Goal: Task Accomplishment & Management: Manage account settings

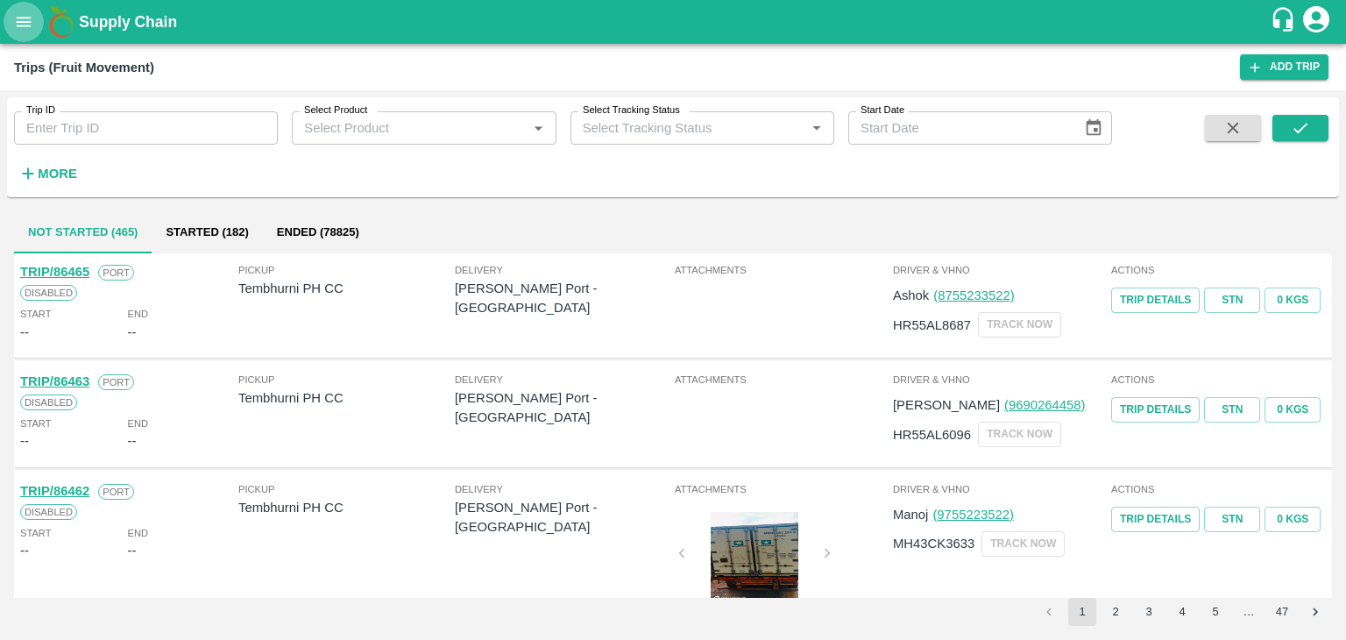
click at [13, 19] on button "open drawer" at bounding box center [24, 22] width 40 height 40
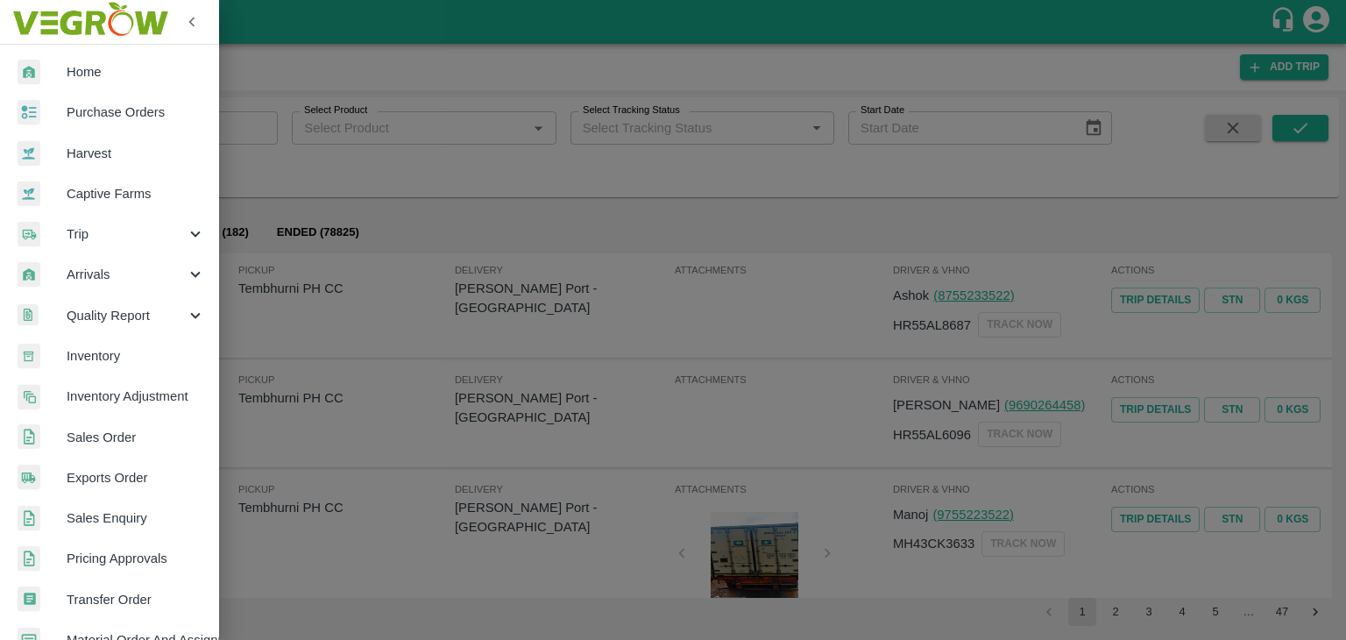
scroll to position [358, 0]
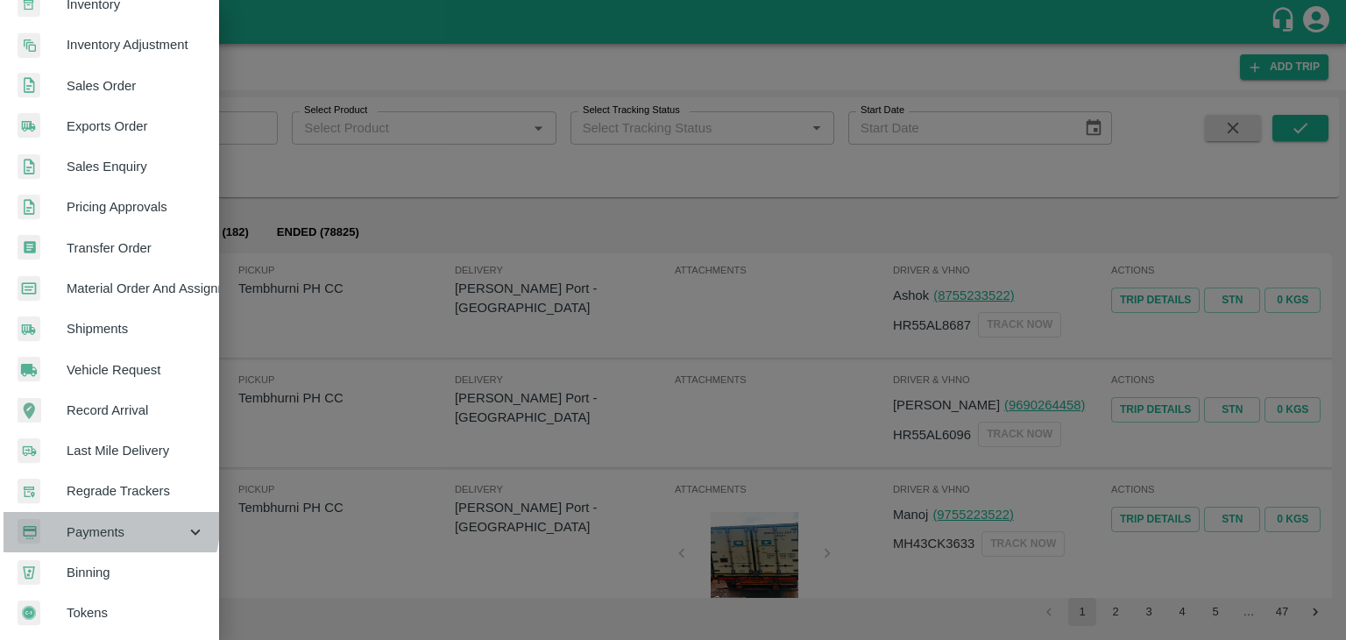
click at [102, 522] on span "Payments" at bounding box center [126, 531] width 119 height 19
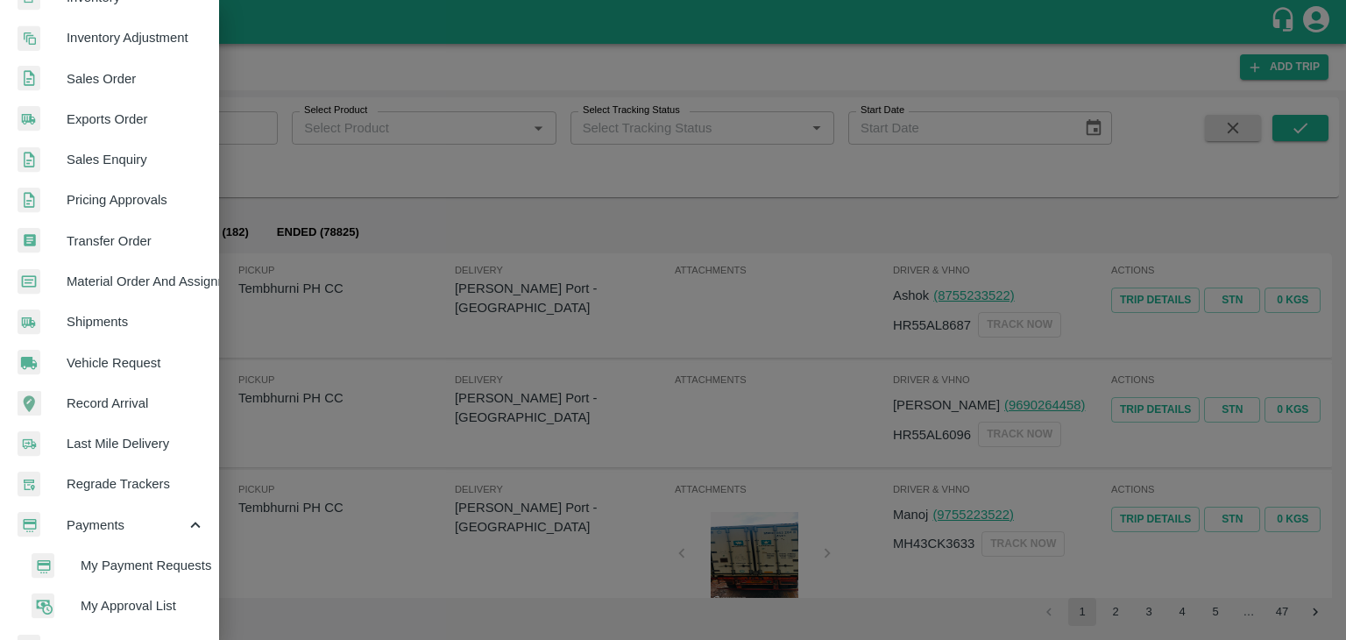
click at [135, 558] on span "My Payment Requests" at bounding box center [143, 565] width 124 height 19
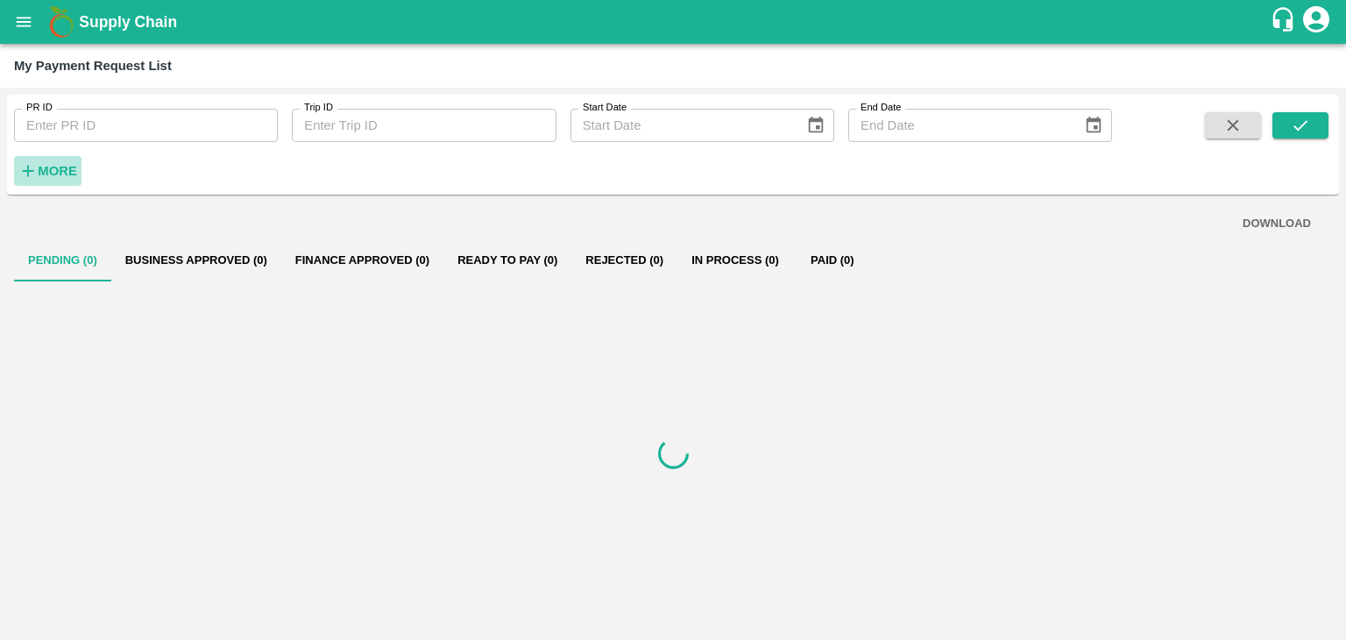
click at [49, 180] on h6 "More" at bounding box center [57, 171] width 39 height 23
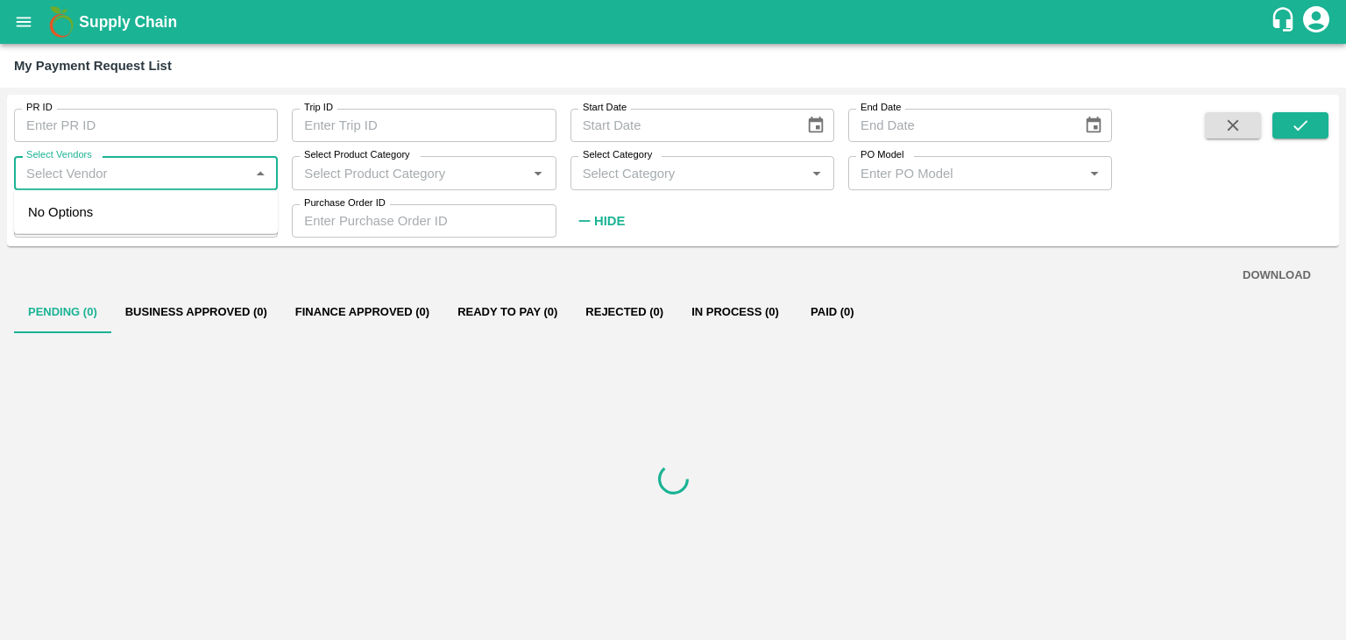
click at [99, 175] on input "Select Vendors" at bounding box center [131, 172] width 224 height 23
click at [117, 208] on div "Ajinkya Haridas Takik-Supplier, Service Provider, Transporter, FGP" at bounding box center [149, 221] width 229 height 39
type input "Ajinkya Haridas Takik-Supplier, Service Provider, Transporter, FGP"
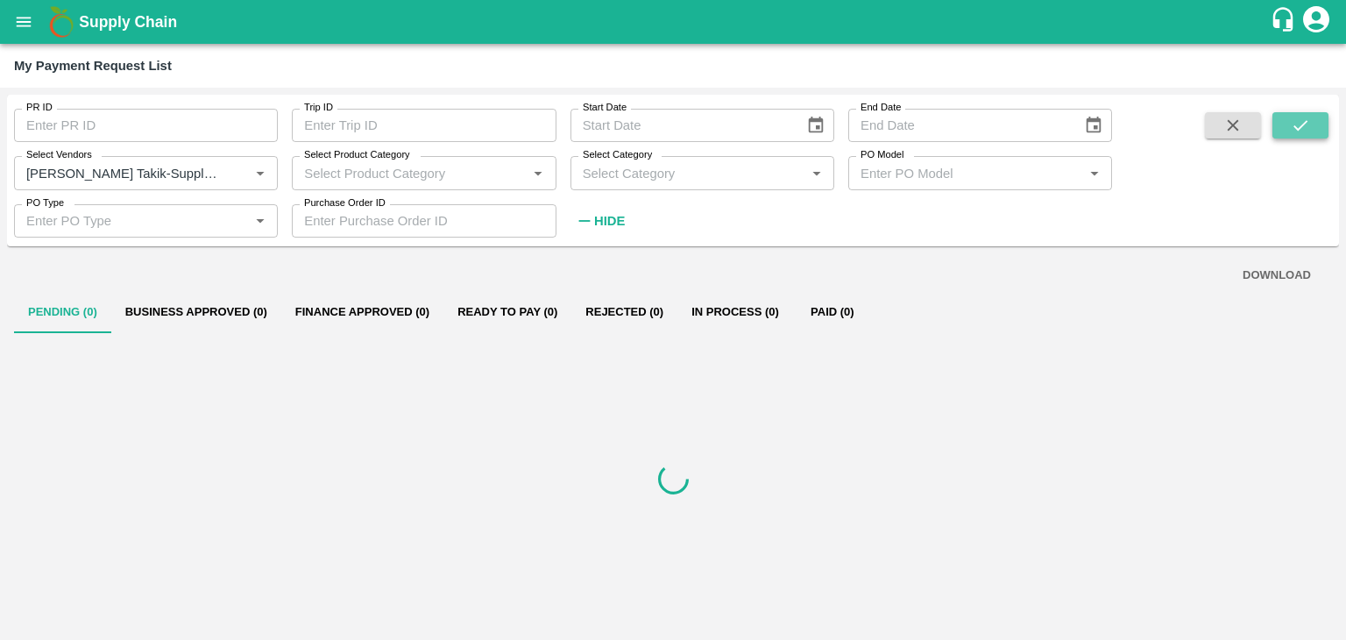
click at [1298, 129] on icon "submit" at bounding box center [1301, 125] width 14 height 11
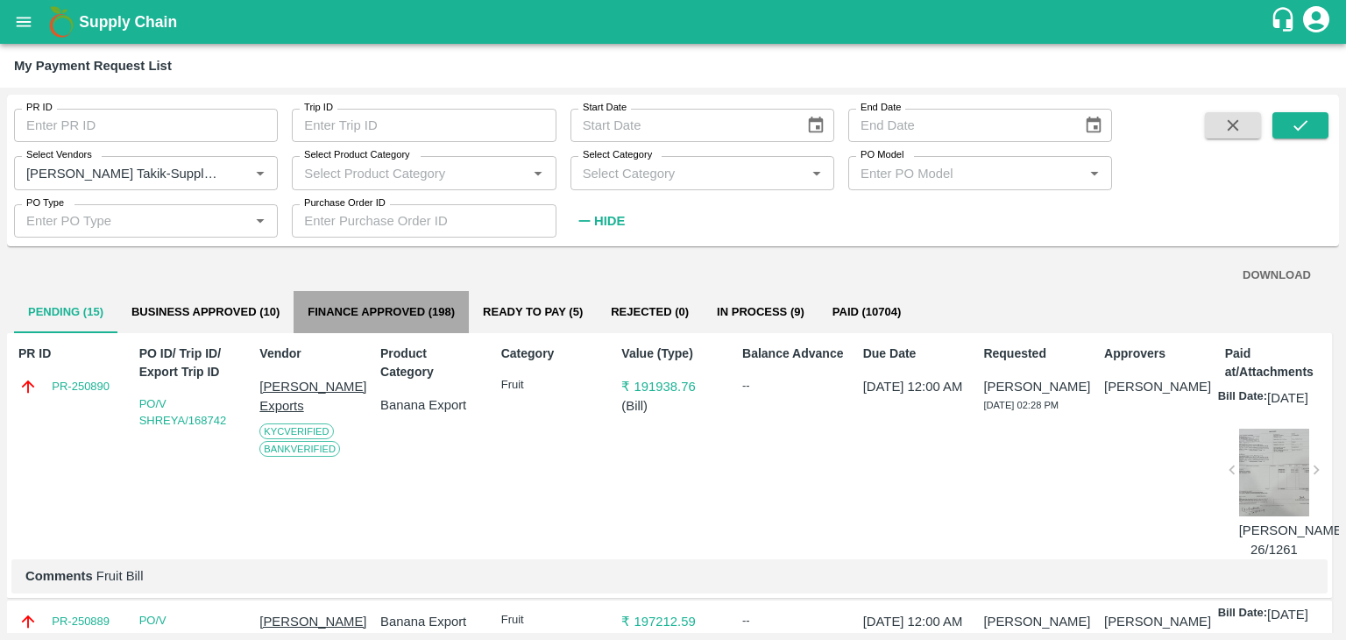
click at [374, 316] on button "Finance Approved (198)" at bounding box center [381, 312] width 175 height 42
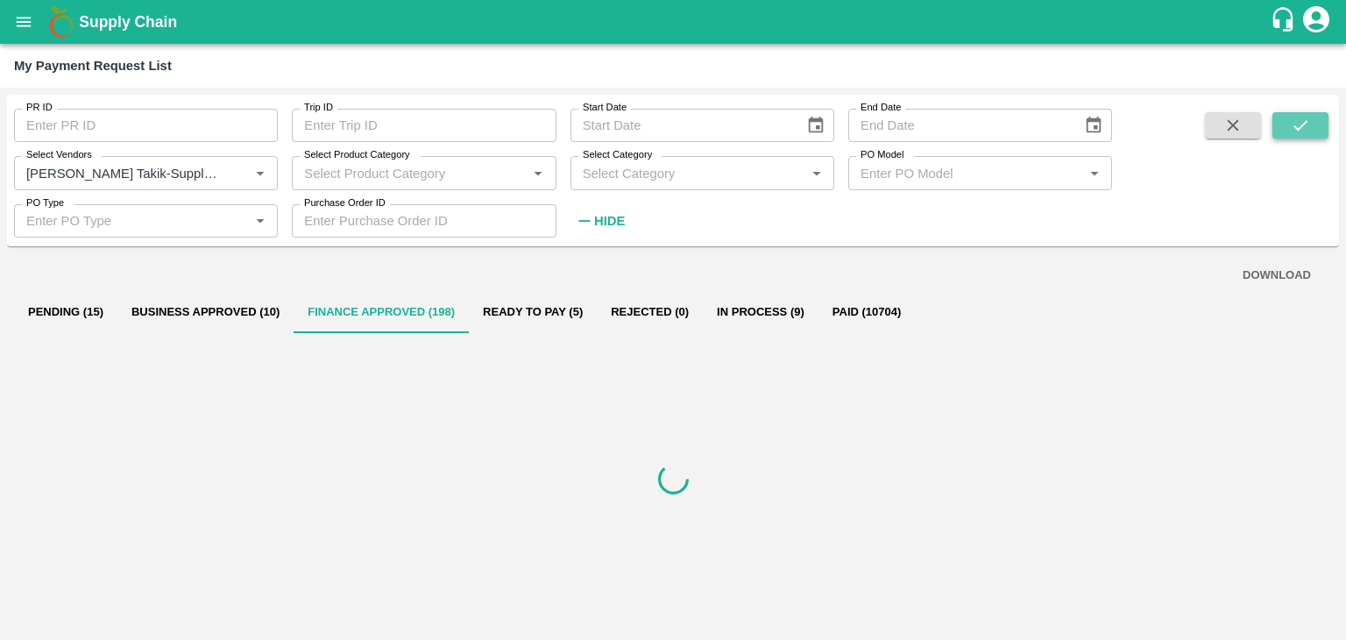
click at [1294, 132] on icon "submit" at bounding box center [1300, 125] width 19 height 19
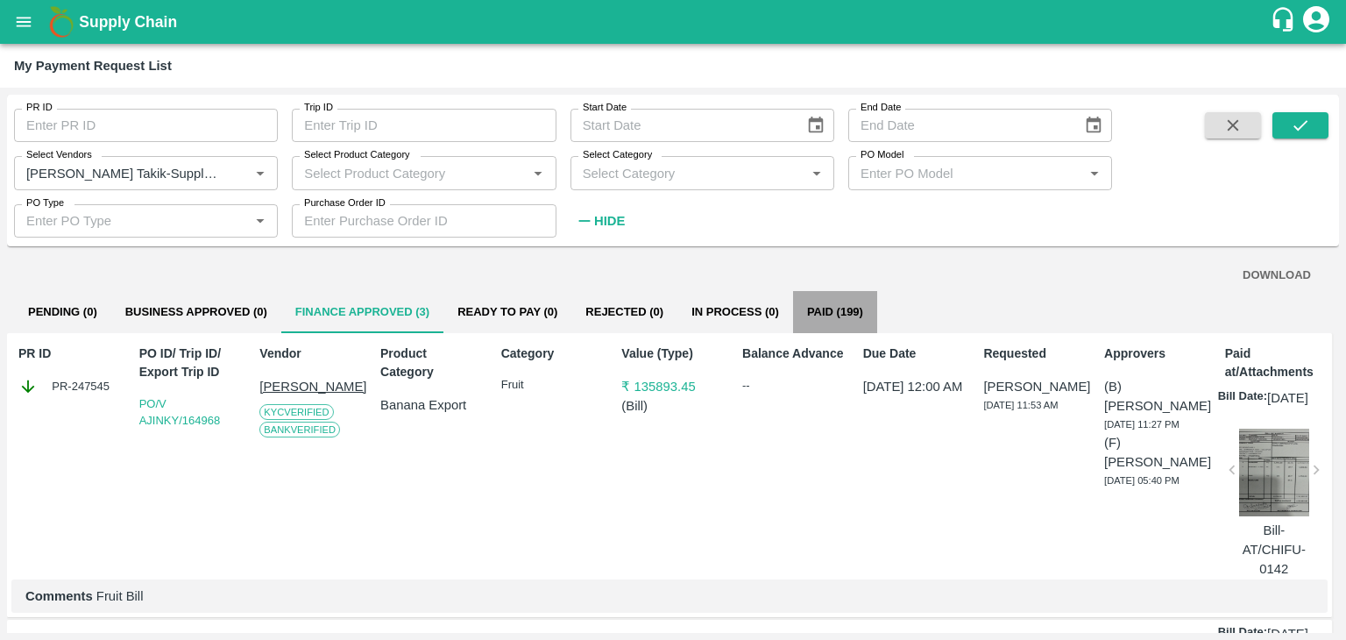
click at [843, 324] on button "Paid (199)" at bounding box center [835, 312] width 84 height 42
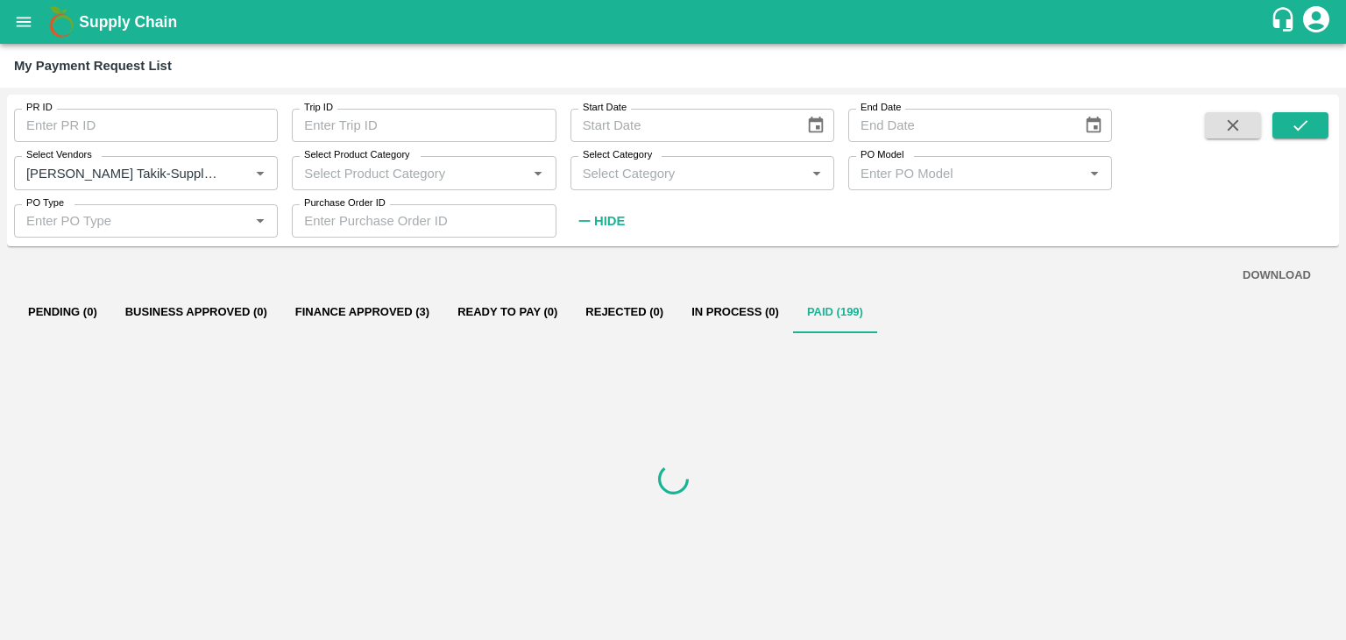
click at [348, 298] on button "Finance Approved (3)" at bounding box center [362, 312] width 162 height 42
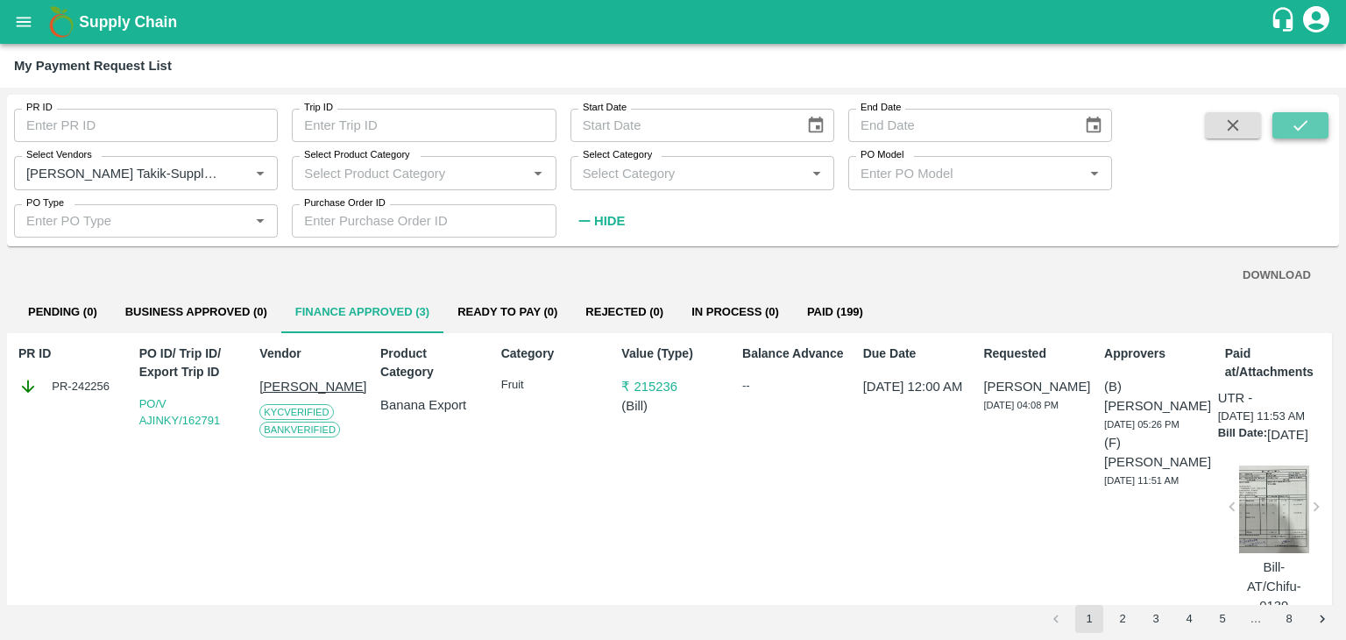
click at [1304, 126] on icon "submit" at bounding box center [1300, 125] width 19 height 19
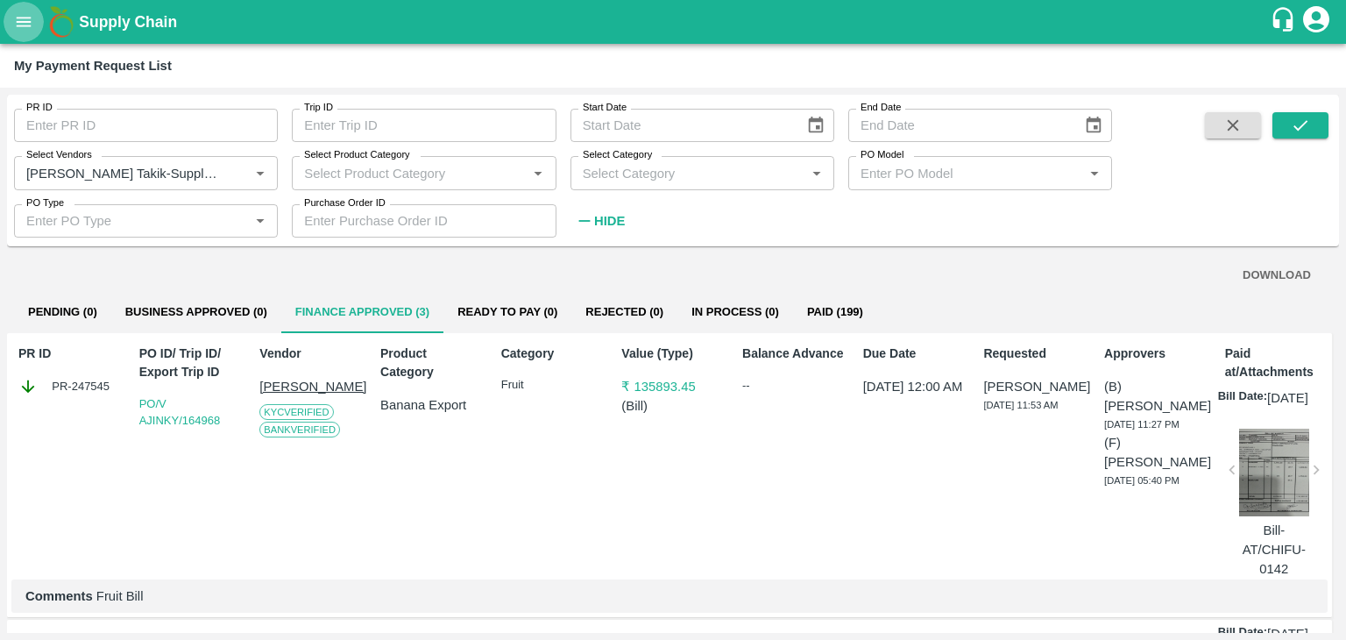
click at [18, 6] on button "open drawer" at bounding box center [24, 22] width 40 height 40
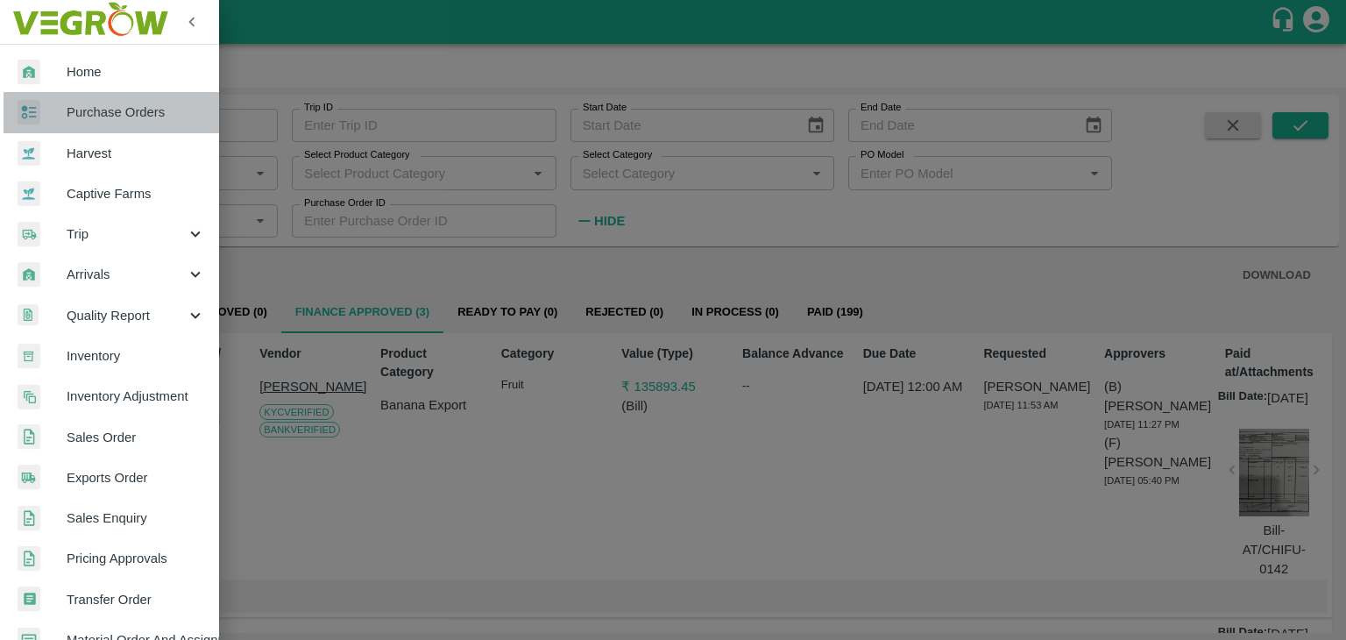
click at [123, 104] on span "Purchase Orders" at bounding box center [136, 112] width 138 height 19
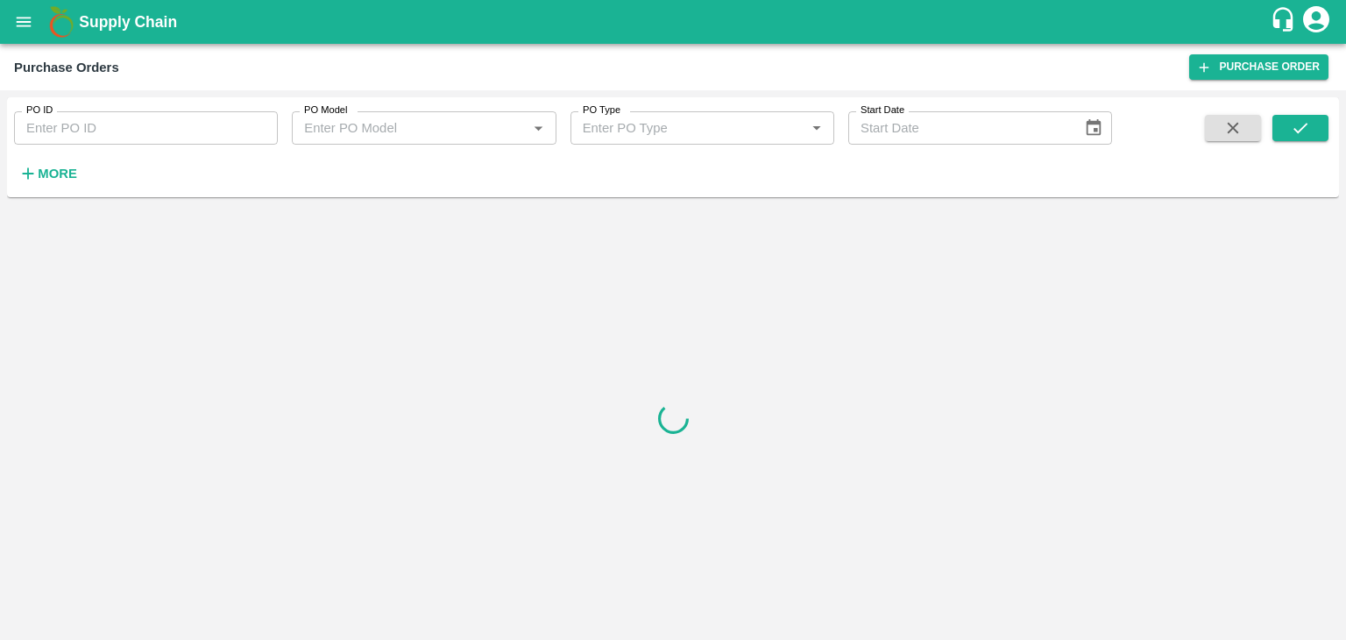
click at [128, 112] on input "PO ID" at bounding box center [146, 127] width 264 height 33
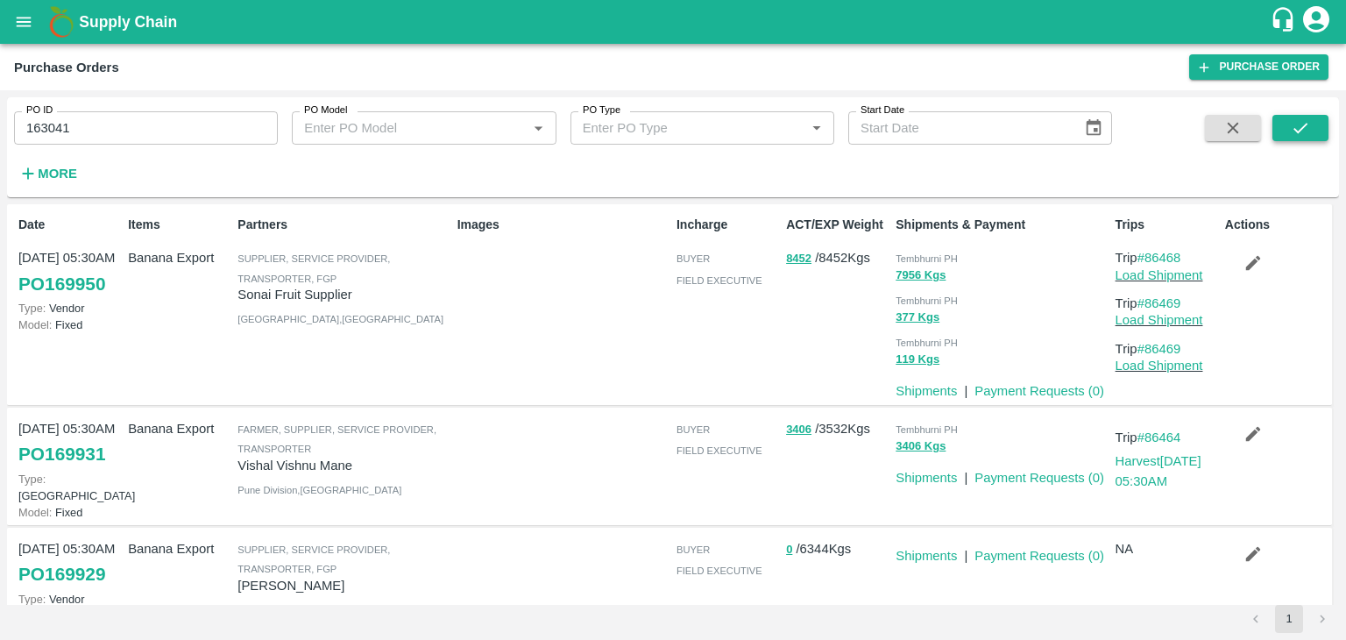
drag, startPoint x: 1331, startPoint y: 127, endPoint x: 1290, endPoint y: 120, distance: 41.8
click at [1290, 120] on div "PO ID 163041 PO ID PO Model PO Model   * PO Type PO Type   * Start Date Start D…" at bounding box center [673, 147] width 1332 height 86
click at [1290, 120] on button "submit" at bounding box center [1301, 128] width 56 height 26
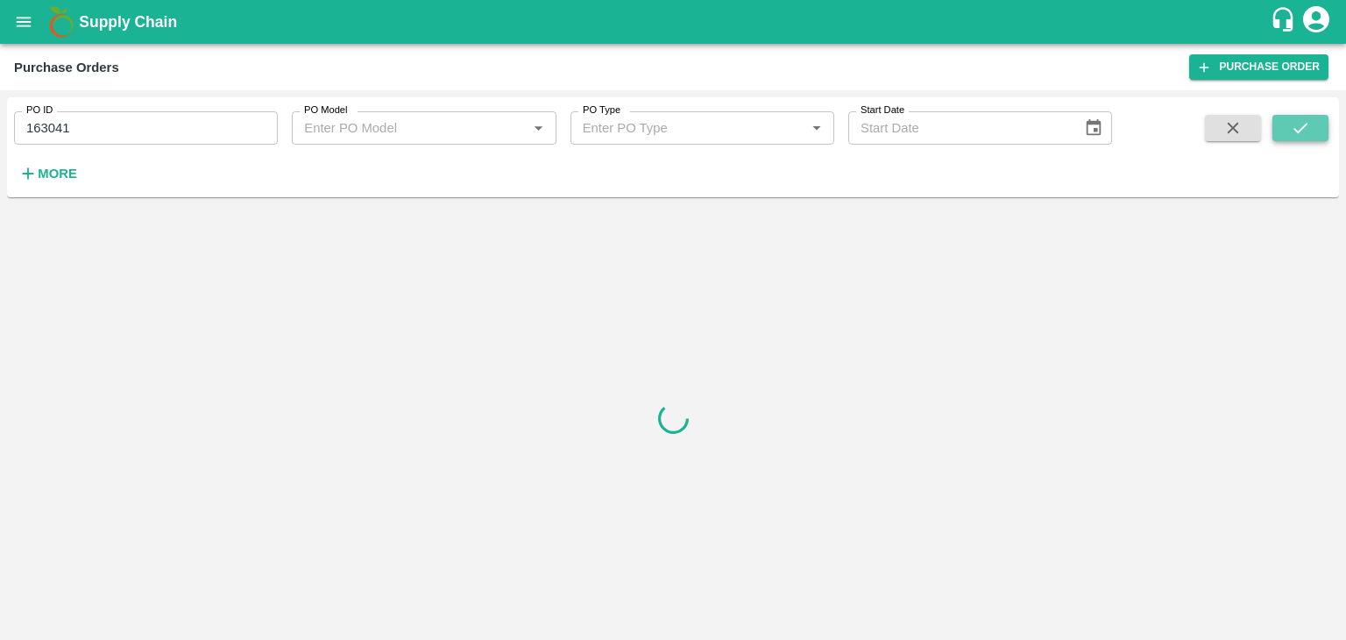
click at [1290, 120] on button "submit" at bounding box center [1301, 128] width 56 height 26
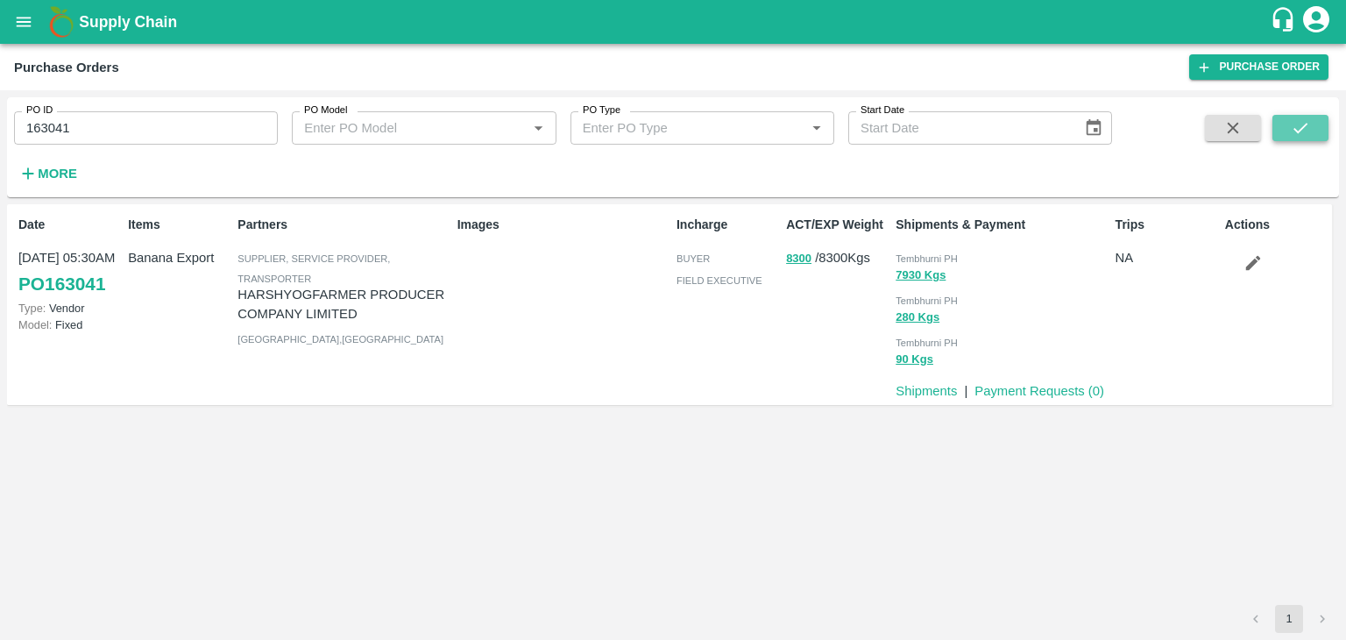
click at [1290, 120] on button "submit" at bounding box center [1301, 128] width 56 height 26
click at [1302, 123] on icon "submit" at bounding box center [1300, 127] width 19 height 19
click at [151, 140] on input "163041" at bounding box center [146, 127] width 264 height 33
click at [1308, 119] on icon "submit" at bounding box center [1300, 127] width 19 height 19
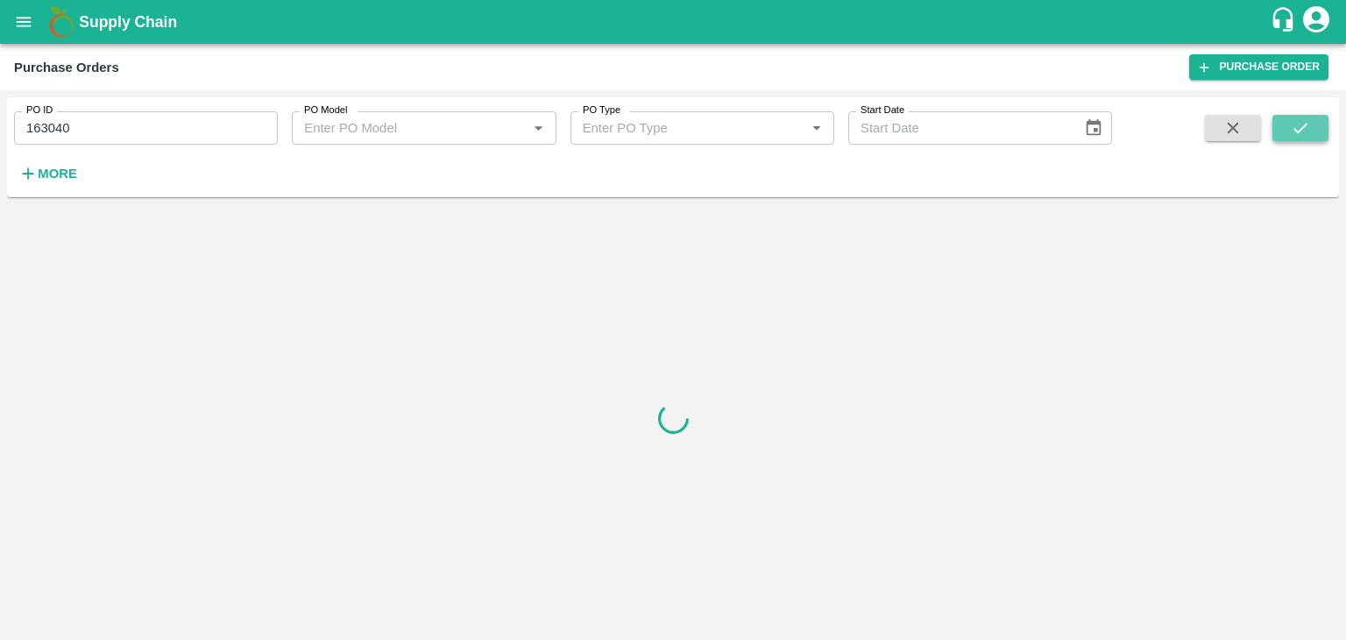
click at [1308, 119] on icon "submit" at bounding box center [1300, 127] width 19 height 19
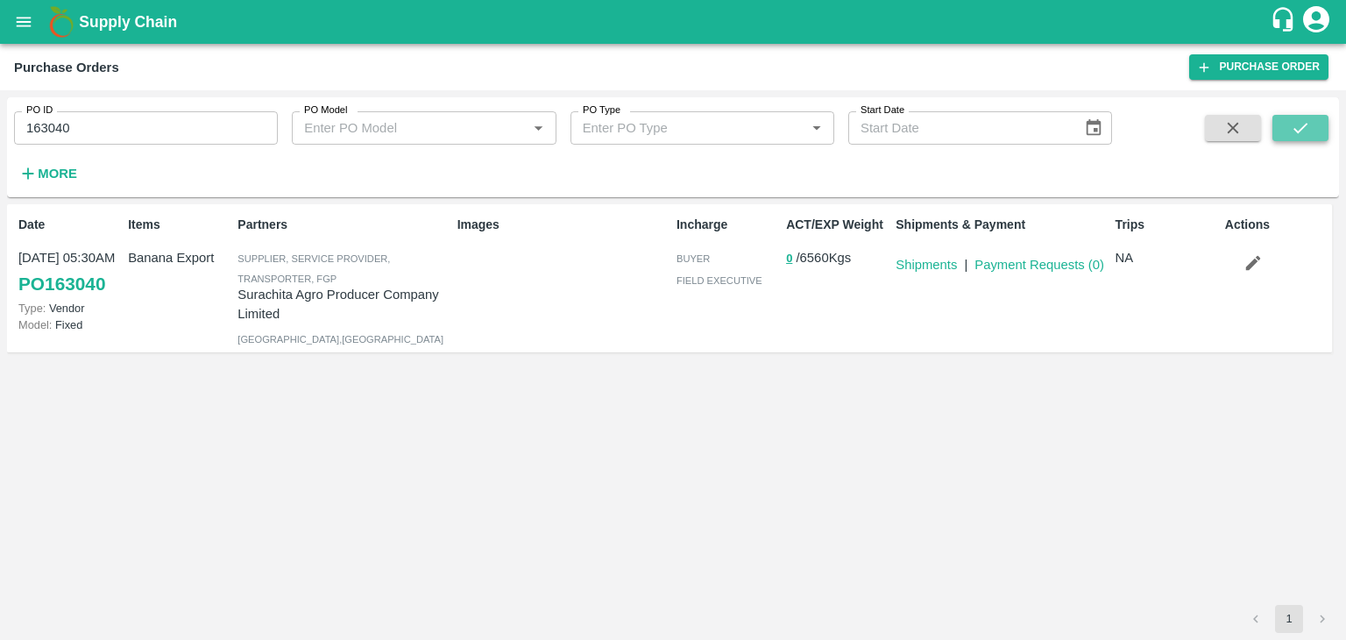
click at [1308, 119] on icon "submit" at bounding box center [1300, 127] width 19 height 19
click at [217, 119] on input "163040" at bounding box center [146, 127] width 264 height 33
click at [1281, 124] on button "submit" at bounding box center [1301, 128] width 56 height 26
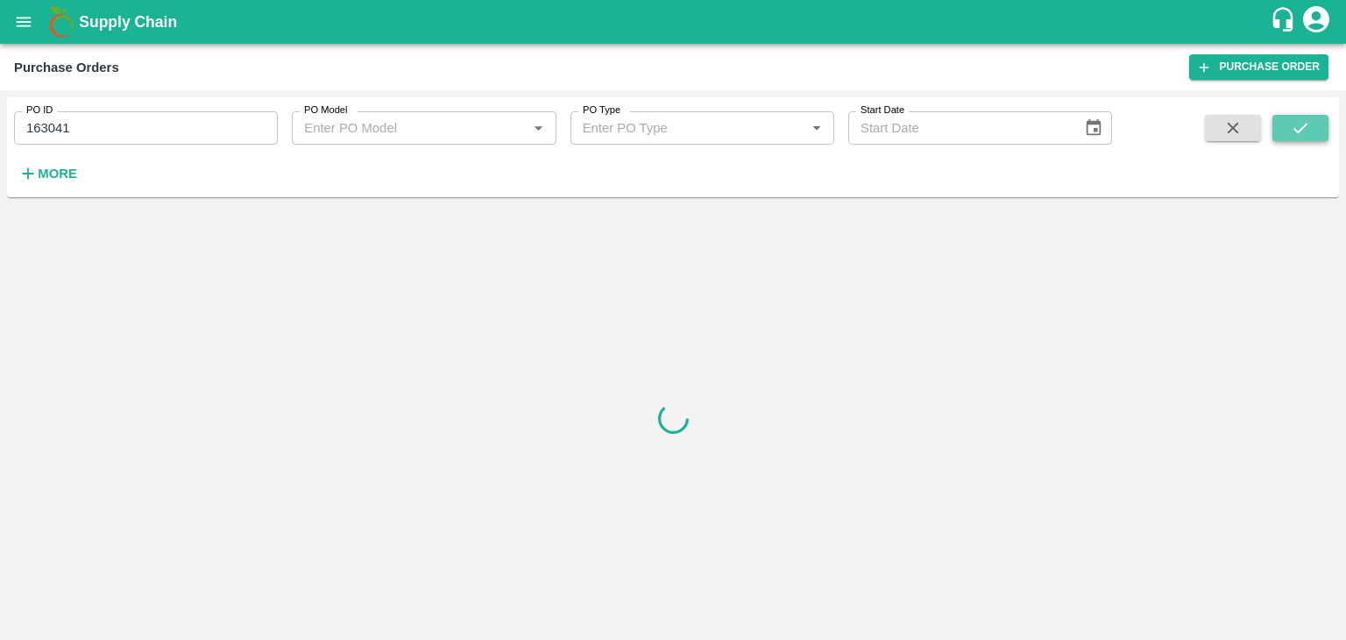
click at [1281, 124] on button "submit" at bounding box center [1301, 128] width 56 height 26
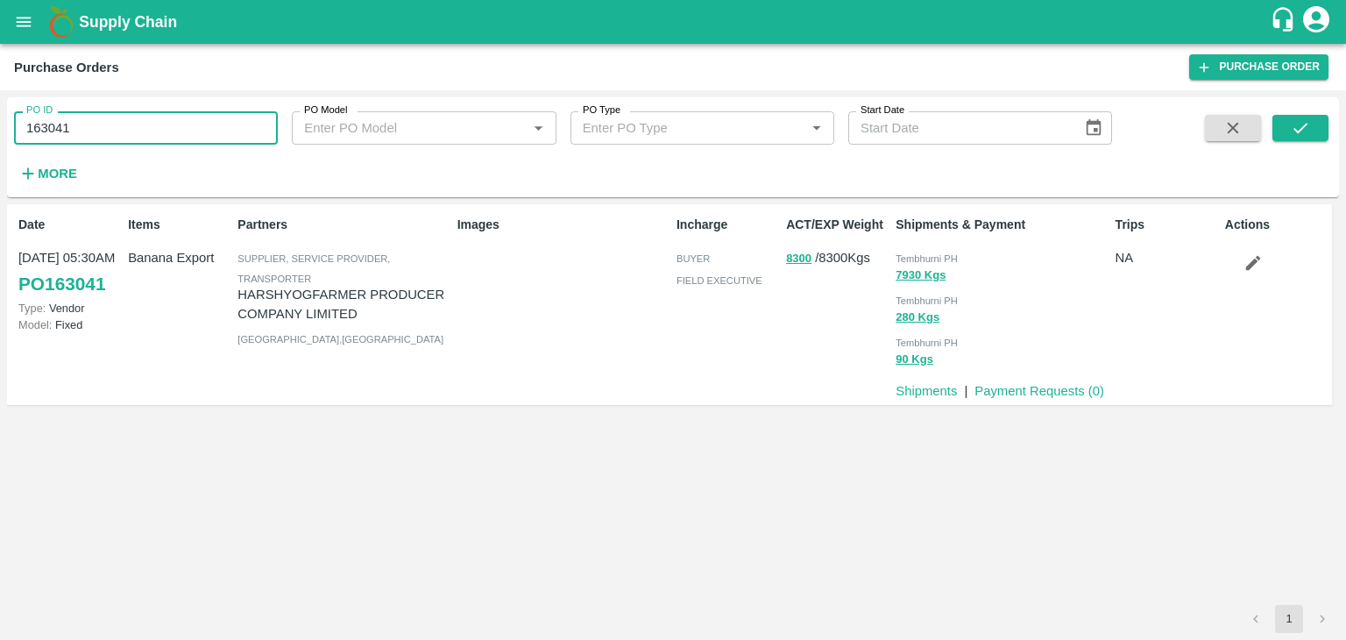
click at [158, 120] on input "163041" at bounding box center [146, 127] width 264 height 33
click at [1273, 120] on button "submit" at bounding box center [1301, 128] width 56 height 26
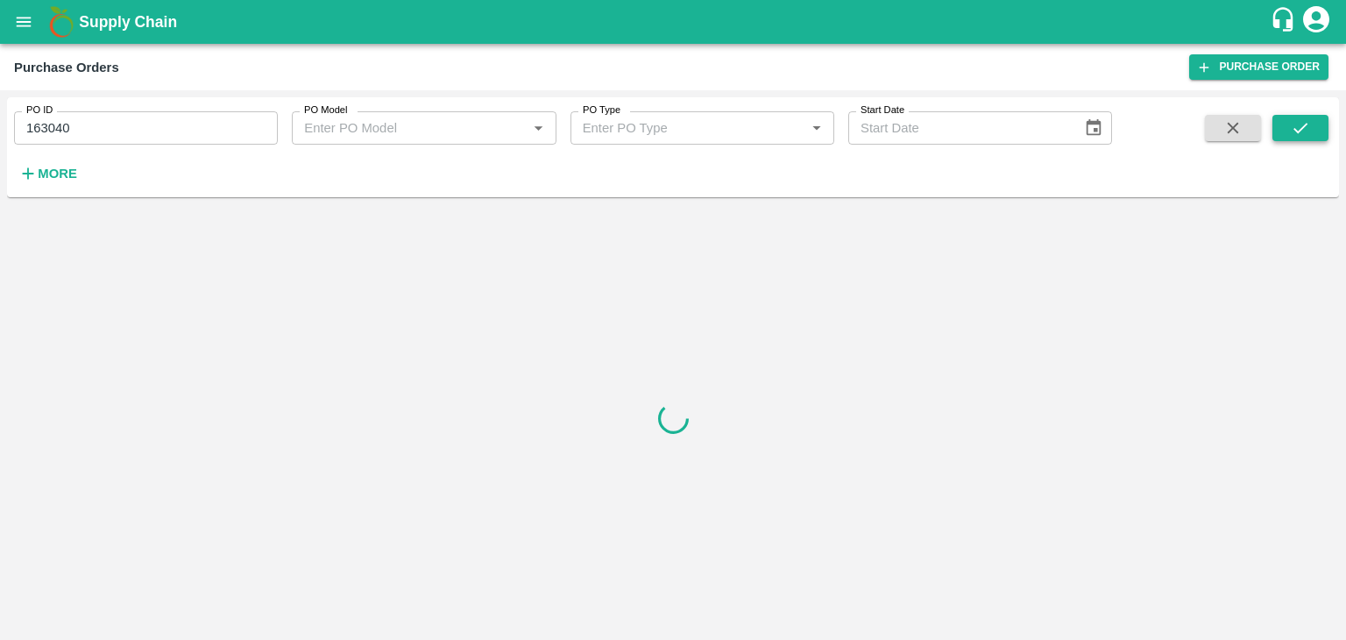
click at [1273, 120] on button "submit" at bounding box center [1301, 128] width 56 height 26
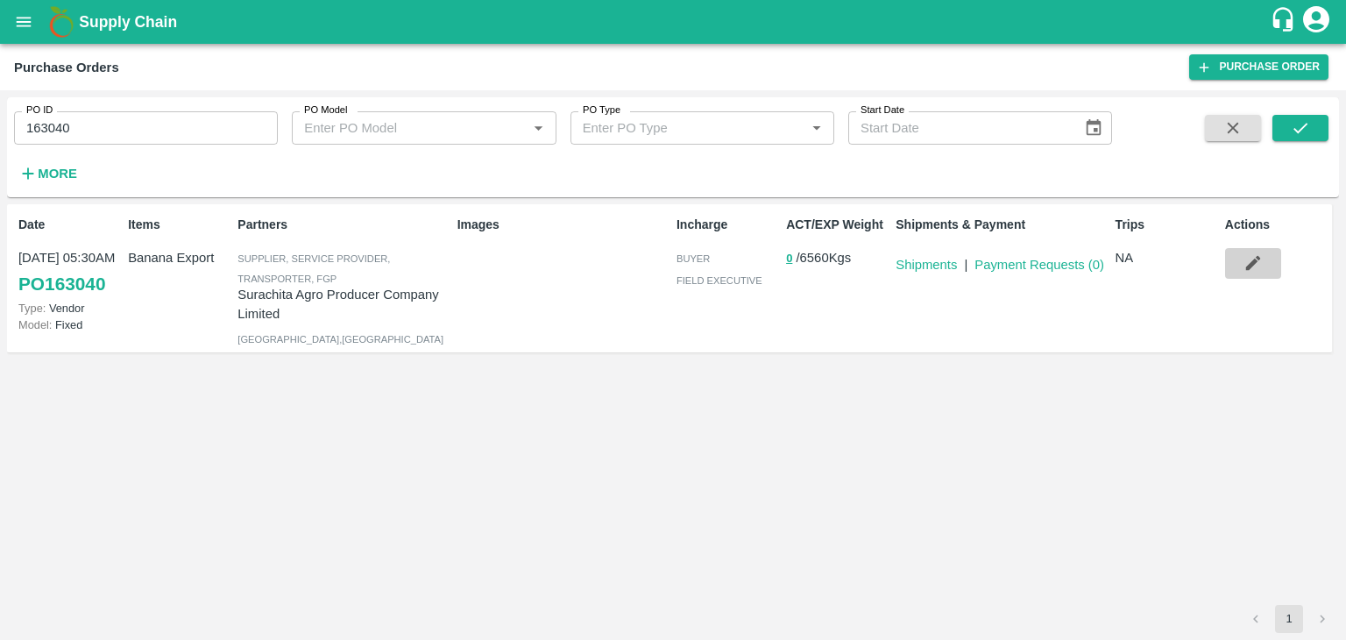
click at [1248, 258] on icon "button" at bounding box center [1253, 262] width 19 height 19
click at [1257, 263] on icon "button" at bounding box center [1253, 262] width 19 height 19
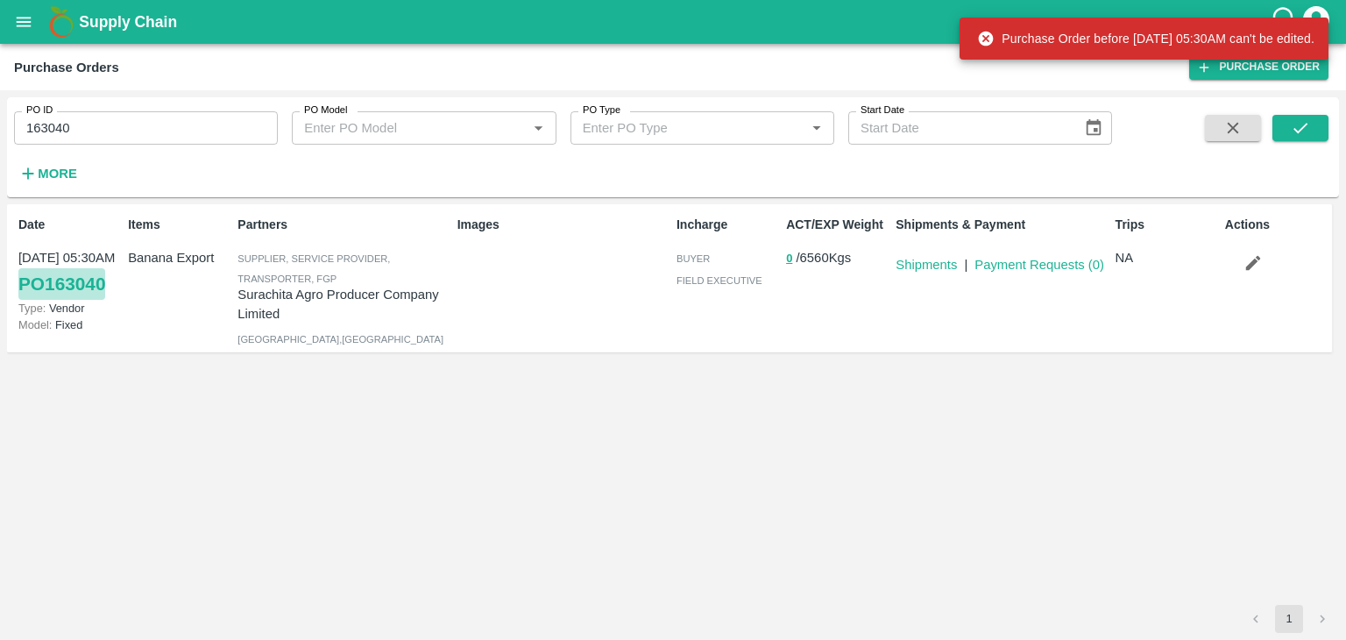
click at [81, 288] on link "PO 163040" at bounding box center [61, 284] width 87 height 32
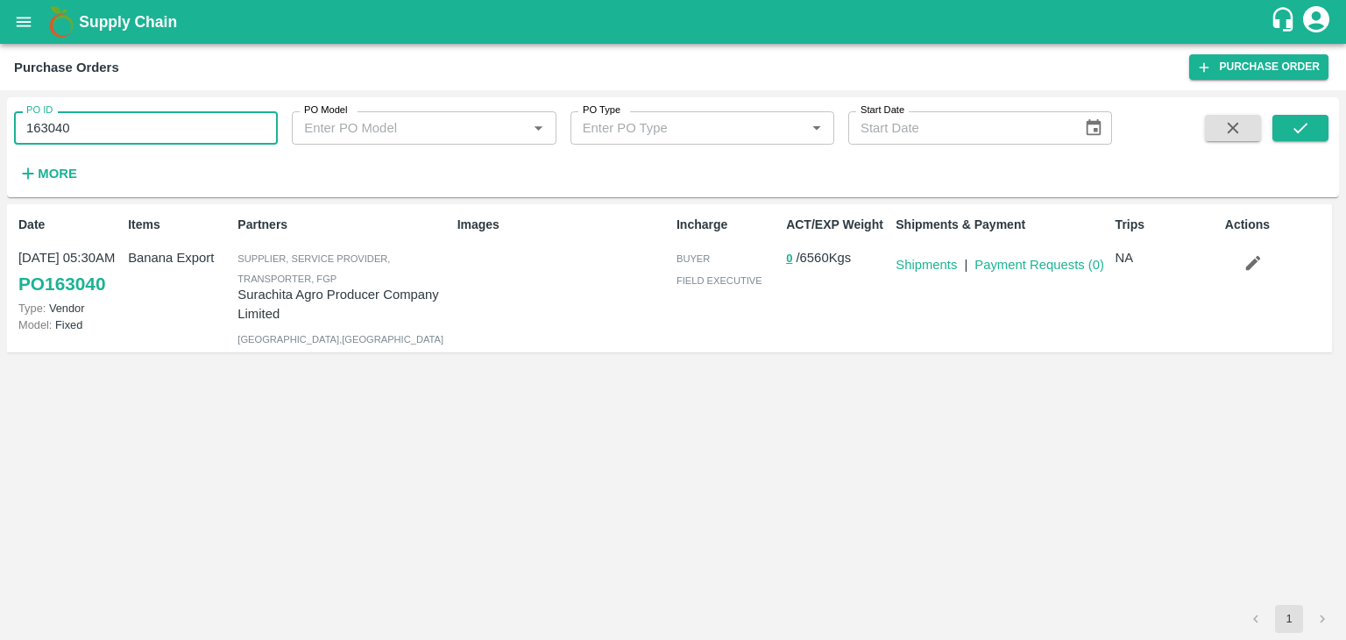
click at [169, 131] on input "163040" at bounding box center [146, 127] width 264 height 33
type input "163041"
click at [1306, 125] on icon "submit" at bounding box center [1301, 128] width 14 height 11
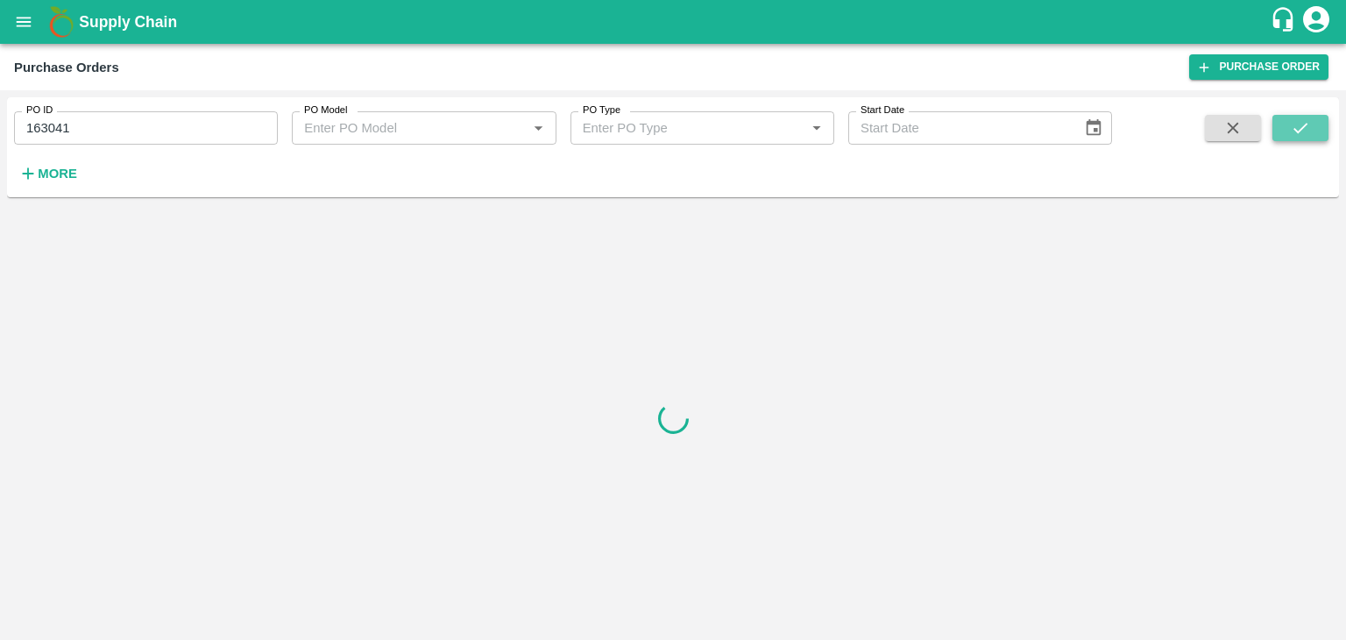
click at [1306, 125] on icon "submit" at bounding box center [1301, 128] width 14 height 11
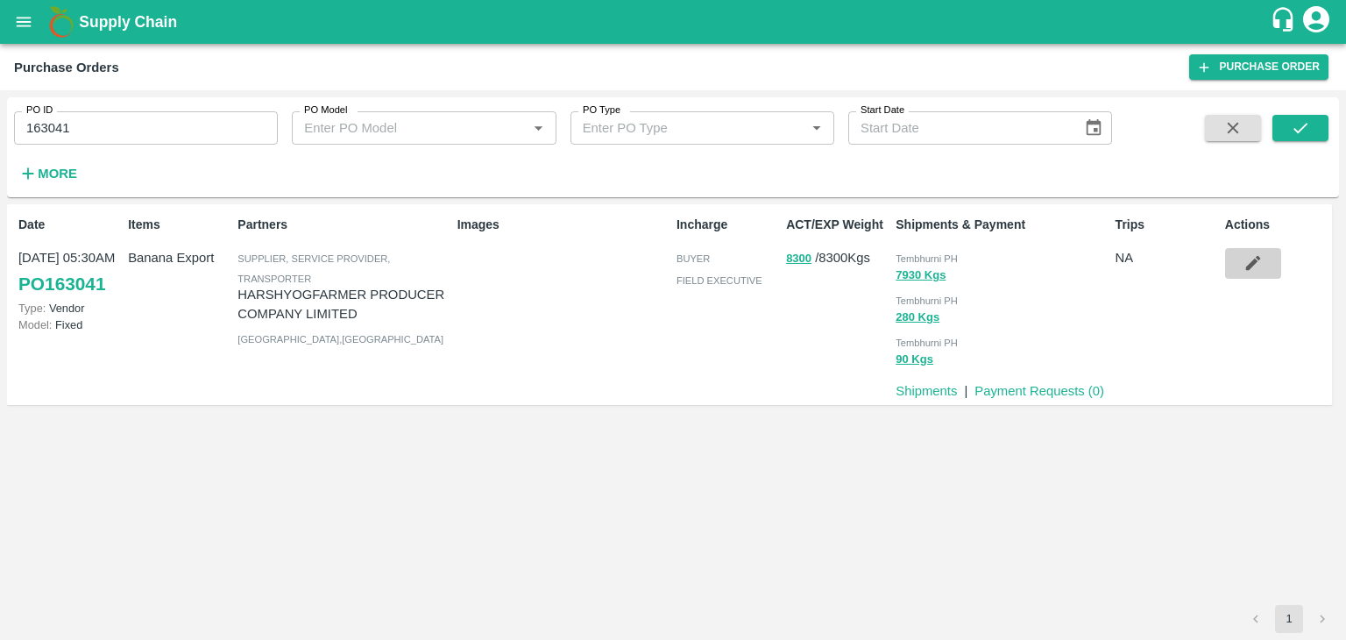
click at [1256, 256] on icon "button" at bounding box center [1253, 262] width 19 height 19
click at [1269, 259] on button "button" at bounding box center [1253, 263] width 56 height 30
click at [1260, 258] on icon "button" at bounding box center [1253, 262] width 19 height 19
click at [1264, 250] on button "button" at bounding box center [1253, 263] width 56 height 30
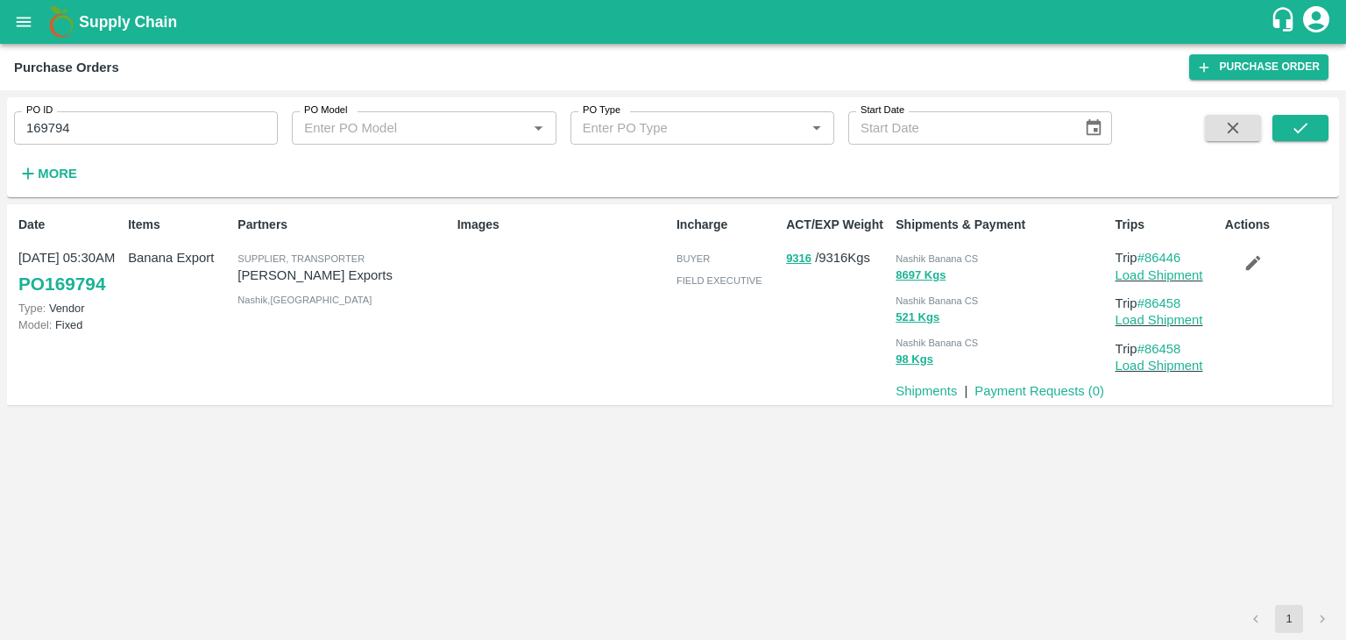
click at [144, 141] on input "169794" at bounding box center [146, 127] width 264 height 33
click at [1291, 140] on button "submit" at bounding box center [1301, 128] width 56 height 26
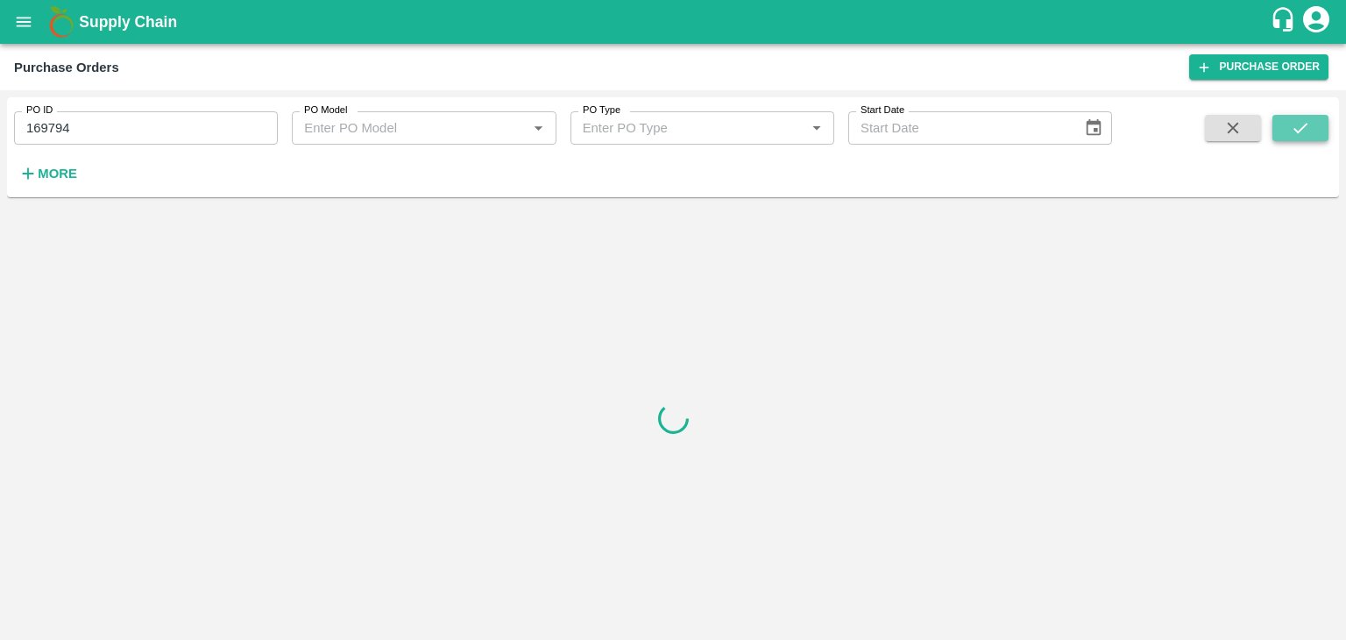
click at [1291, 140] on button "submit" at bounding box center [1301, 128] width 56 height 26
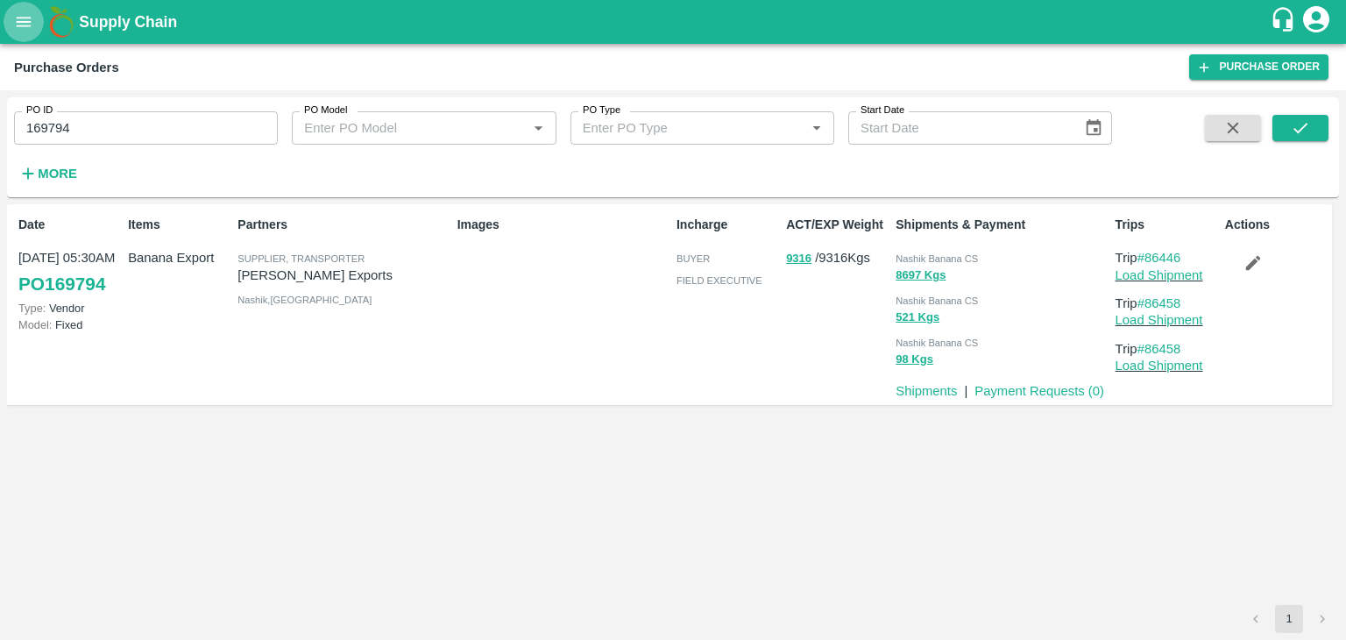
click at [18, 34] on button "open drawer" at bounding box center [24, 22] width 40 height 40
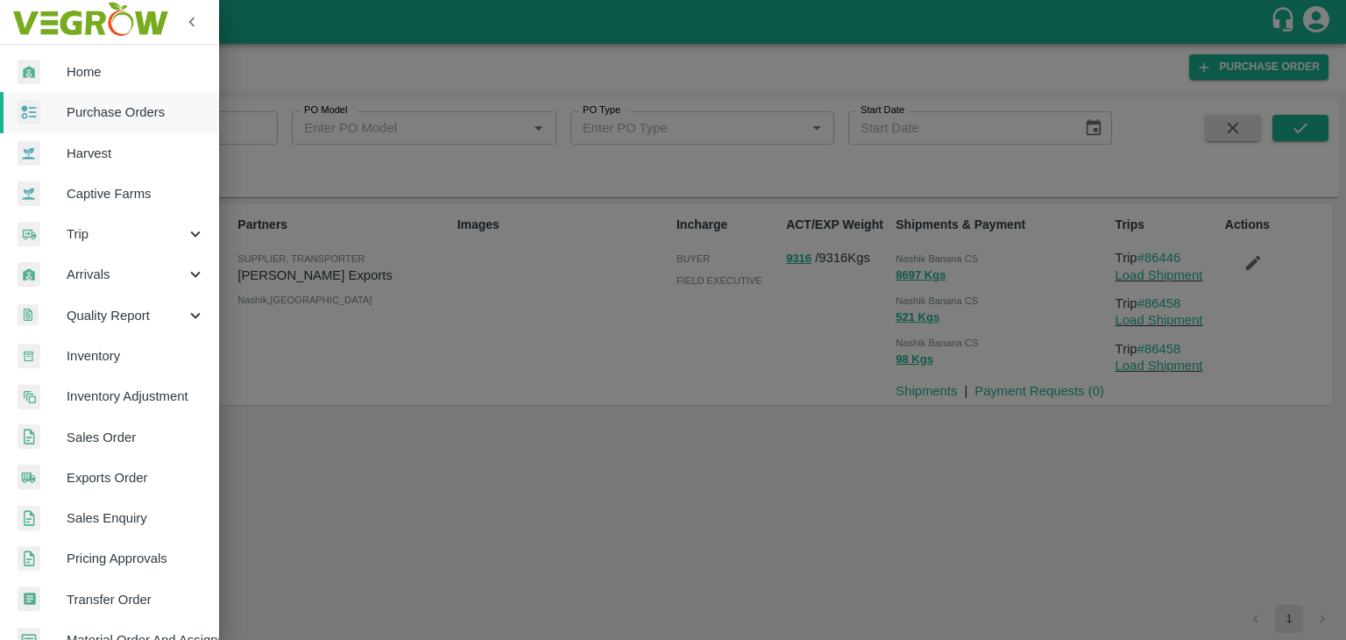
scroll to position [358, 0]
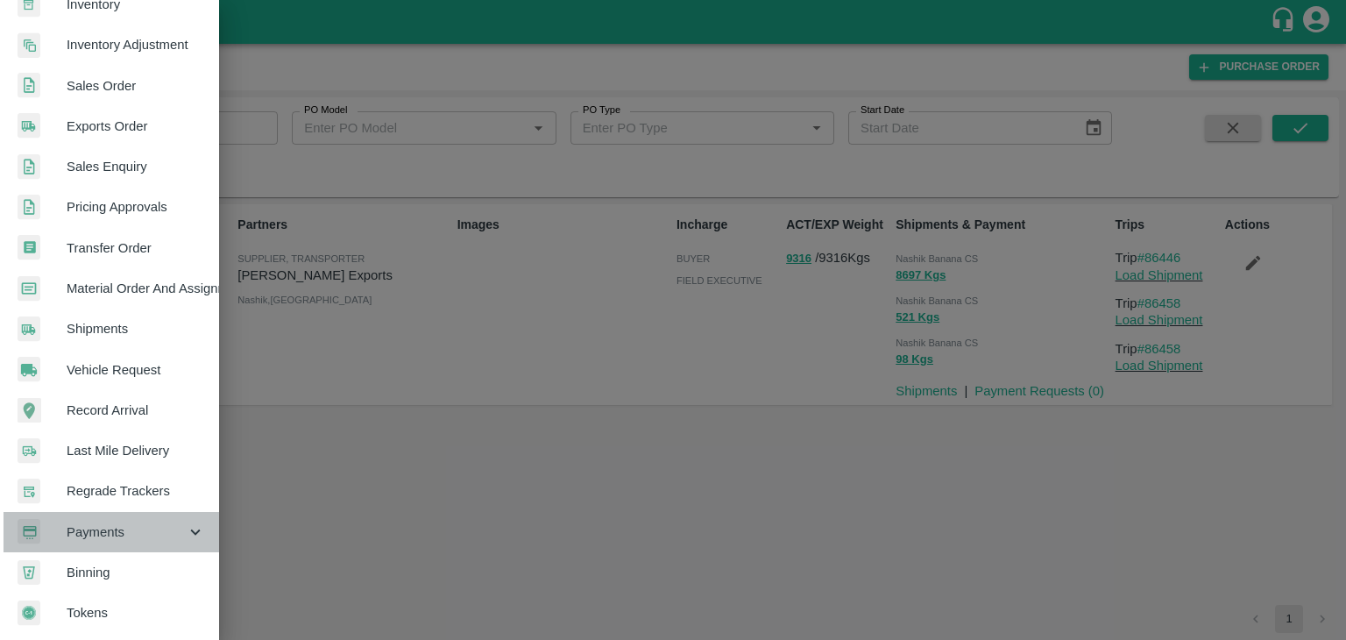
click at [115, 522] on span "Payments" at bounding box center [126, 531] width 119 height 19
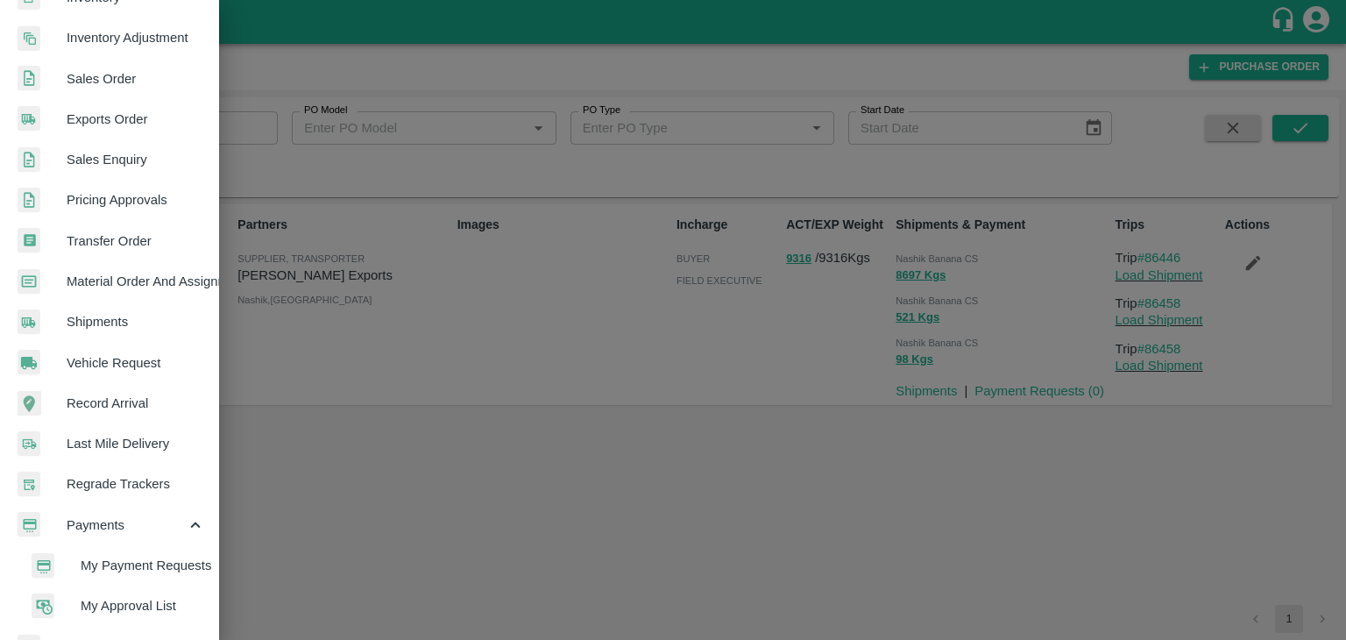
click at [149, 564] on span "My Payment Requests" at bounding box center [143, 565] width 124 height 19
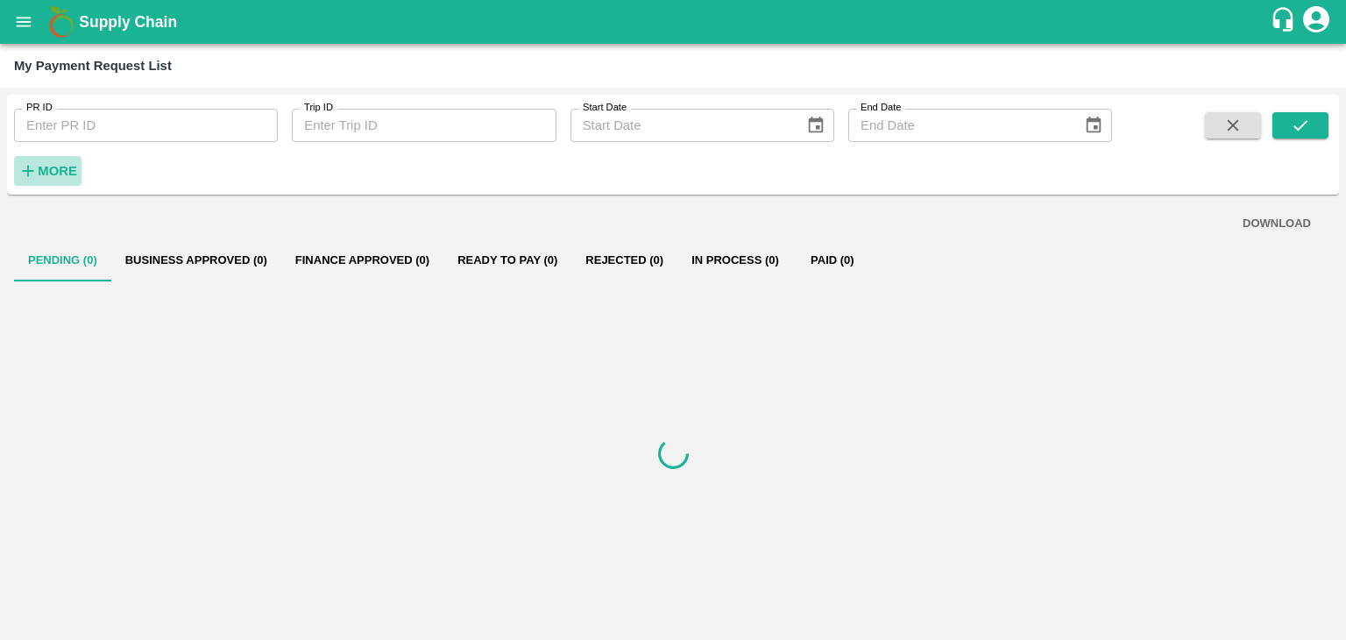
click at [46, 159] on button "More" at bounding box center [47, 171] width 67 height 30
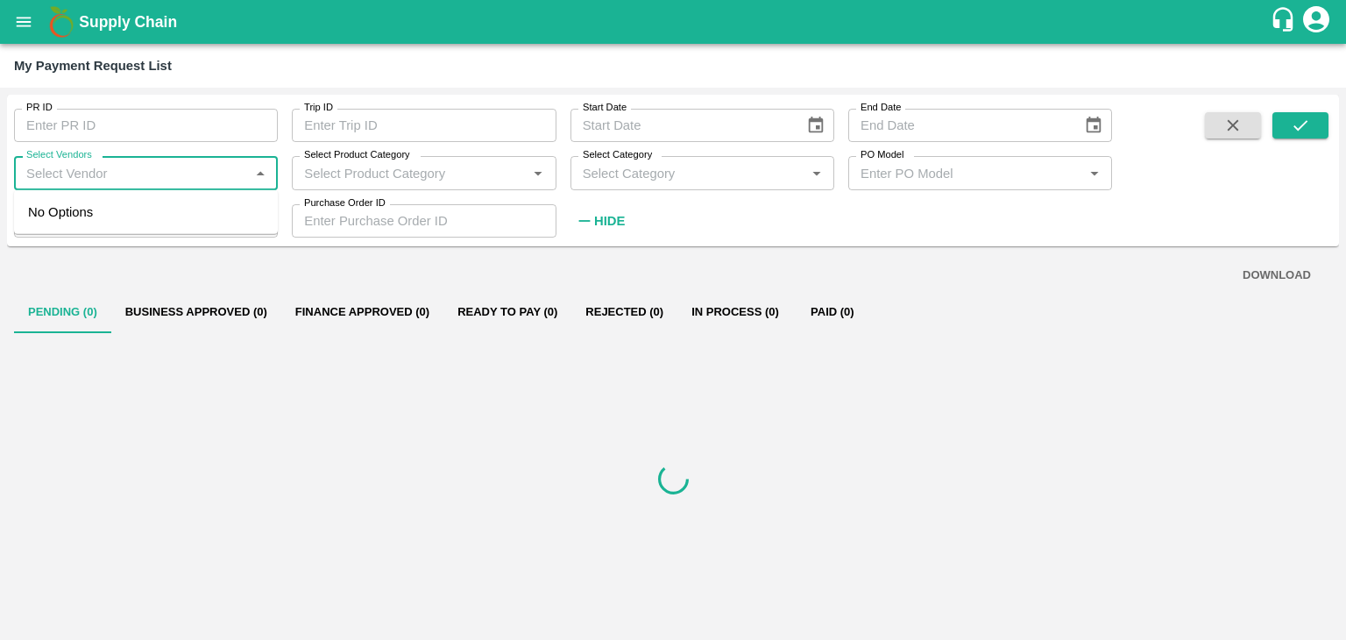
click at [110, 162] on input "Select Vendors" at bounding box center [131, 172] width 224 height 23
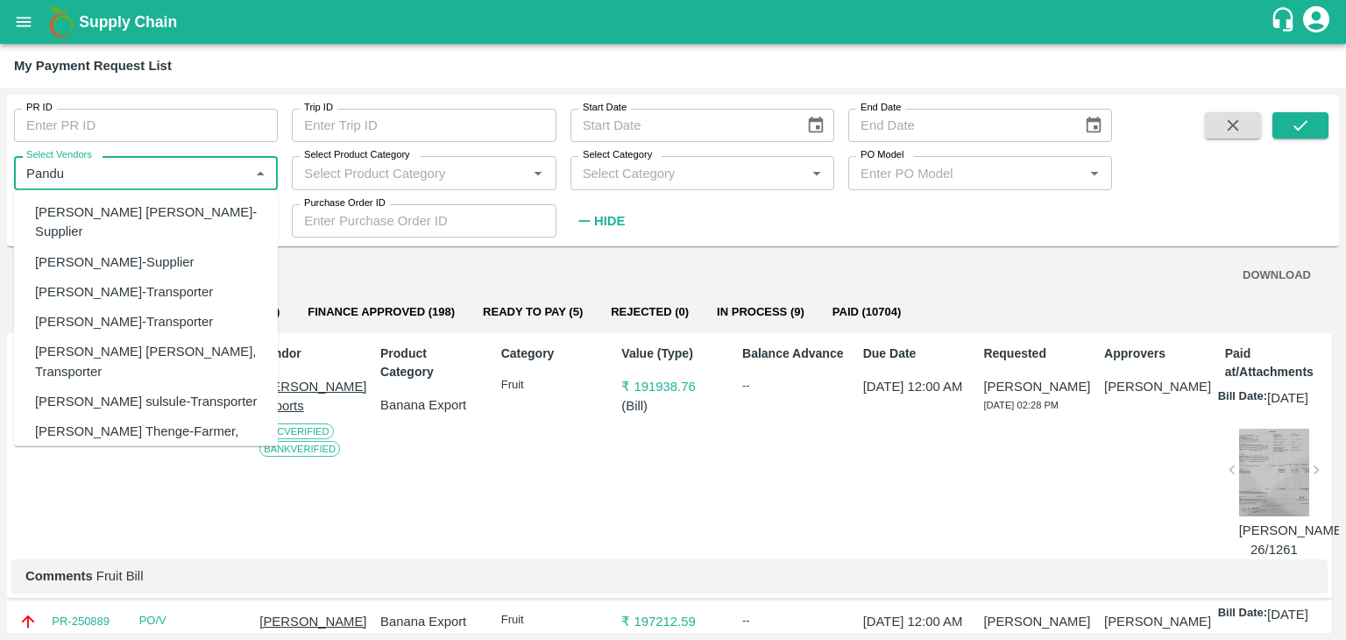
click at [97, 174] on input "Select Vendors" at bounding box center [131, 172] width 224 height 23
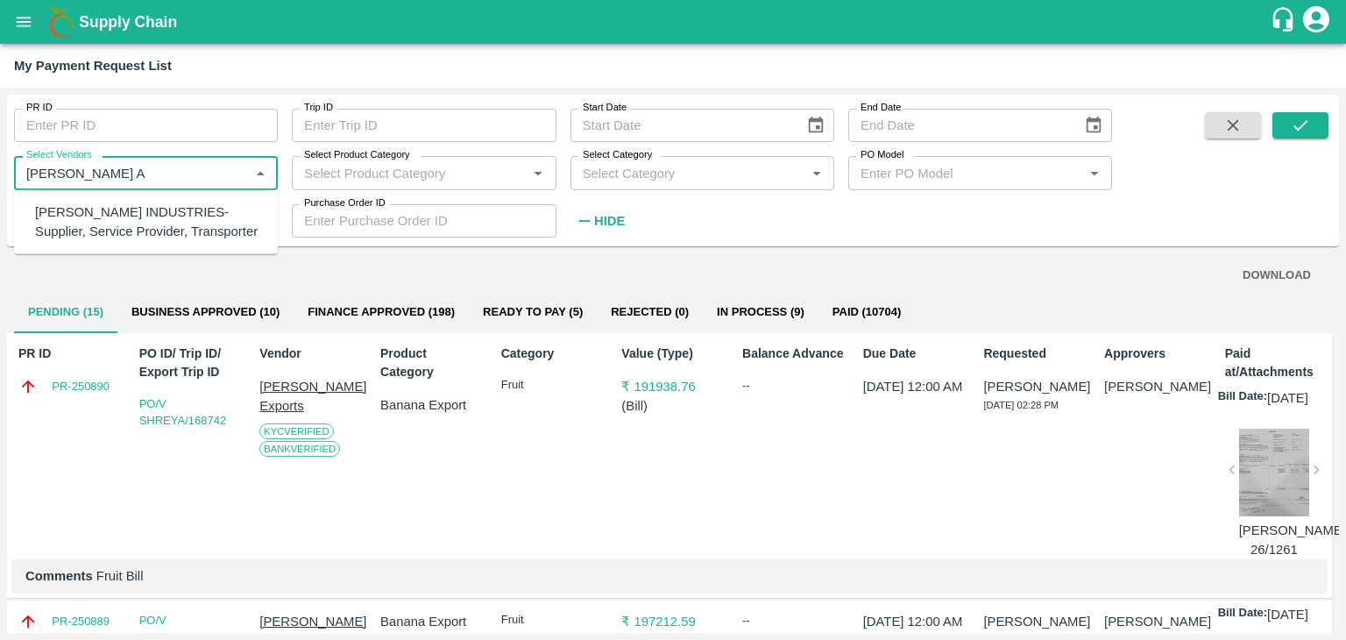
click at [122, 223] on div "PANDURANG AGRO INDUSTRIES-Supplier, Service Provider, Transporter" at bounding box center [149, 221] width 229 height 39
type input "PANDURANG AGRO INDUSTRIES-Supplier, Service Provider, Transporter"
click at [1300, 132] on icon "submit" at bounding box center [1300, 125] width 19 height 19
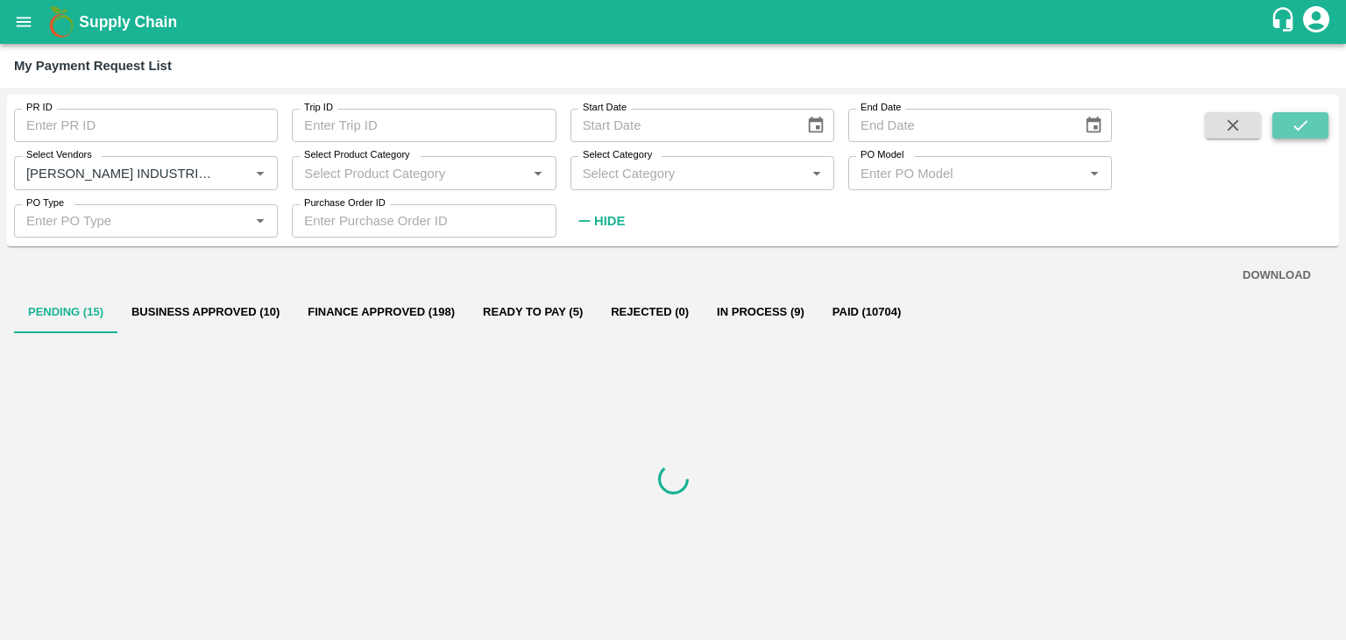
click at [1300, 132] on icon "submit" at bounding box center [1300, 125] width 19 height 19
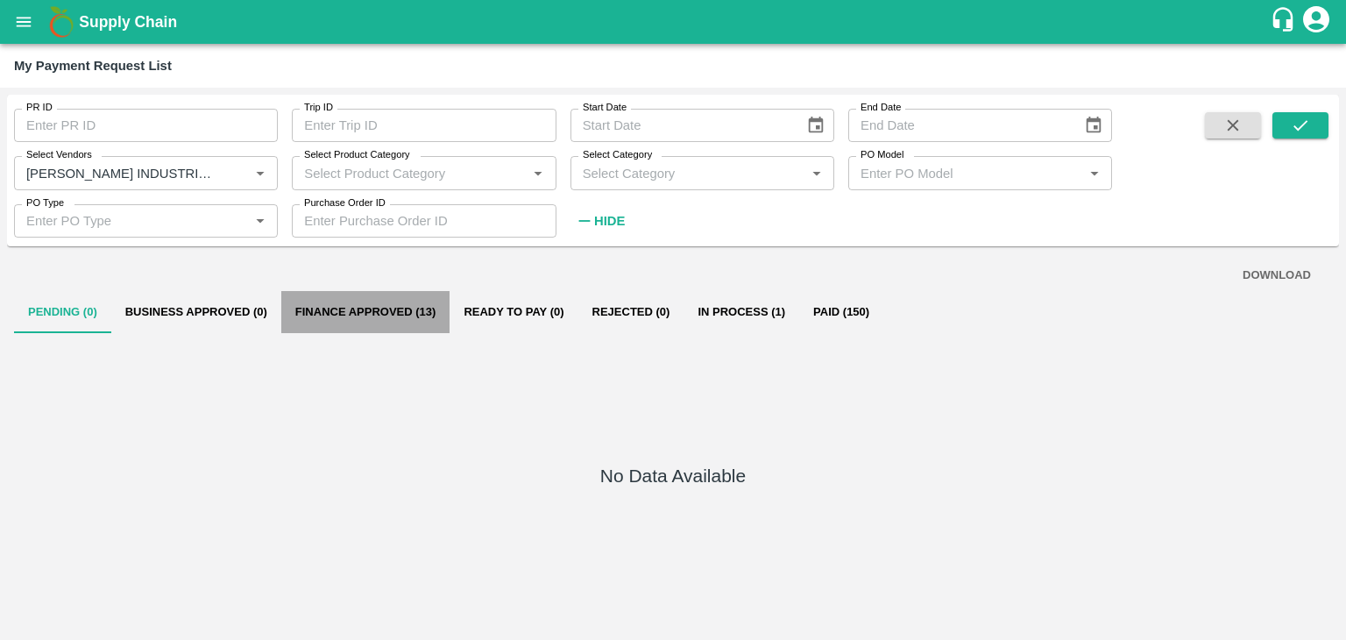
click at [399, 321] on button "Finance Approved (13)" at bounding box center [365, 312] width 169 height 42
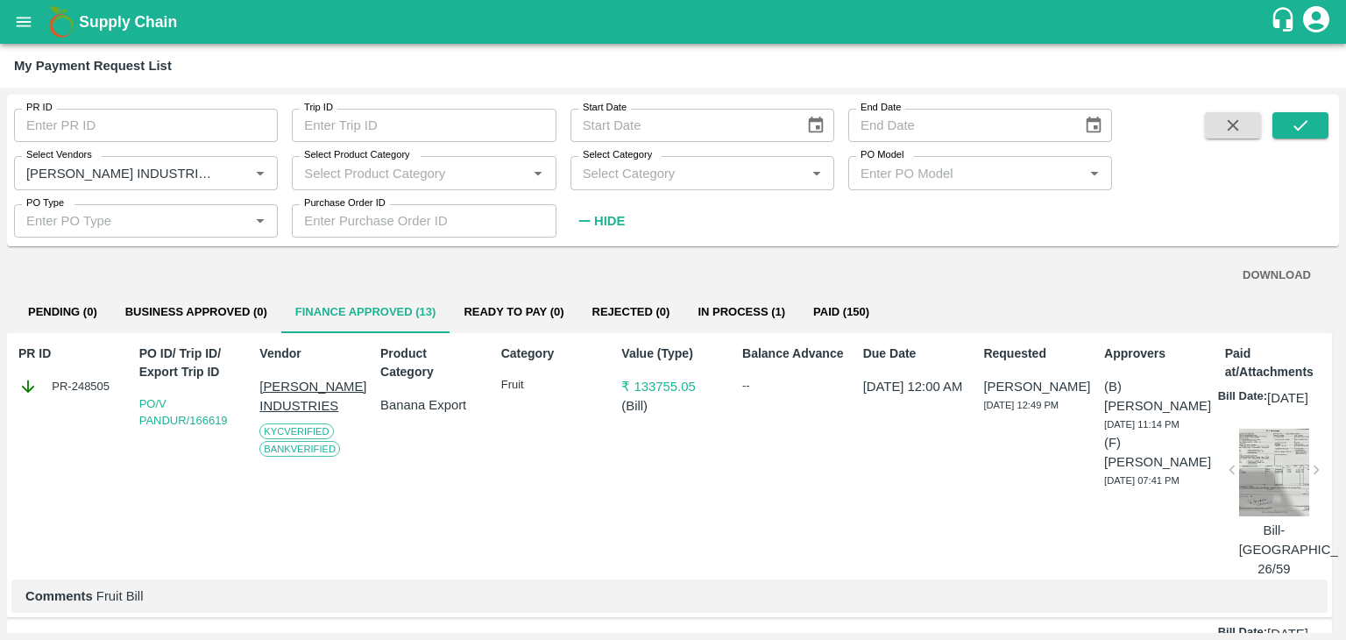
click at [1259, 491] on div at bounding box center [1274, 473] width 70 height 88
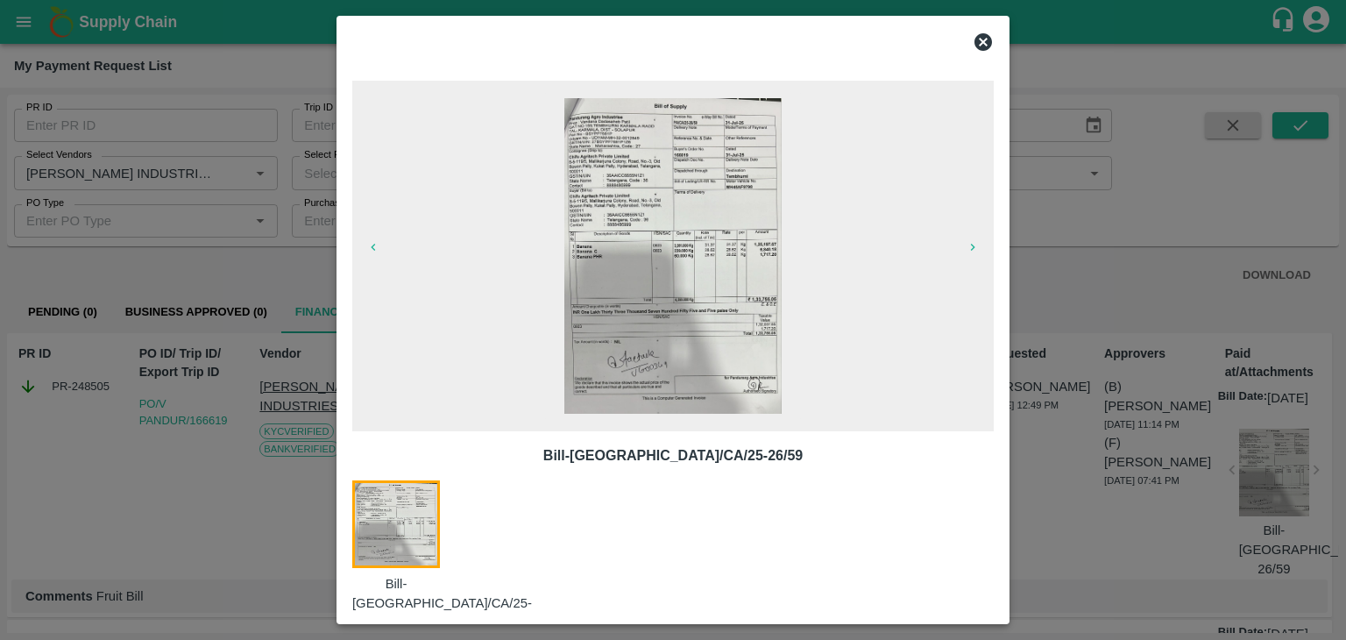
click at [755, 353] on img at bounding box center [672, 256] width 217 height 316
click at [985, 34] on icon at bounding box center [984, 42] width 18 height 18
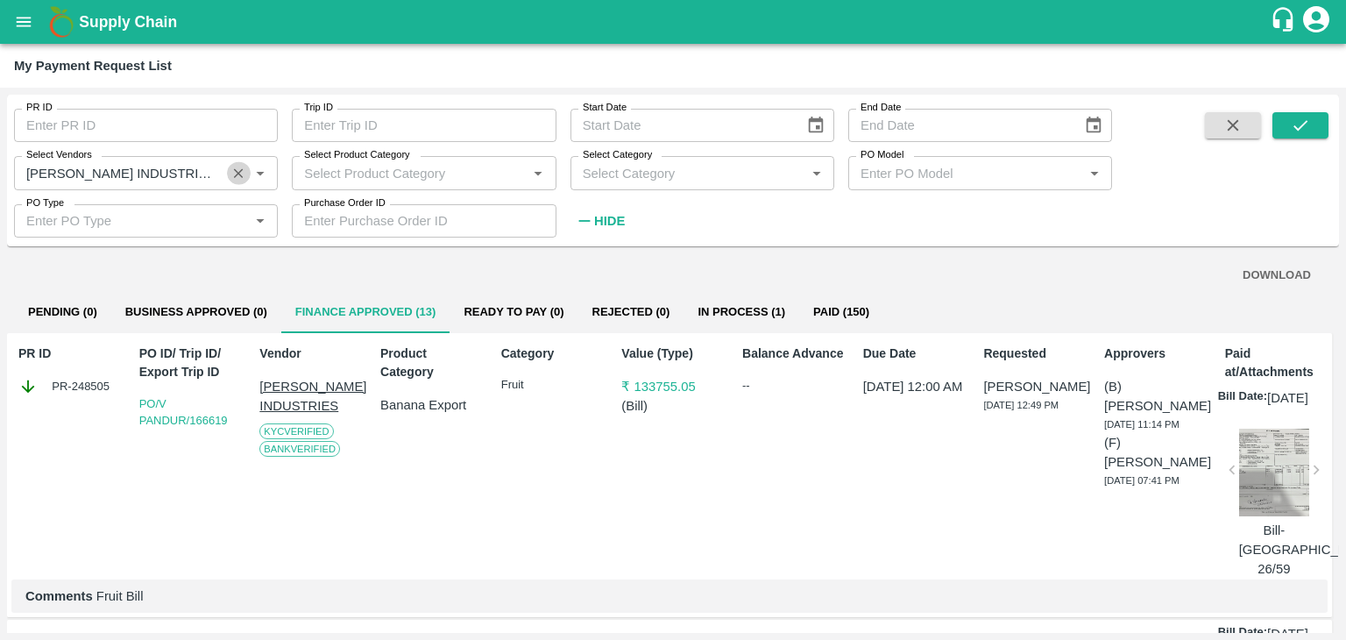
click at [238, 176] on icon "Clear" at bounding box center [238, 173] width 17 height 17
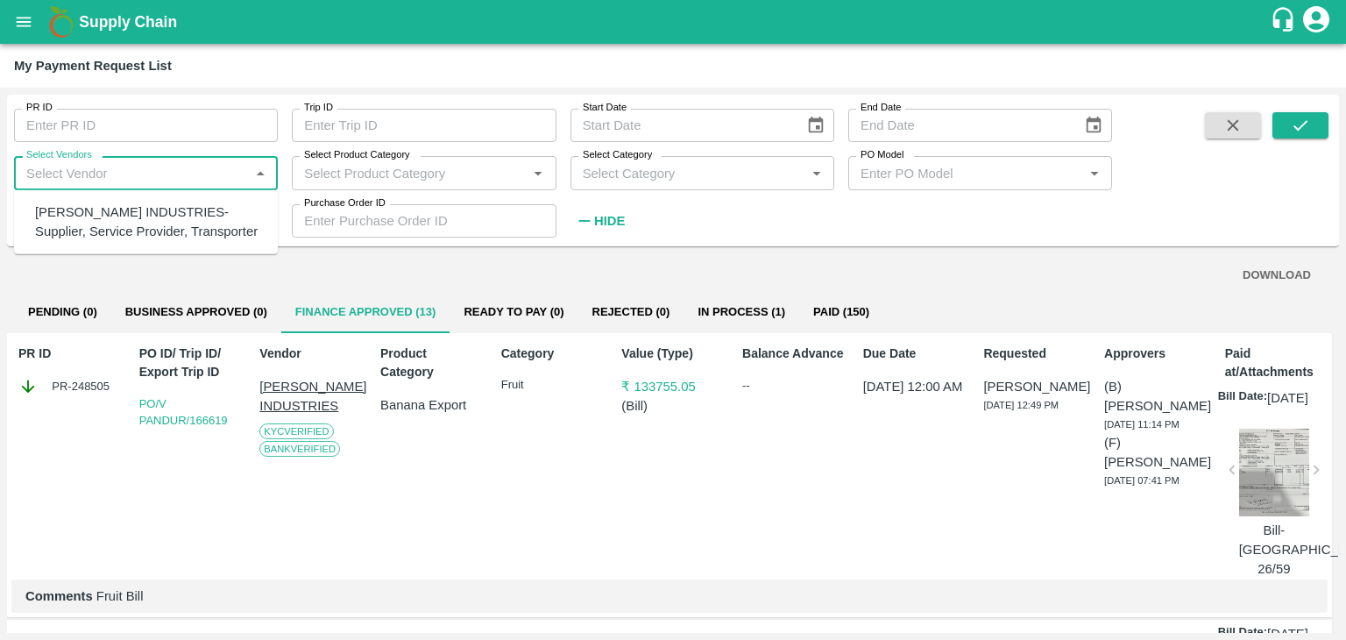
click at [159, 167] on input "Select Vendors" at bounding box center [131, 172] width 224 height 23
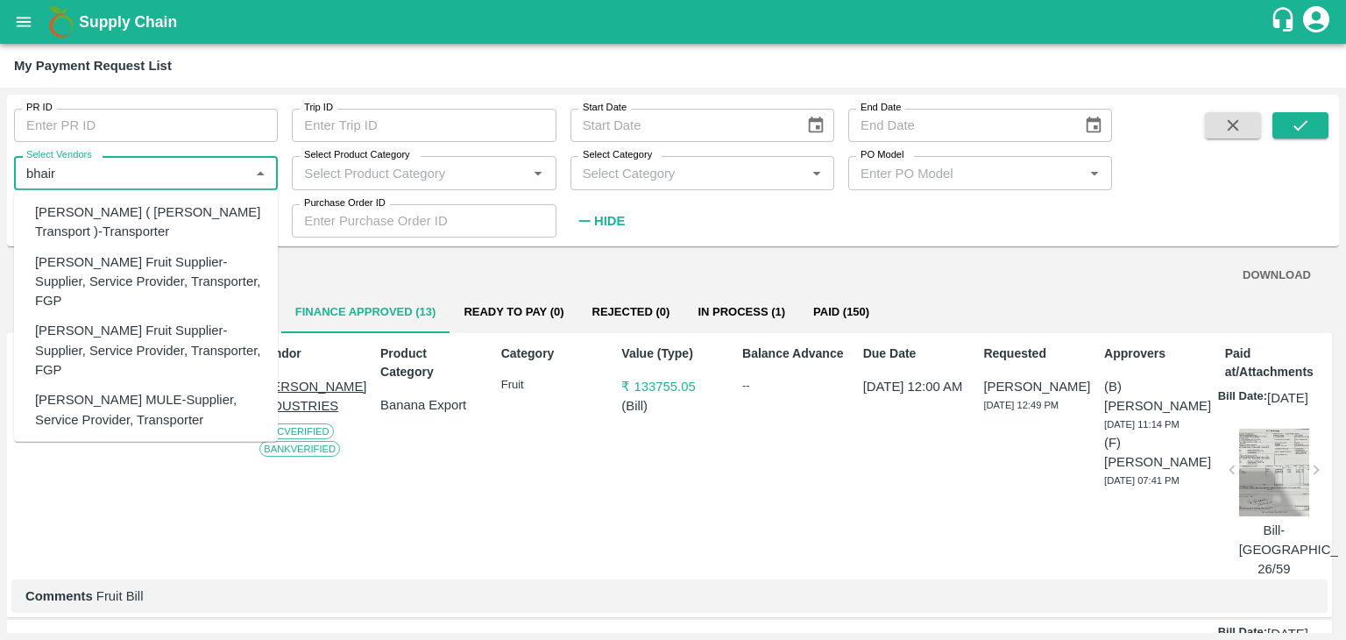
click at [178, 390] on div "BHAIRAVNATH DATTATRAYA MULE-Supplier, Service Provider, Transporter" at bounding box center [149, 409] width 229 height 39
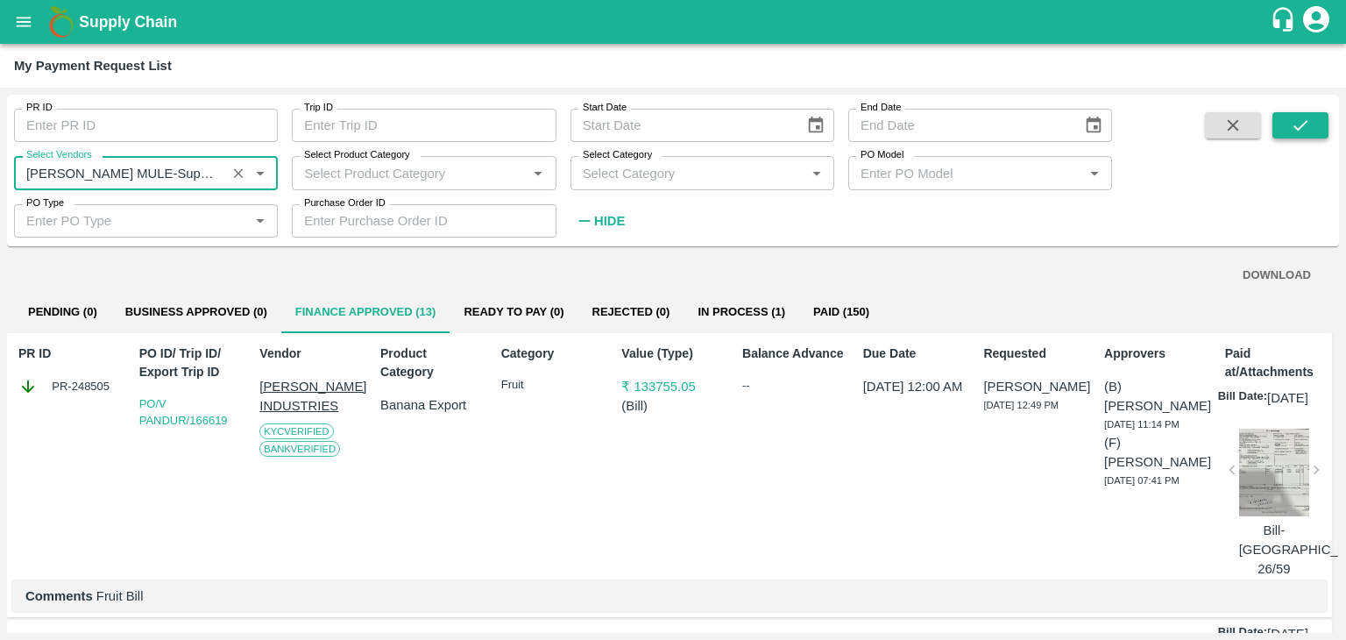
type input "BHAIRAVNATH DATTATRAYA MULE-Supplier, Service Provider, Transporter"
click at [1305, 116] on icon "submit" at bounding box center [1300, 125] width 19 height 19
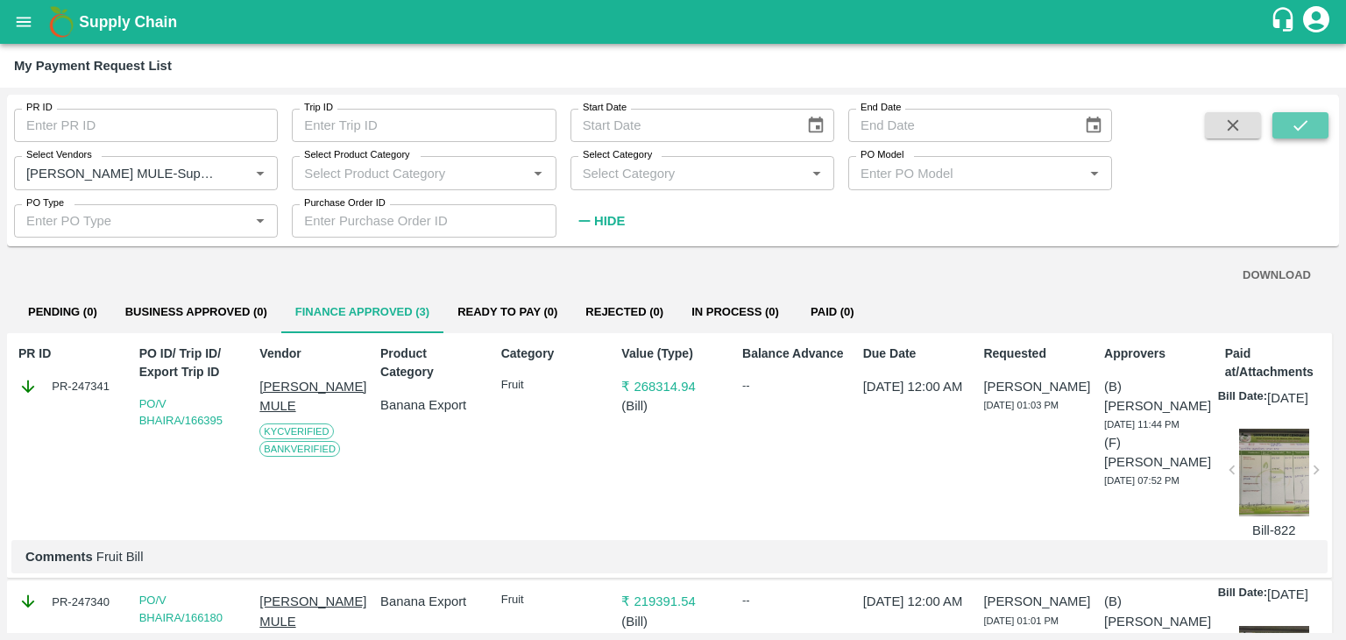
click at [1305, 120] on icon "submit" at bounding box center [1300, 125] width 19 height 19
click at [142, 120] on input "PR ID" at bounding box center [146, 125] width 264 height 33
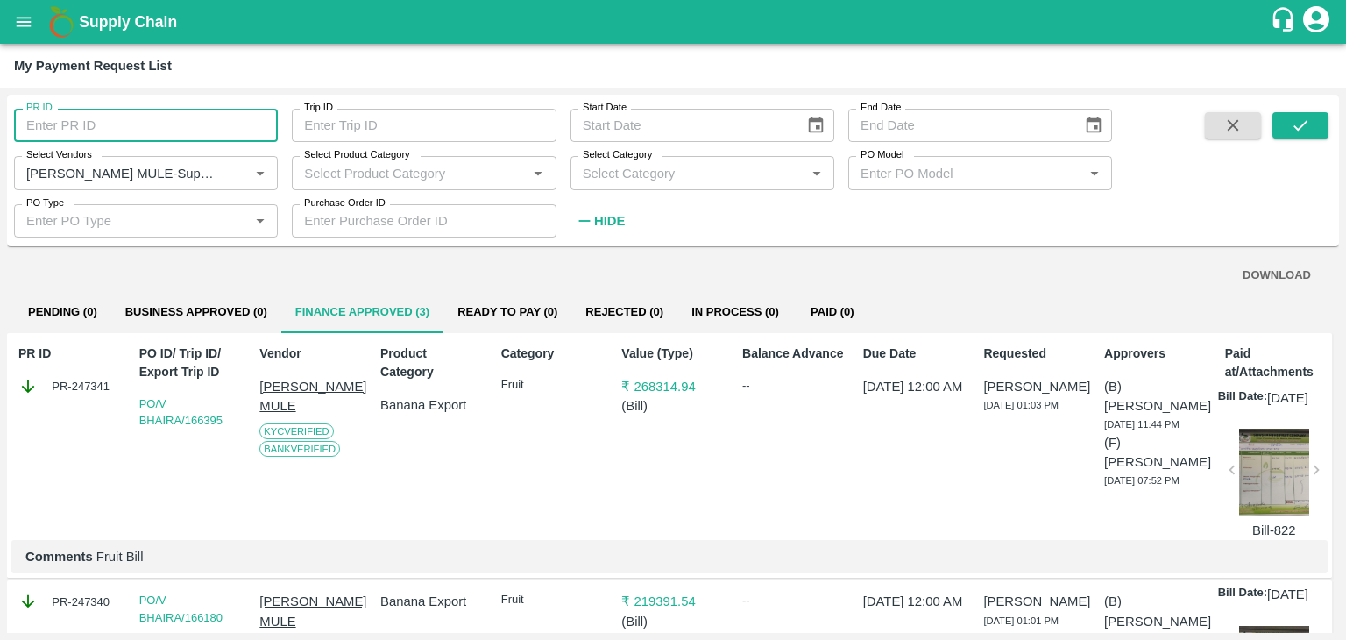
click at [142, 120] on input "PR ID" at bounding box center [146, 125] width 264 height 33
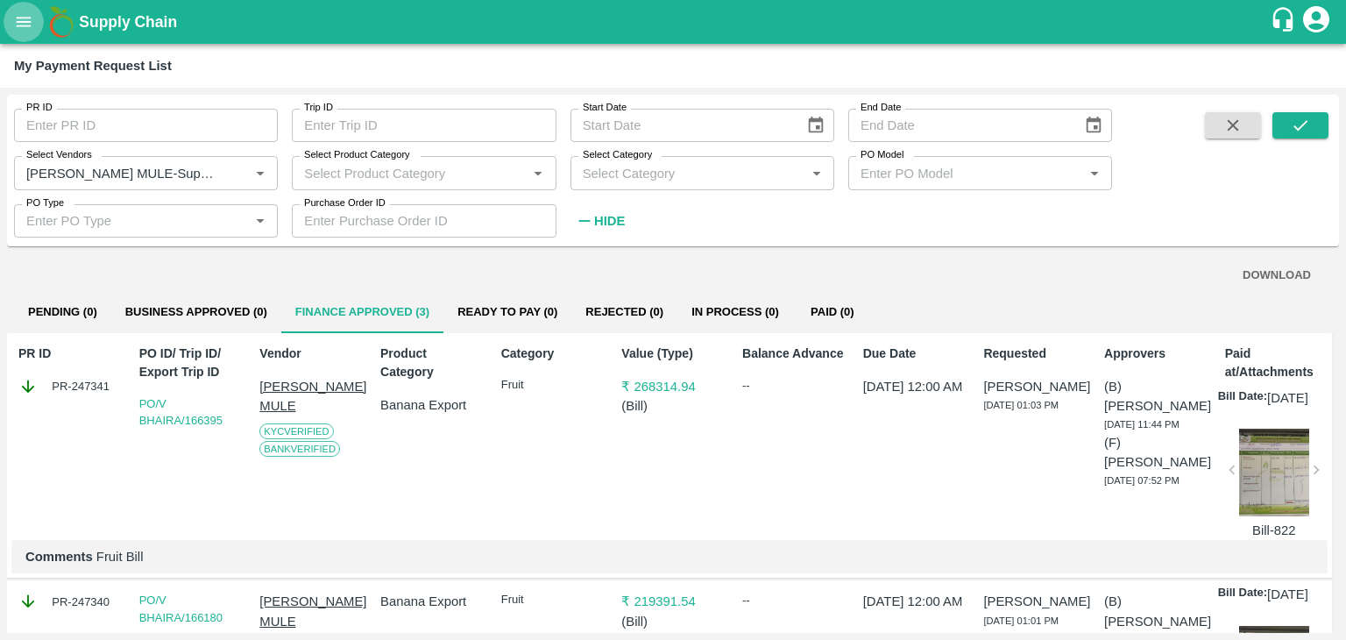
click at [22, 19] on icon "open drawer" at bounding box center [23, 21] width 19 height 19
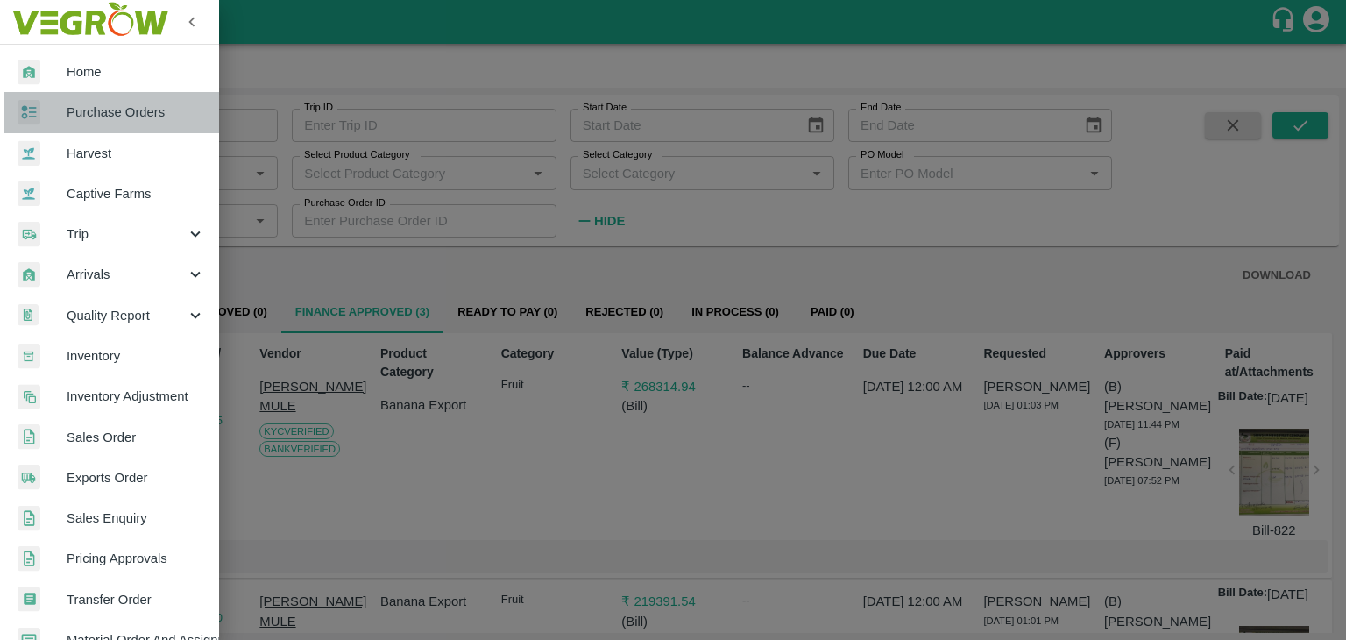
click at [119, 120] on span "Purchase Orders" at bounding box center [136, 112] width 138 height 19
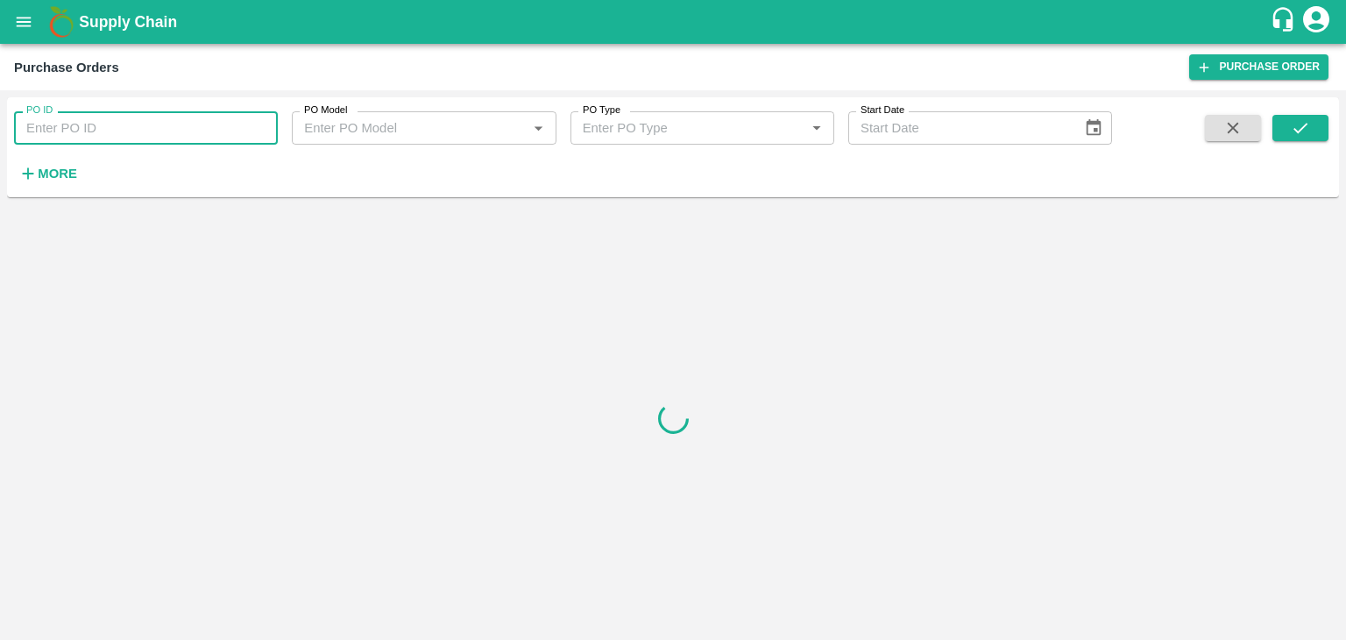
click at [133, 129] on input "PO ID" at bounding box center [146, 127] width 264 height 33
paste input "169794"
type input "169794"
click at [1302, 127] on icon "submit" at bounding box center [1301, 128] width 14 height 11
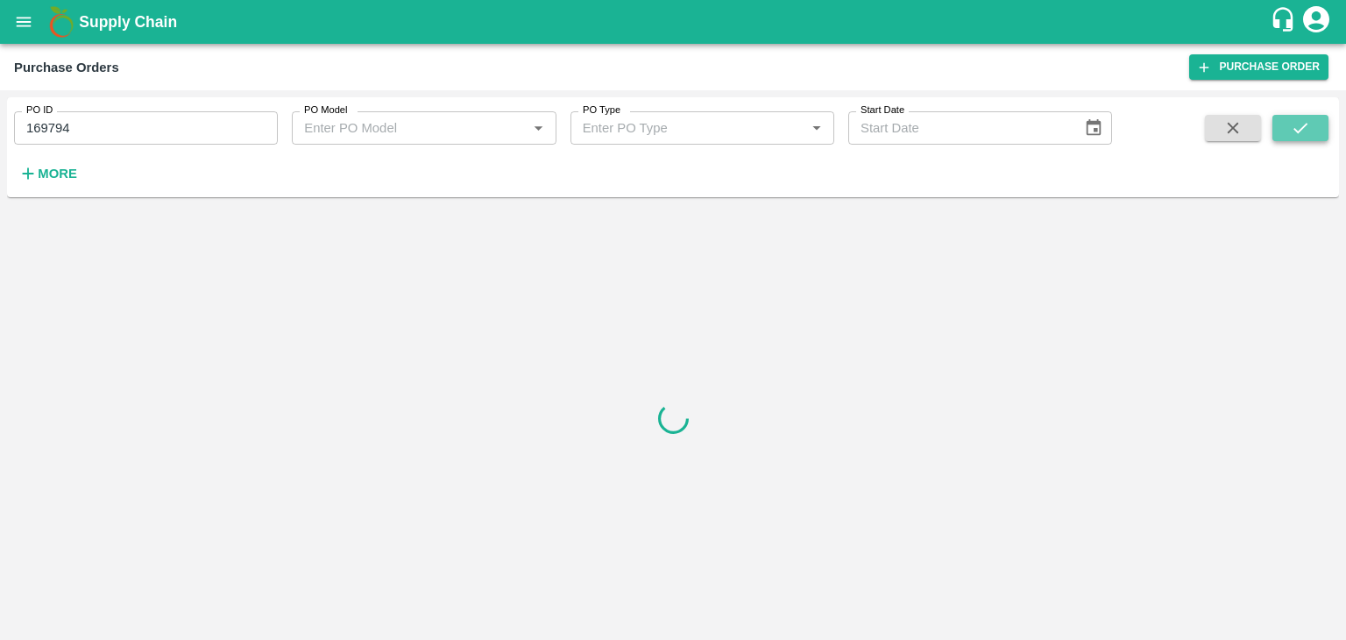
click at [1302, 127] on icon "submit" at bounding box center [1301, 128] width 14 height 11
click at [101, 126] on input "169794" at bounding box center [146, 127] width 264 height 33
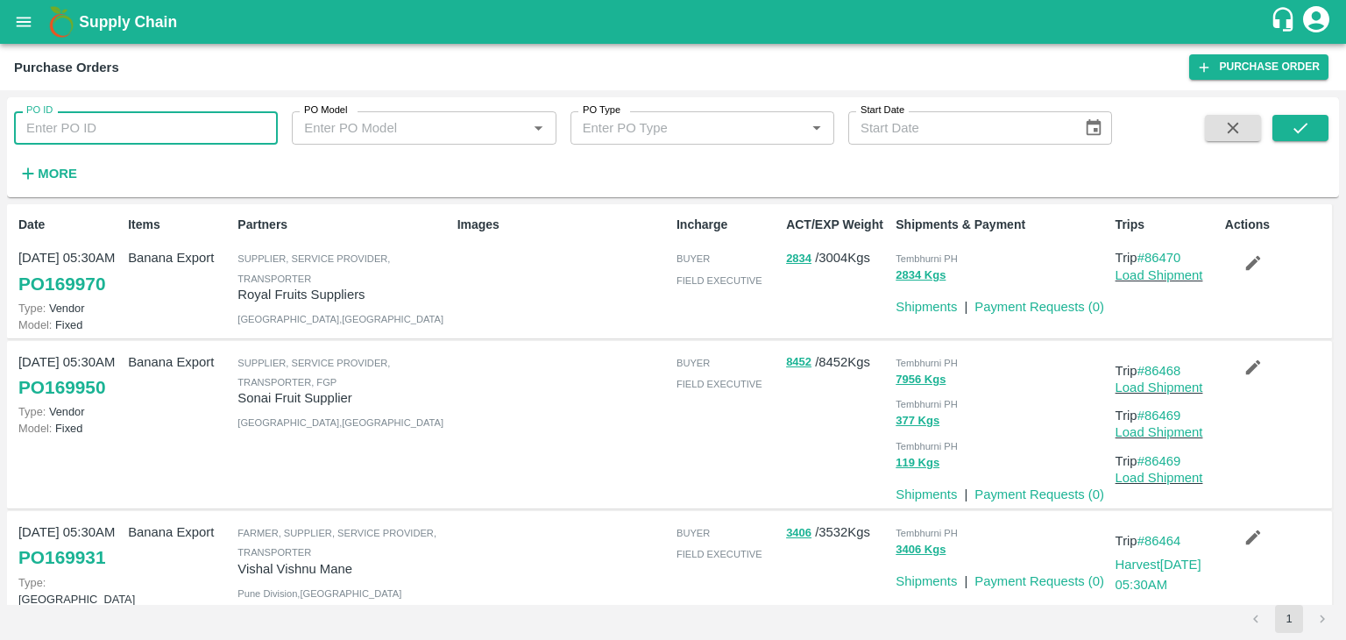
paste input "text"
drag, startPoint x: 1286, startPoint y: 142, endPoint x: 1294, endPoint y: 136, distance: 10.7
click at [1294, 136] on span at bounding box center [1301, 151] width 56 height 72
click at [1294, 136] on icon "submit" at bounding box center [1300, 127] width 19 height 19
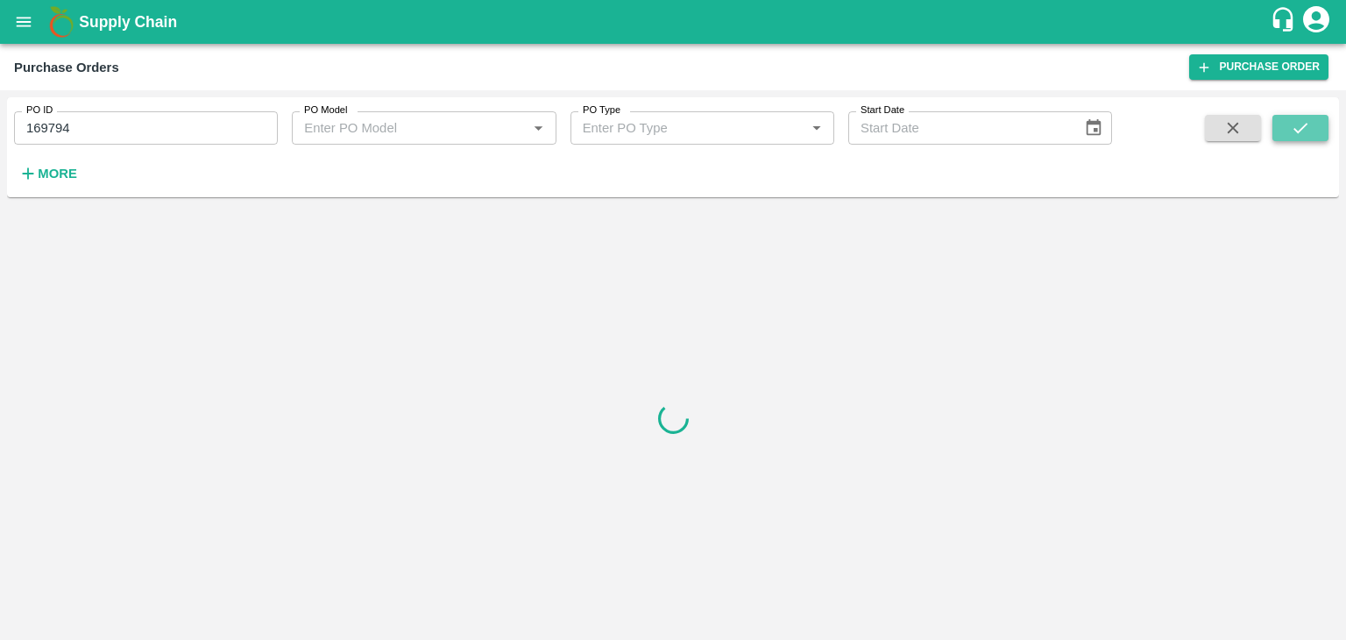
click at [1294, 136] on icon "submit" at bounding box center [1300, 127] width 19 height 19
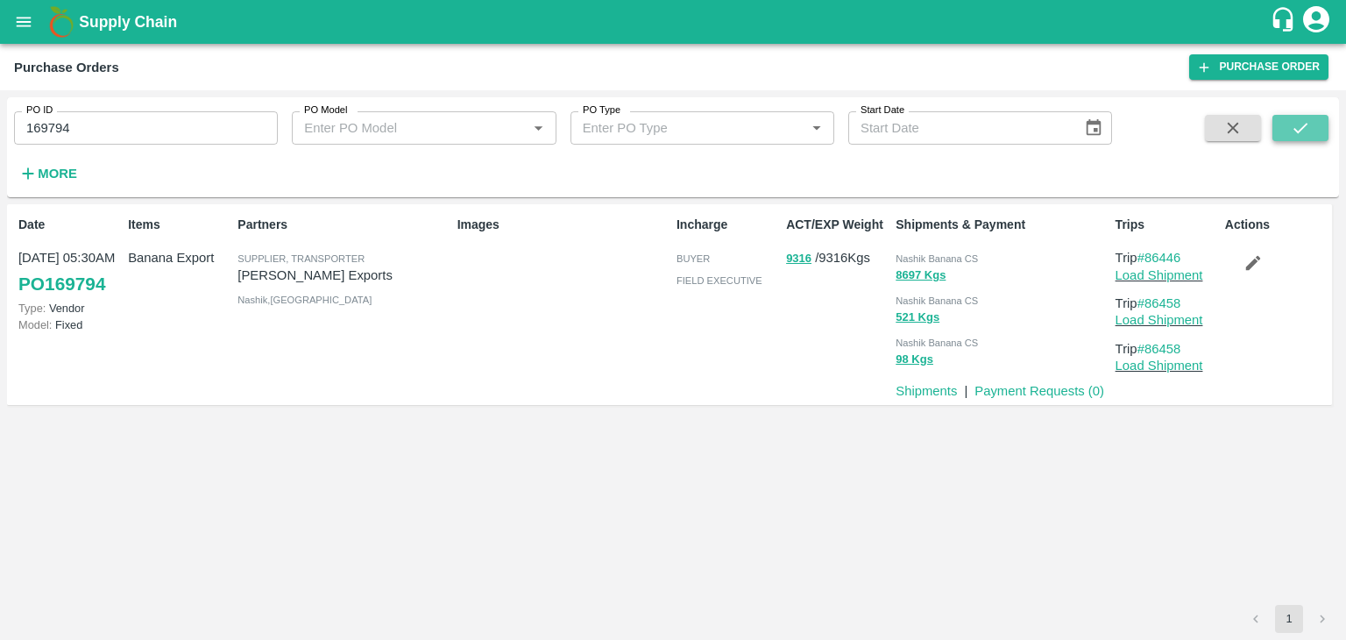
click at [1294, 136] on icon "submit" at bounding box center [1300, 127] width 19 height 19
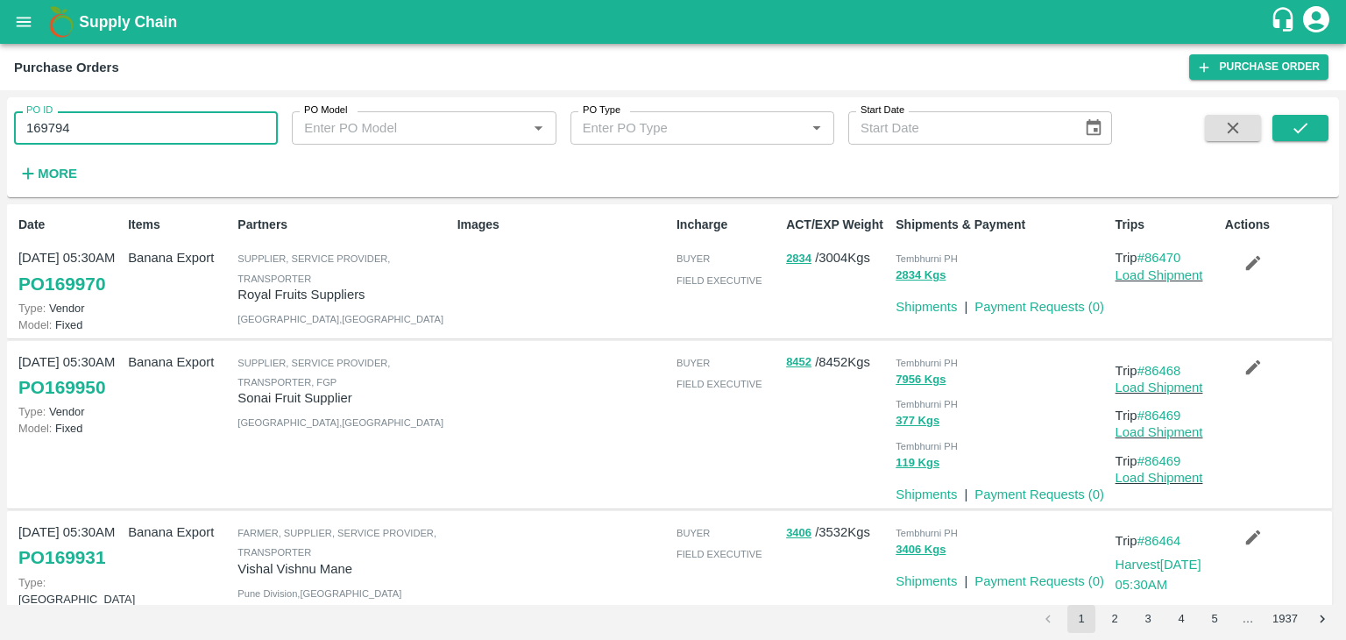
click at [147, 126] on input "169794" at bounding box center [146, 127] width 264 height 33
paste input "text"
type input "167488"
click at [1318, 126] on button "submit" at bounding box center [1301, 128] width 56 height 26
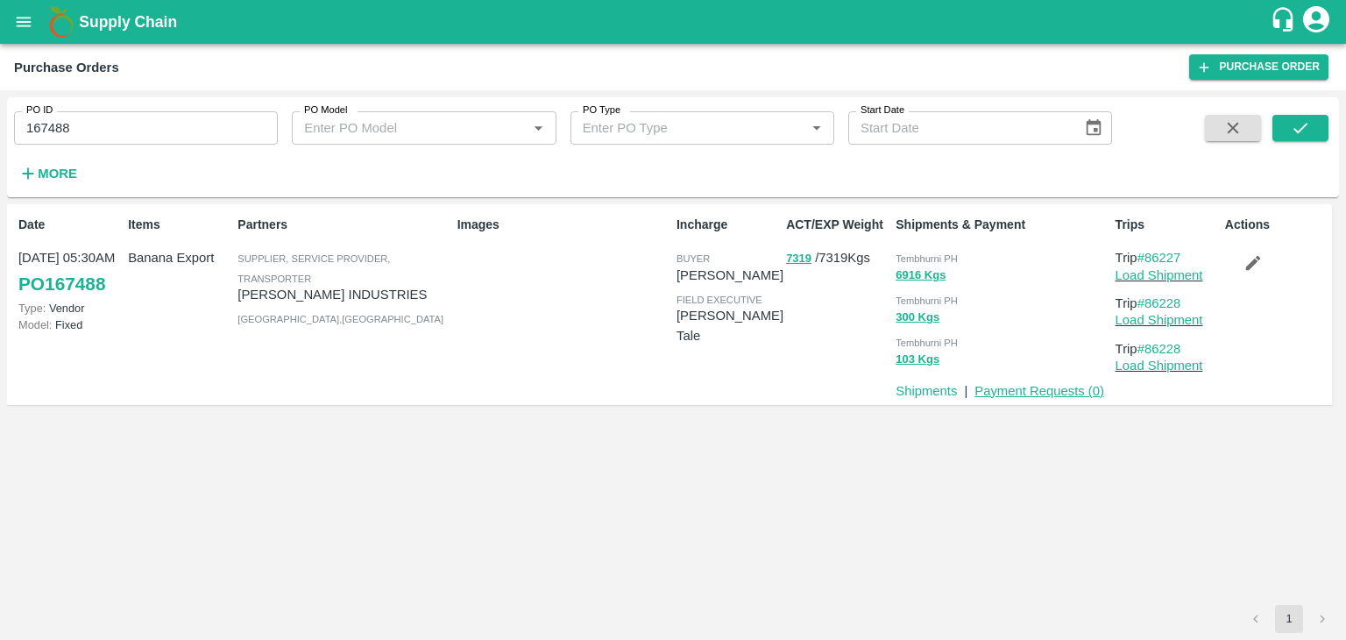
click at [1010, 397] on link "Payment Requests ( 0 )" at bounding box center [1040, 391] width 130 height 14
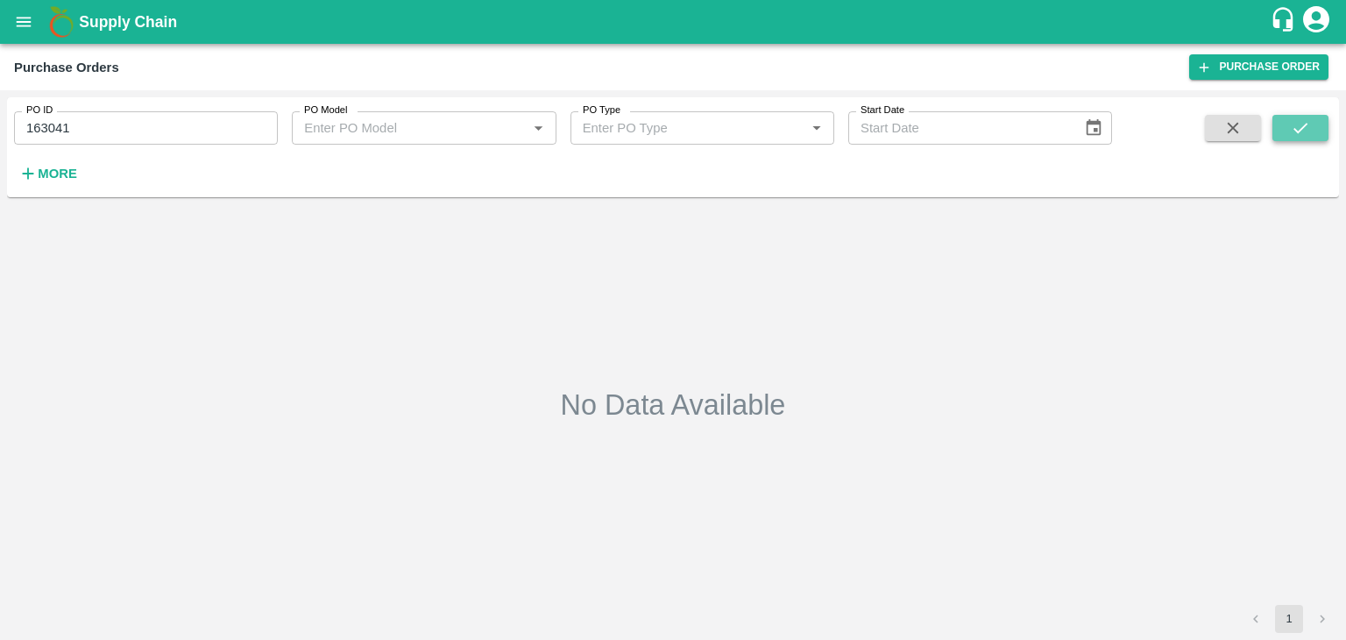
click at [1304, 132] on icon "submit" at bounding box center [1300, 127] width 19 height 19
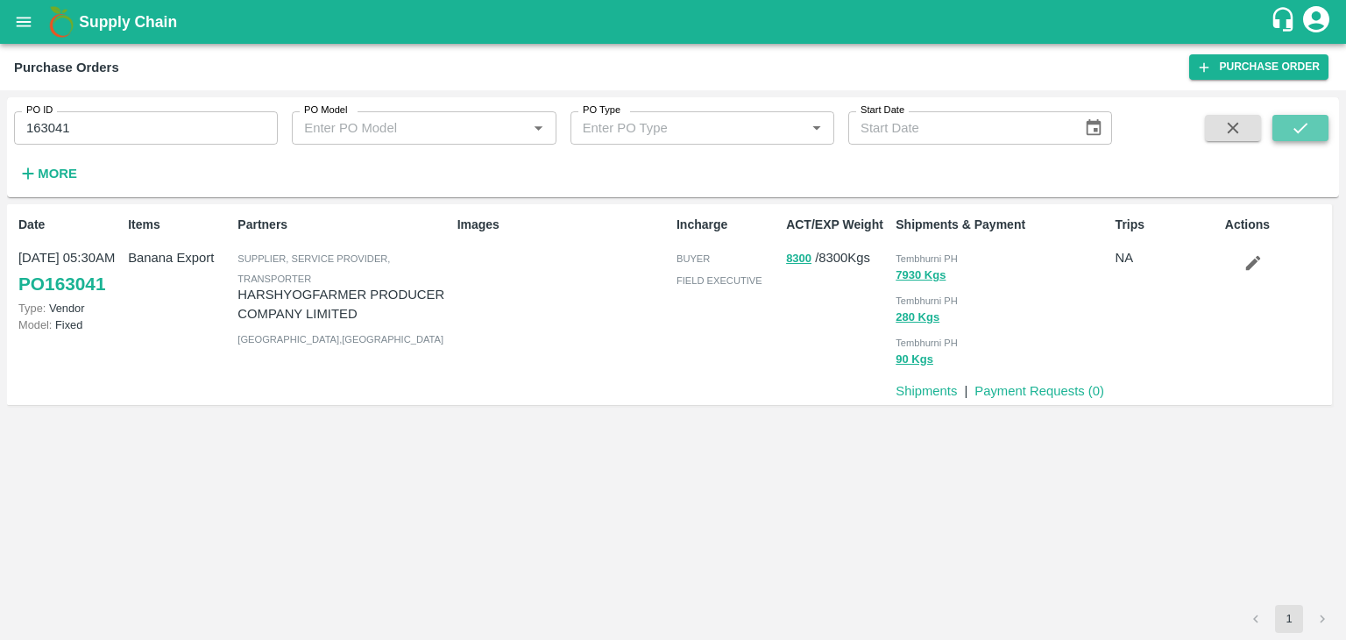
click at [1304, 132] on icon "submit" at bounding box center [1300, 127] width 19 height 19
click at [1252, 266] on icon "button" at bounding box center [1252, 263] width 15 height 15
click at [141, 124] on input "163041" at bounding box center [146, 127] width 264 height 33
type input "163040"
click at [1303, 125] on icon "submit" at bounding box center [1300, 127] width 19 height 19
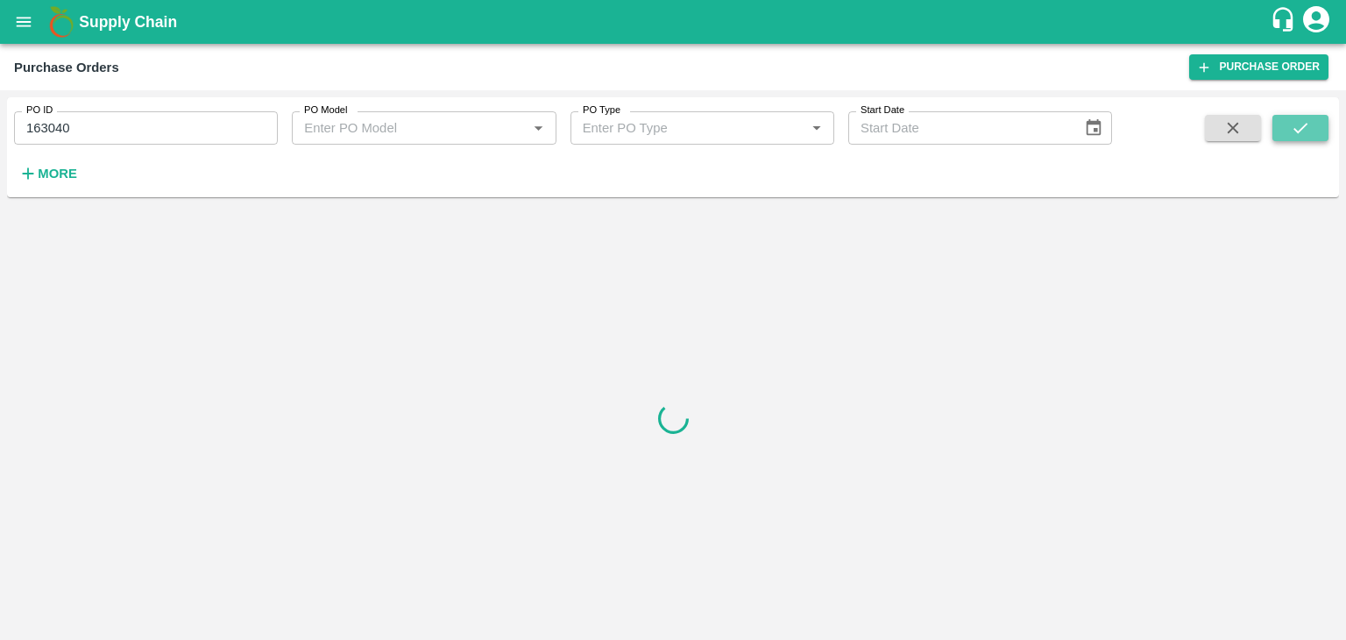
click at [1303, 125] on icon "submit" at bounding box center [1300, 127] width 19 height 19
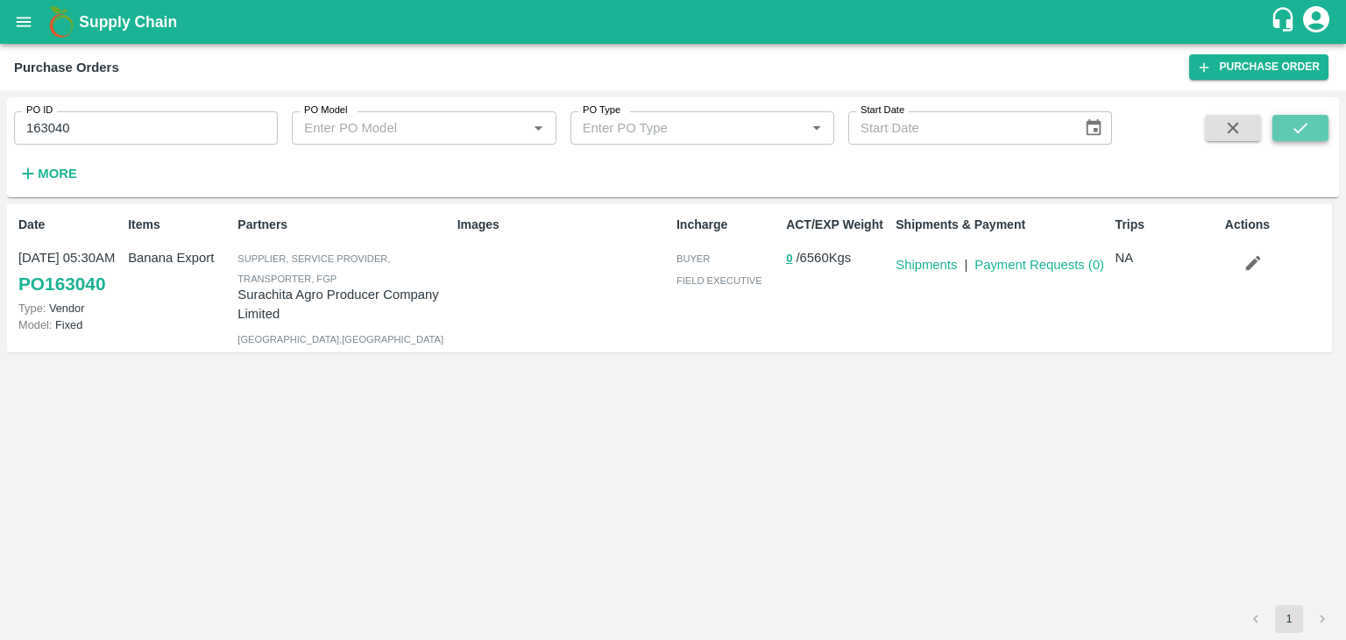
click at [1303, 125] on icon "submit" at bounding box center [1300, 127] width 19 height 19
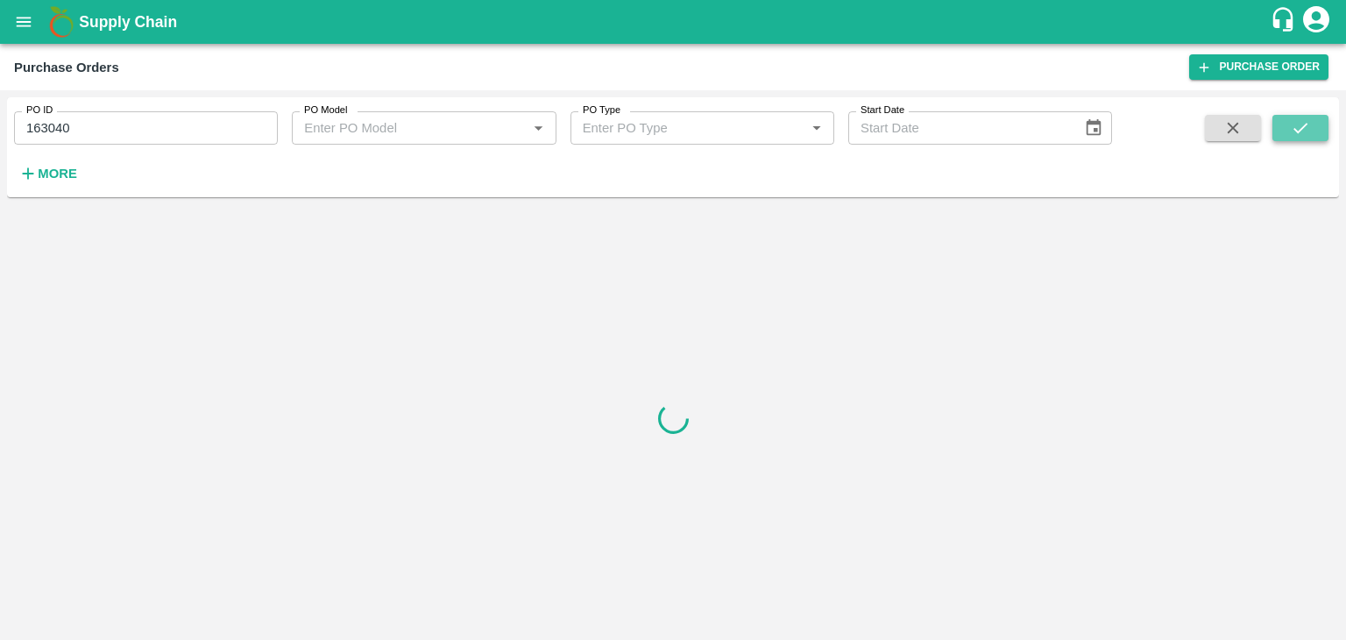
click at [1303, 125] on icon "submit" at bounding box center [1300, 127] width 19 height 19
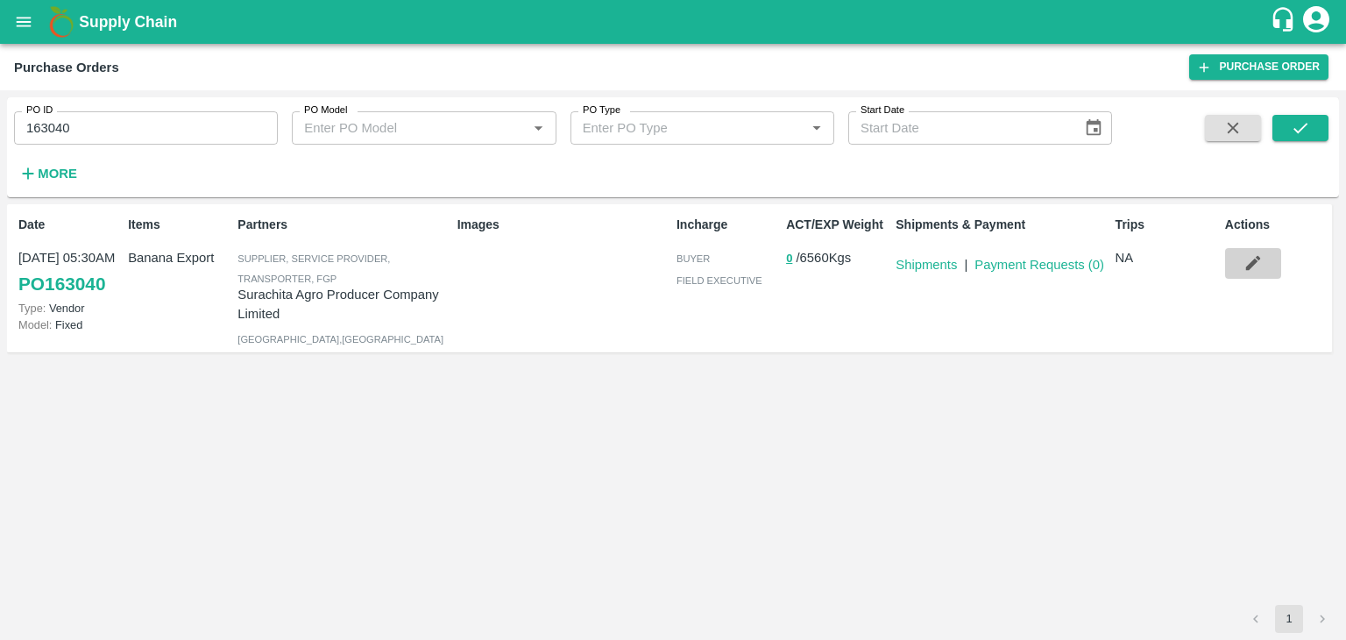
click at [1247, 265] on icon "button" at bounding box center [1253, 262] width 19 height 19
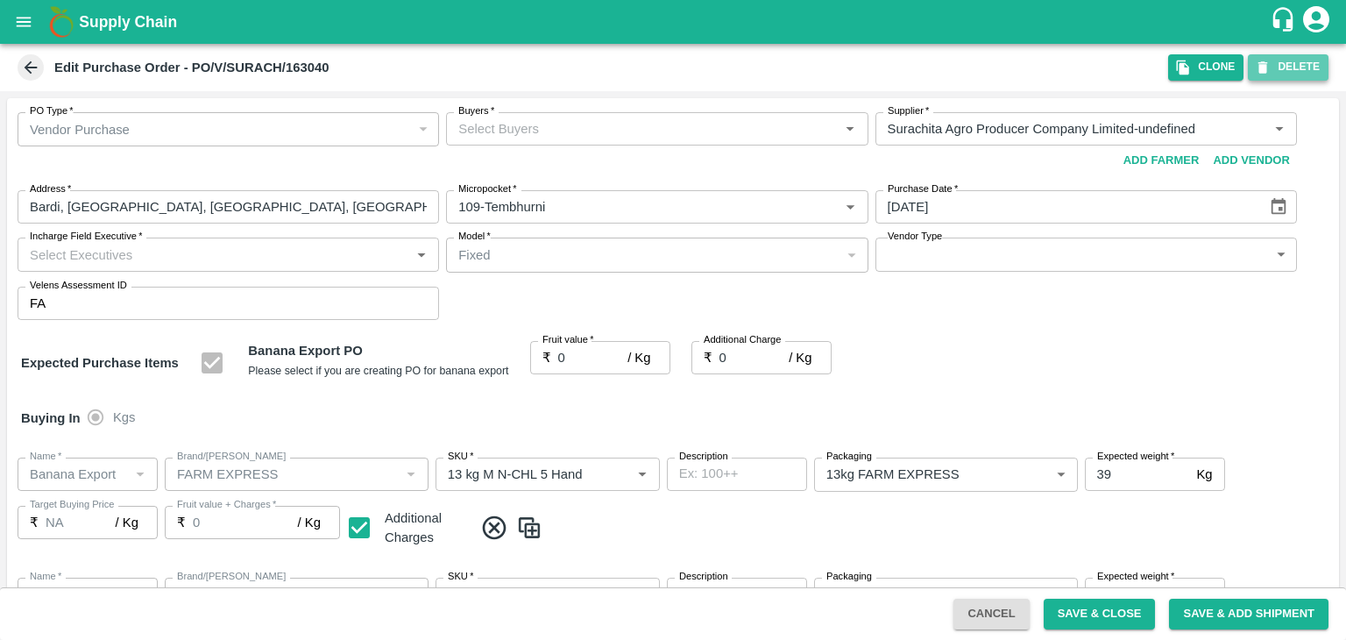
click at [1274, 58] on button "DELETE" at bounding box center [1288, 66] width 81 height 25
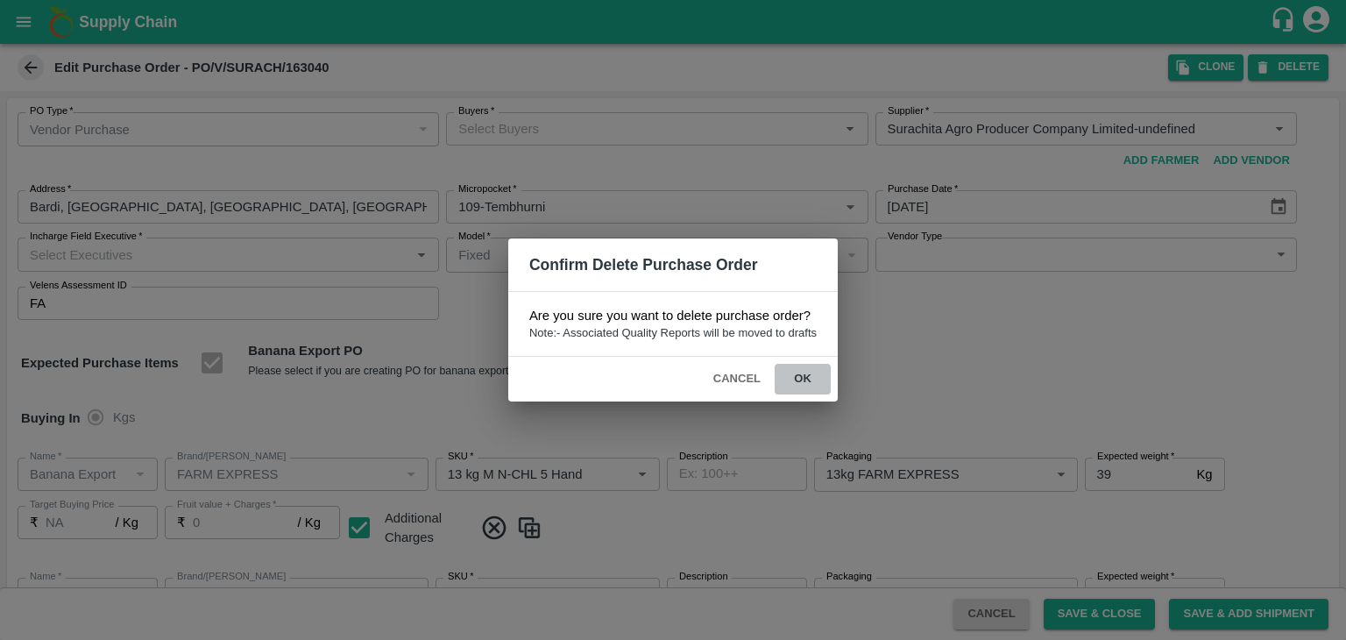
click at [819, 370] on button "ok" at bounding box center [803, 379] width 56 height 31
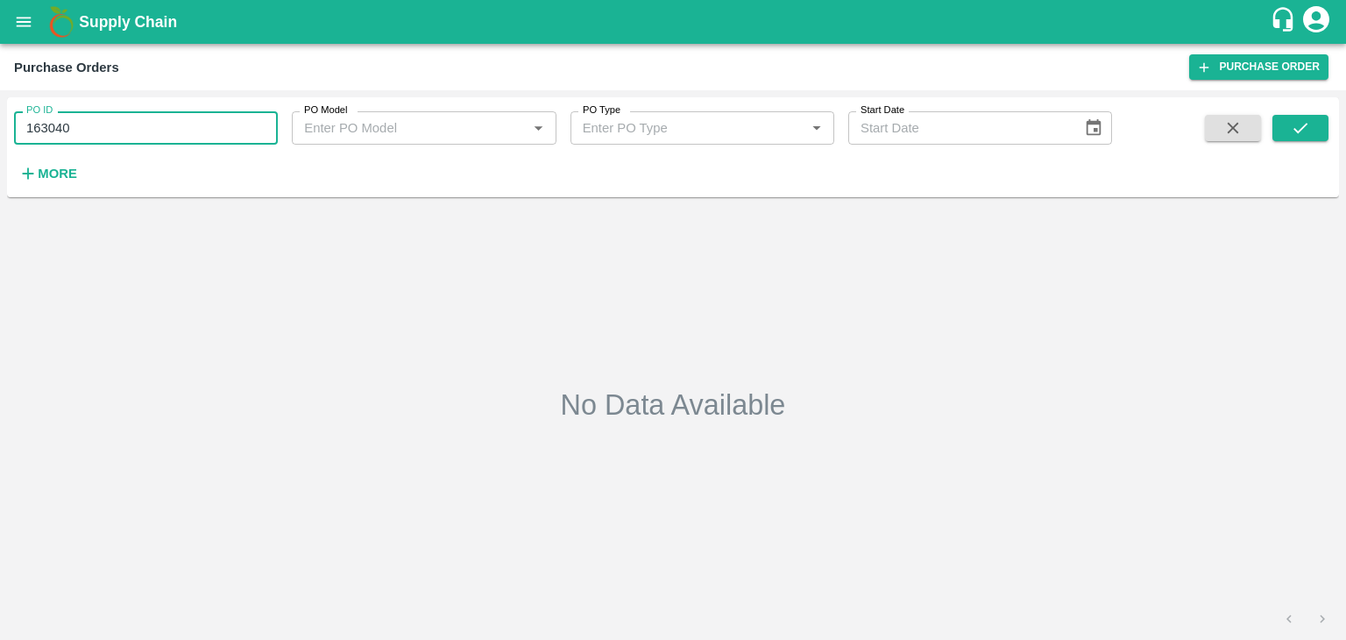
click at [208, 115] on input "163040" at bounding box center [146, 127] width 264 height 33
type input "163041"
click at [1309, 122] on icon "submit" at bounding box center [1300, 127] width 19 height 19
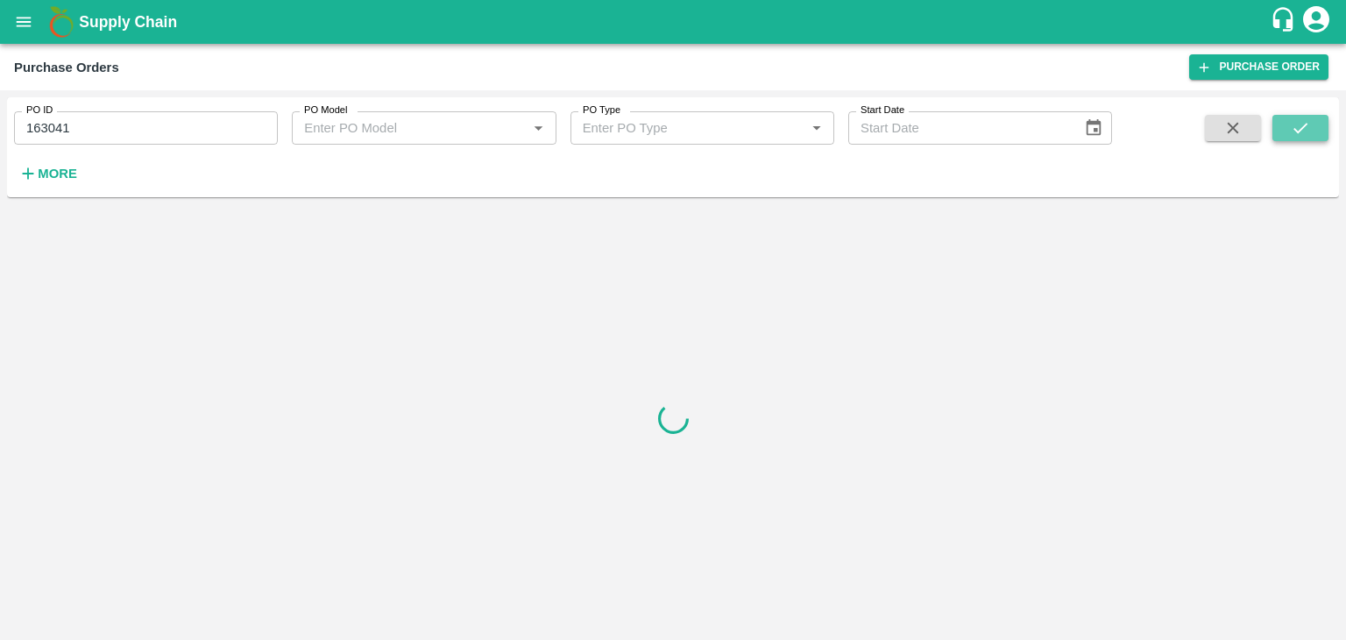
click at [1309, 122] on icon "submit" at bounding box center [1300, 127] width 19 height 19
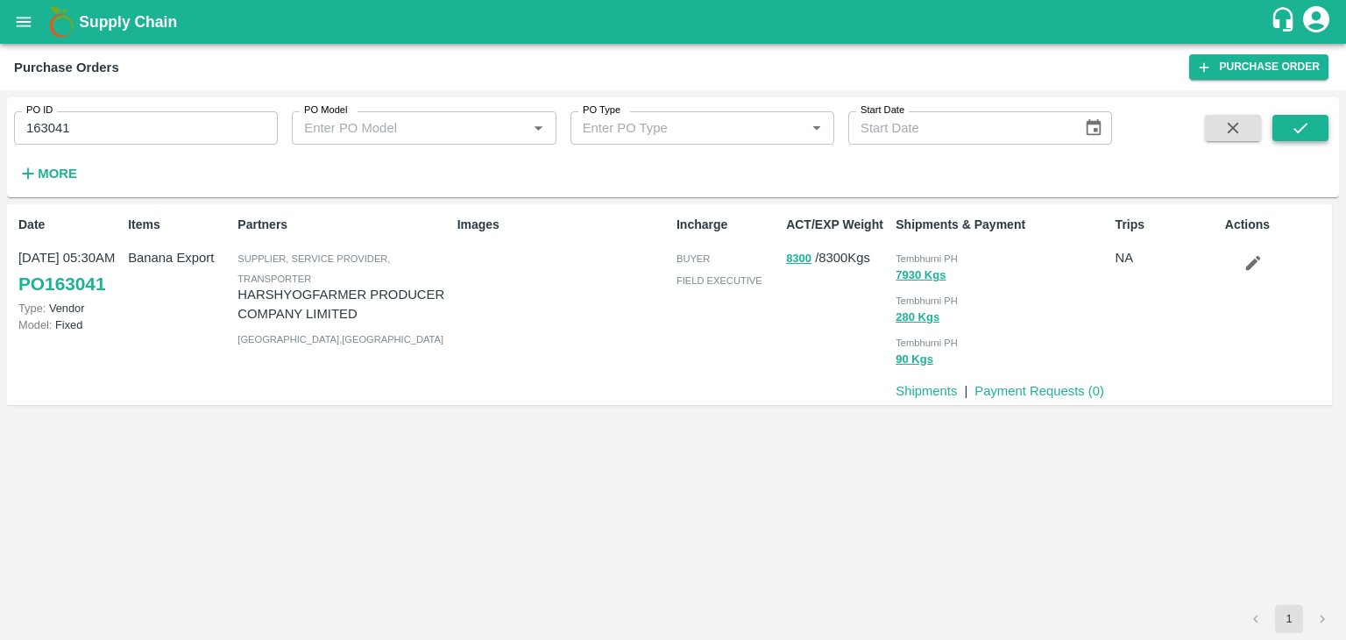
click at [1309, 122] on icon "submit" at bounding box center [1300, 127] width 19 height 19
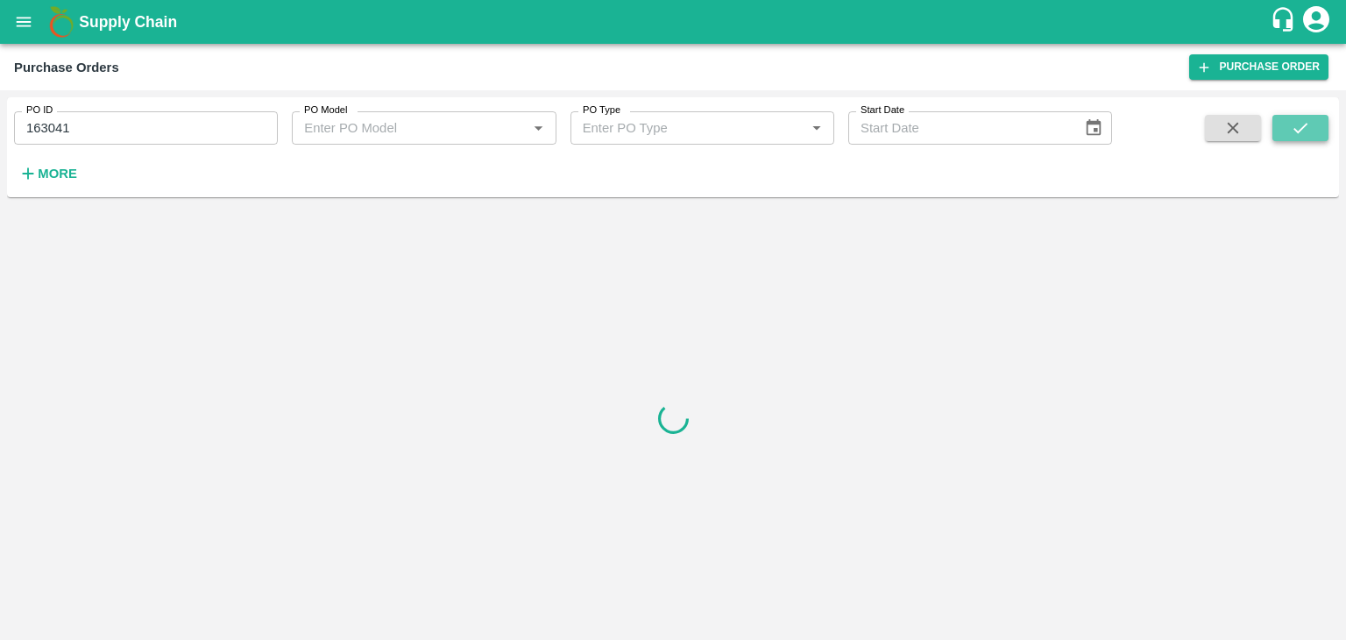
click at [1309, 122] on icon "submit" at bounding box center [1300, 127] width 19 height 19
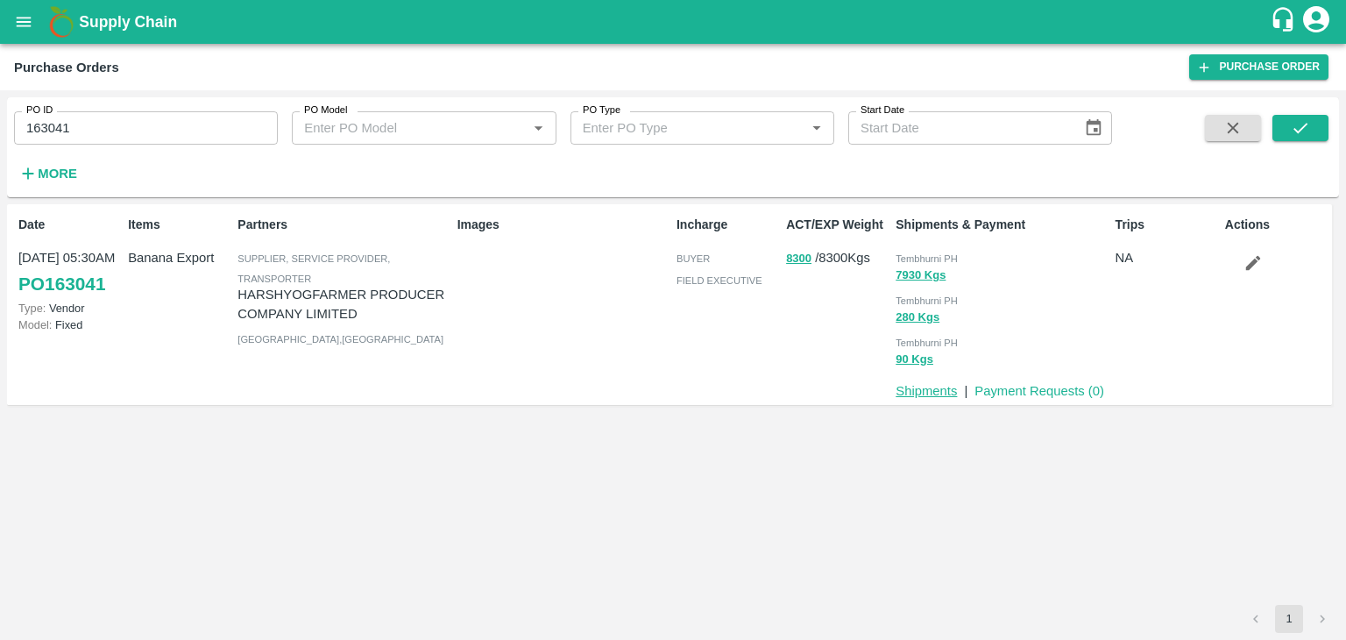
click at [924, 387] on link "Shipments" at bounding box center [926, 391] width 61 height 14
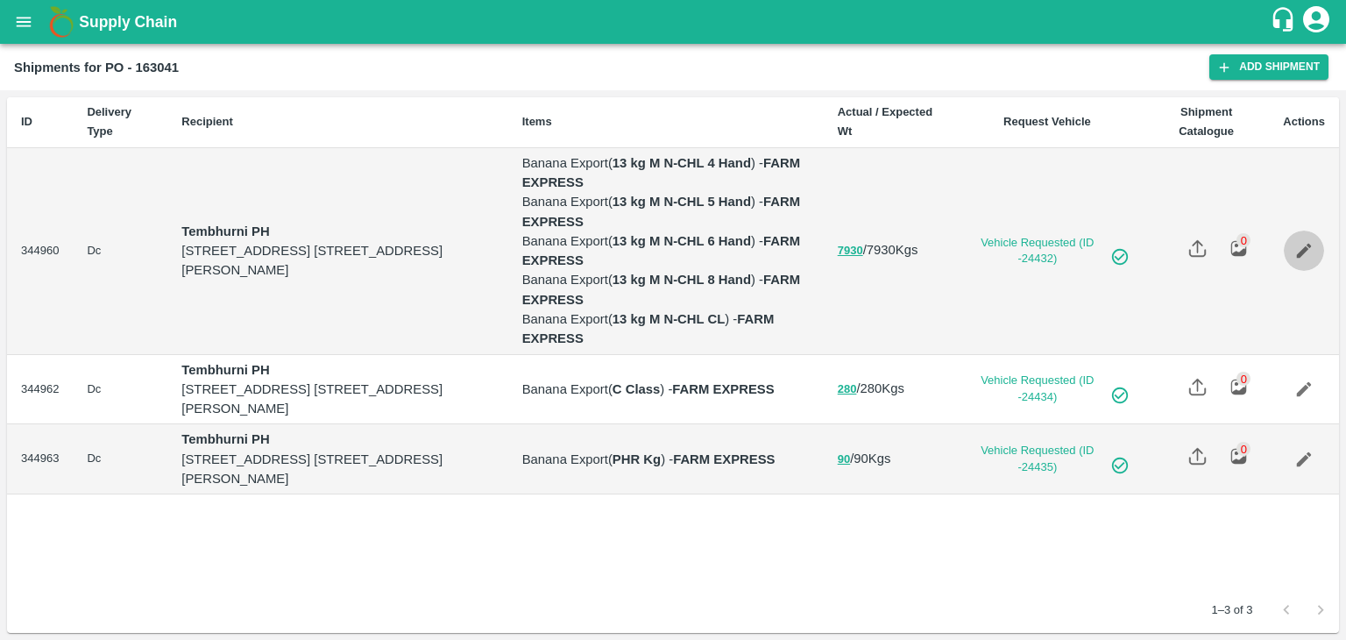
click at [1311, 248] on icon "Edit" at bounding box center [1303, 250] width 19 height 19
click at [1306, 380] on icon "Edit" at bounding box center [1303, 388] width 19 height 19
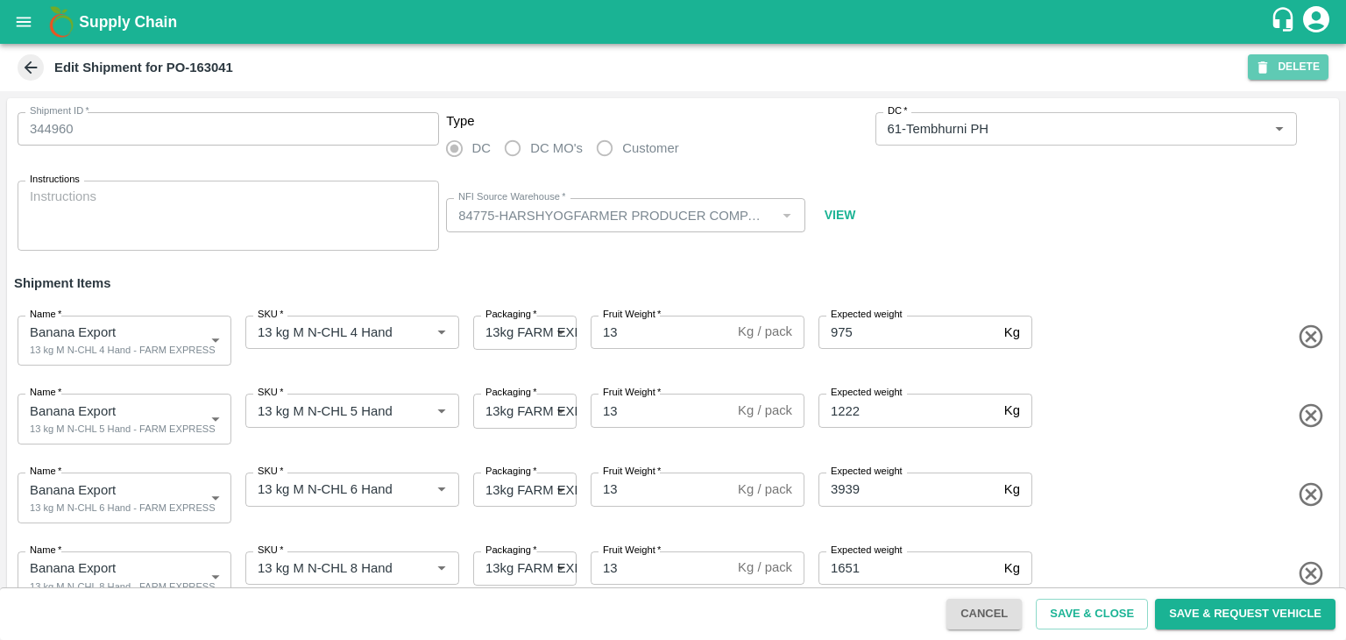
click at [1270, 60] on icon "button" at bounding box center [1263, 68] width 16 height 16
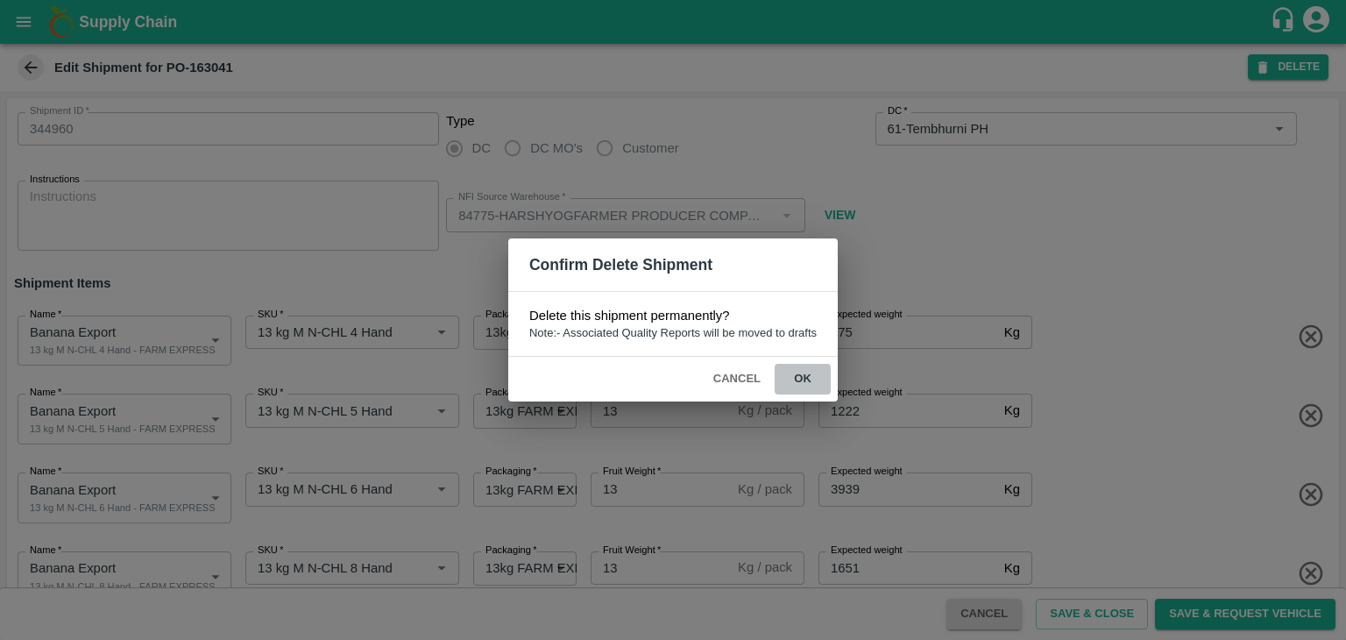
click at [813, 376] on button "ok" at bounding box center [803, 379] width 56 height 31
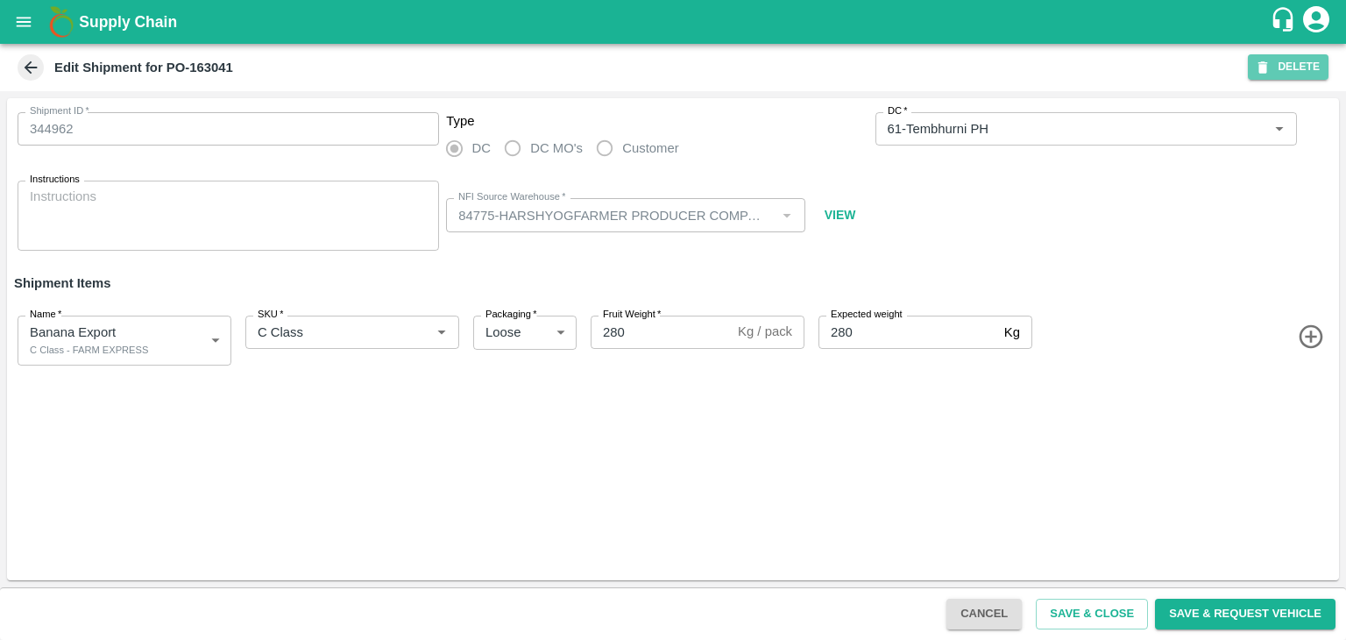
click at [1262, 70] on icon "button" at bounding box center [1264, 67] width 10 height 12
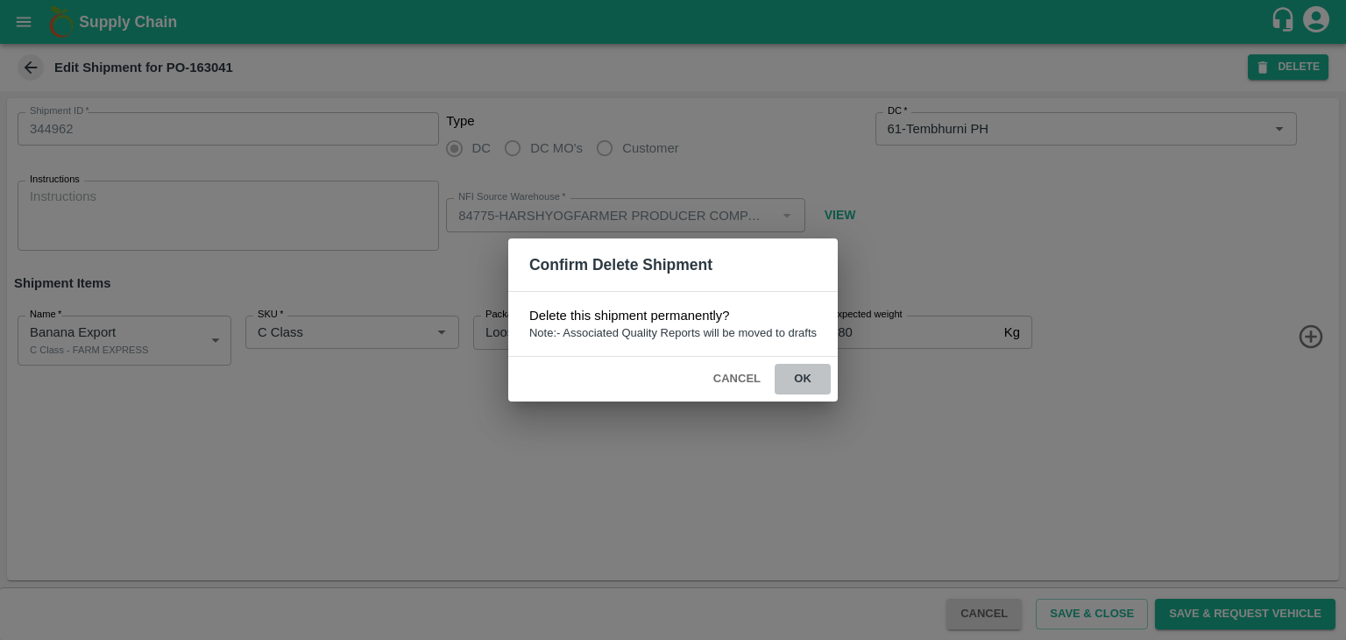
click at [806, 385] on button "ok" at bounding box center [803, 379] width 56 height 31
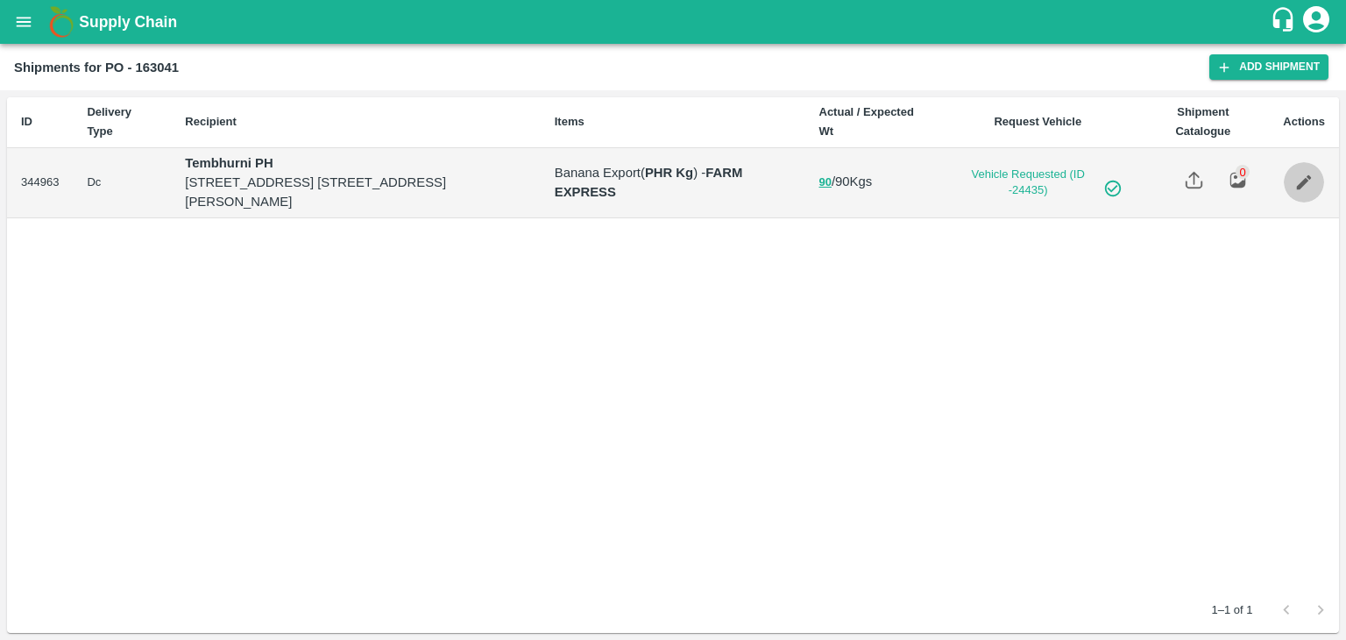
click at [1300, 180] on icon "Edit" at bounding box center [1303, 182] width 19 height 19
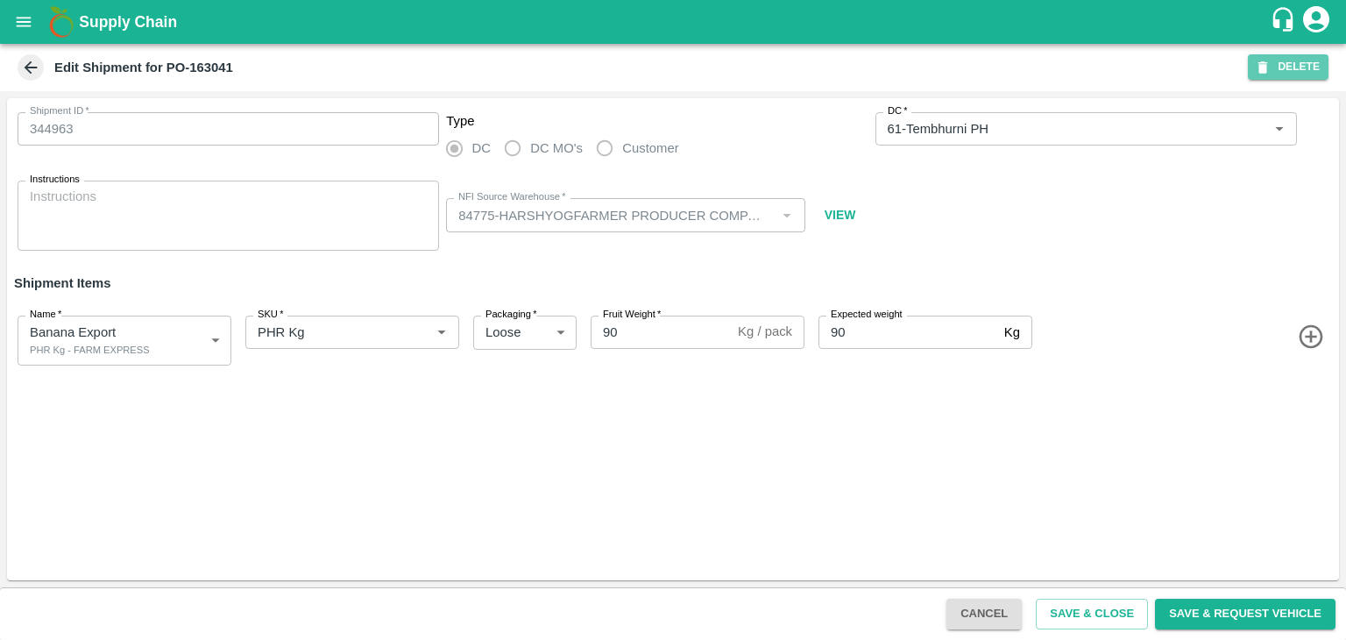
click at [1311, 61] on button "DELETE" at bounding box center [1288, 66] width 81 height 25
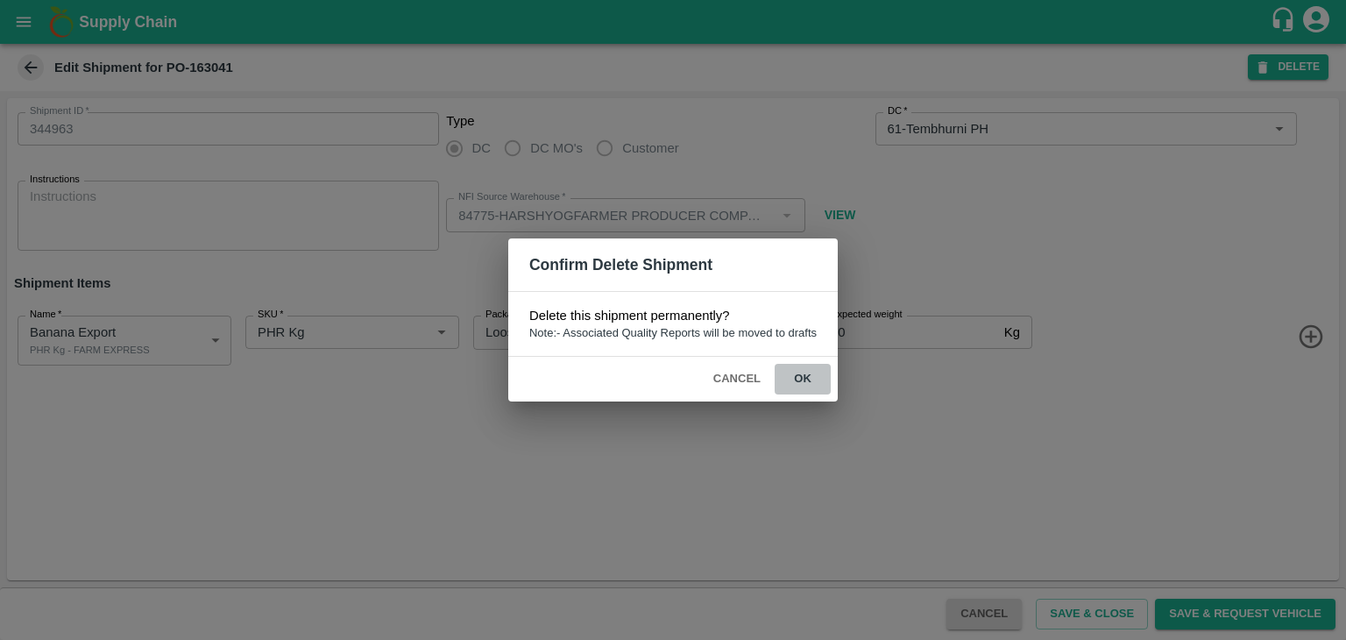
click at [796, 376] on button "ok" at bounding box center [803, 379] width 56 height 31
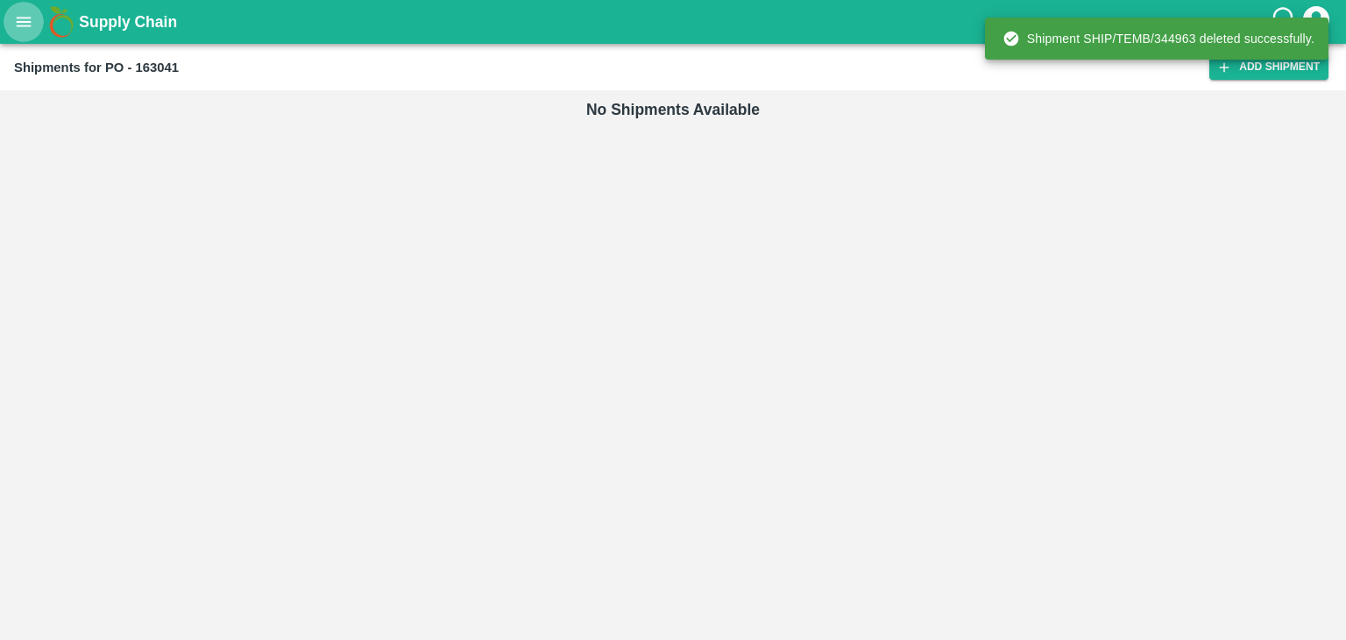
click at [16, 17] on icon "open drawer" at bounding box center [23, 21] width 19 height 19
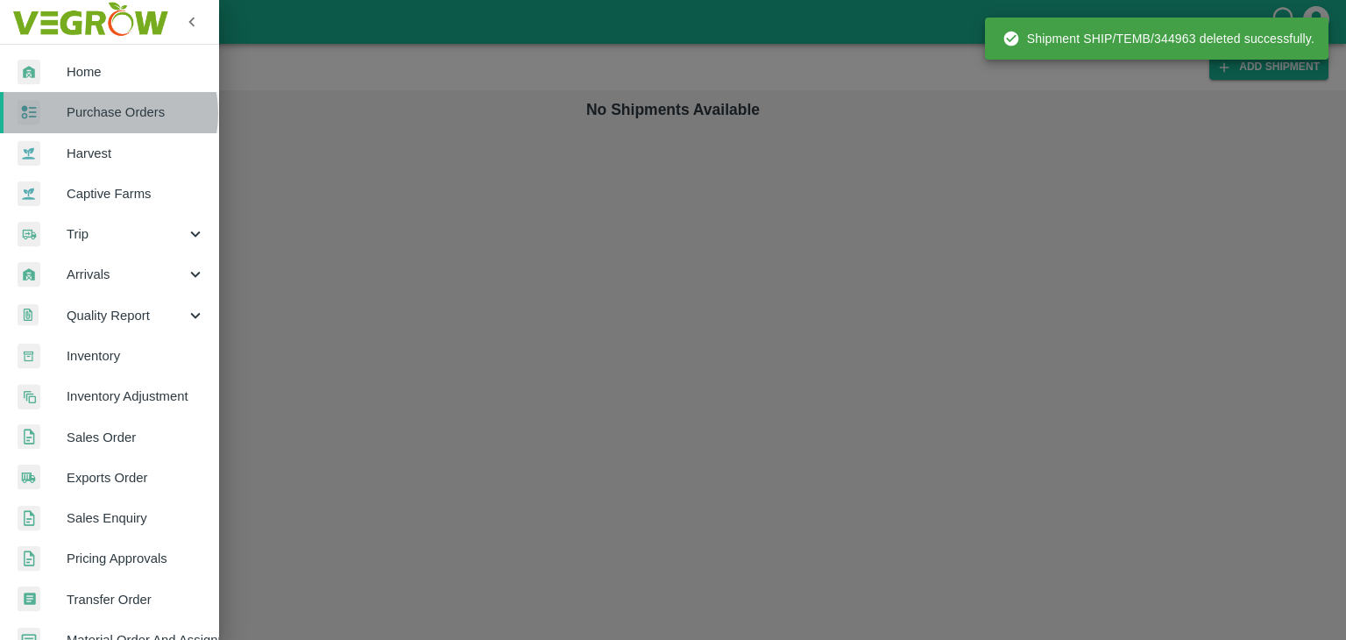
click at [98, 113] on span "Purchase Orders" at bounding box center [136, 112] width 138 height 19
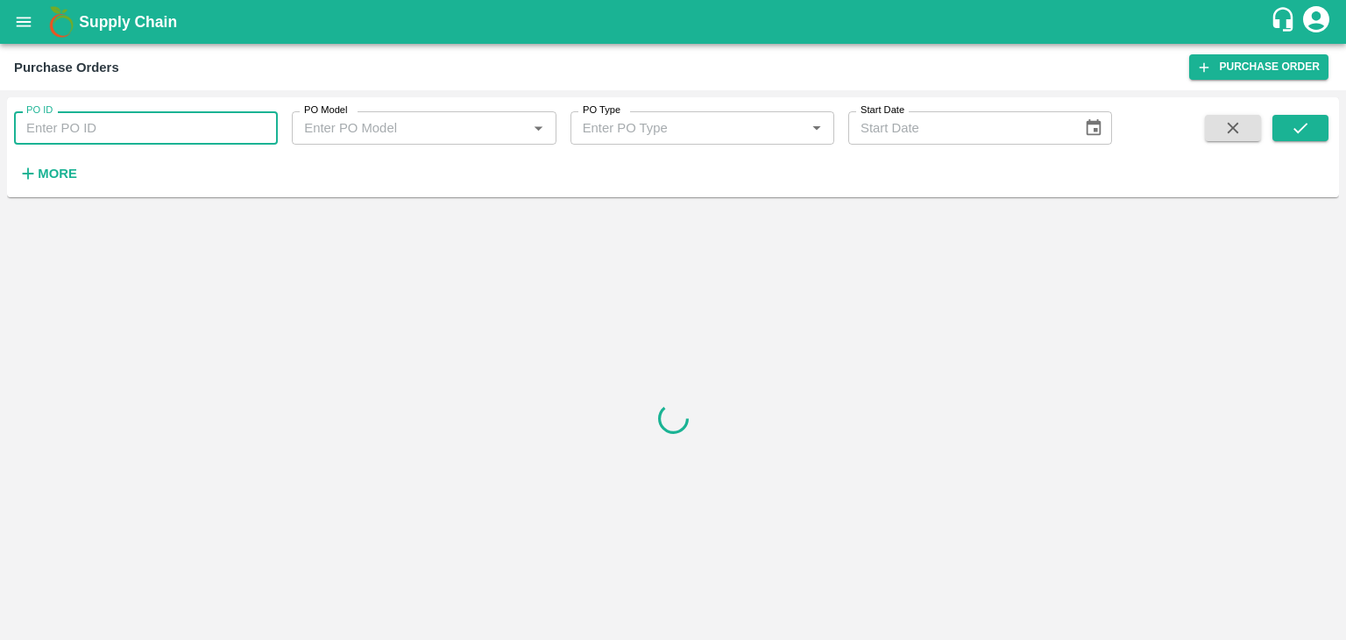
click at [126, 122] on input "PO ID" at bounding box center [146, 127] width 264 height 33
click at [1301, 120] on icon "submit" at bounding box center [1300, 127] width 19 height 19
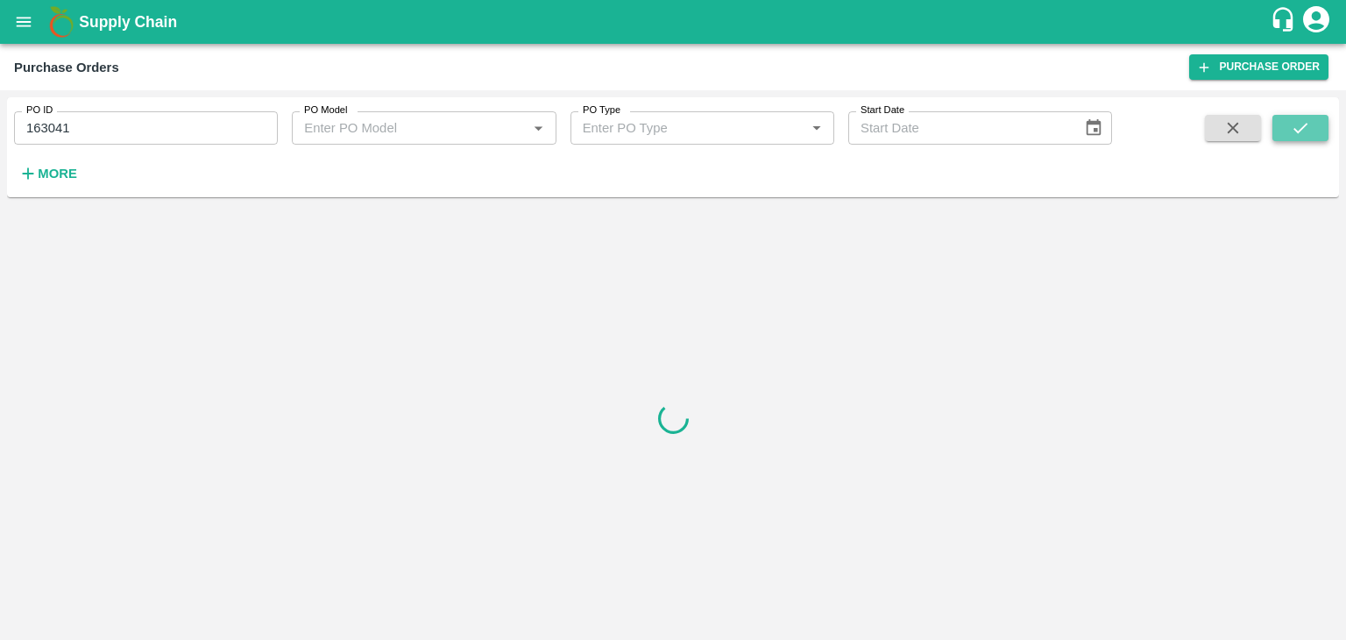
click at [1301, 120] on icon "submit" at bounding box center [1300, 127] width 19 height 19
click at [135, 129] on input "163041" at bounding box center [146, 127] width 264 height 33
type input "163041"
click at [1288, 113] on div "PO ID 163041 PO ID PO Model PO Model   * PO Type PO Type   * Start Date Start D…" at bounding box center [673, 147] width 1332 height 86
drag, startPoint x: 1288, startPoint y: 113, endPoint x: 1311, endPoint y: 124, distance: 25.5
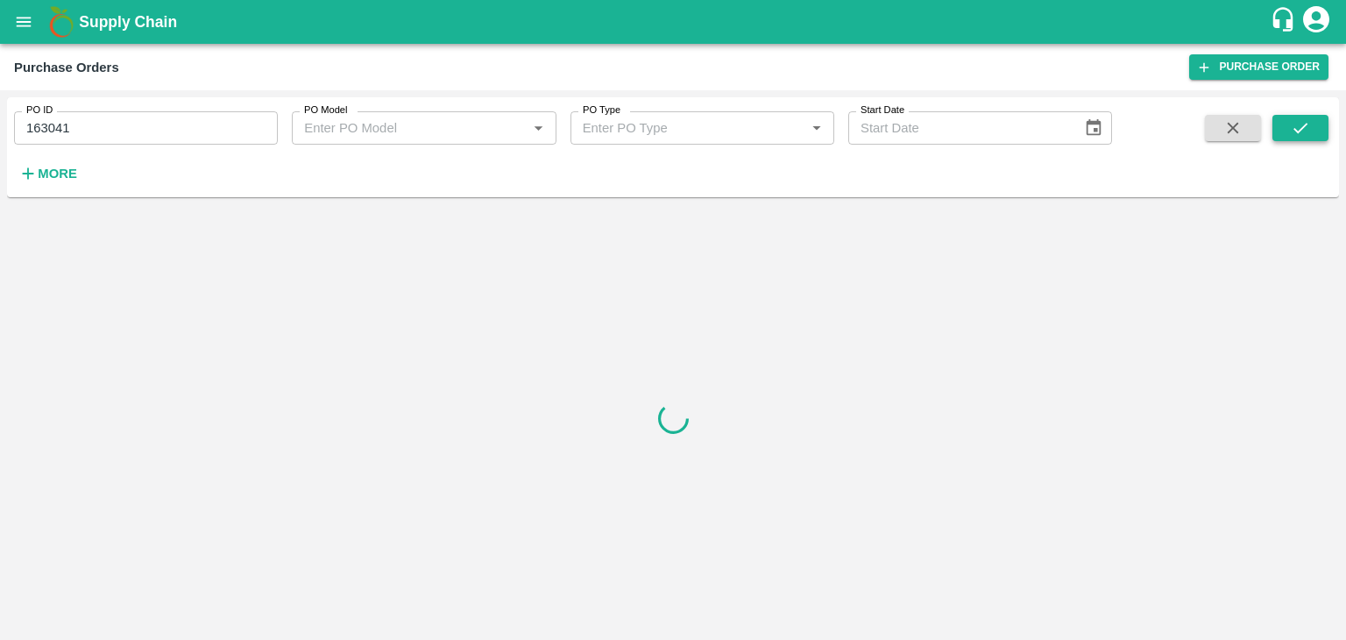
click at [1311, 124] on div "PO ID 163041 PO ID PO Model PO Model   * PO Type PO Type   * Start Date Start D…" at bounding box center [673, 147] width 1332 height 86
click at [1311, 124] on button "submit" at bounding box center [1301, 128] width 56 height 26
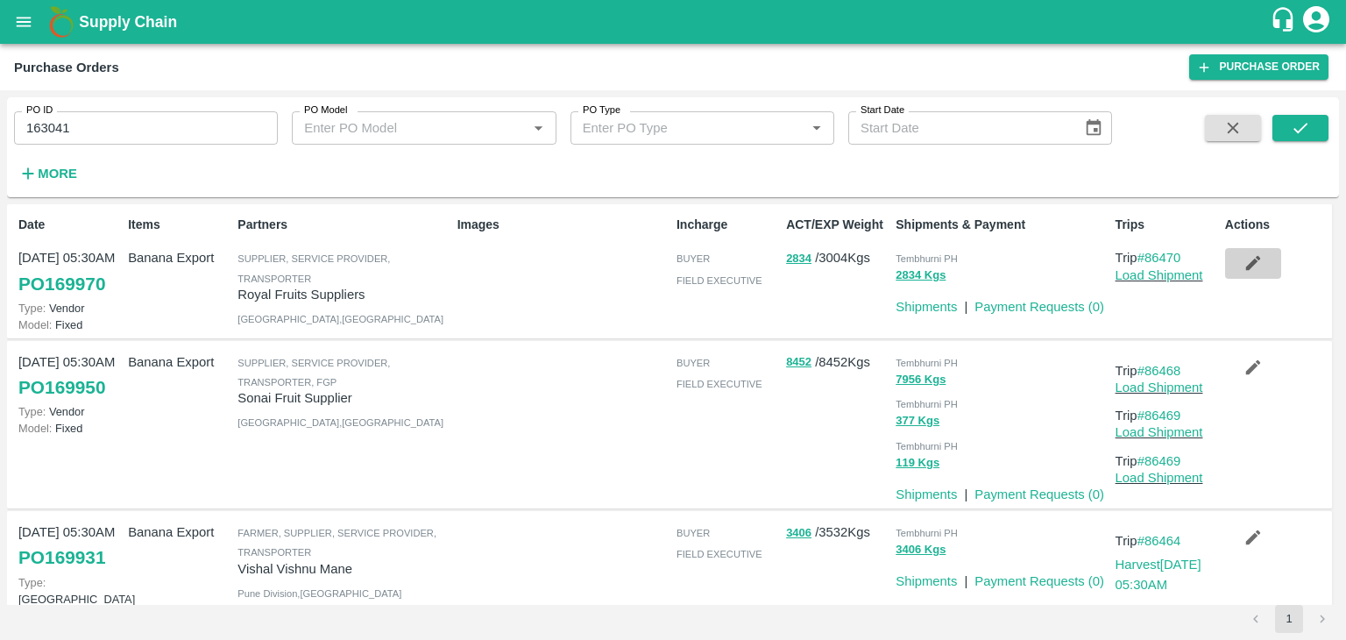
click at [1238, 261] on button "button" at bounding box center [1253, 263] width 56 height 30
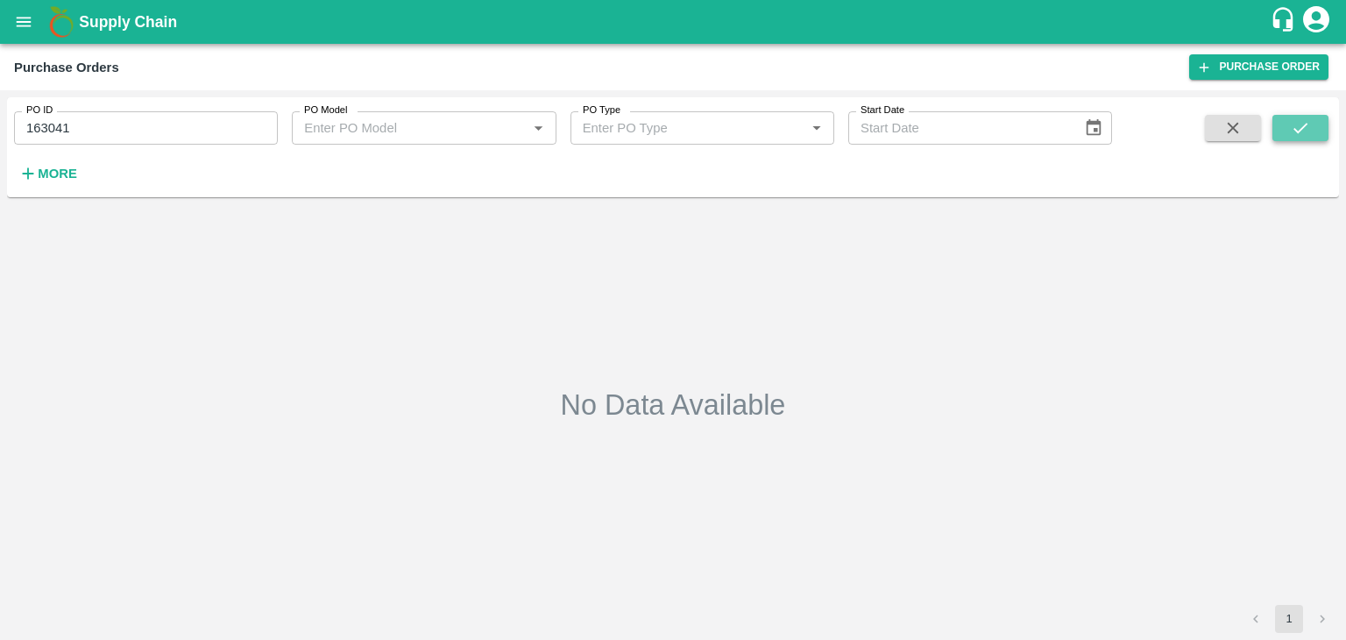
click at [1308, 131] on icon "submit" at bounding box center [1300, 127] width 19 height 19
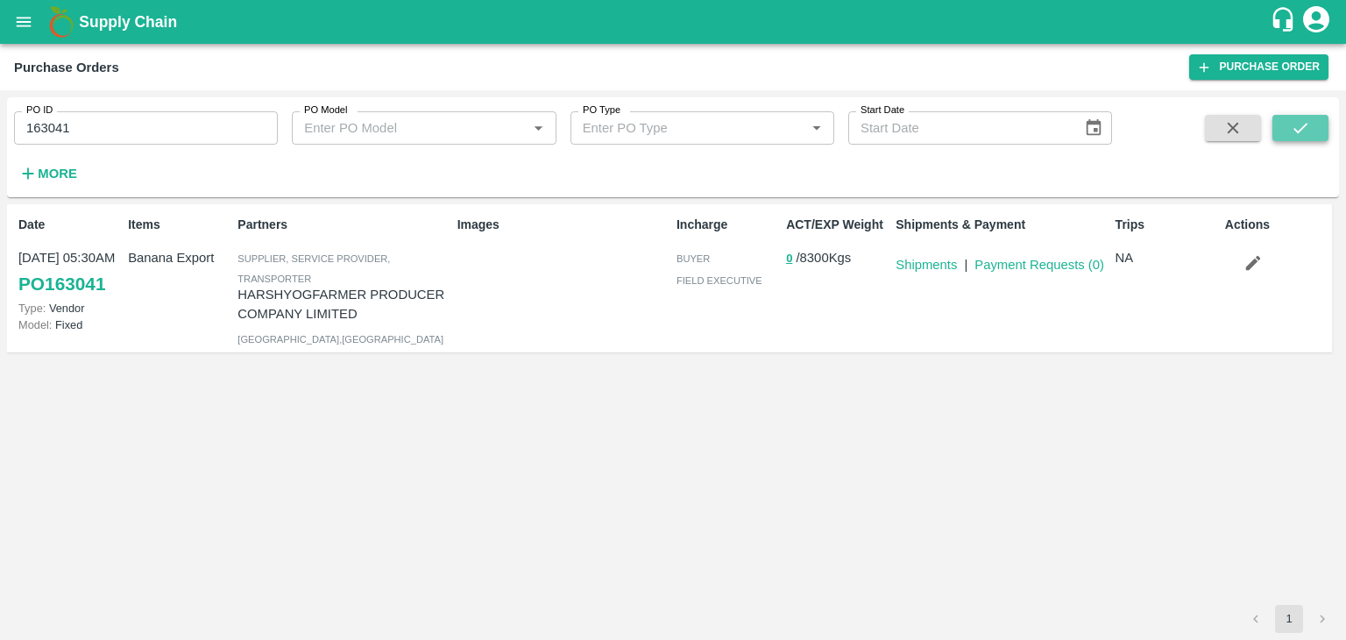
click at [1308, 131] on icon "submit" at bounding box center [1300, 127] width 19 height 19
click at [1250, 266] on icon "button" at bounding box center [1252, 263] width 15 height 15
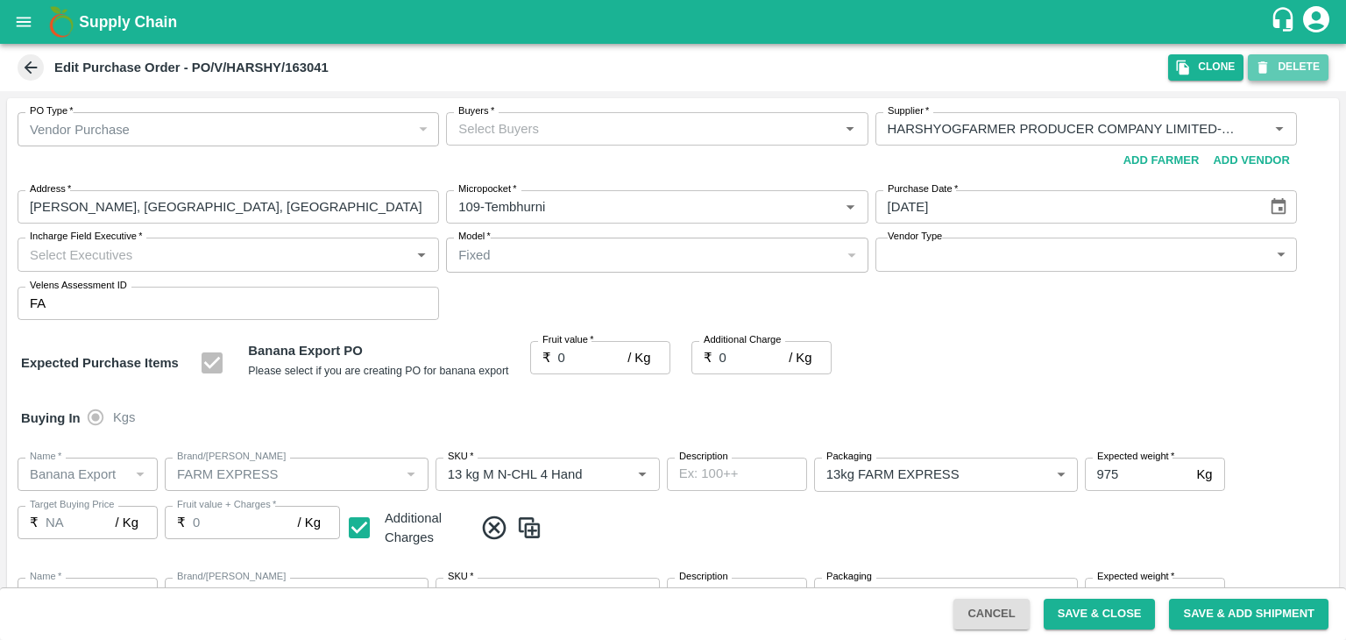
click at [1293, 69] on button "DELETE" at bounding box center [1288, 66] width 81 height 25
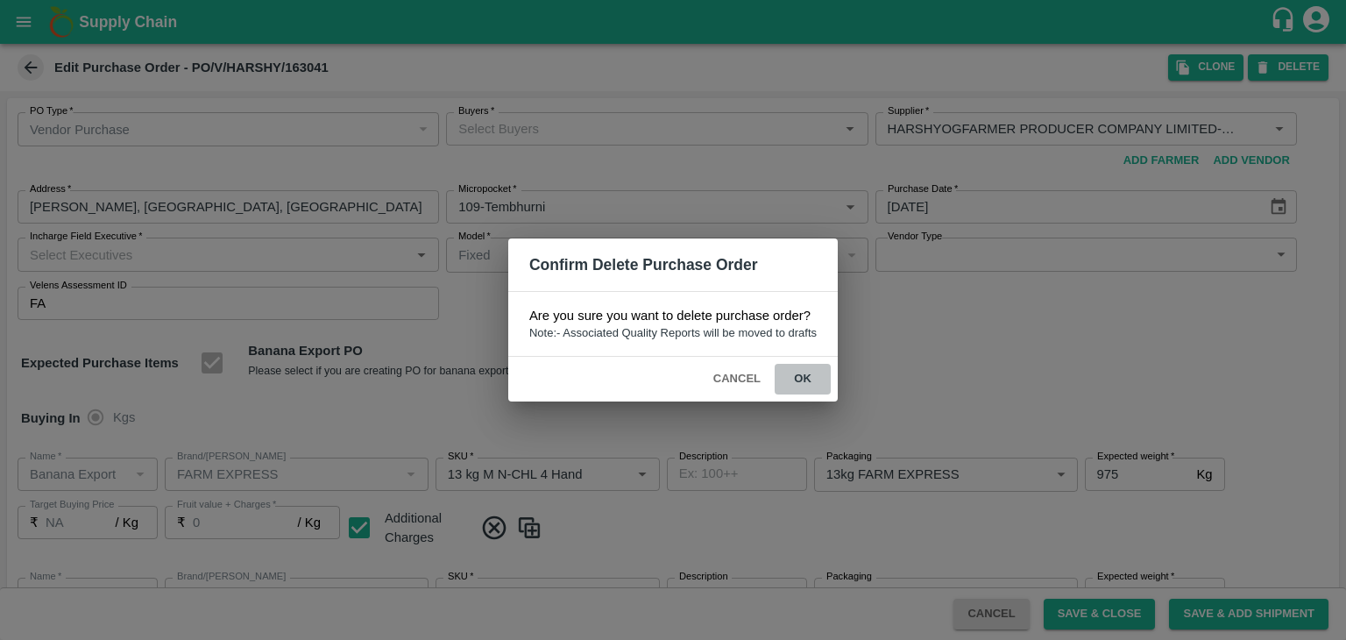
click at [798, 393] on button "ok" at bounding box center [803, 379] width 56 height 31
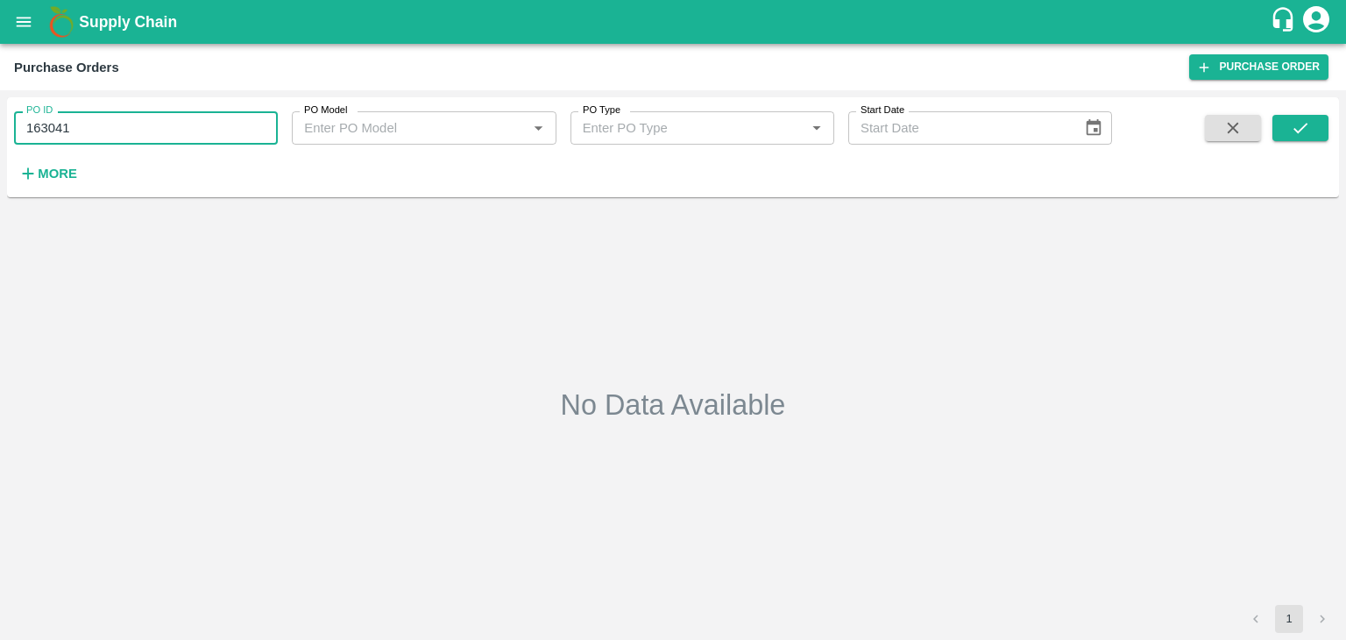
click at [152, 131] on input "163041" at bounding box center [146, 127] width 264 height 33
click at [156, 135] on input "163041" at bounding box center [146, 127] width 264 height 33
type input "1"
click at [1304, 118] on icon "submit" at bounding box center [1300, 127] width 19 height 19
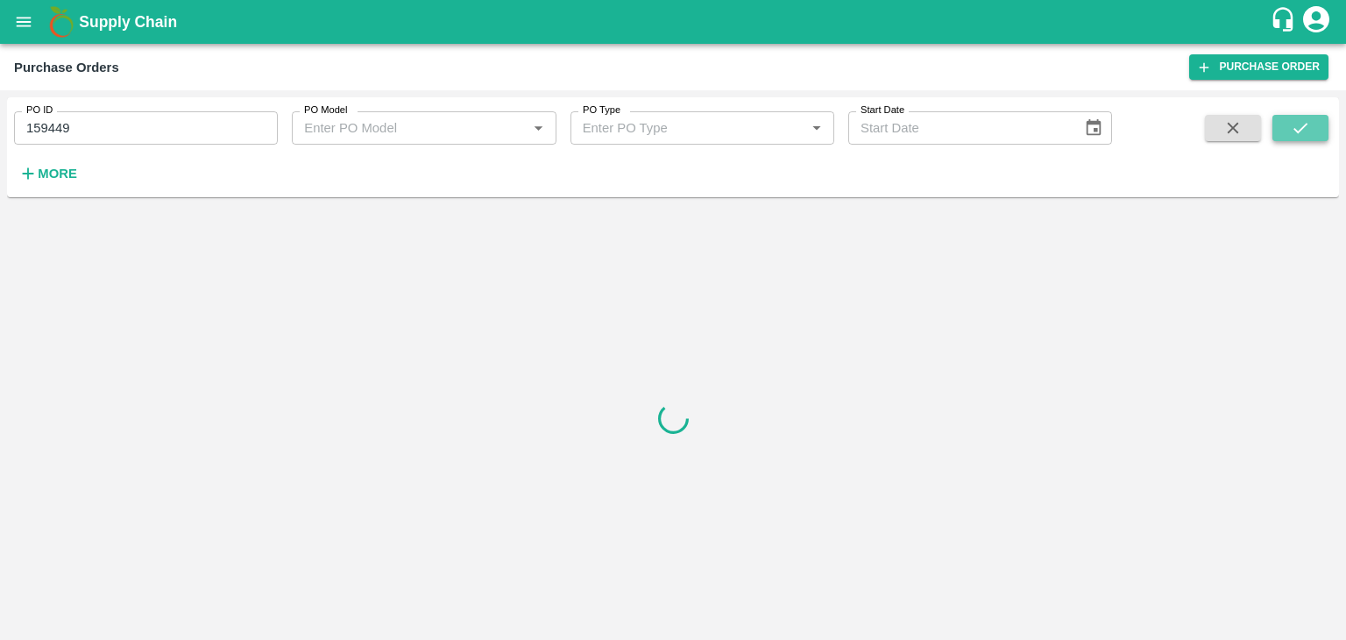
click at [1304, 118] on icon "submit" at bounding box center [1300, 127] width 19 height 19
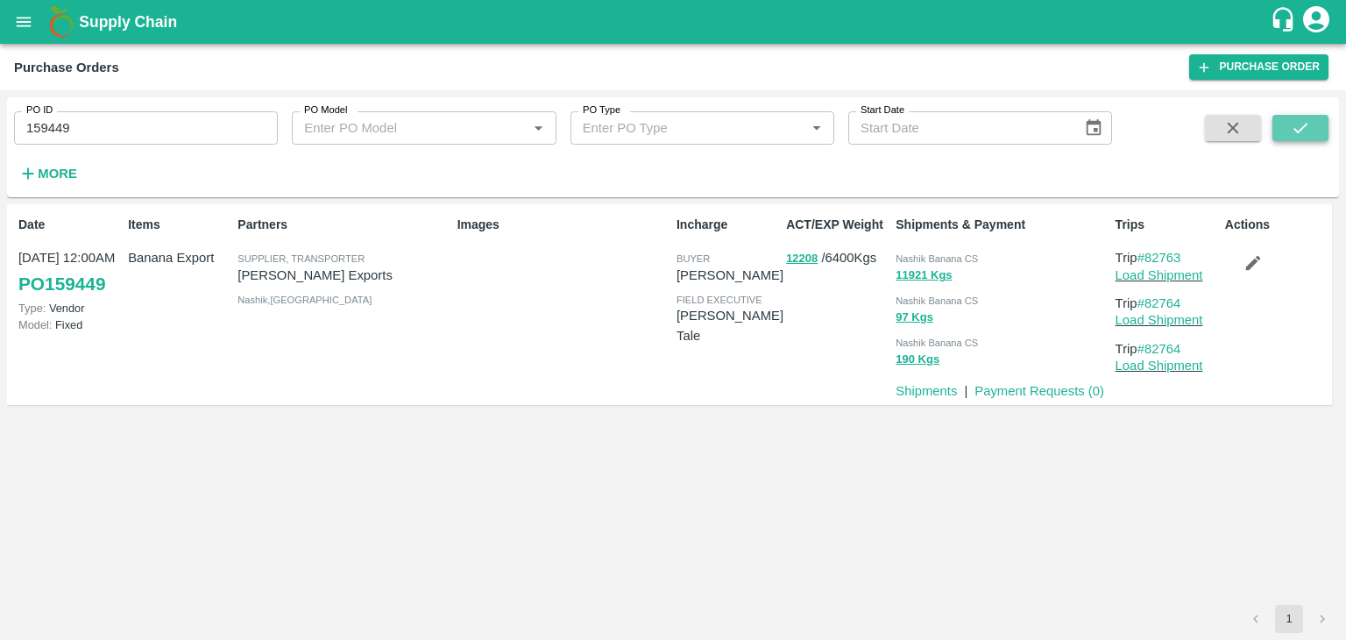
click at [1308, 126] on icon "submit" at bounding box center [1300, 127] width 19 height 19
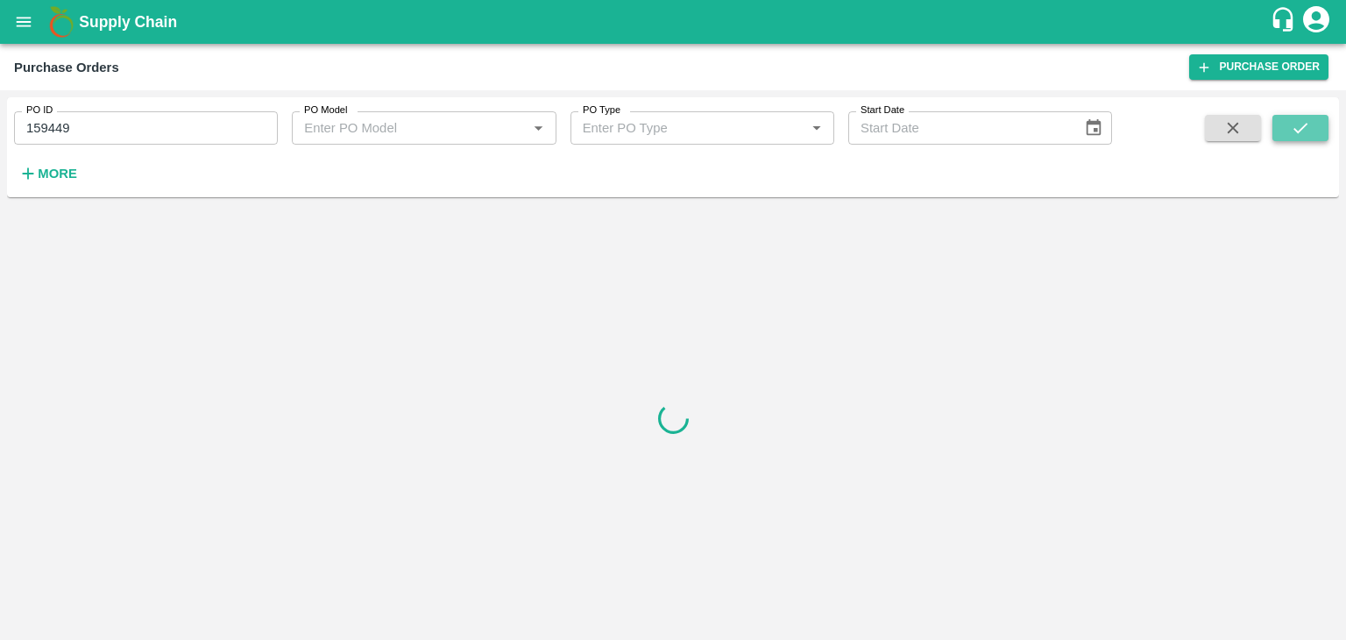
click at [1308, 126] on icon "submit" at bounding box center [1300, 127] width 19 height 19
click at [159, 130] on input "159449" at bounding box center [146, 127] width 264 height 33
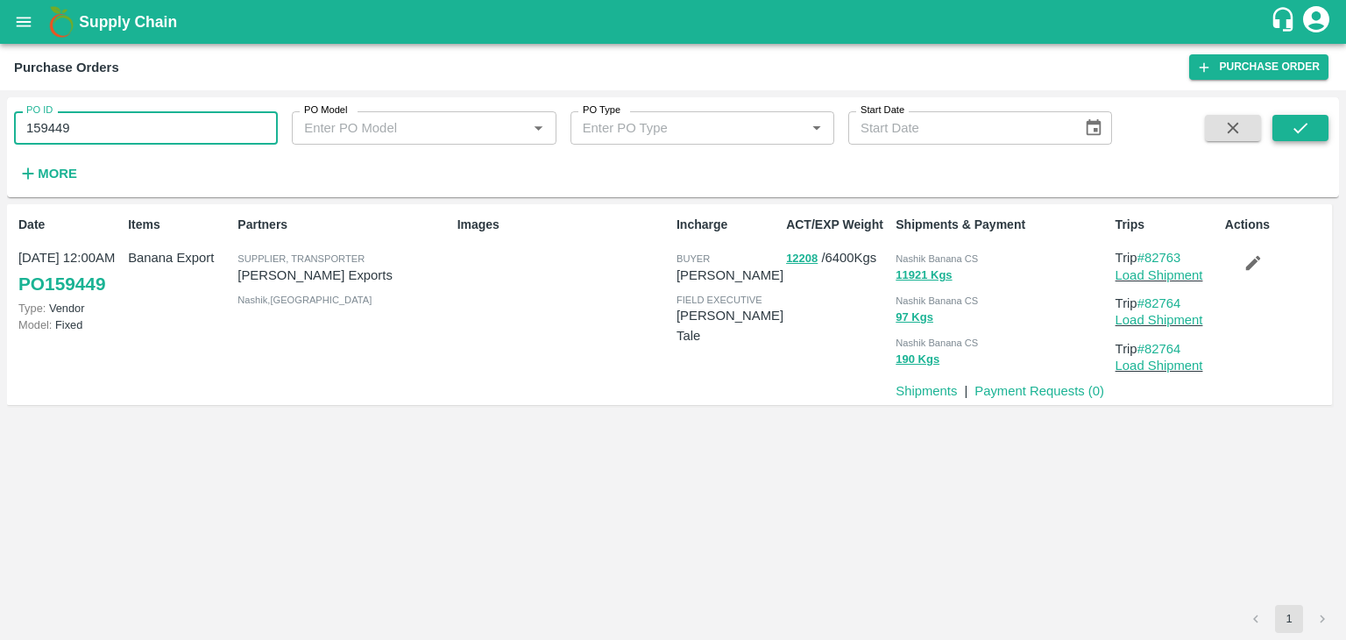
click at [1316, 122] on button "submit" at bounding box center [1301, 128] width 56 height 26
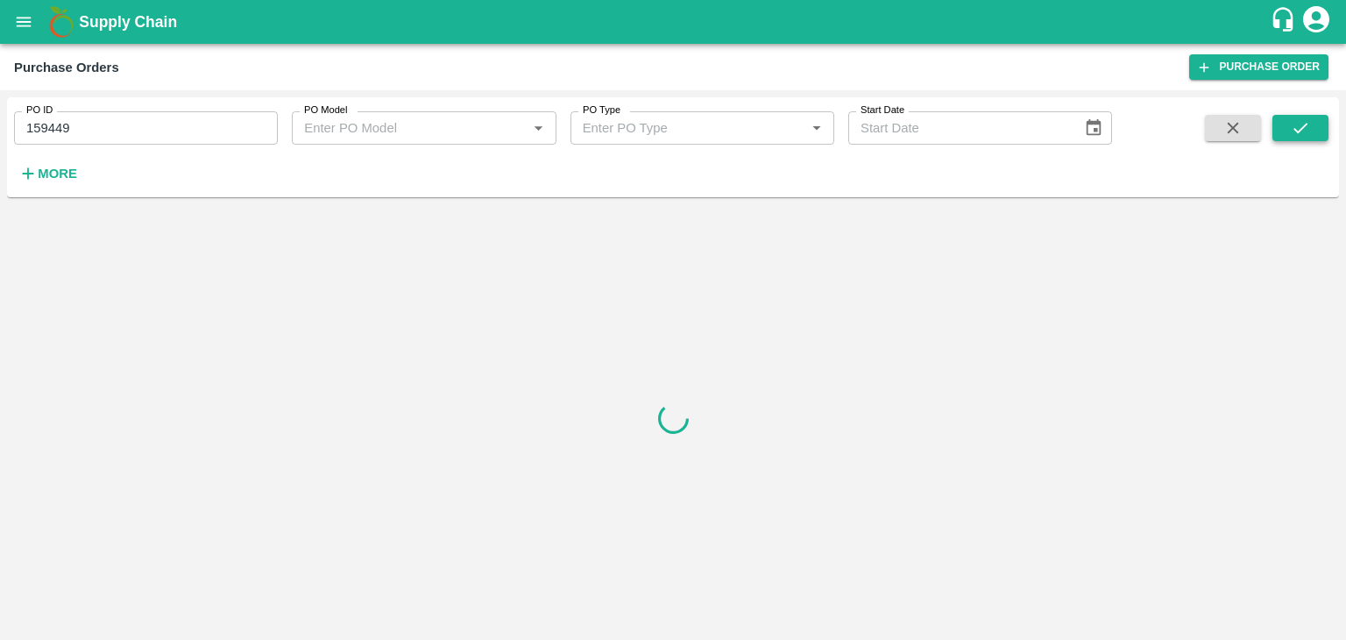
click at [1316, 122] on button "submit" at bounding box center [1301, 128] width 56 height 26
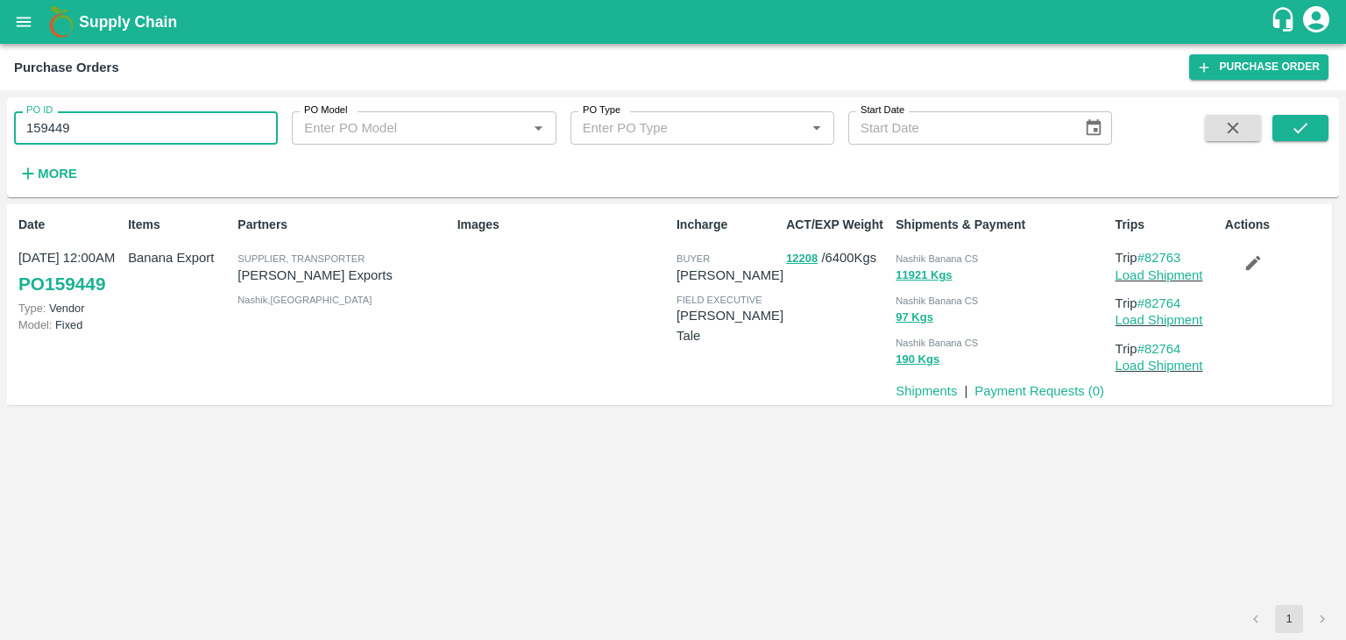
click at [102, 120] on input "159449" at bounding box center [146, 127] width 264 height 33
click at [1287, 135] on button "submit" at bounding box center [1301, 128] width 56 height 26
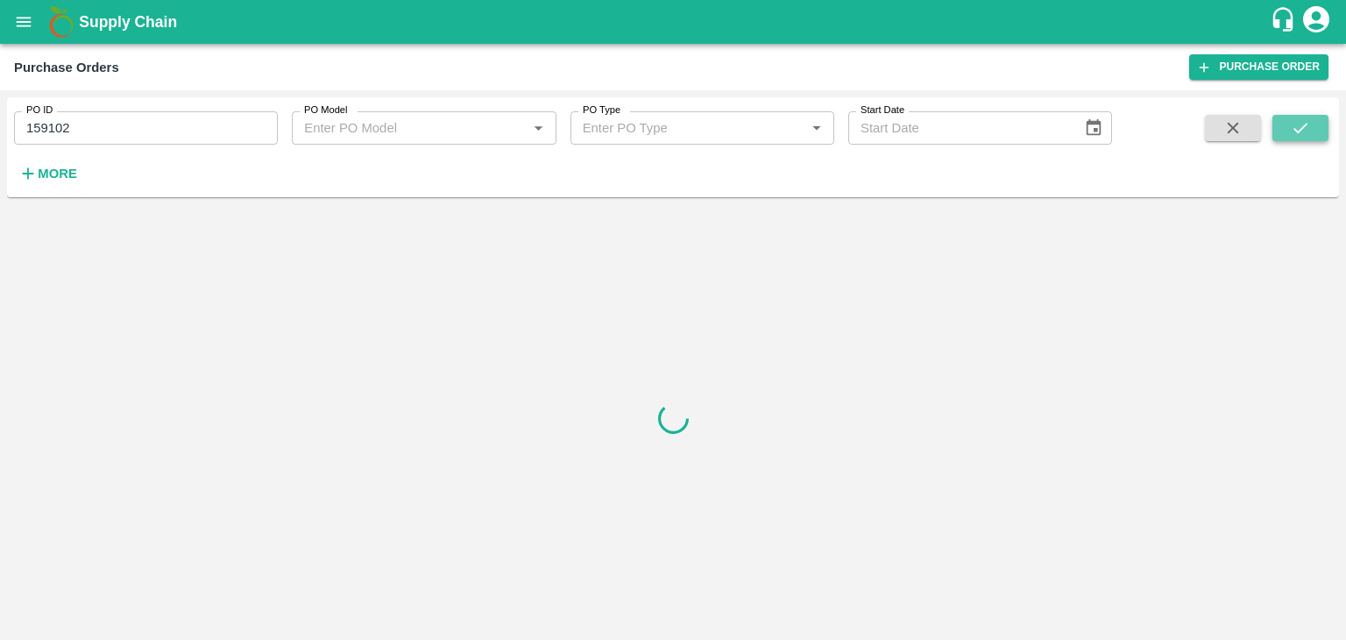
click at [1287, 135] on button "submit" at bounding box center [1301, 128] width 56 height 26
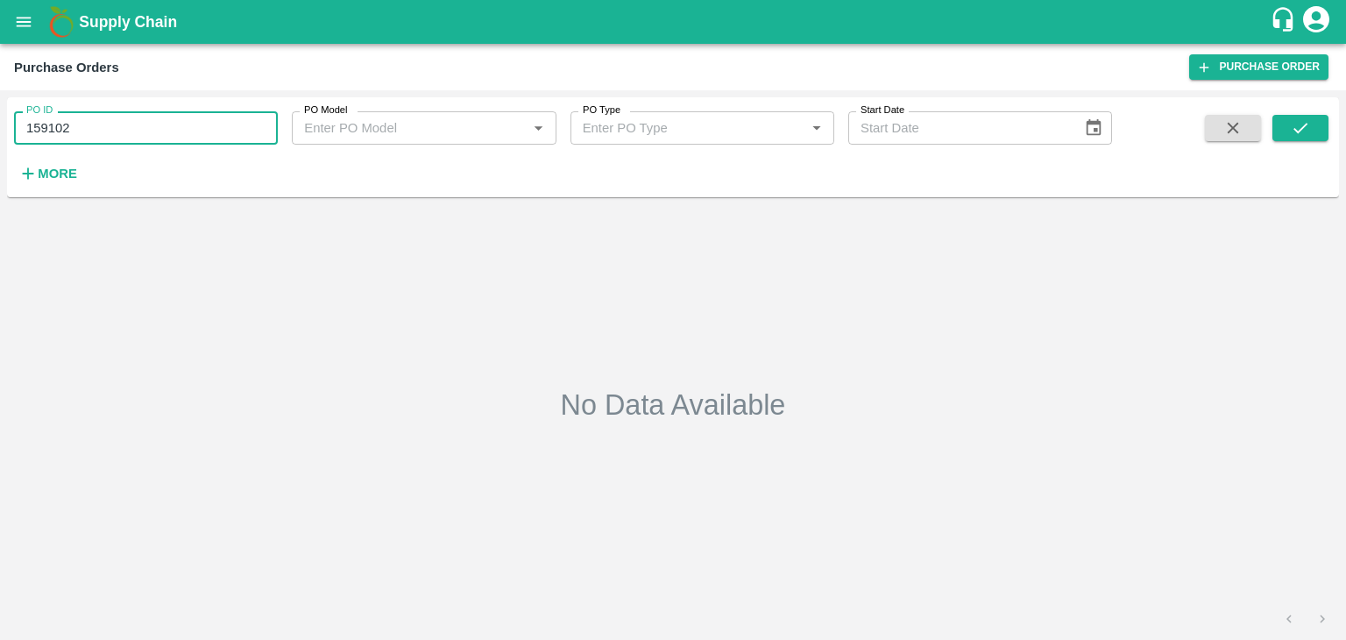
click at [152, 128] on input "159102" at bounding box center [146, 127] width 264 height 33
type input "159449"
click at [1297, 130] on icon "submit" at bounding box center [1300, 127] width 19 height 19
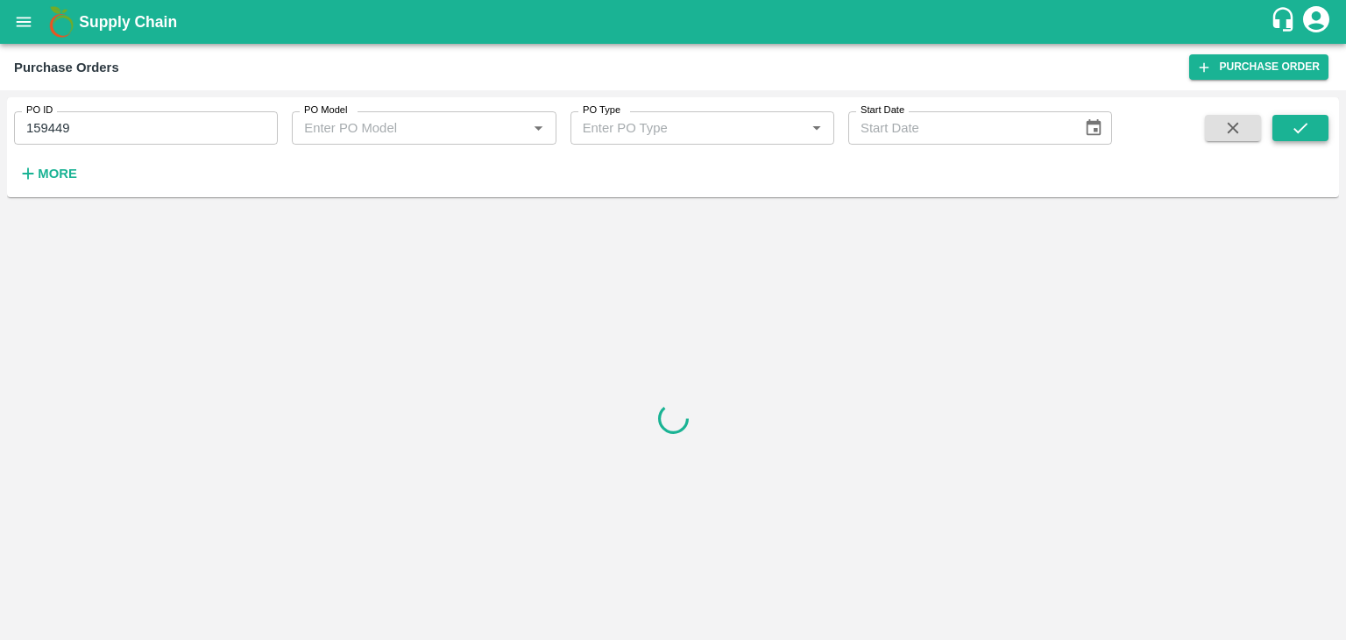
click at [1297, 130] on icon "submit" at bounding box center [1300, 127] width 19 height 19
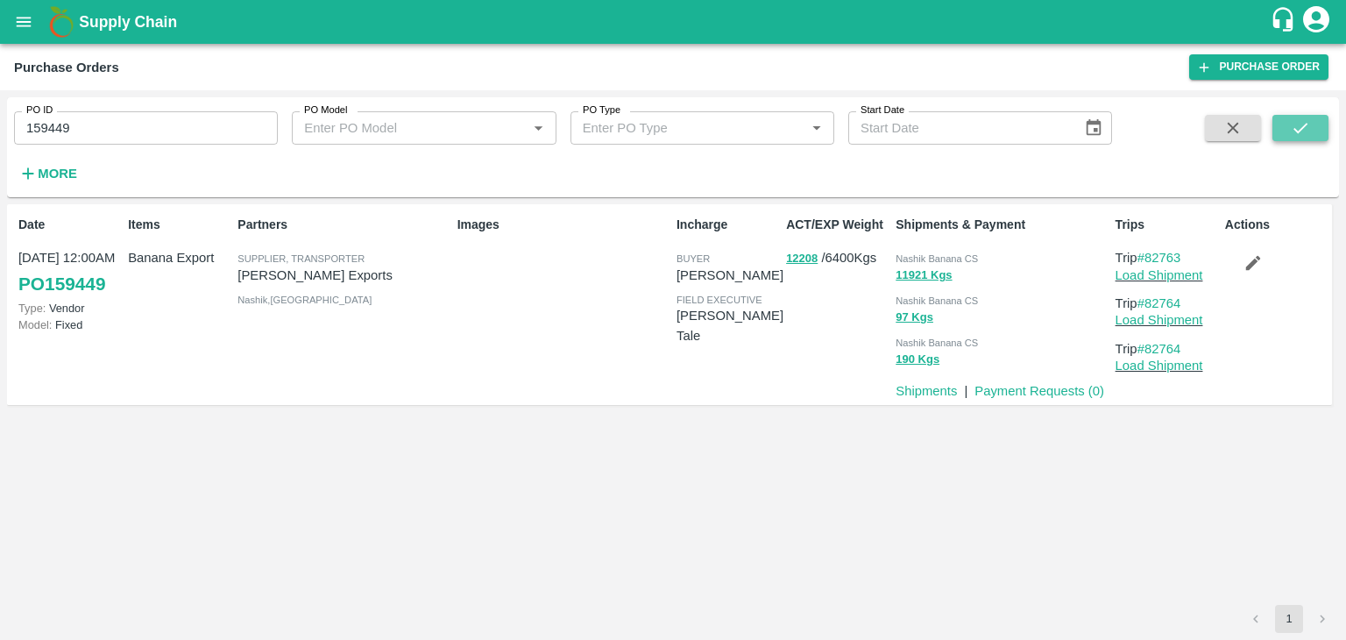
click at [1297, 130] on icon "submit" at bounding box center [1300, 127] width 19 height 19
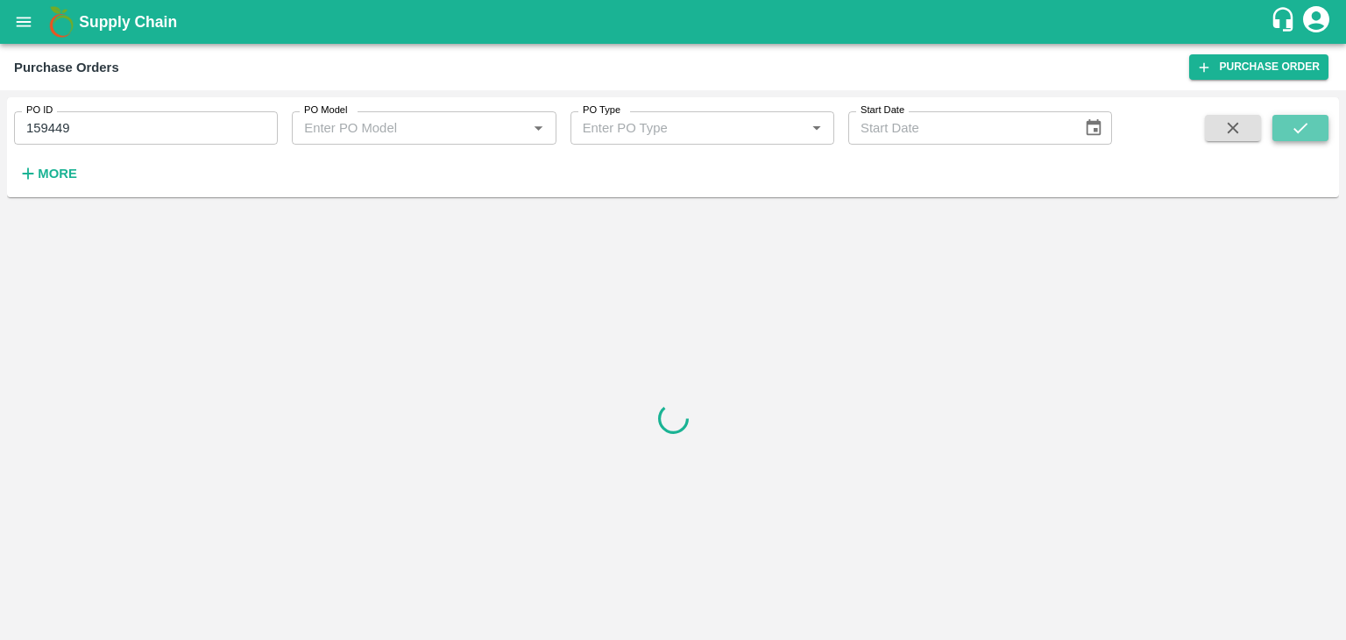
click at [1297, 130] on icon "submit" at bounding box center [1300, 127] width 19 height 19
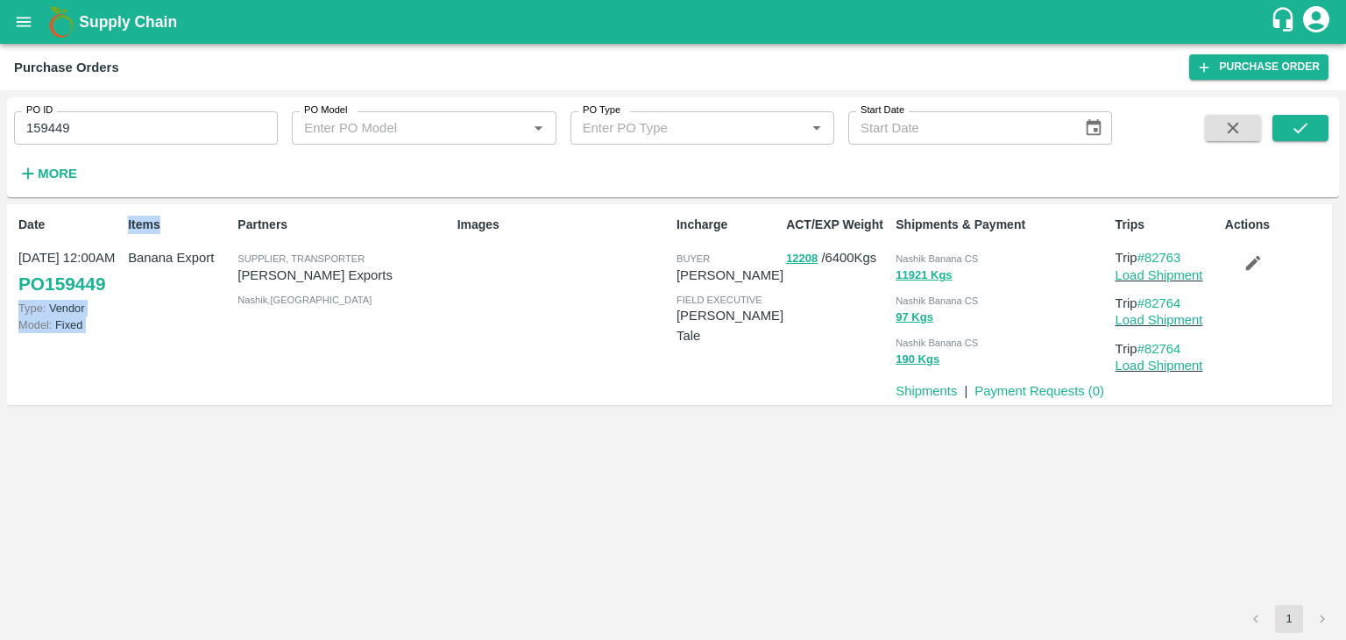
click at [117, 282] on div "Date 25 May, 12:00AM PO 159449 Type: Vendor Model: Fixed Items Banana Export Pa…" at bounding box center [669, 304] width 1325 height 201
click at [113, 281] on div "Date 25 May, 12:00AM PO 159449 Type: Vendor Model: Fixed" at bounding box center [66, 304] width 110 height 191
click at [112, 281] on div "Date 25 May, 12:00AM PO 159449 Type: Vendor Model: Fixed" at bounding box center [66, 304] width 110 height 191
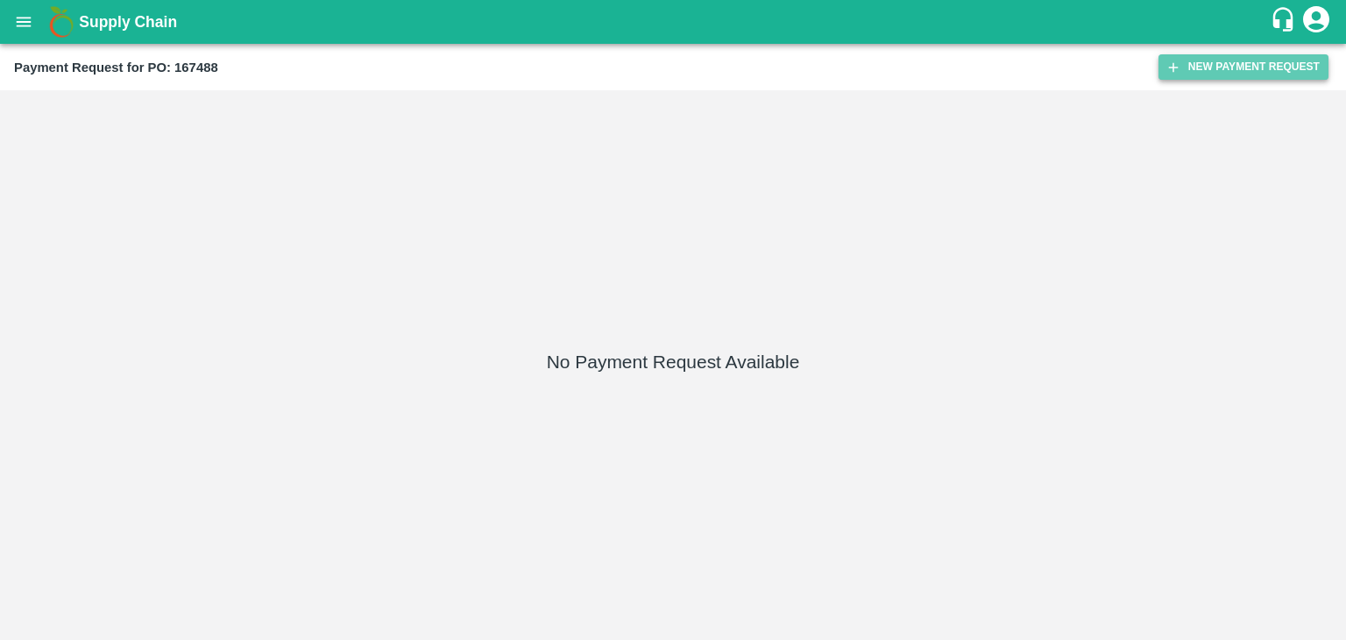
click at [1214, 62] on button "New Payment Request" at bounding box center [1244, 66] width 170 height 25
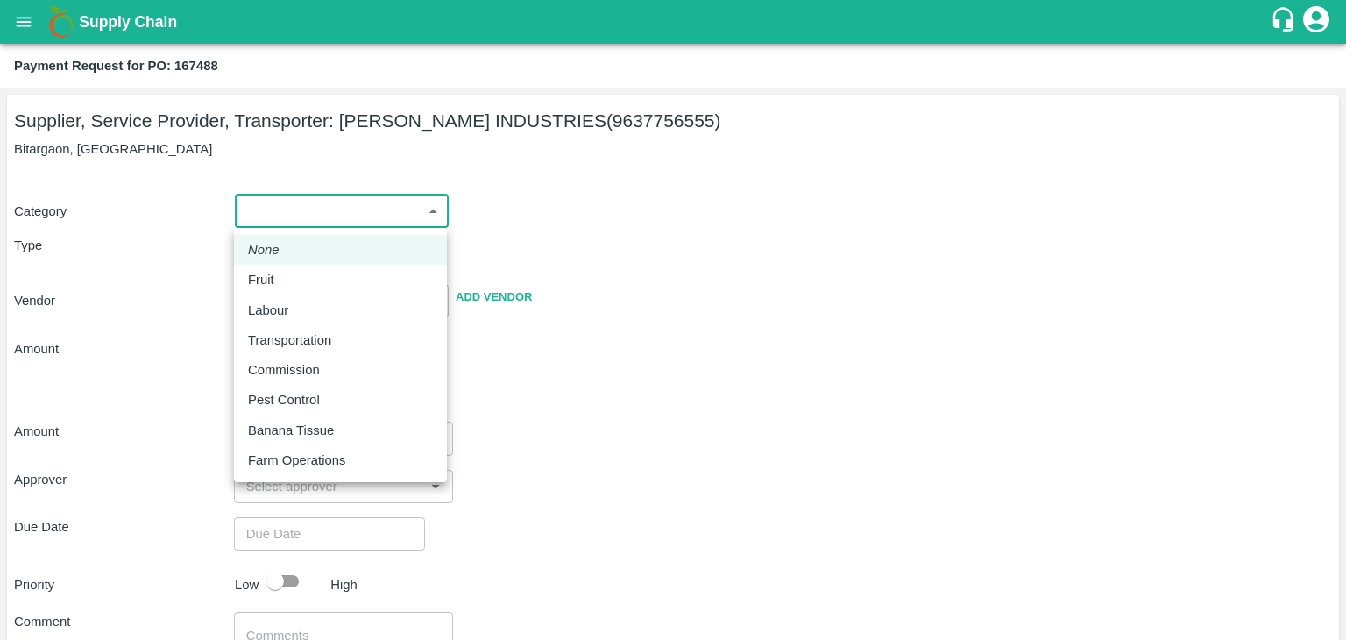
drag, startPoint x: 296, startPoint y: 202, endPoint x: 303, endPoint y: 278, distance: 75.7
click at [303, 278] on body "Supply Chain Payment Request for PO: 167488 Supplier, Service Provider, Transpo…" at bounding box center [673, 320] width 1346 height 640
click at [303, 278] on div "Fruit" at bounding box center [340, 279] width 185 height 19
type input "1"
type input "[PERSON_NAME] INDUSTRIES - 9637756555(Supplier, Service Provider, Transporter)"
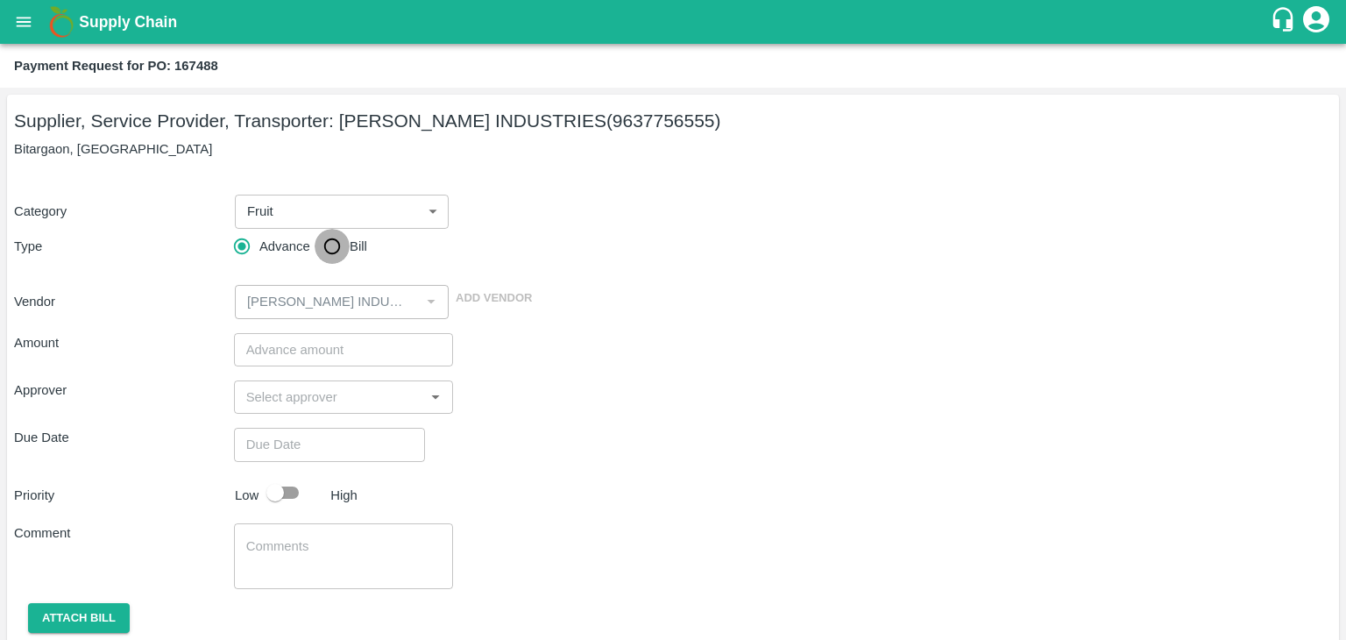
click at [332, 250] on input "Bill" at bounding box center [332, 246] width 35 height 35
radio input "true"
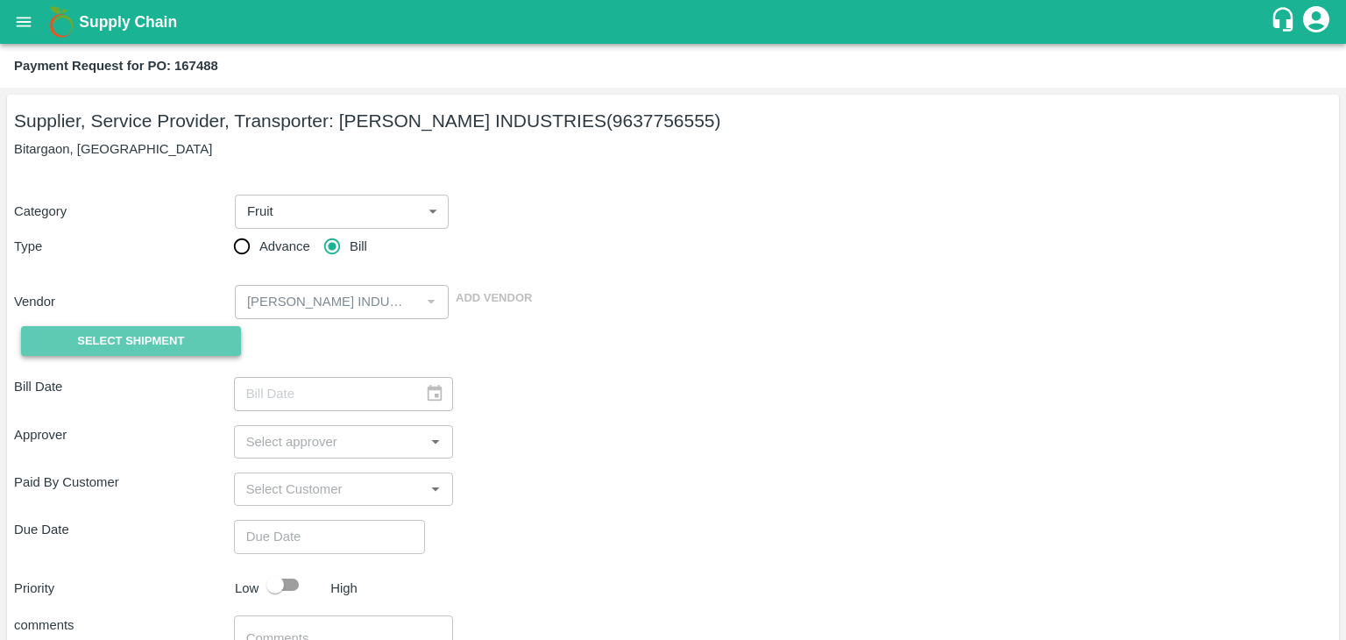
click at [104, 338] on span "Select Shipment" at bounding box center [130, 341] width 107 height 20
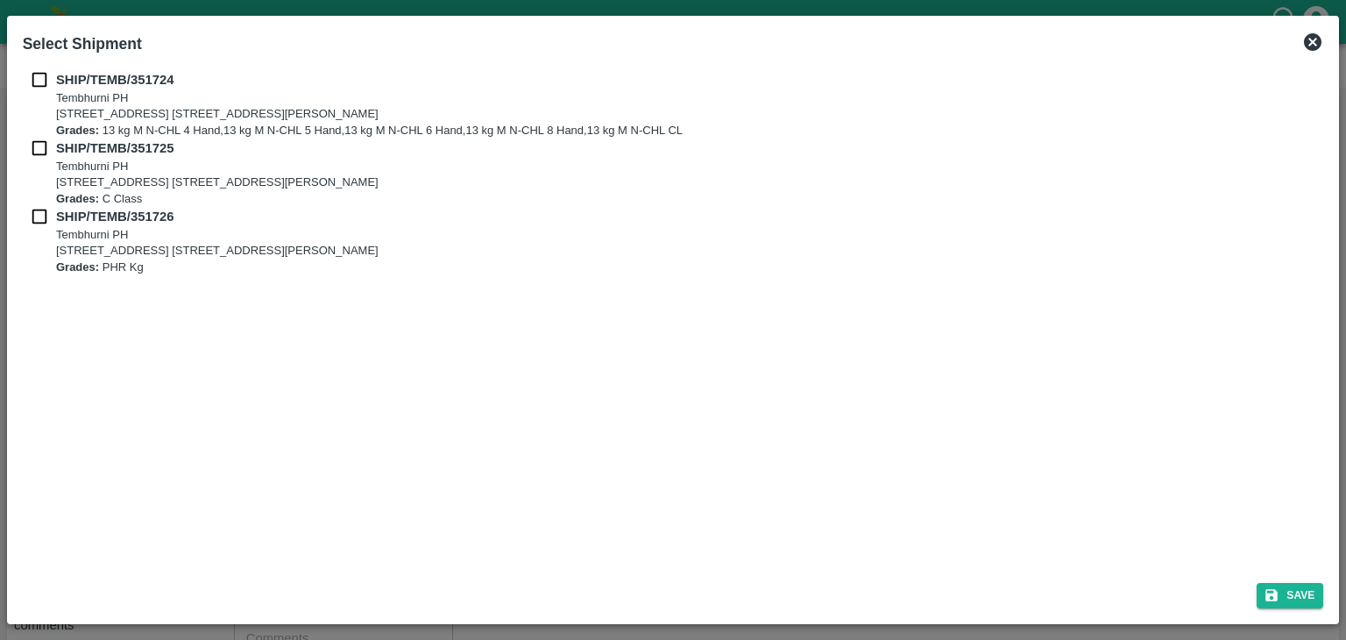
click at [36, 67] on div "SHIP/TEMB/351724 [STREET_ADDRESS] E-5, YASHSHREE INDUSTRIES, M.I.D.C., A/P TEMB…" at bounding box center [674, 315] width 1316 height 505
click at [37, 82] on input "checkbox" at bounding box center [39, 79] width 33 height 19
checkbox input "true"
click at [36, 155] on input "checkbox" at bounding box center [39, 147] width 33 height 19
checkbox input "true"
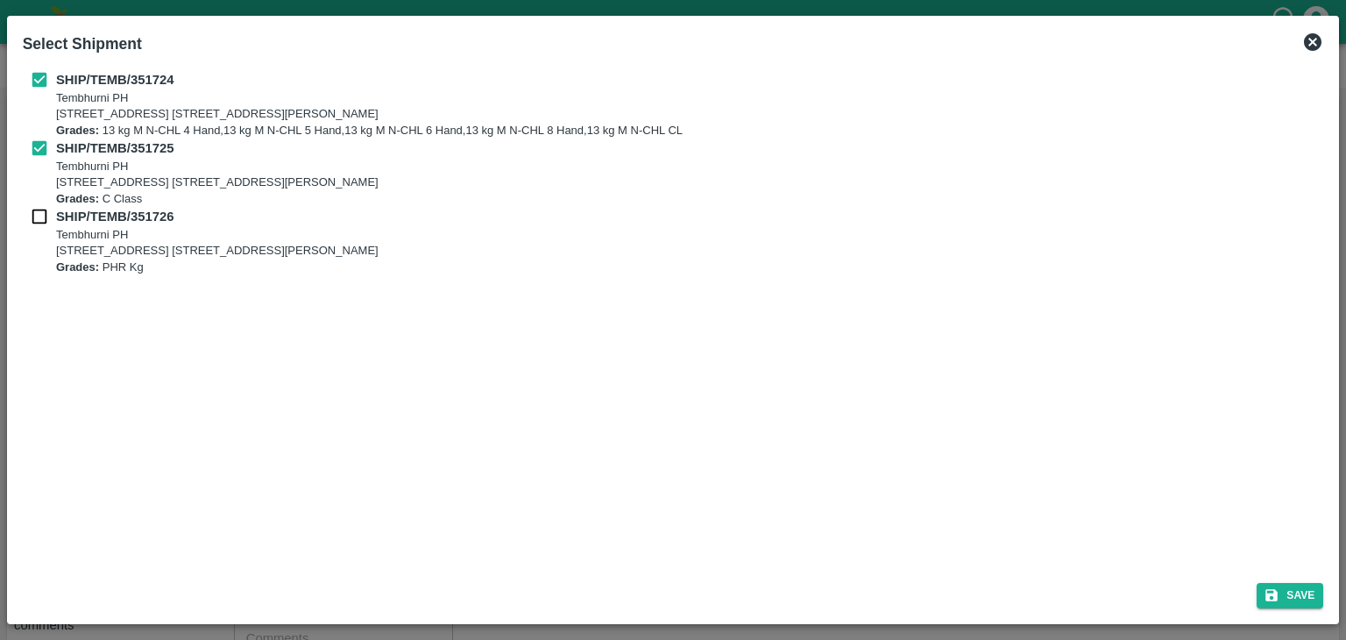
click at [34, 228] on div "SHIP/TEMB/351726 [STREET_ADDRESS] [STREET_ADDRESS][PERSON_NAME] Grades: PHR Kg" at bounding box center [673, 241] width 1301 height 68
click at [34, 225] on input "checkbox" at bounding box center [39, 216] width 33 height 19
checkbox input "true"
click at [1275, 591] on icon "submit" at bounding box center [1272, 595] width 12 height 12
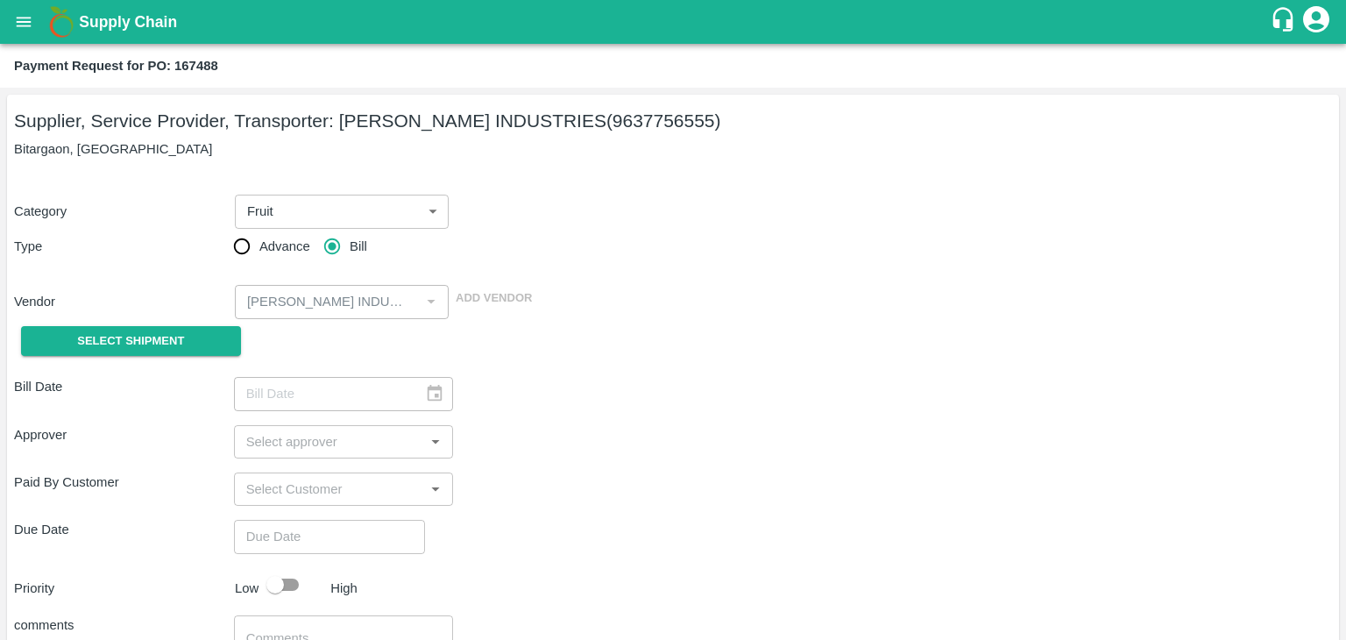
type input "05/08/2025"
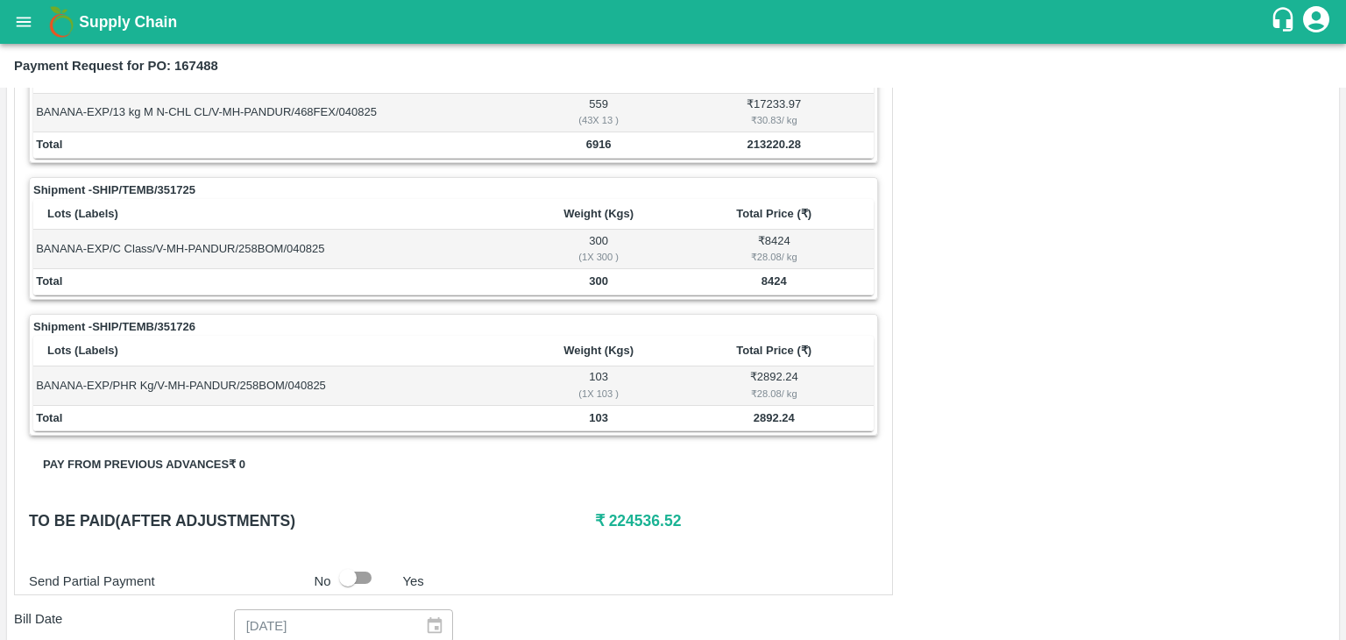
scroll to position [859, 0]
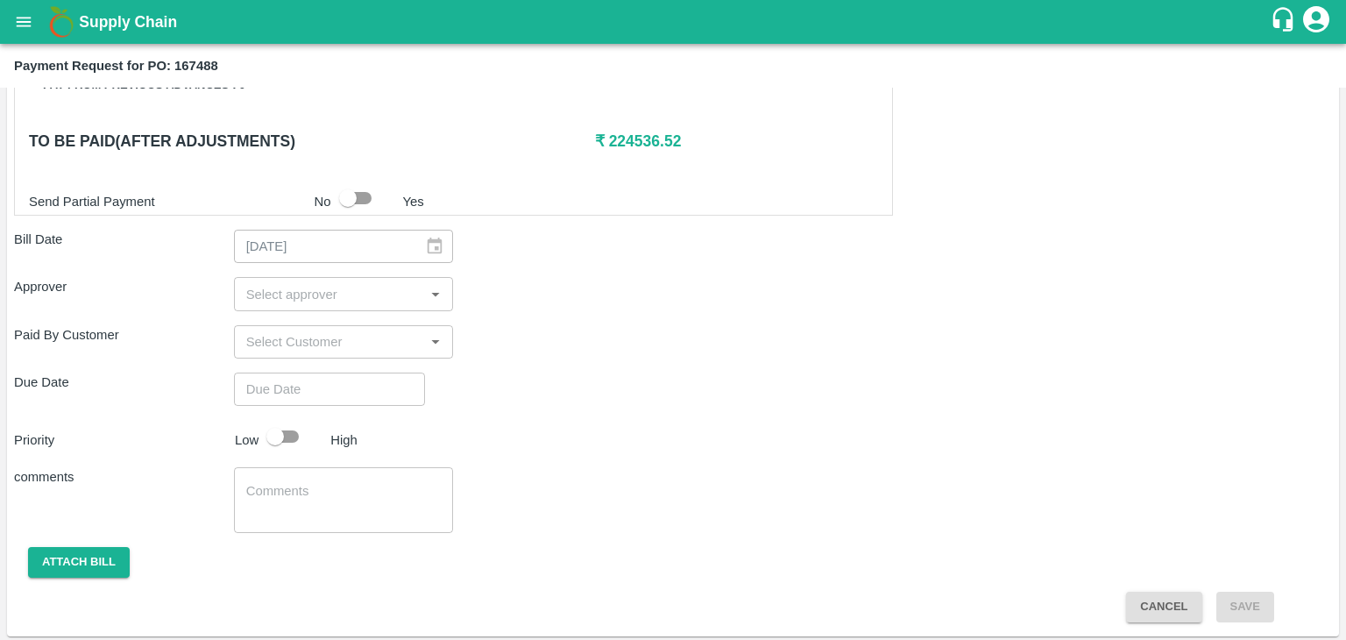
click at [323, 277] on div "​" at bounding box center [344, 293] width 220 height 33
type input "Ajit"
click at [332, 332] on div "[PERSON_NAME]" at bounding box center [343, 336] width 107 height 19
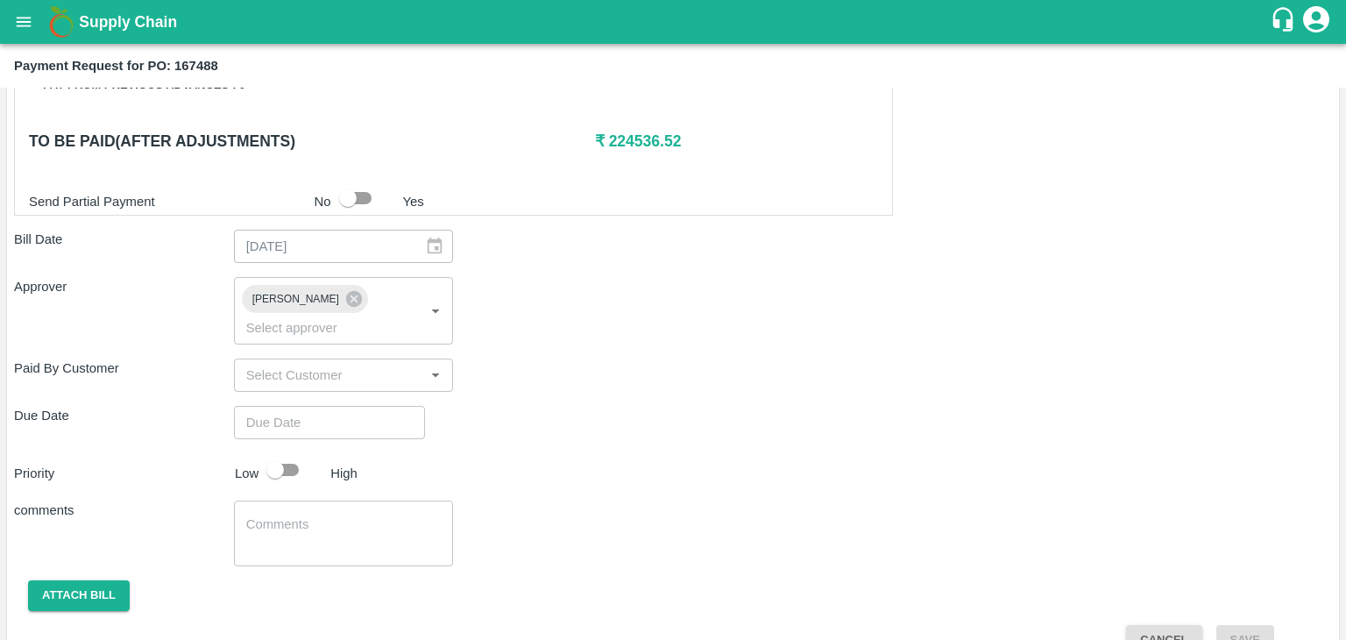
click at [369, 412] on div "Shipment - SHIP/TEMB/351724 Lots (Labels) Weight (Kgs) Total Price (₹) BANANA-E…" at bounding box center [673, 80] width 1318 height 1152
type input "DD/MM/YYYY hh:mm aa"
click at [378, 406] on input "DD/MM/YYYY hh:mm aa" at bounding box center [323, 422] width 179 height 33
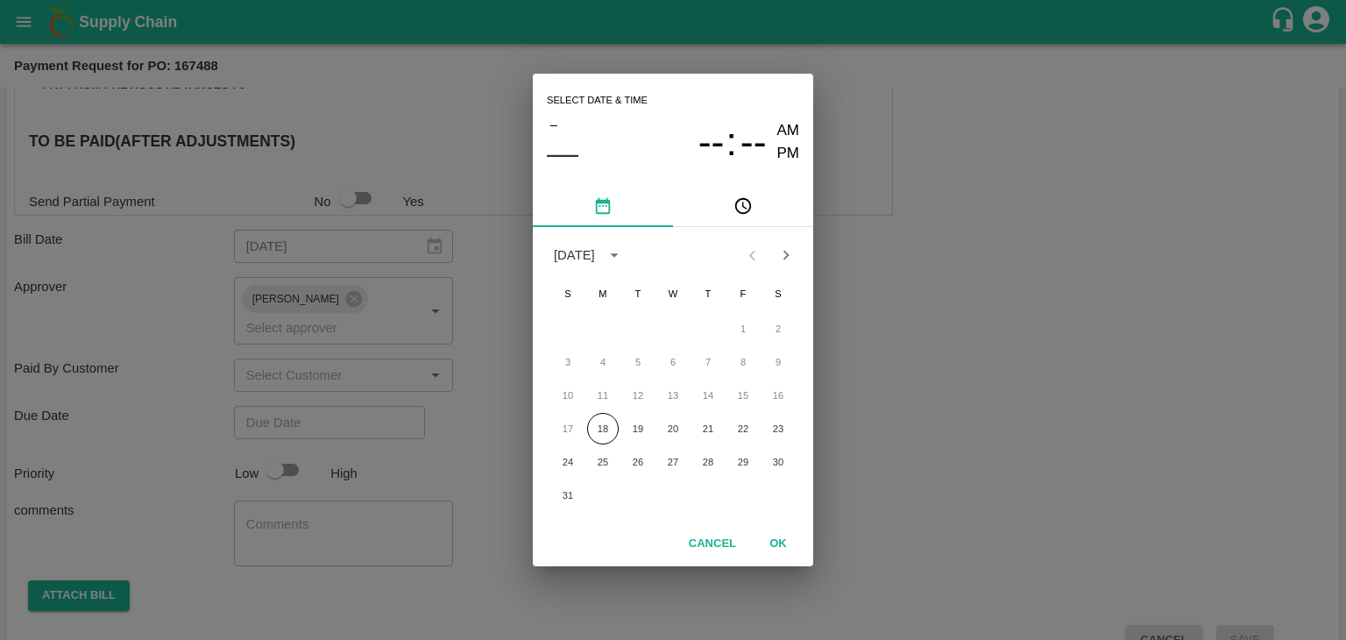
click at [619, 425] on div "17 18 19 20 21 22 23" at bounding box center [673, 429] width 280 height 32
click at [643, 428] on button "19" at bounding box center [638, 429] width 32 height 32
type input "[DATE] 12:00 AM"
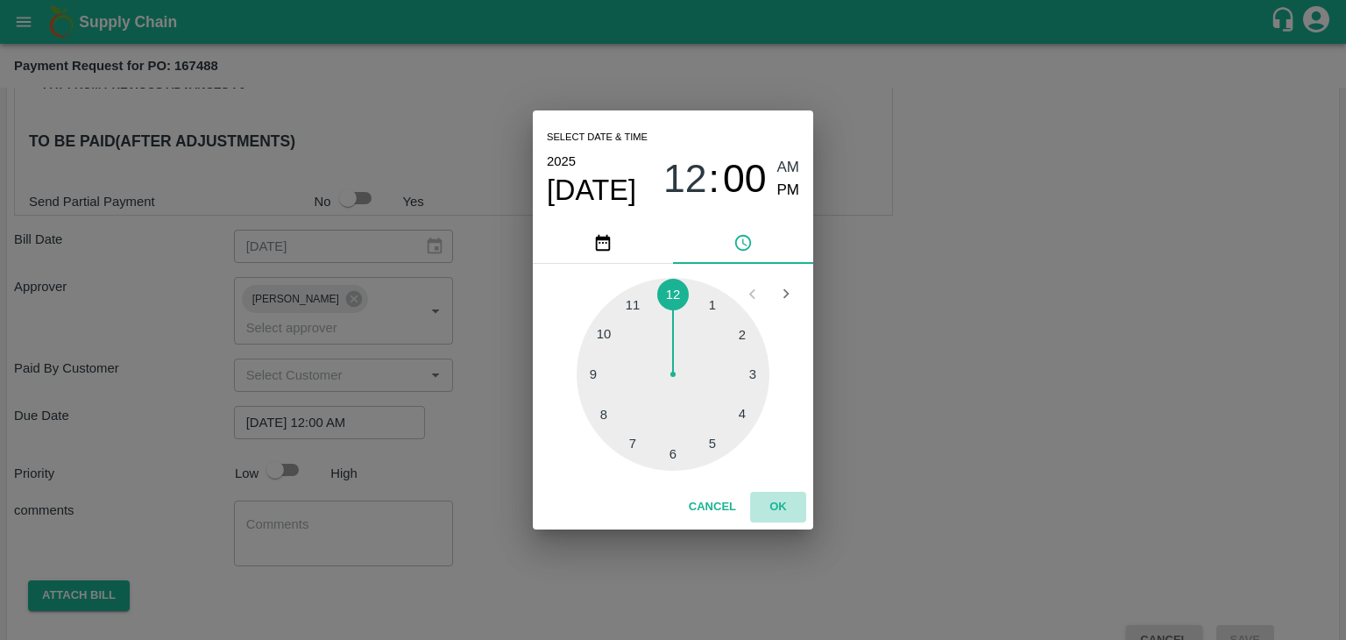
click at [789, 504] on button "OK" at bounding box center [778, 507] width 56 height 31
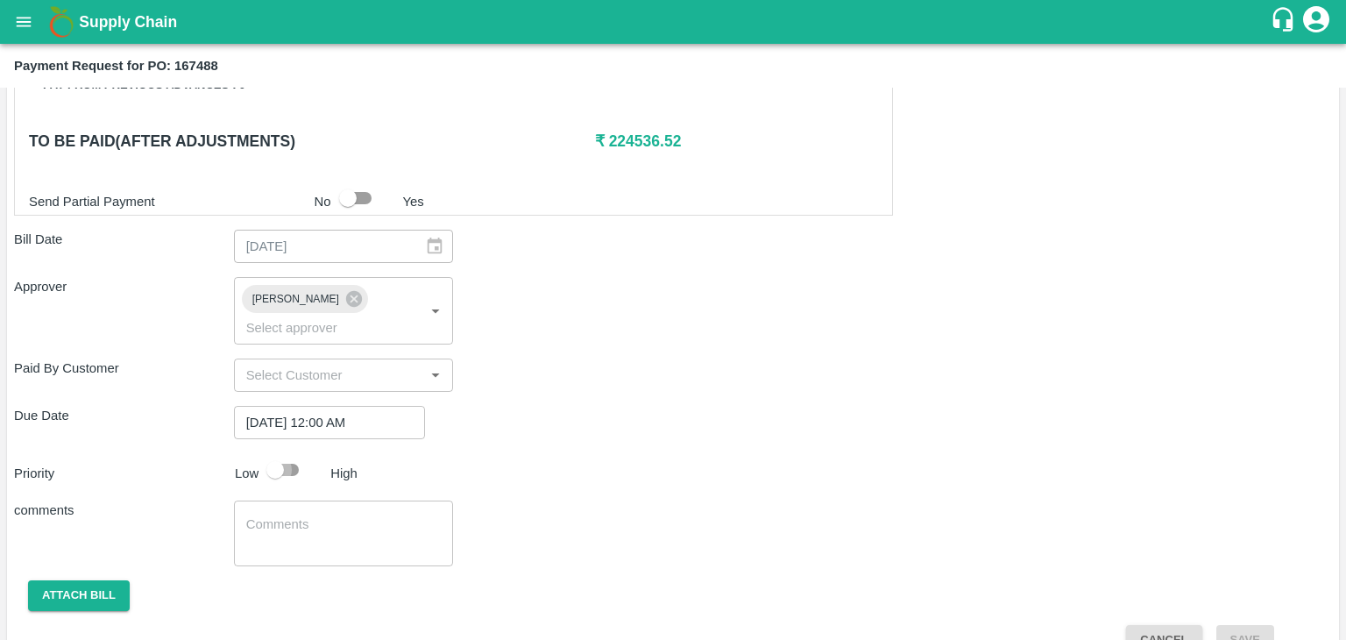
click at [306, 453] on input "checkbox" at bounding box center [275, 469] width 100 height 33
checkbox input "true"
click at [326, 515] on textarea at bounding box center [343, 533] width 195 height 37
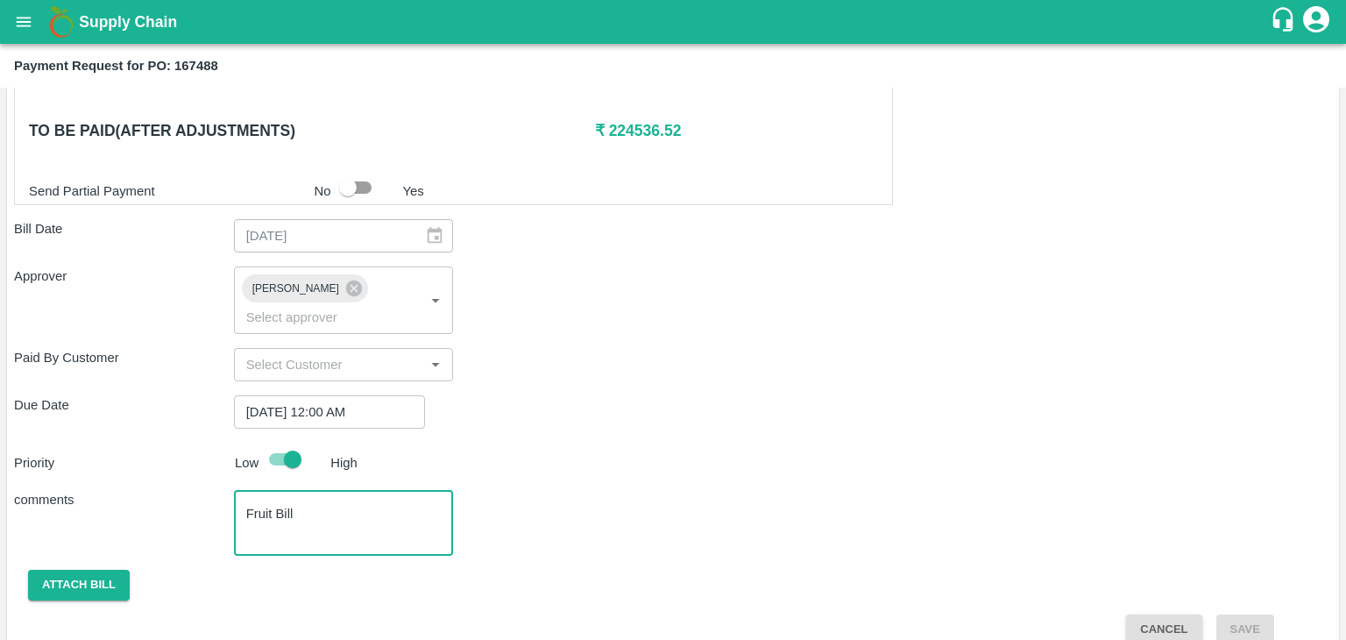
type textarea "Fruit Bill"
click at [49, 583] on div "Shipment - SHIP/TEMB/351724 Lots (Labels) Weight (Kgs) Total Price (₹) BANANA-E…" at bounding box center [673, 69] width 1318 height 1152
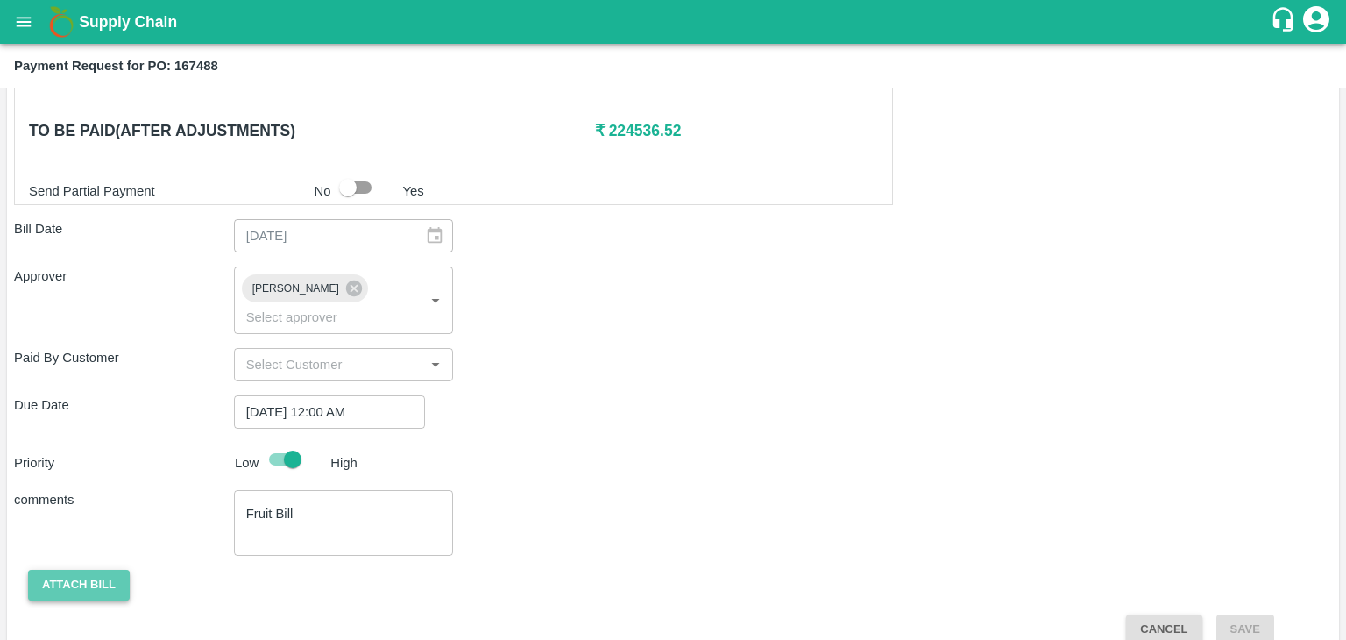
click at [74, 570] on button "Attach bill" at bounding box center [79, 585] width 102 height 31
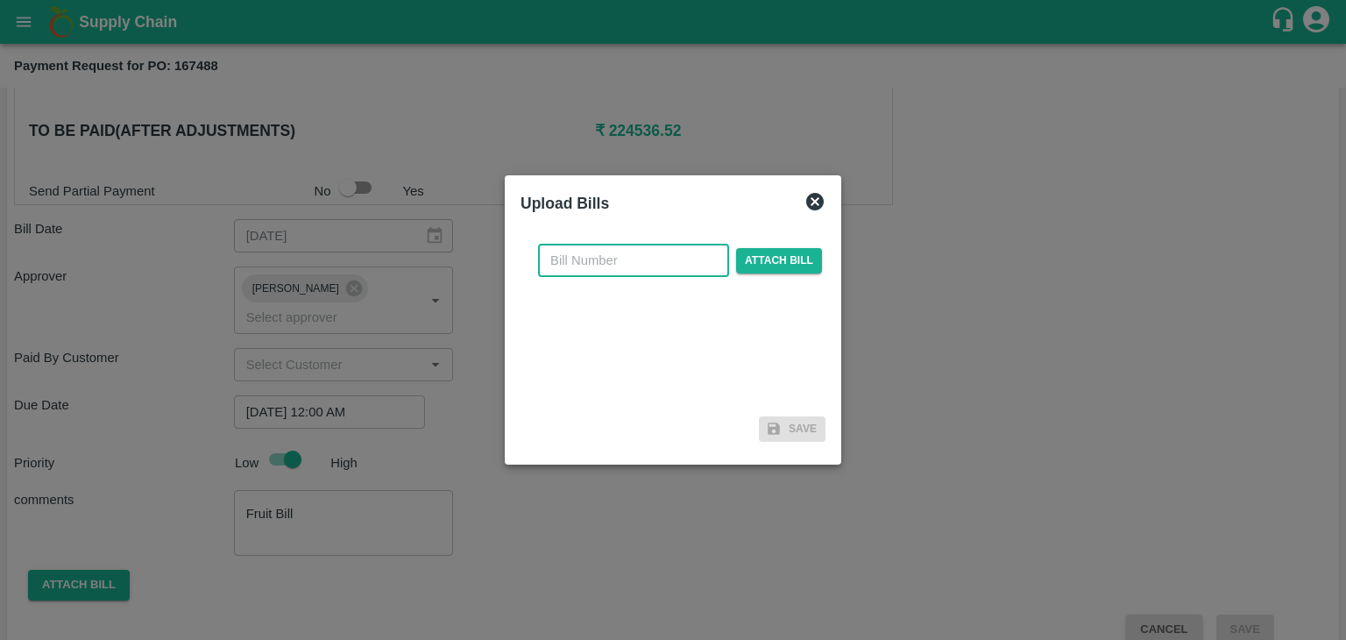
click at [673, 257] on input "text" at bounding box center [633, 260] width 191 height 33
click at [673, 264] on input "PA/CA/25-26/11" at bounding box center [633, 260] width 191 height 33
type input "PA/CA/25-26/60"
click at [789, 269] on span "Attach bill" at bounding box center [779, 260] width 86 height 25
click at [0, 0] on input "Attach bill" at bounding box center [0, 0] width 0 height 0
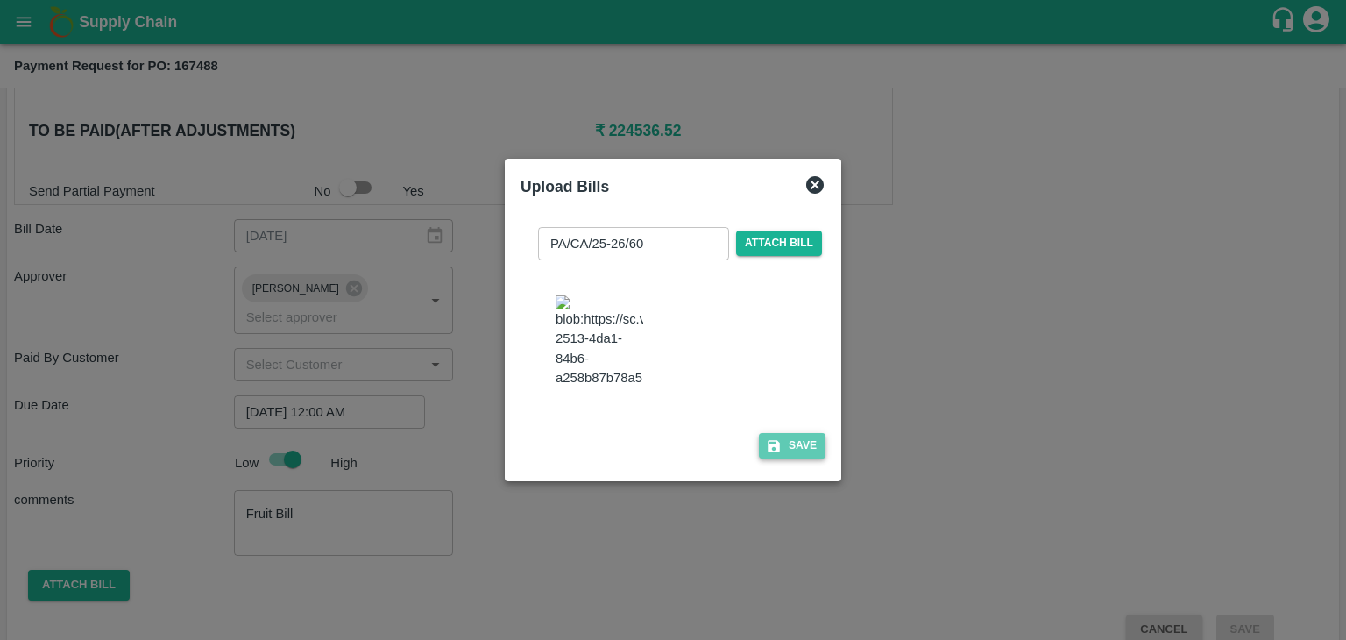
click at [781, 458] on button "Save" at bounding box center [792, 445] width 67 height 25
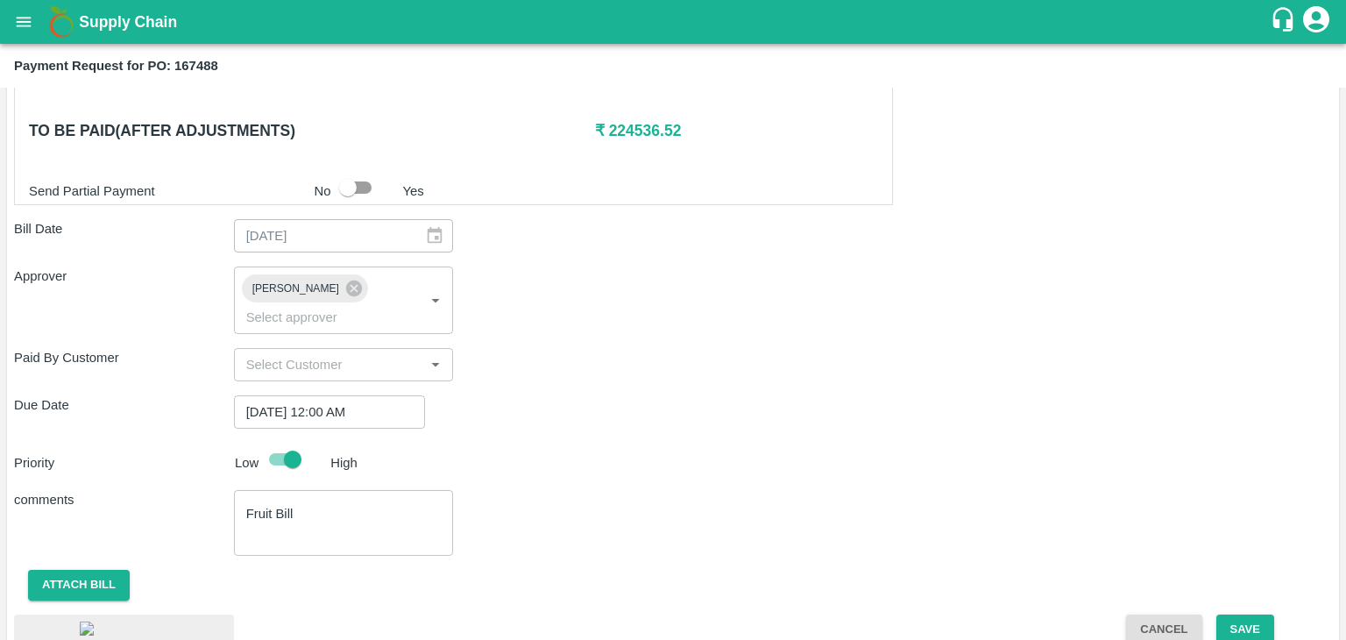
scroll to position [999, 0]
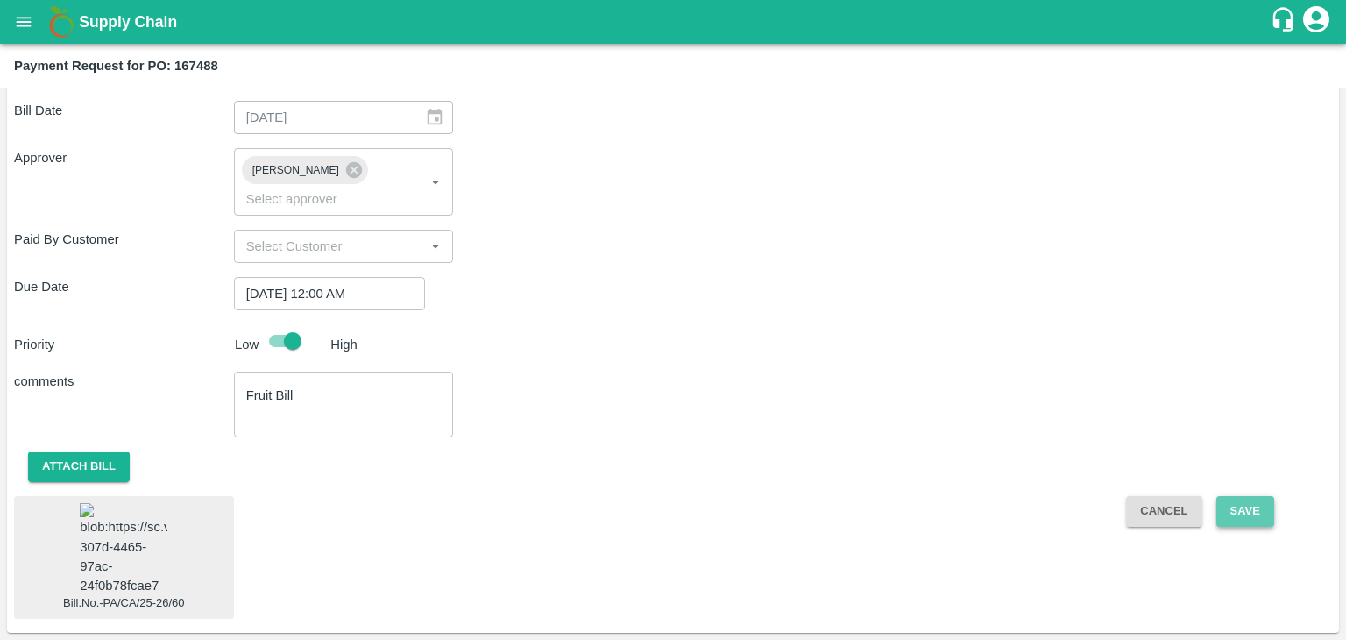
click at [1249, 496] on button "Save" at bounding box center [1245, 511] width 58 height 31
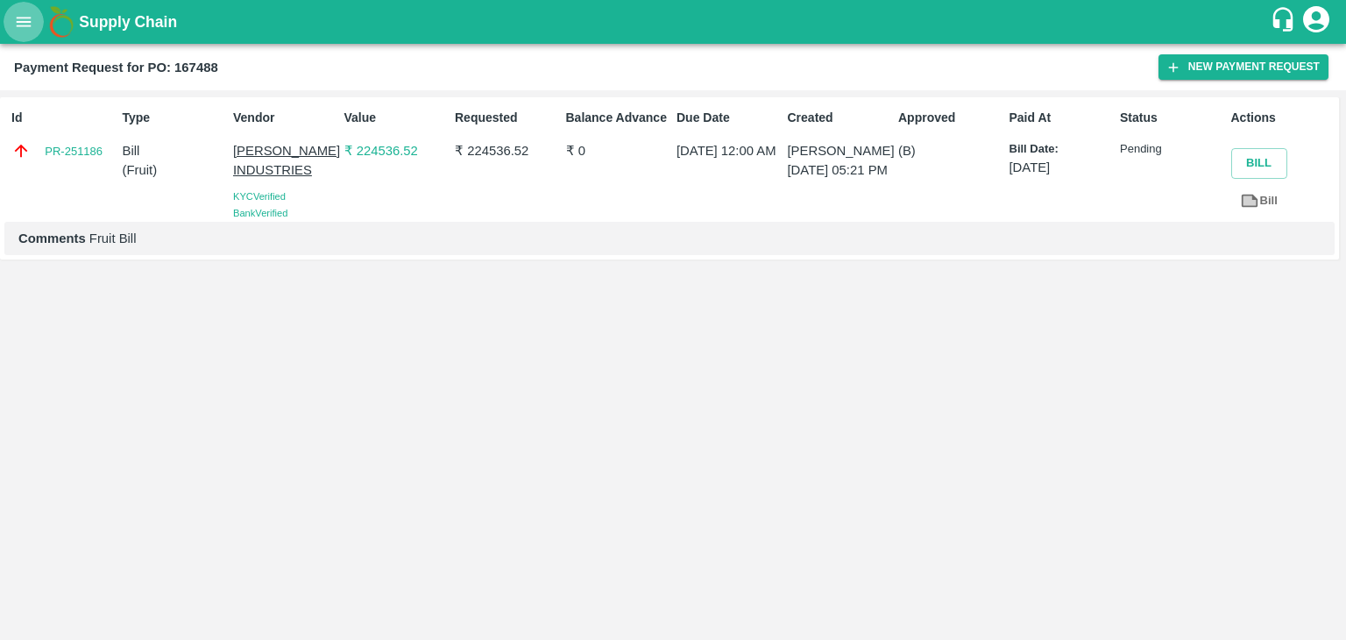
click at [26, 15] on icon "open drawer" at bounding box center [23, 21] width 19 height 19
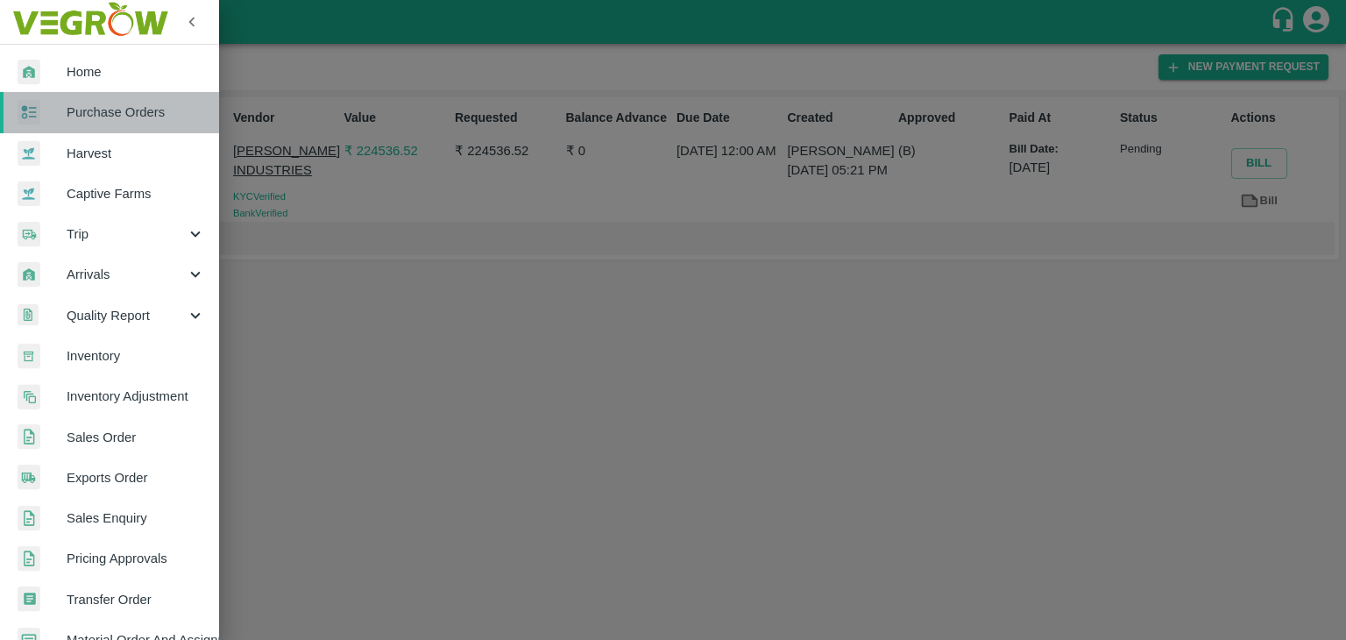
click at [117, 100] on link "Purchase Orders" at bounding box center [109, 112] width 219 height 40
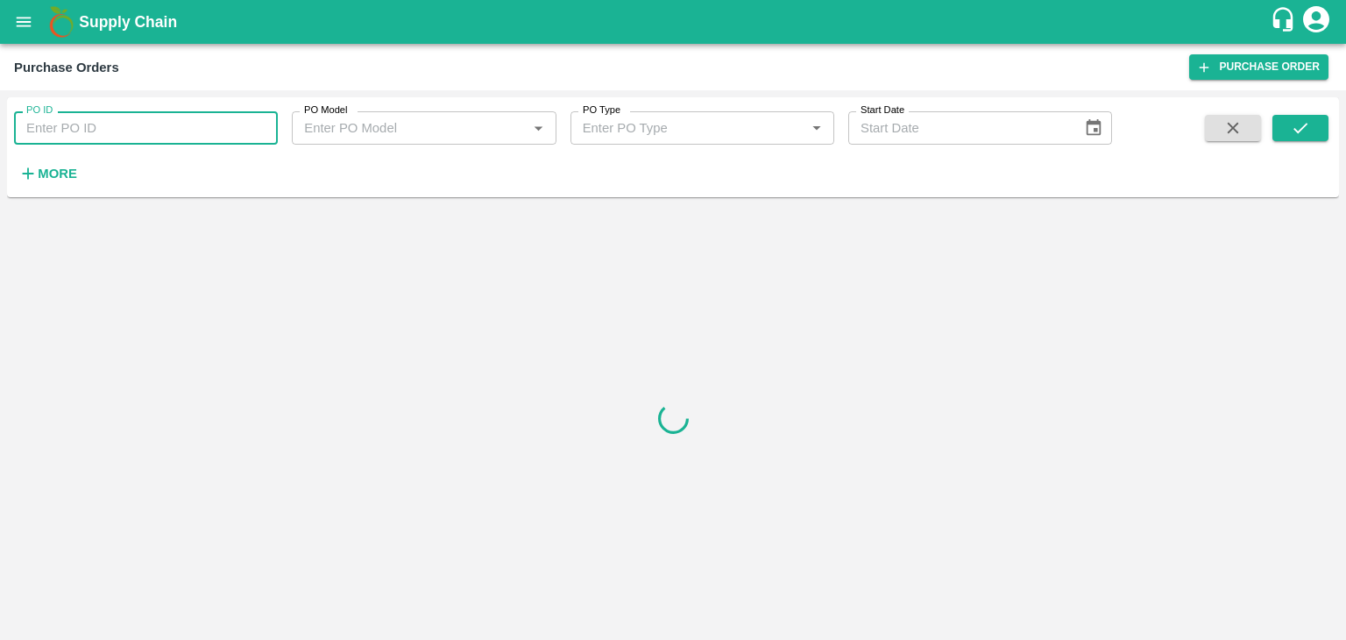
click at [174, 131] on input "PO ID" at bounding box center [146, 127] width 264 height 33
paste input "168074"
type input "168074"
click at [1305, 119] on icon "submit" at bounding box center [1300, 127] width 19 height 19
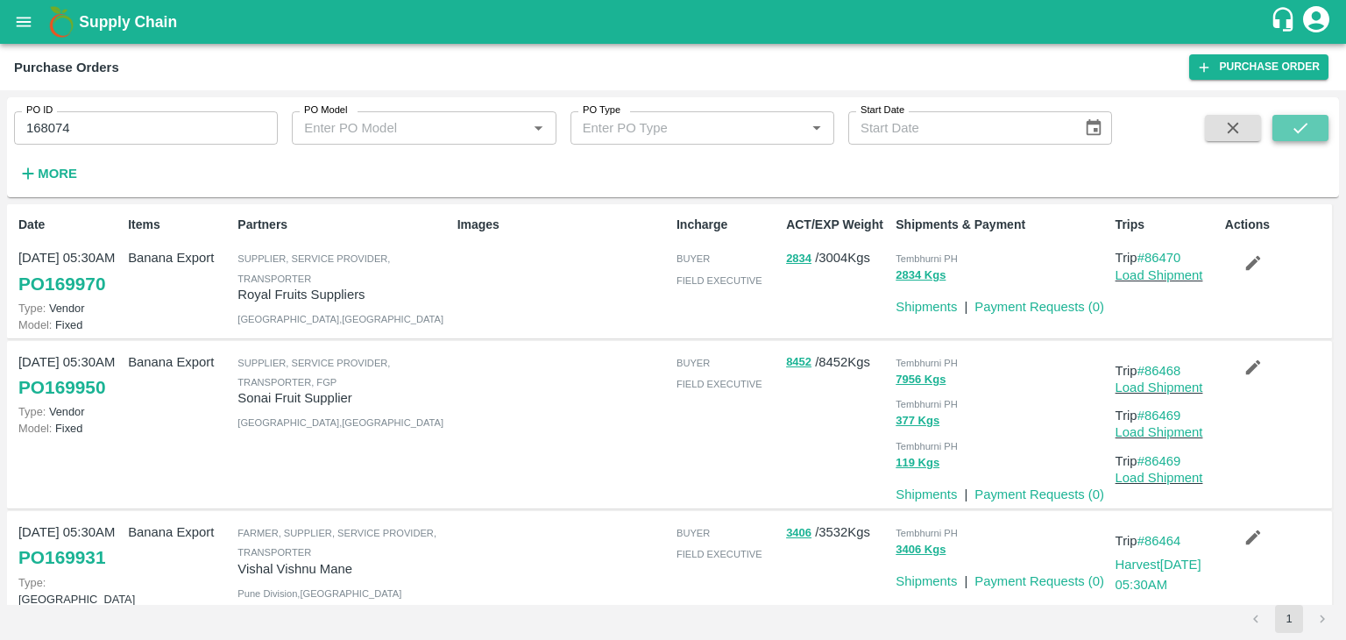
click at [1317, 131] on button "submit" at bounding box center [1301, 128] width 56 height 26
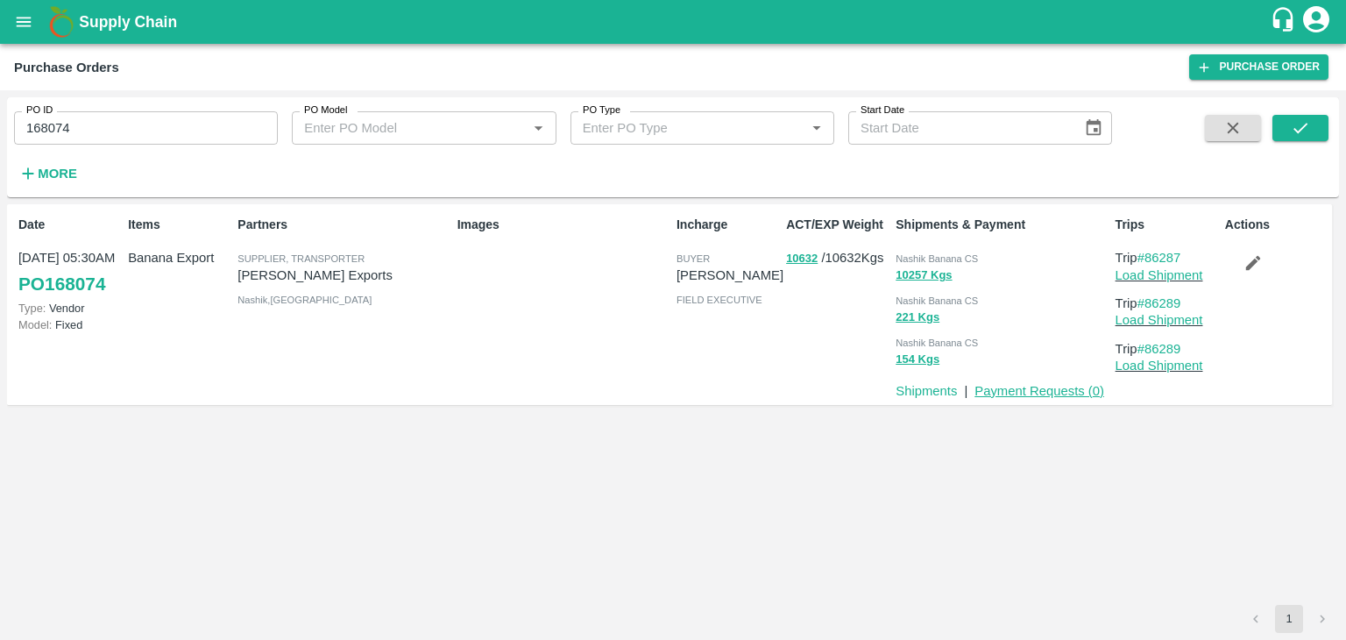
click at [1021, 387] on link "Payment Requests ( 0 )" at bounding box center [1040, 391] width 130 height 14
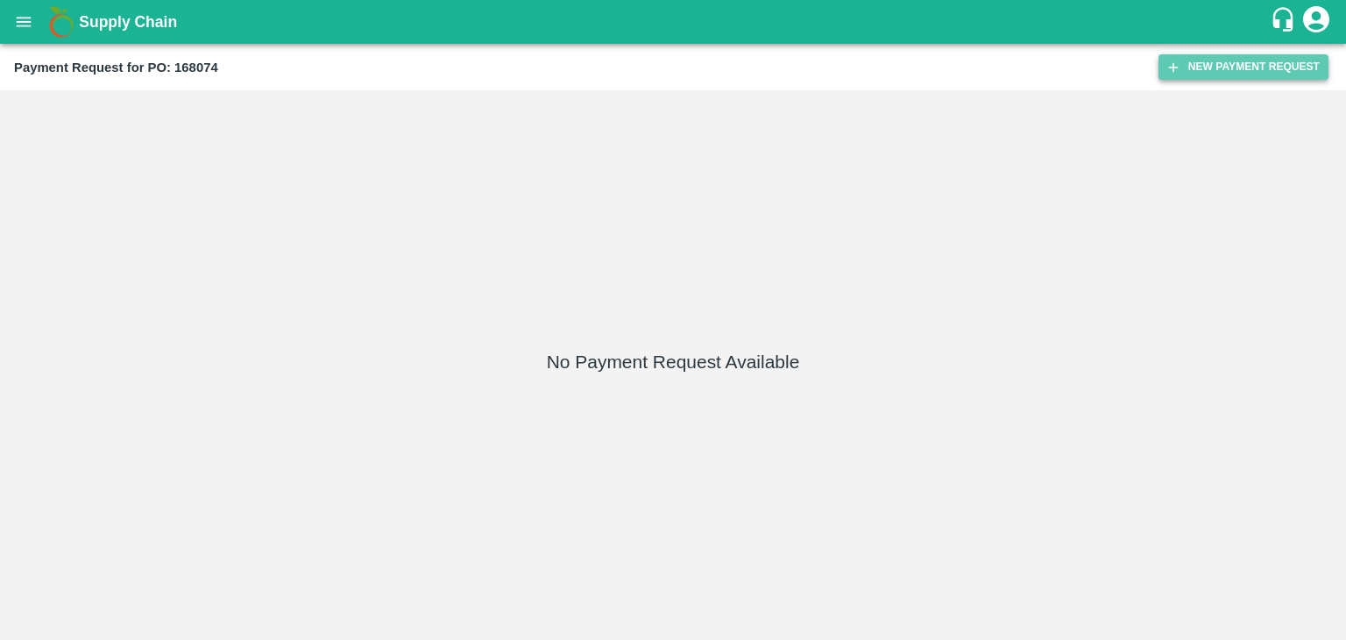
click at [1266, 74] on button "New Payment Request" at bounding box center [1244, 66] width 170 height 25
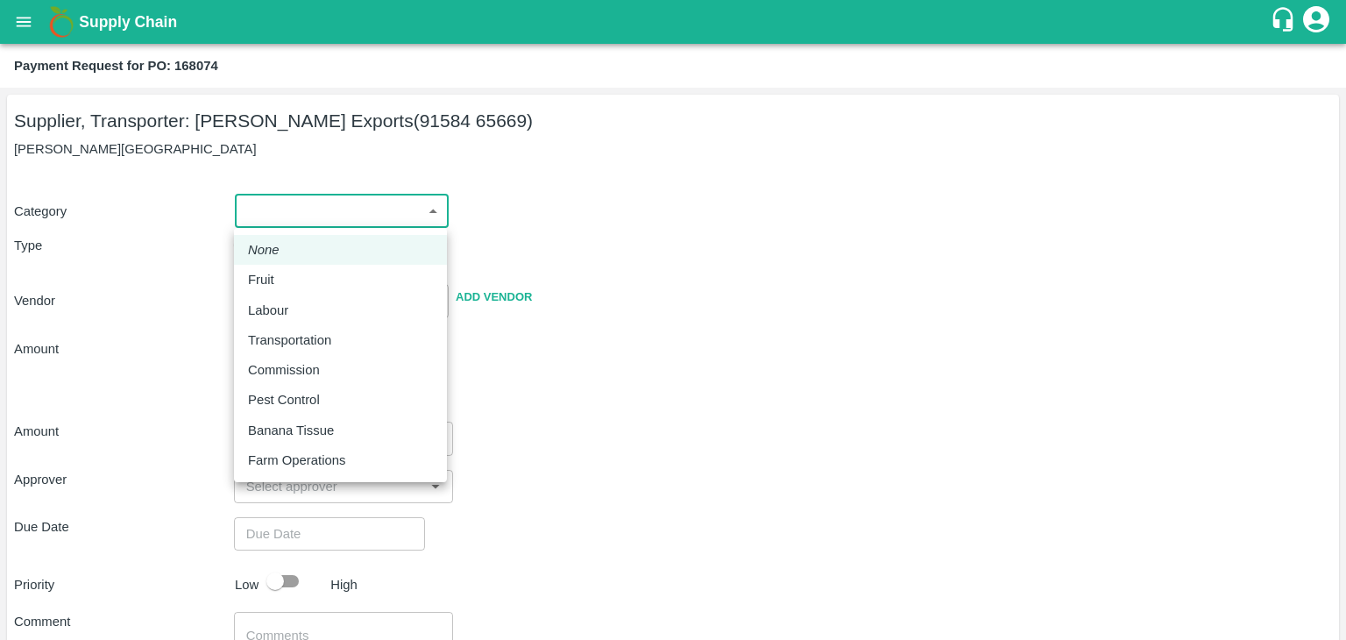
click at [252, 195] on body "Supply Chain Payment Request for PO: 168074 Supplier, Transporter: [PERSON_NAME…" at bounding box center [673, 320] width 1346 height 640
click at [296, 281] on div "Fruit" at bounding box center [340, 279] width 185 height 19
type input "1"
type input "[PERSON_NAME] Exports - 91584 65669(Supplier, Transporter)"
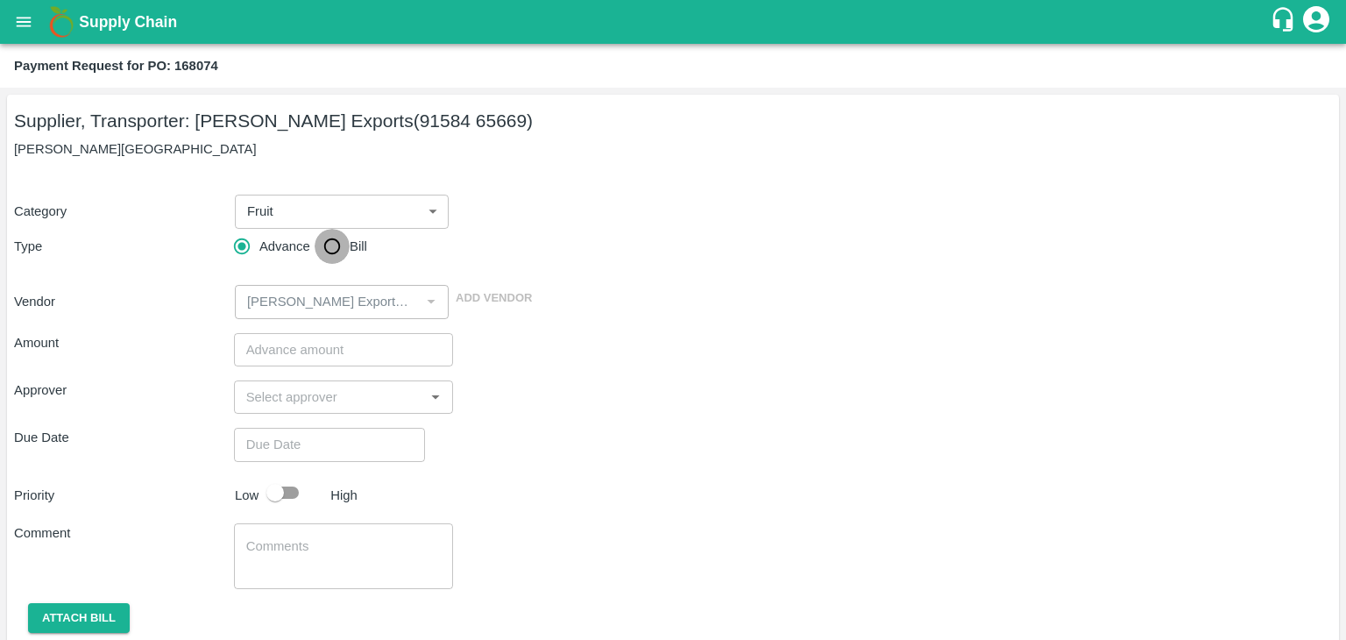
click at [337, 243] on input "Bill" at bounding box center [332, 246] width 35 height 35
radio input "true"
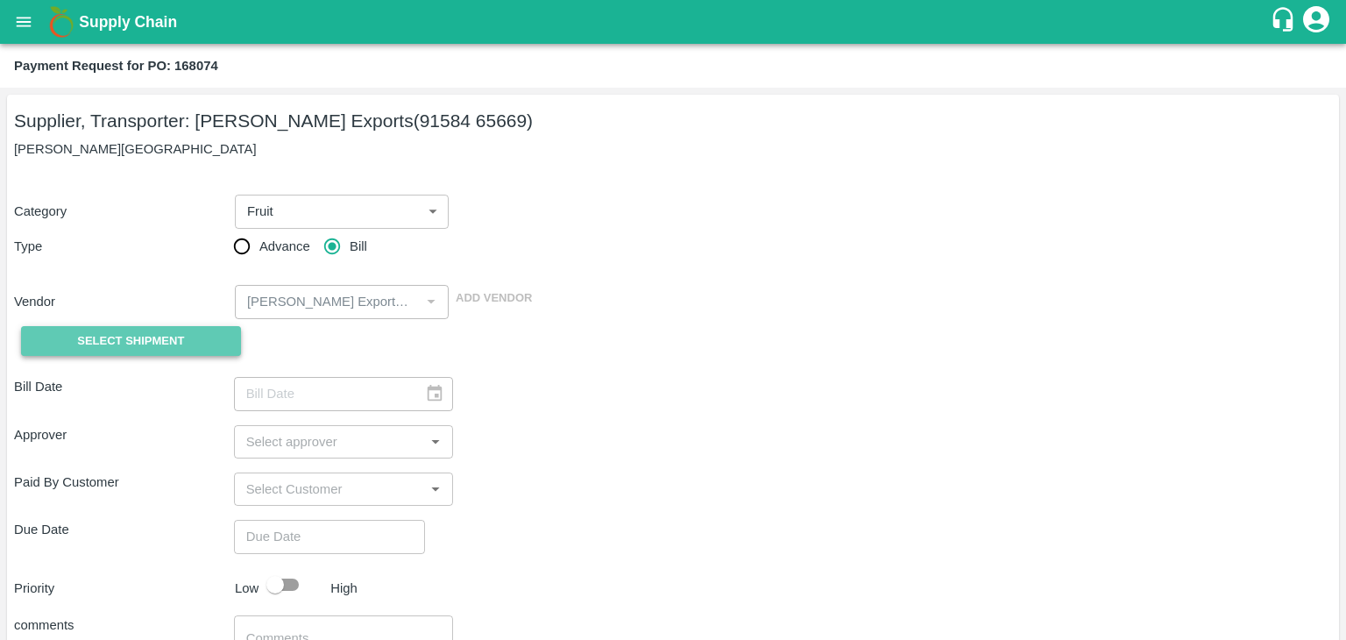
click at [165, 327] on button "Select Shipment" at bounding box center [131, 341] width 220 height 31
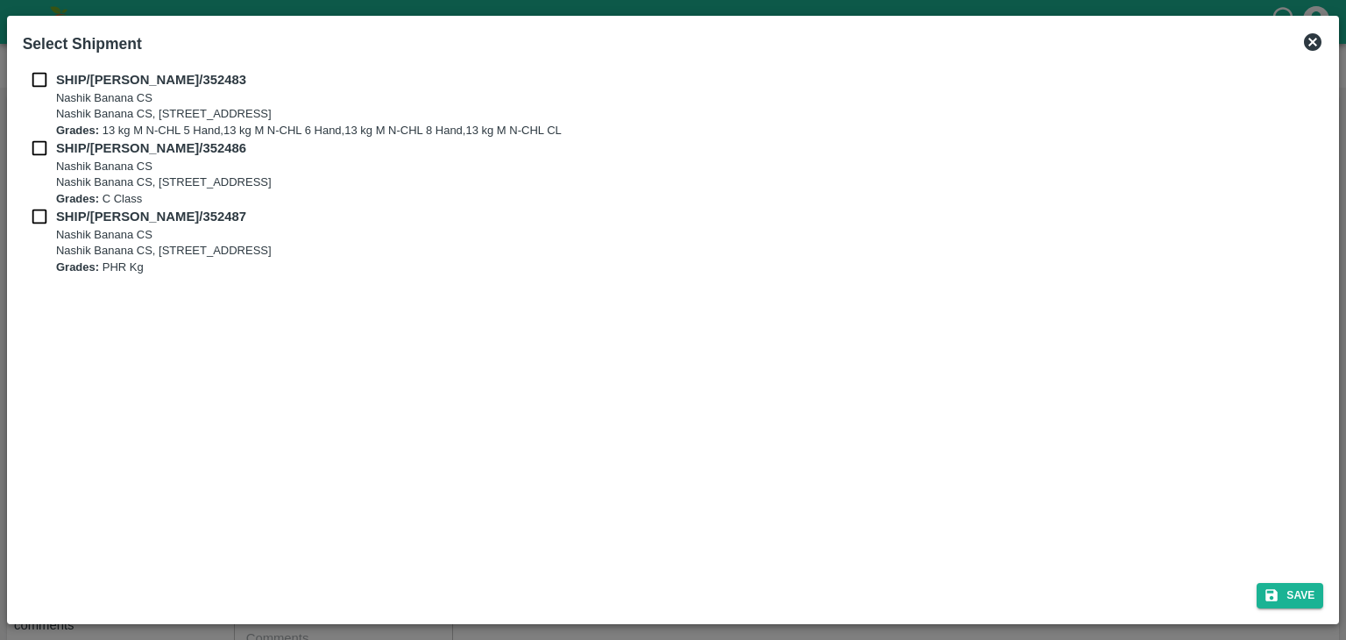
click at [32, 88] on input "checkbox" at bounding box center [39, 79] width 33 height 19
checkbox input "true"
click at [40, 149] on input "checkbox" at bounding box center [39, 147] width 33 height 19
checkbox input "true"
click at [37, 211] on input "checkbox" at bounding box center [39, 216] width 33 height 19
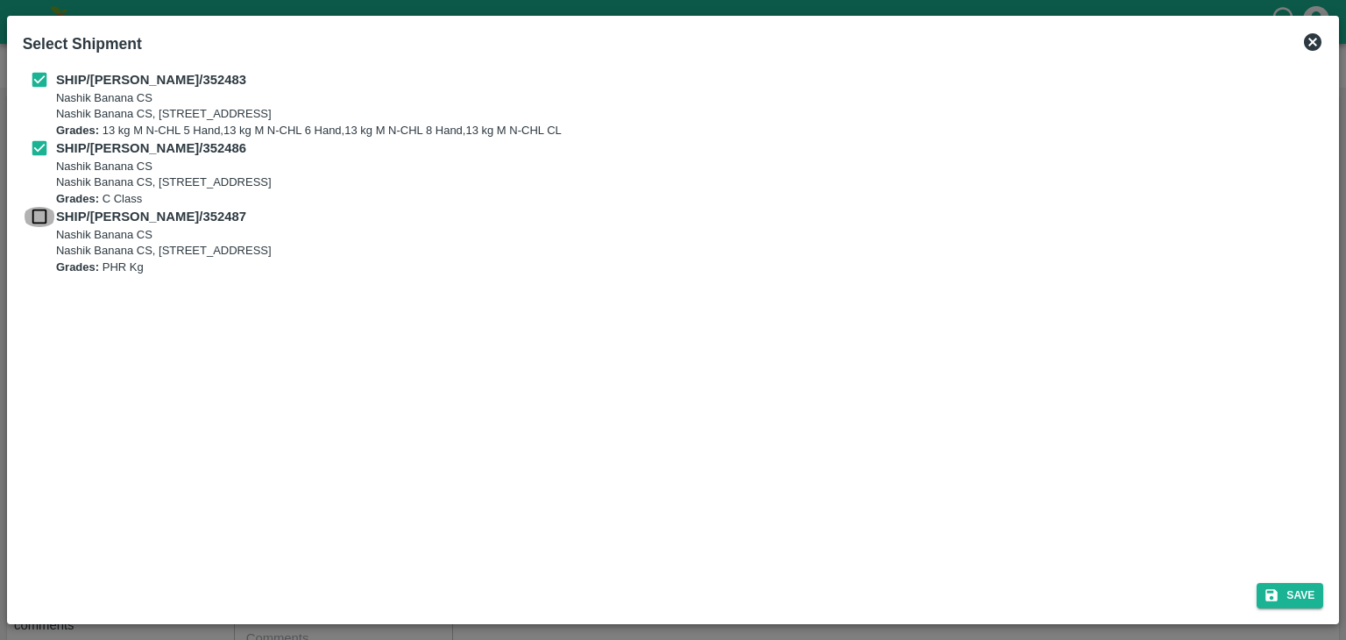
checkbox input "true"
drag, startPoint x: 1301, startPoint y: 579, endPoint x: 1315, endPoint y: 599, distance: 24.6
click at [1315, 599] on div "Save" at bounding box center [674, 592] width 1316 height 46
click at [1315, 599] on button "Save" at bounding box center [1290, 595] width 67 height 25
type input "[DATE]"
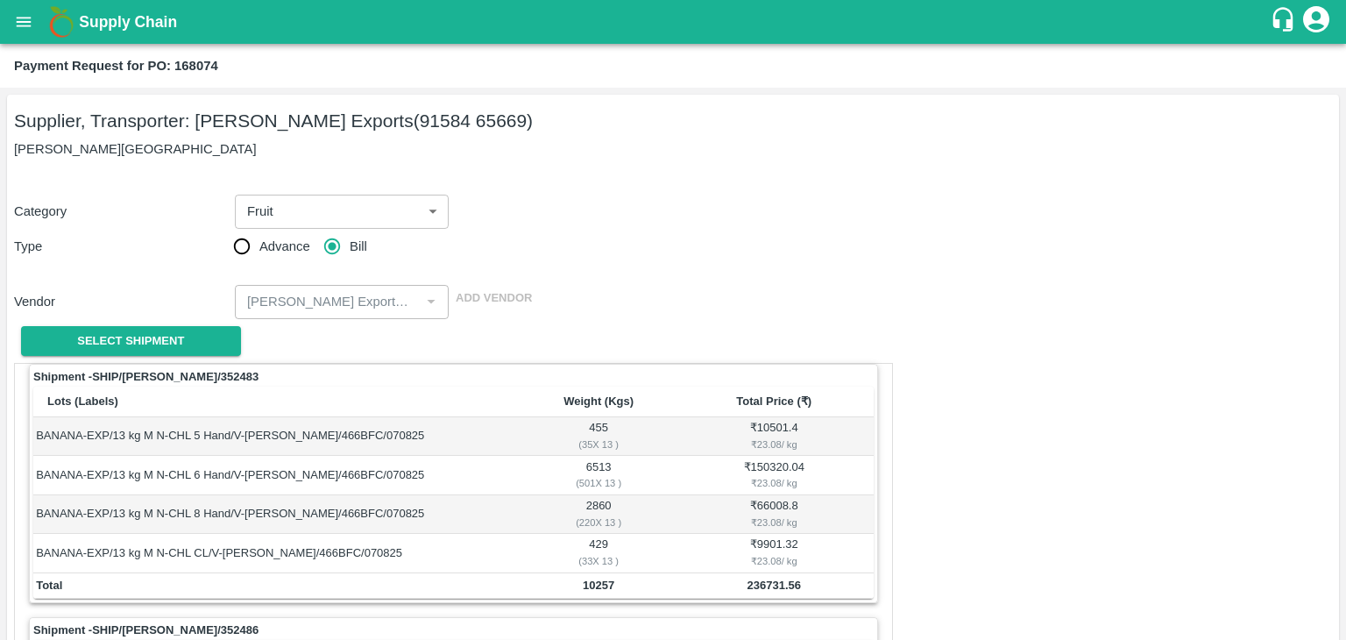
scroll to position [820, 0]
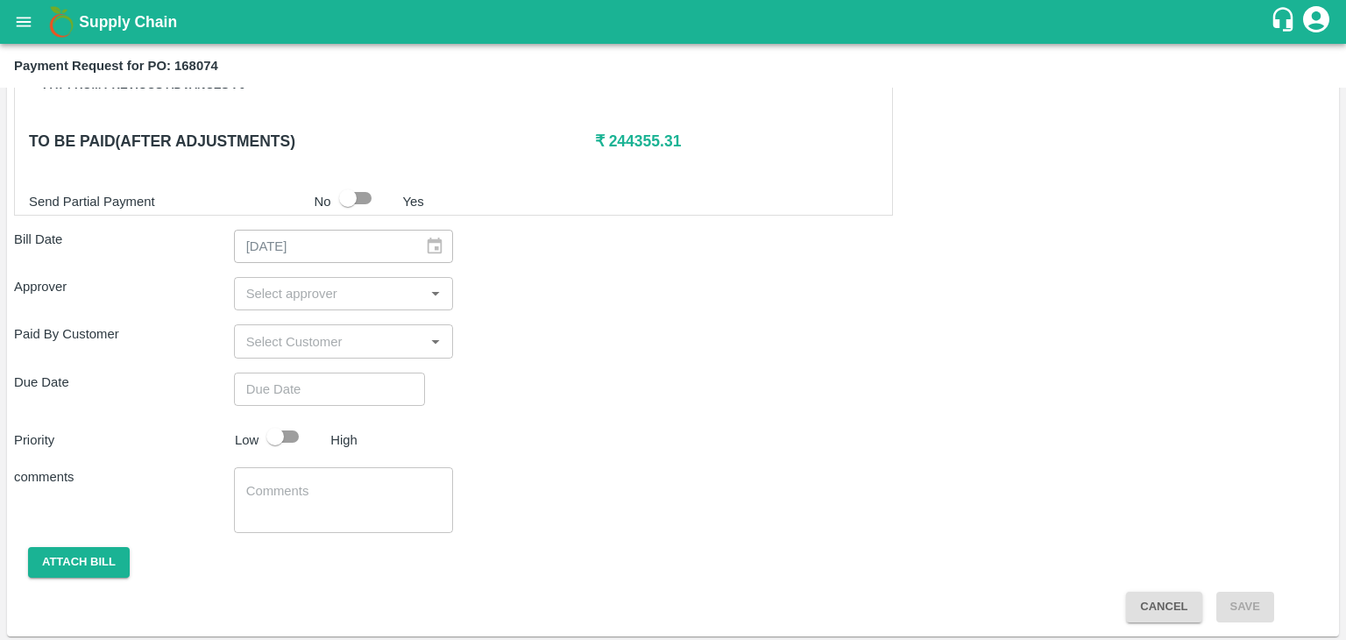
click at [347, 288] on input "input" at bounding box center [329, 293] width 181 height 23
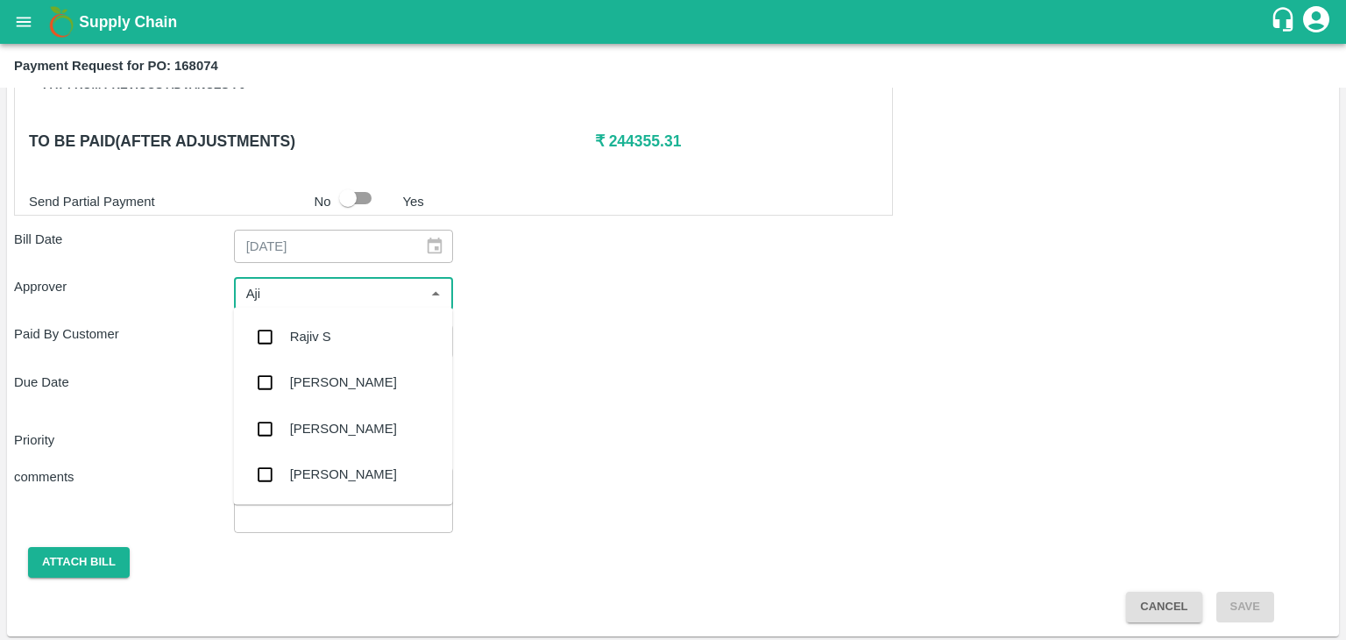
type input "Ajit"
click at [342, 327] on div "[PERSON_NAME]" at bounding box center [342, 337] width 219 height 46
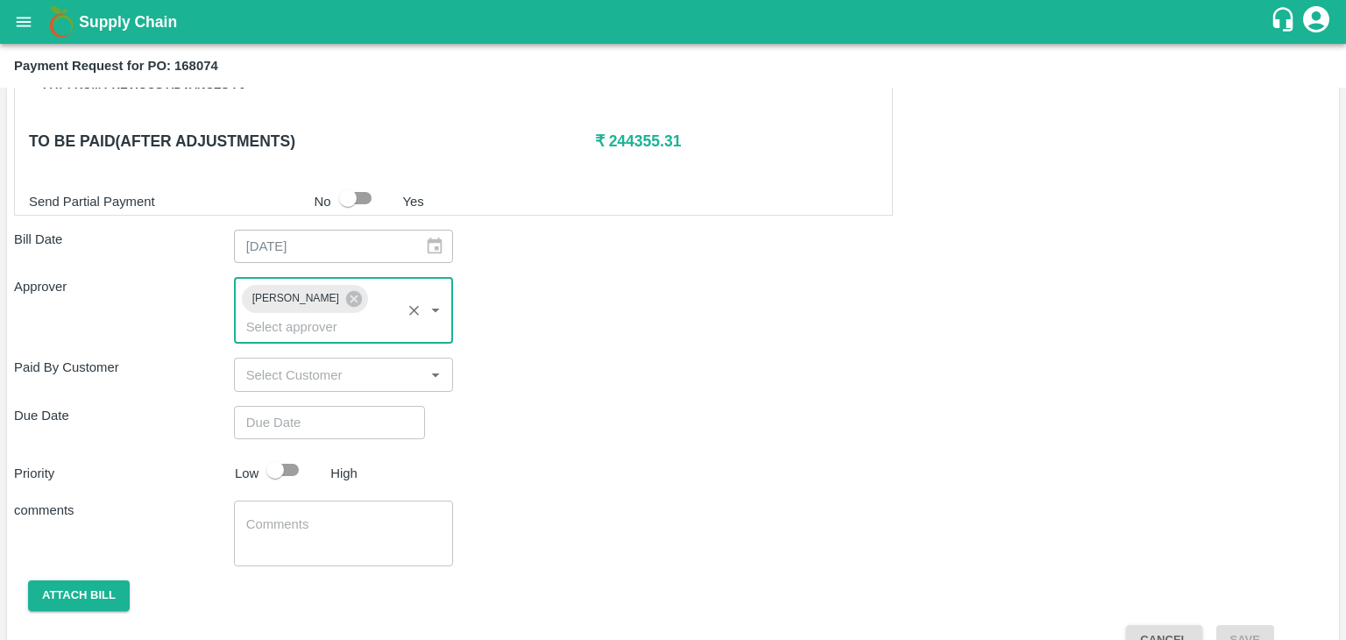
type input "DD/MM/YYYY hh:mm aa"
click at [366, 406] on input "DD/MM/YYYY hh:mm aa" at bounding box center [323, 422] width 179 height 33
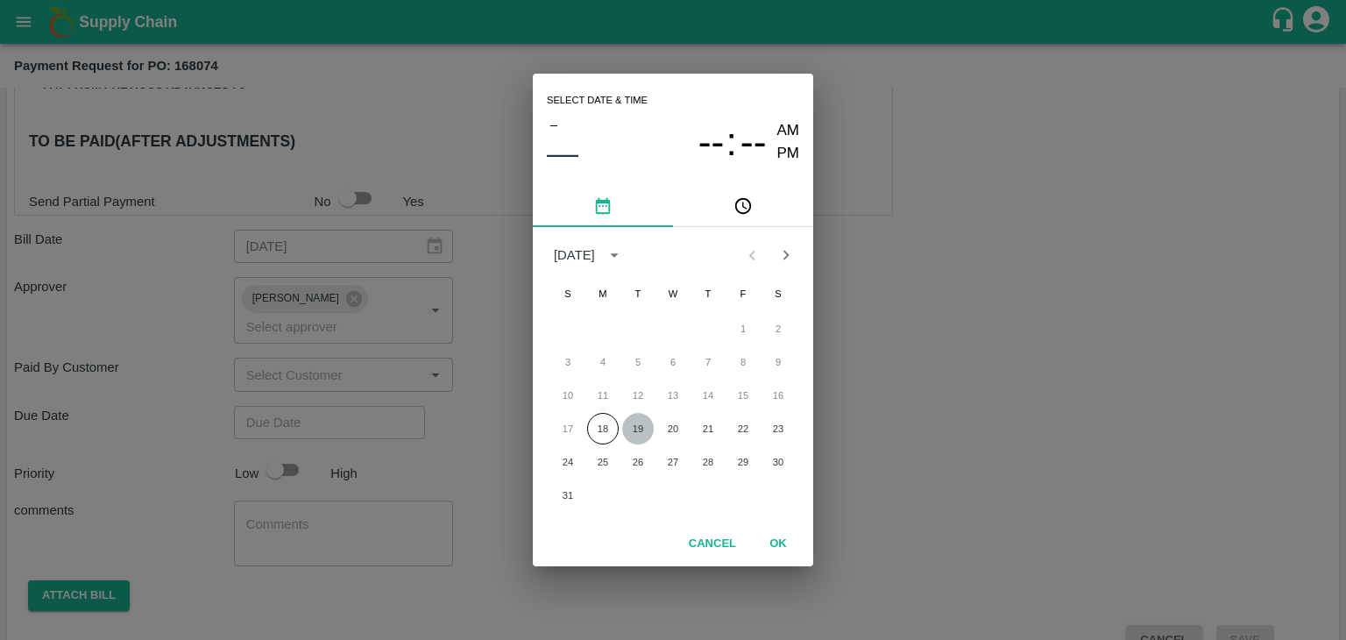
click at [649, 435] on button "19" at bounding box center [638, 429] width 32 height 32
type input "[DATE] 12:00 AM"
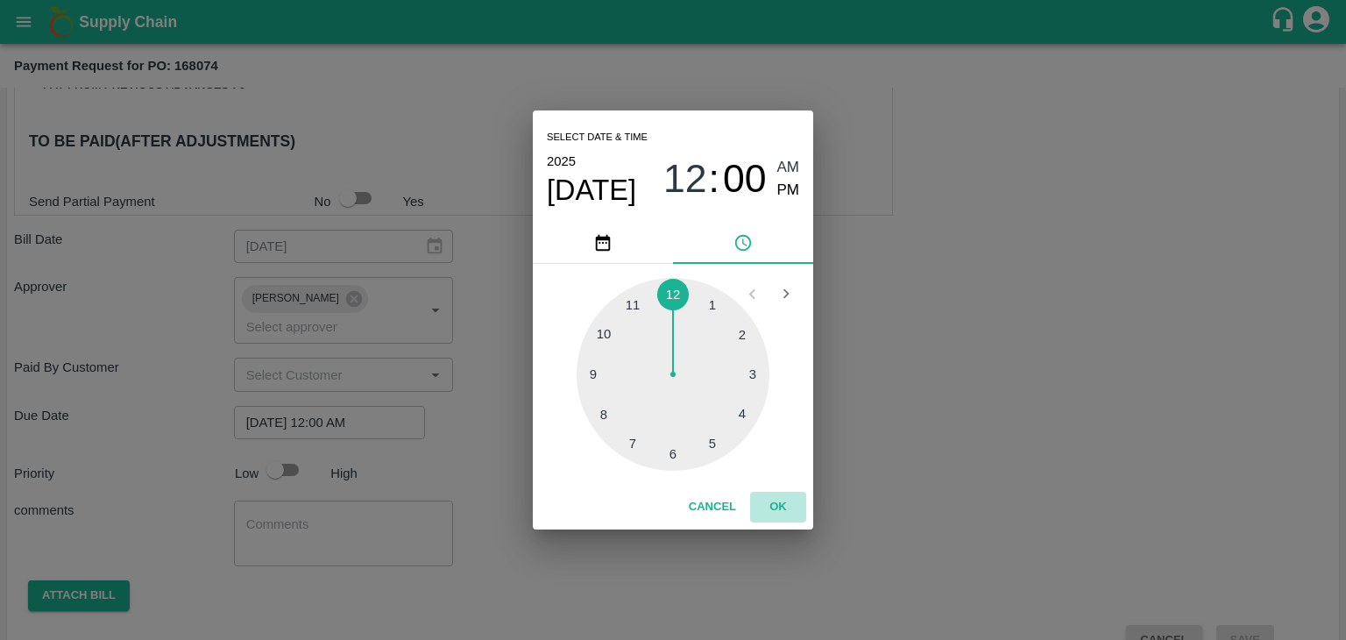
click at [788, 514] on button "OK" at bounding box center [778, 507] width 56 height 31
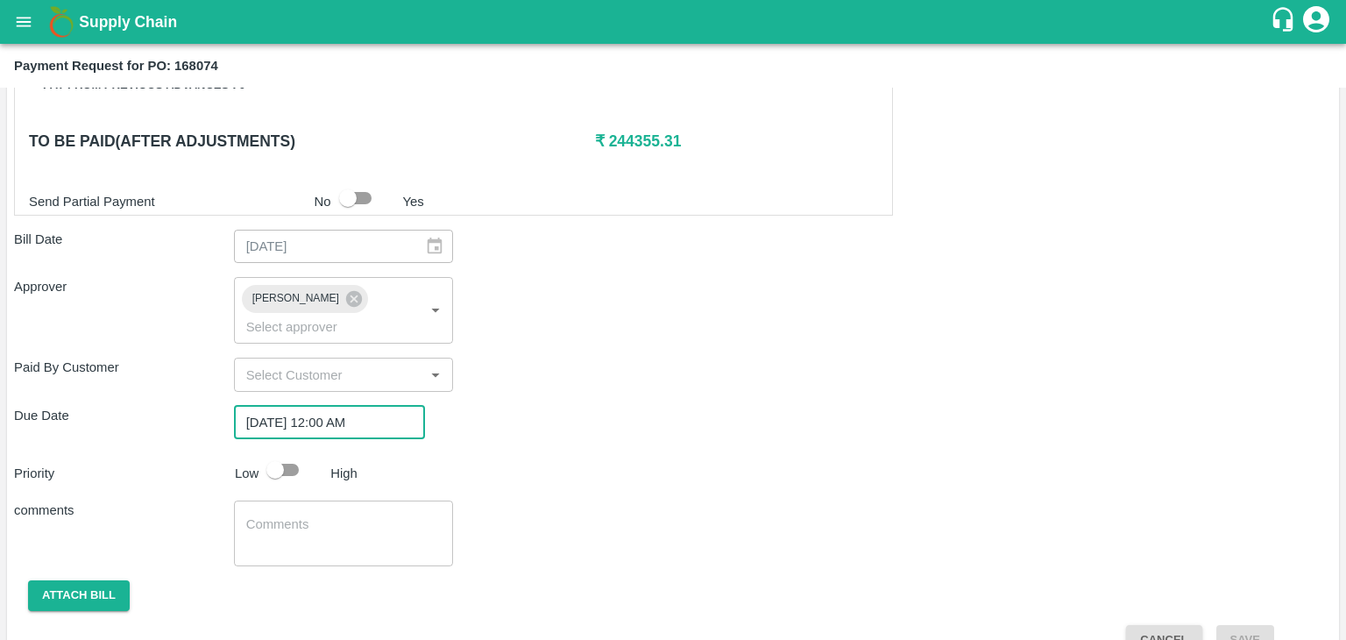
click at [294, 453] on input "checkbox" at bounding box center [275, 469] width 100 height 33
checkbox input "true"
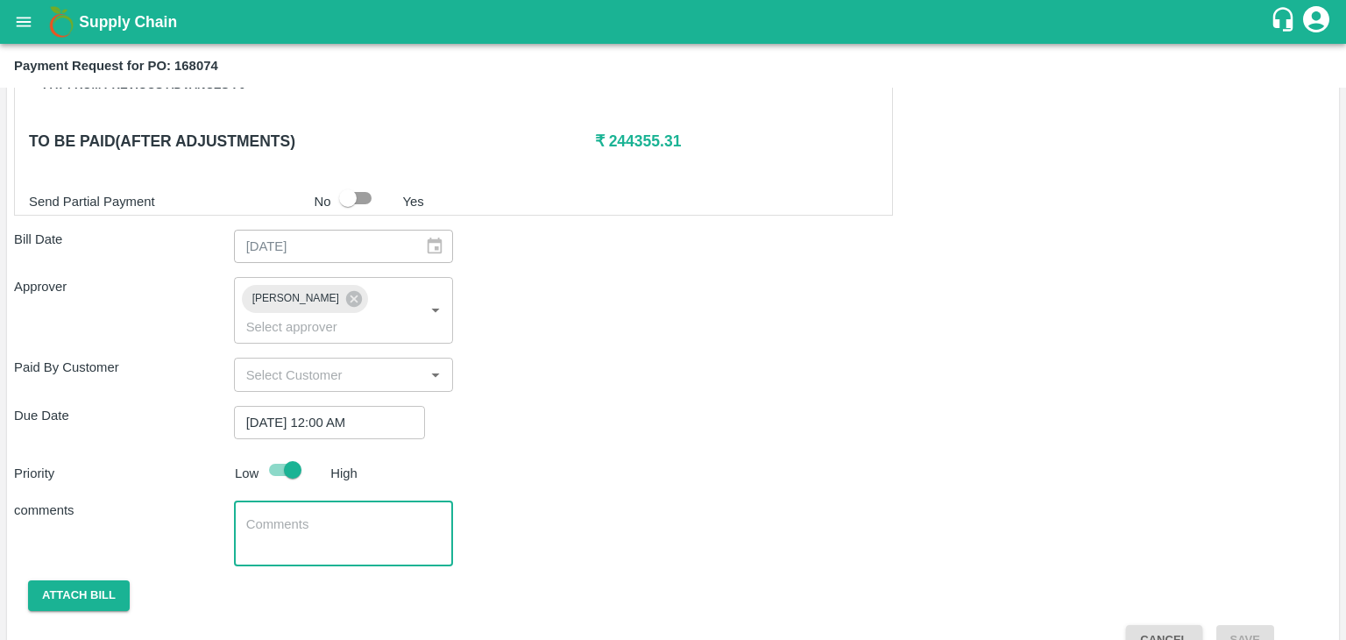
click at [326, 515] on textarea at bounding box center [343, 533] width 195 height 37
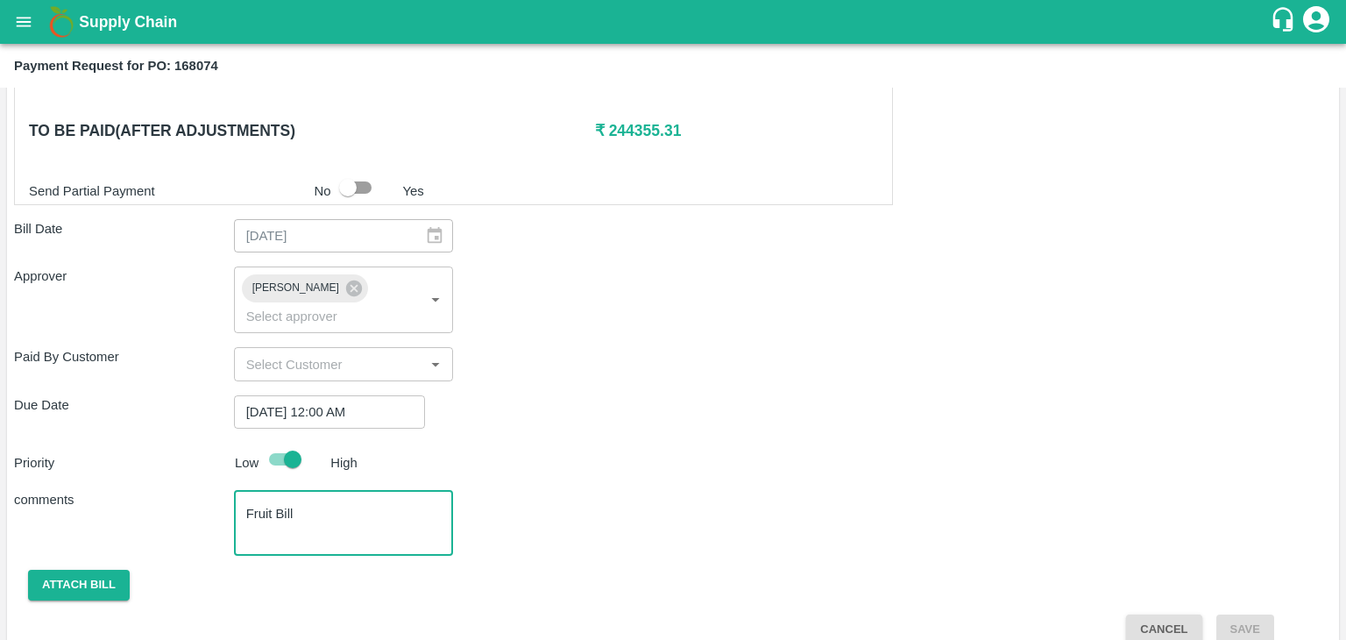
type textarea "Fruit Bill"
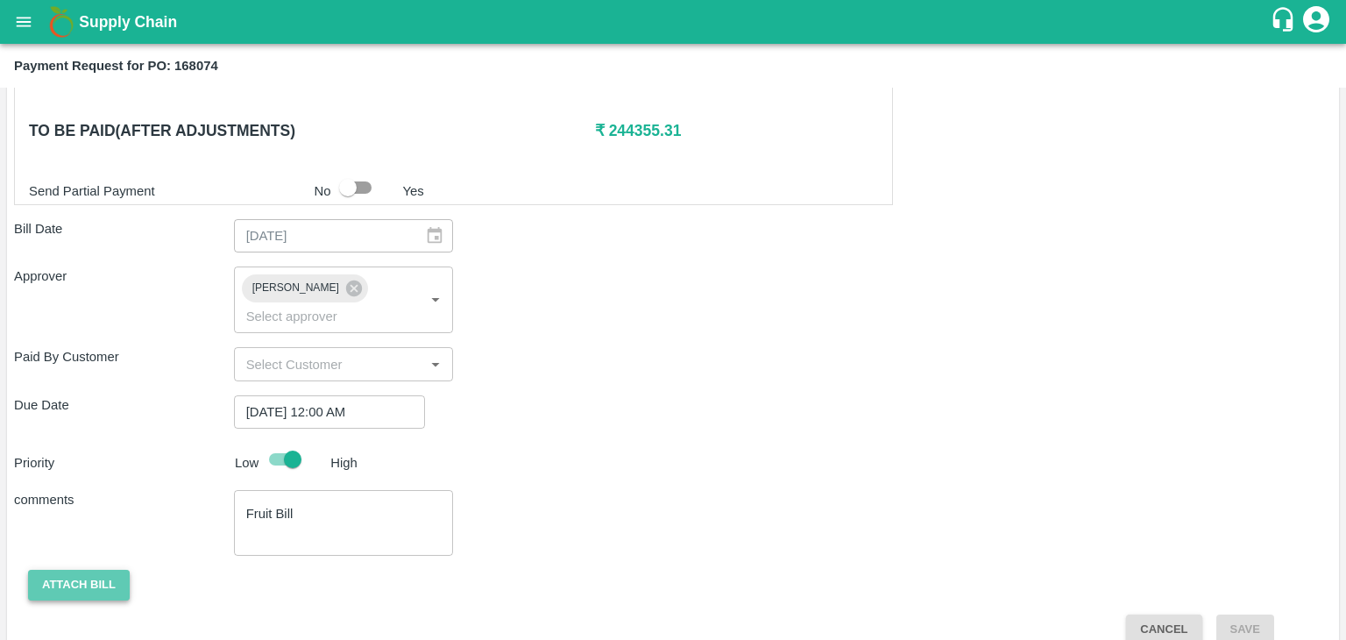
click at [67, 570] on button "Attach bill" at bounding box center [79, 585] width 102 height 31
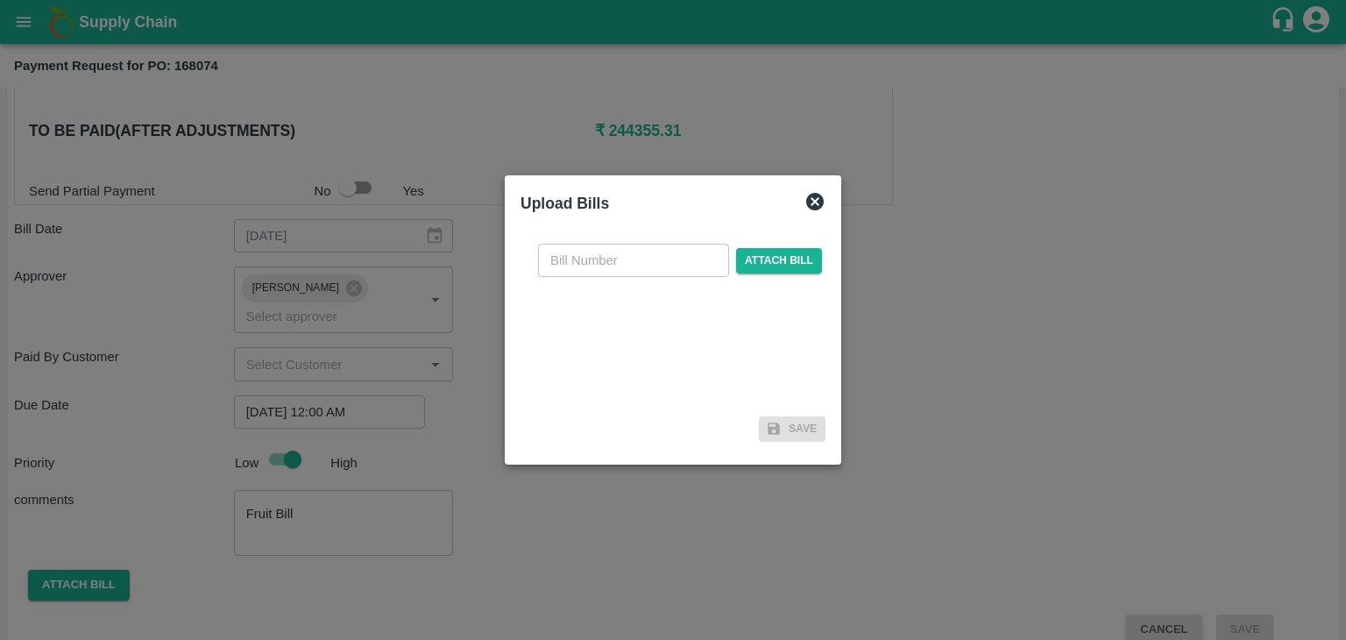
click at [594, 279] on div "​ Attach bill" at bounding box center [673, 320] width 305 height 180
click at [638, 259] on input "text" at bounding box center [633, 260] width 191 height 33
click at [656, 268] on input "SE/25-26/971" at bounding box center [633, 260] width 191 height 33
type input "SE/25-26/111115"
click at [796, 271] on span "Attach bill" at bounding box center [779, 260] width 86 height 25
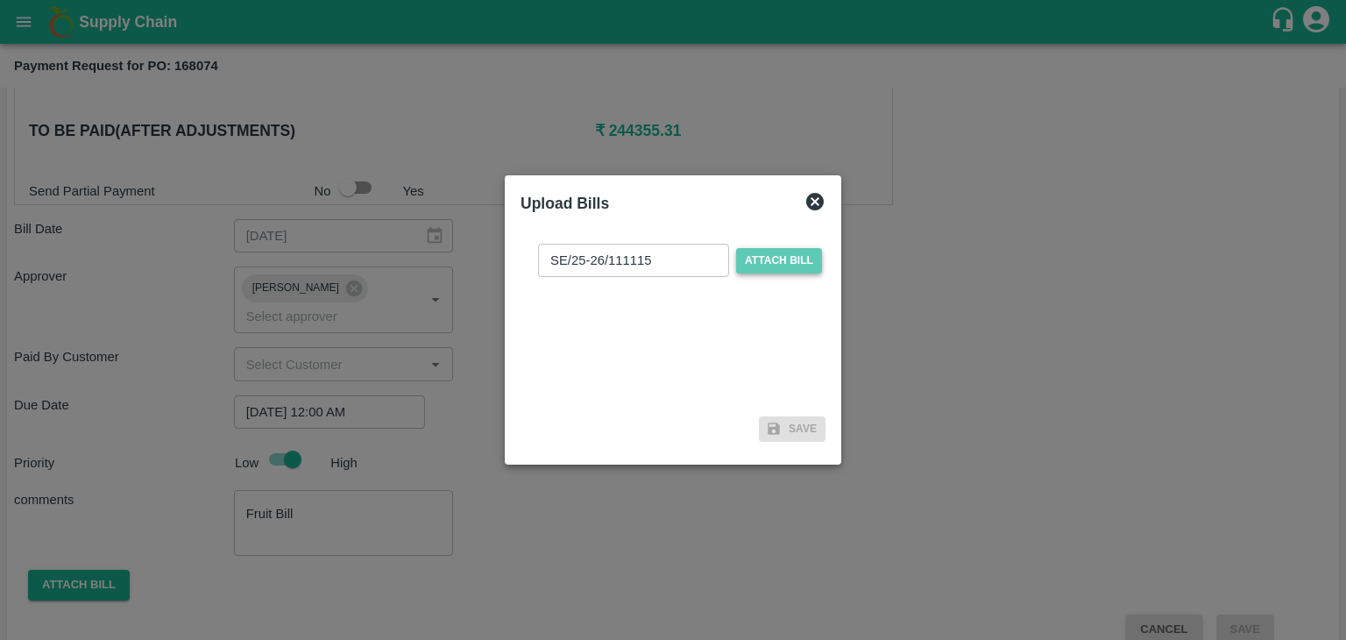
click at [0, 0] on input "Attach bill" at bounding box center [0, 0] width 0 height 0
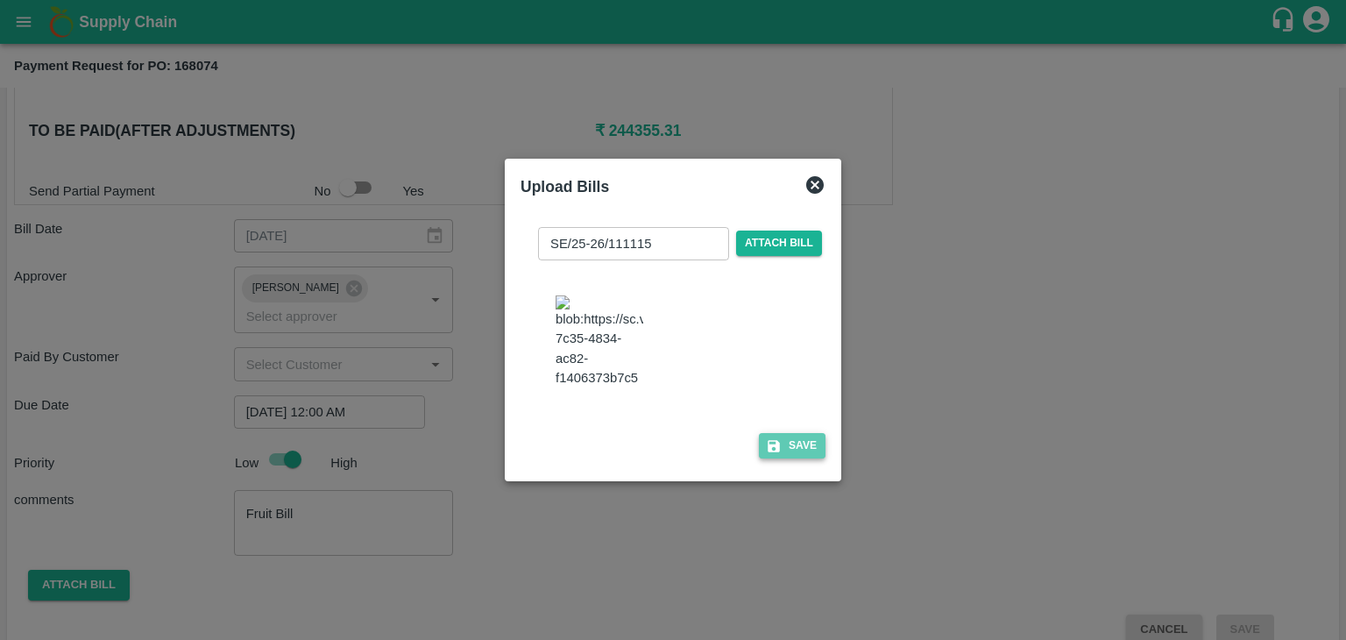
click at [780, 447] on button "Save" at bounding box center [792, 445] width 67 height 25
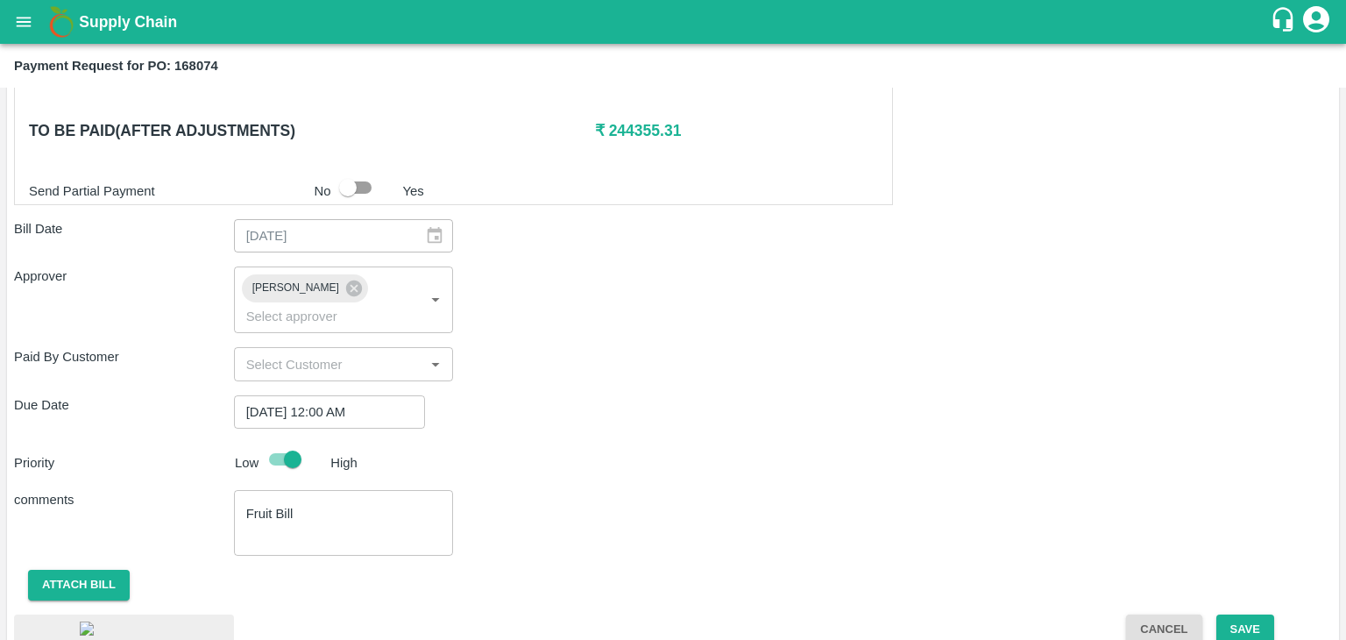
scroll to position [950, 0]
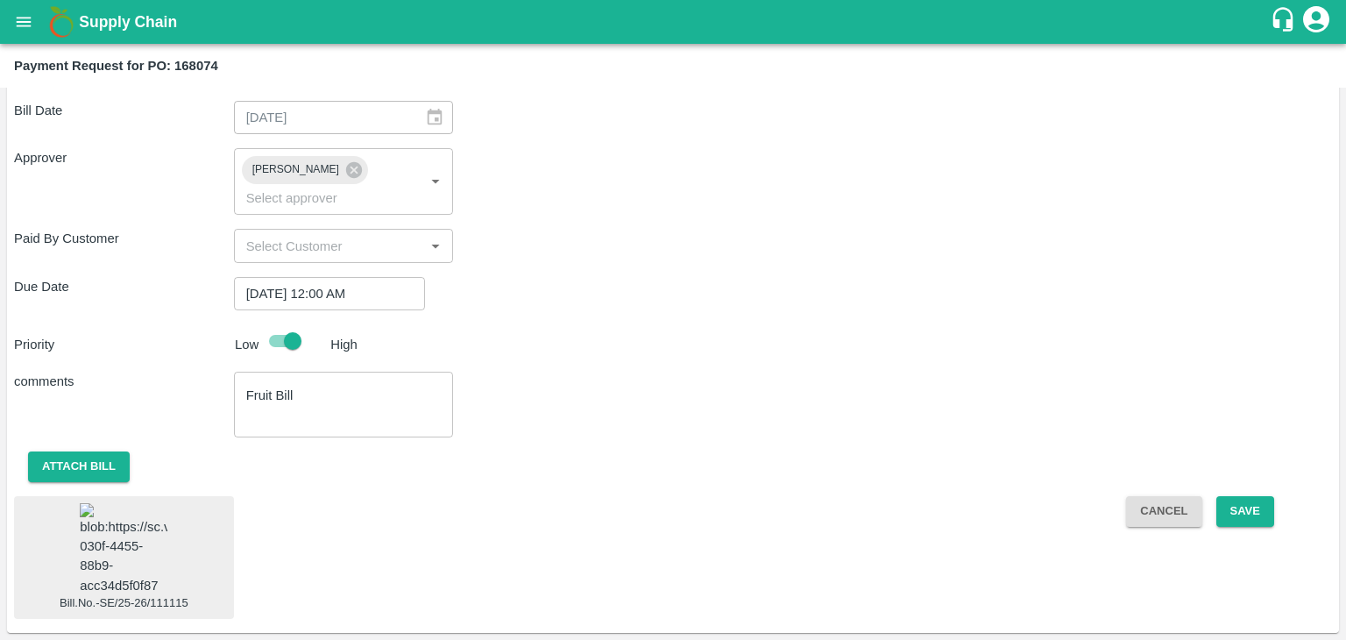
click at [139, 537] on img at bounding box center [124, 549] width 88 height 92
click at [1227, 496] on button "Save" at bounding box center [1245, 511] width 58 height 31
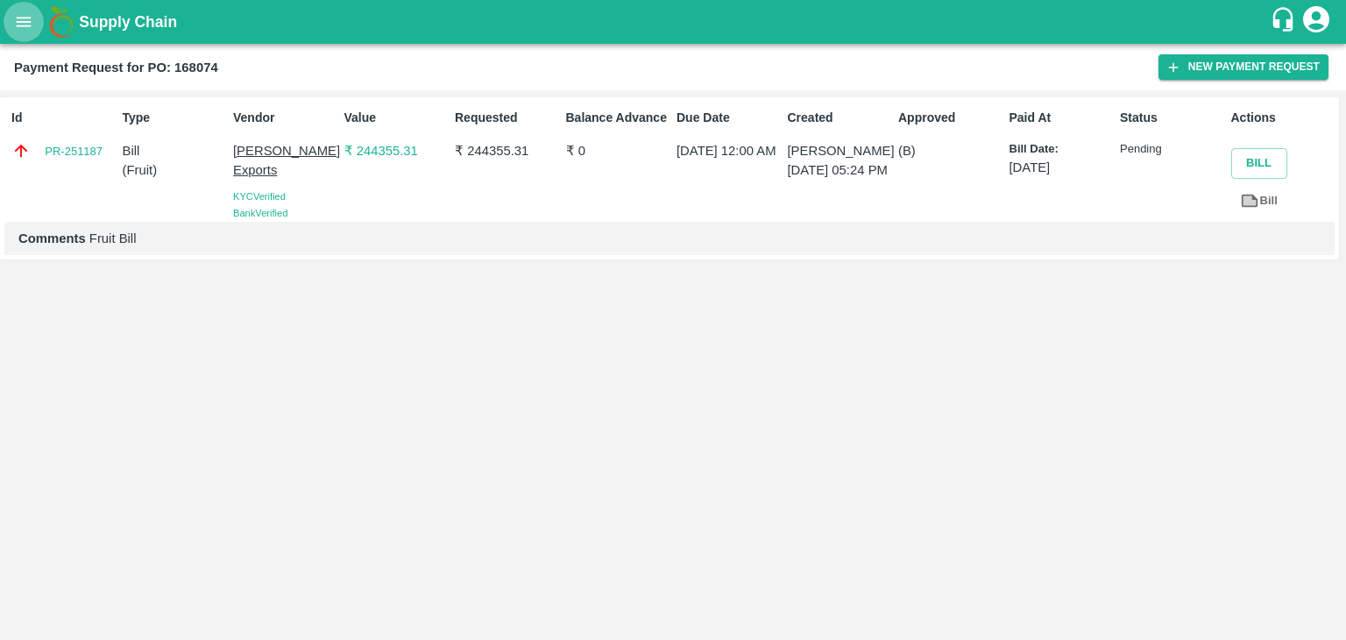
click at [28, 24] on icon "open drawer" at bounding box center [23, 21] width 19 height 19
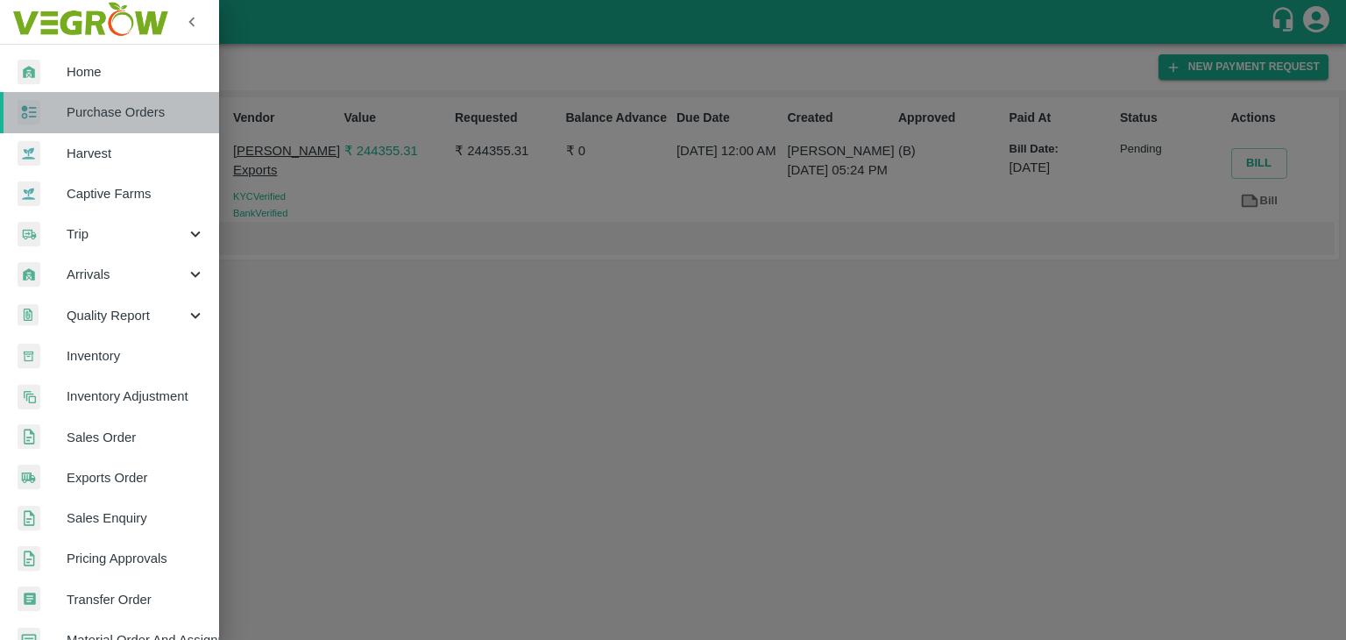
click at [131, 112] on span "Purchase Orders" at bounding box center [136, 112] width 138 height 19
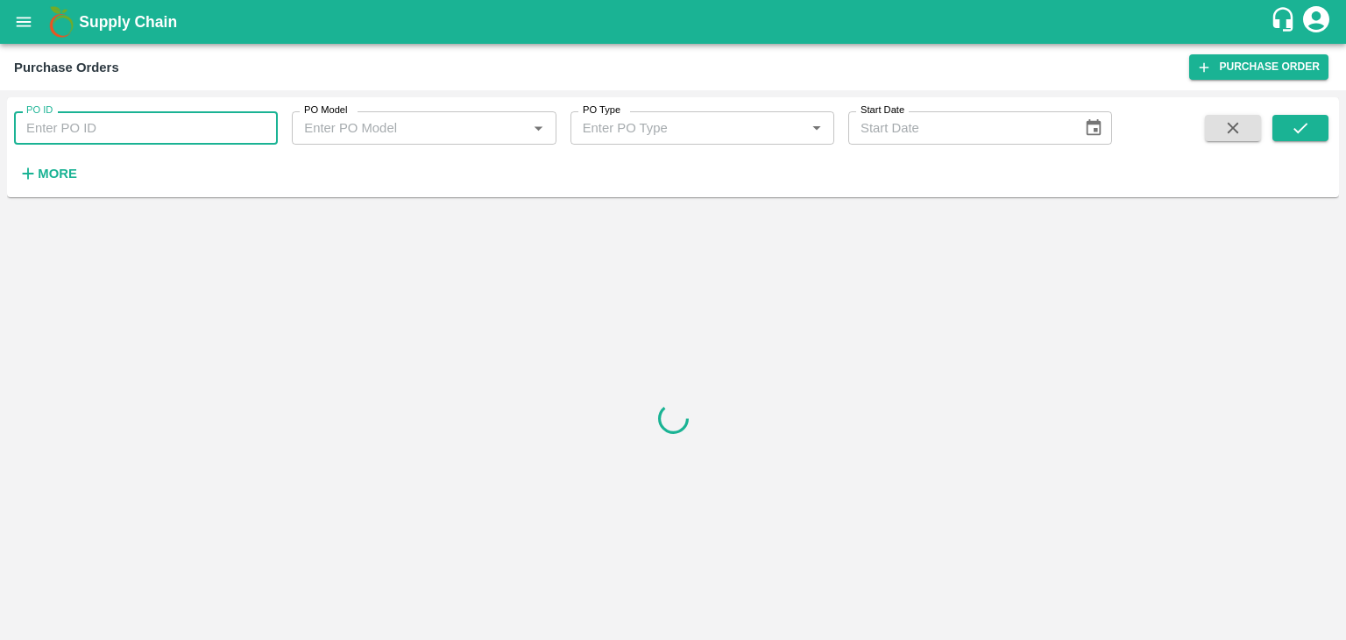
click at [175, 131] on input "PO ID" at bounding box center [146, 127] width 264 height 33
paste input "168072"
type input "168072"
click at [1307, 130] on icon "submit" at bounding box center [1300, 127] width 19 height 19
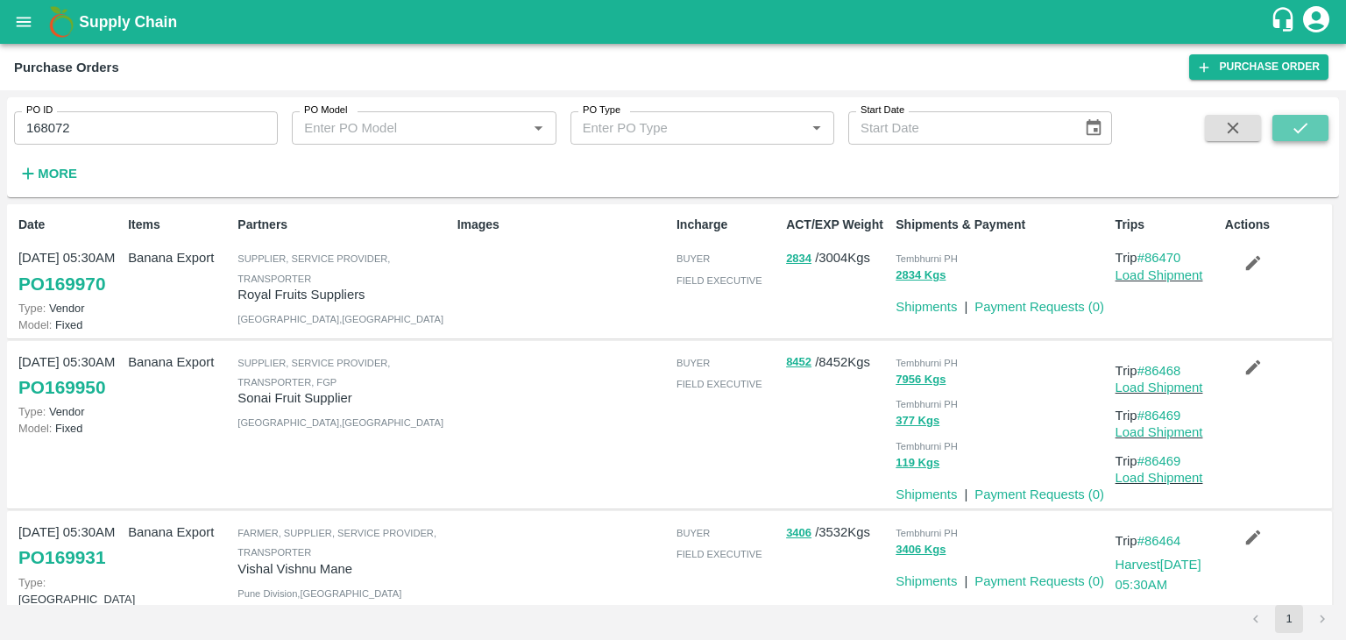
click at [1307, 130] on icon "submit" at bounding box center [1300, 127] width 19 height 19
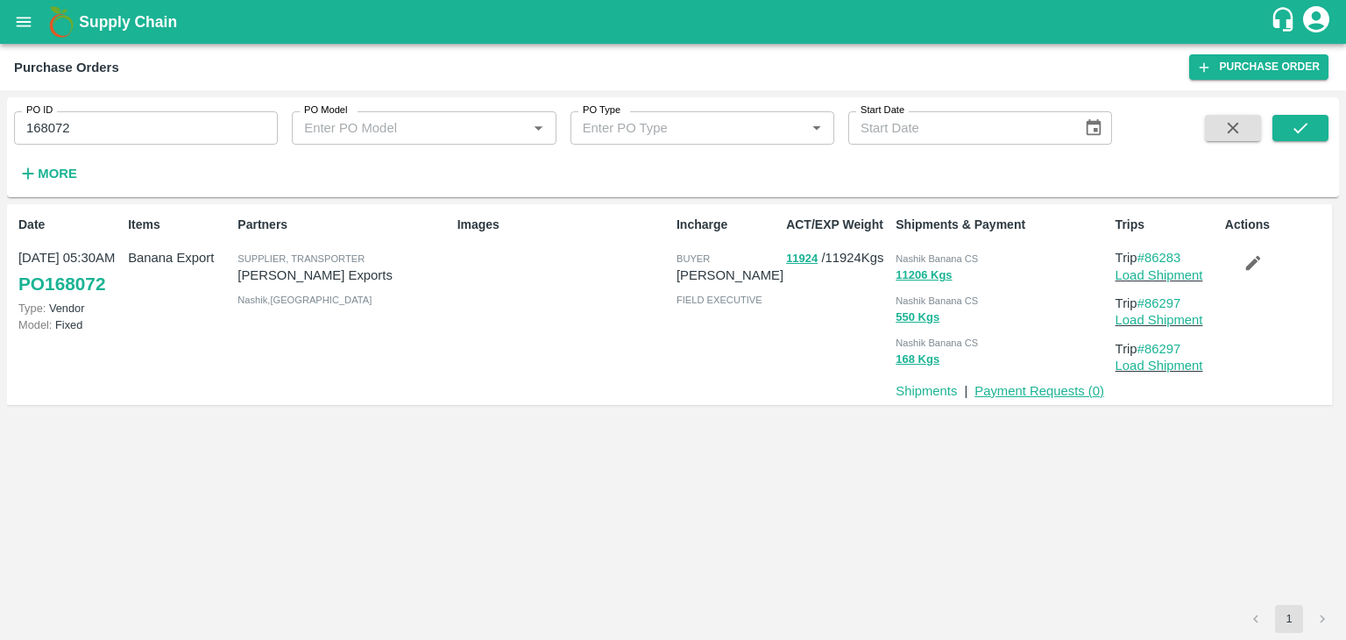
click at [1048, 389] on link "Payment Requests ( 0 )" at bounding box center [1040, 391] width 130 height 14
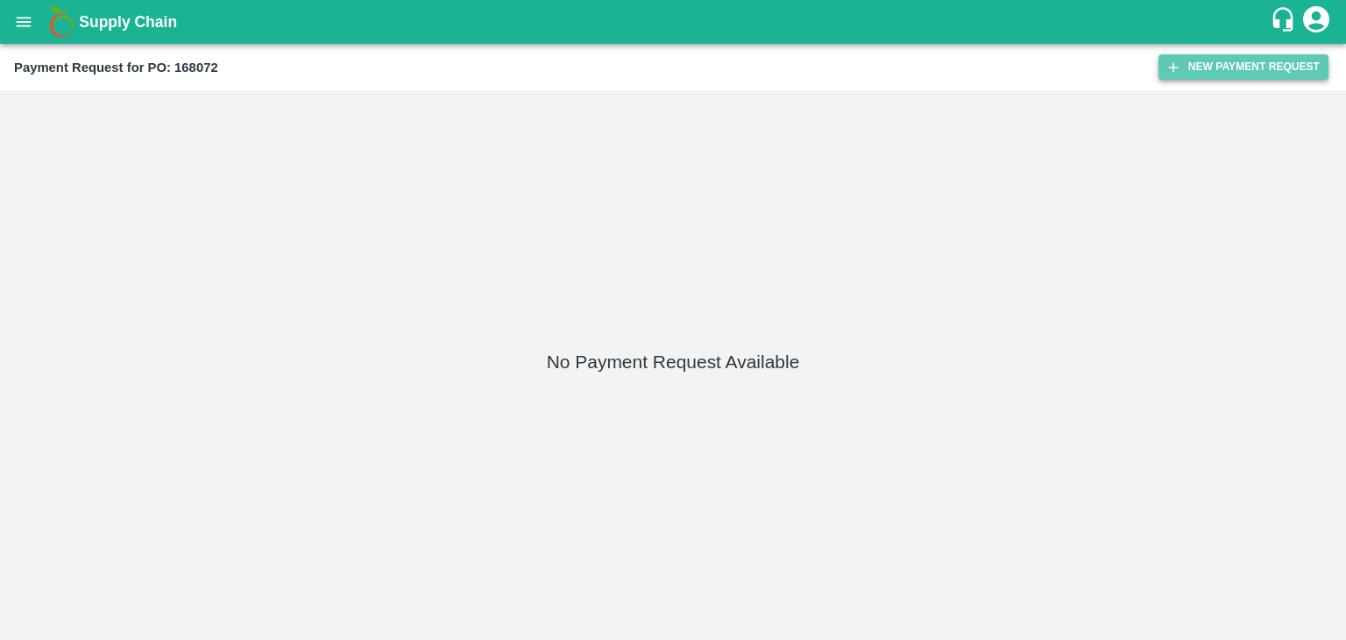
click at [1219, 65] on button "New Payment Request" at bounding box center [1244, 66] width 170 height 25
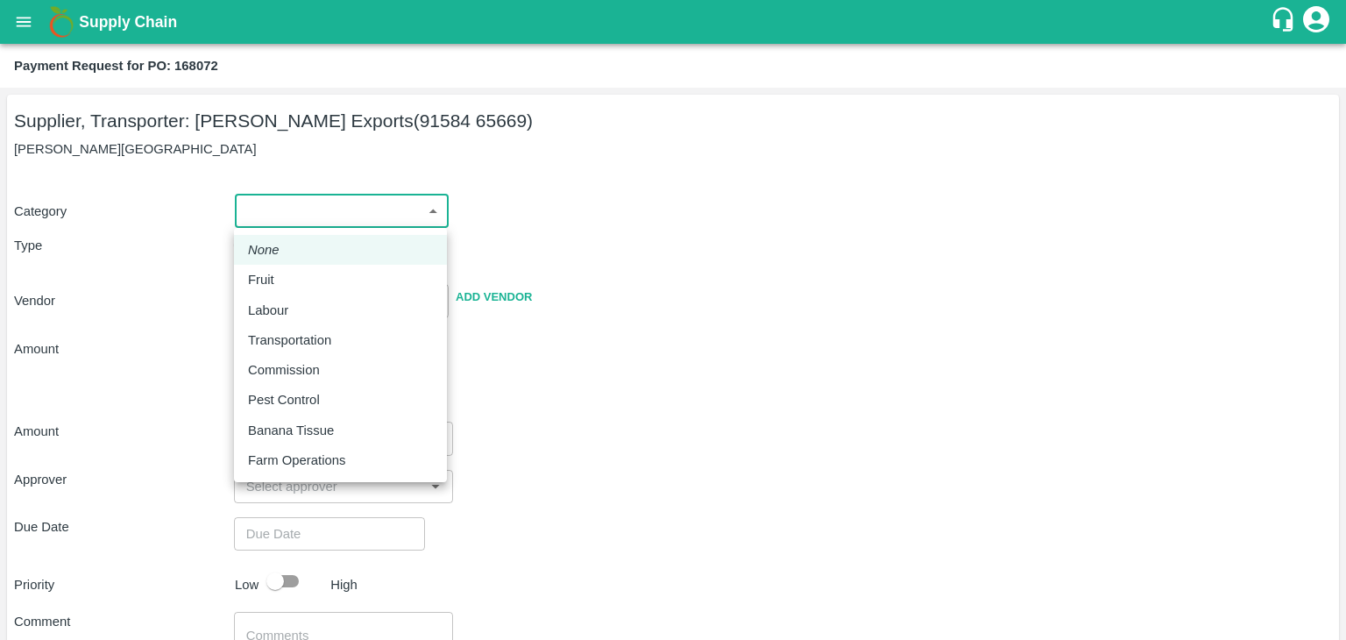
click at [273, 219] on body "Supply Chain Payment Request for PO: 168072 Supplier, Transporter: [PERSON_NAME…" at bounding box center [673, 320] width 1346 height 640
click at [306, 278] on div "Fruit" at bounding box center [340, 279] width 185 height 19
type input "1"
type input "[PERSON_NAME] Exports - 91584 65669(Supplier, Transporter)"
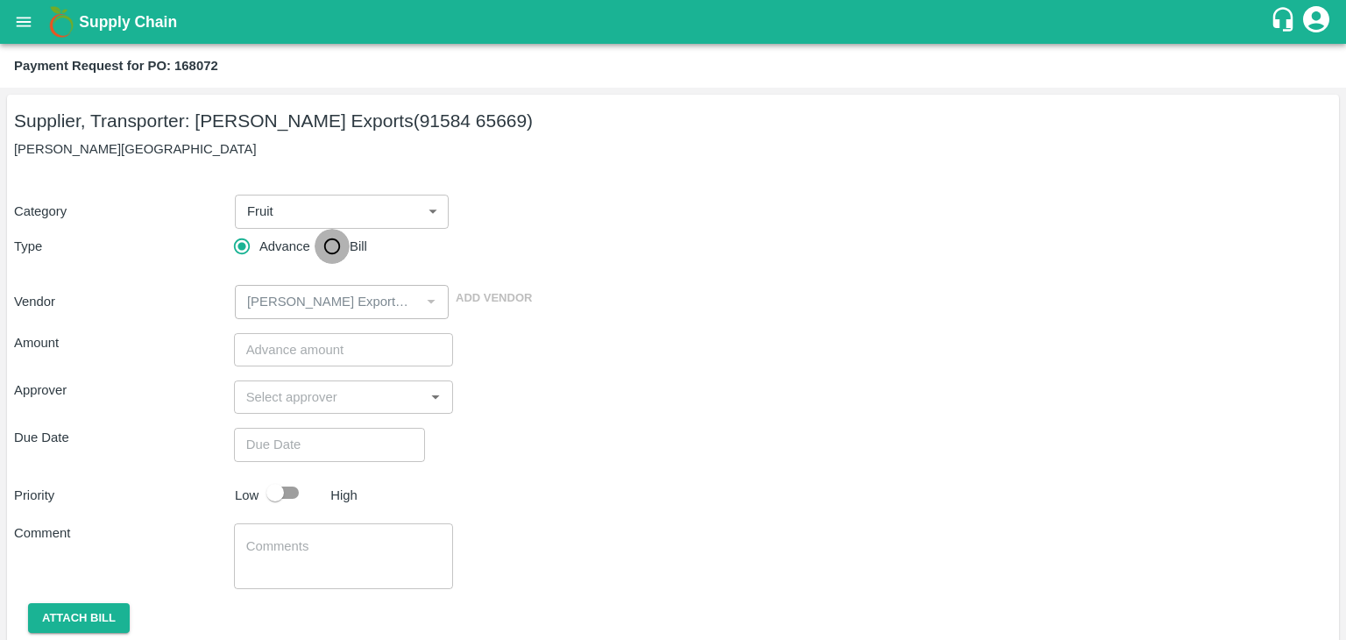
click at [333, 242] on input "Bill" at bounding box center [332, 246] width 35 height 35
radio input "true"
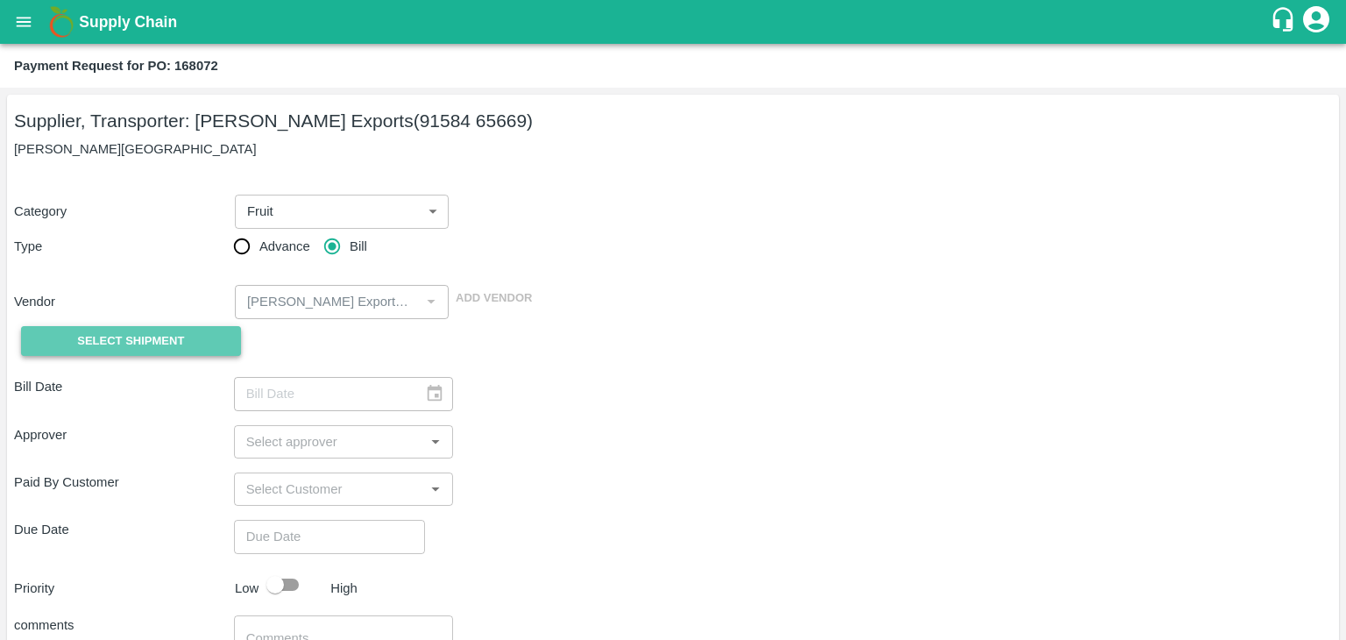
click at [138, 334] on span "Select Shipment" at bounding box center [130, 341] width 107 height 20
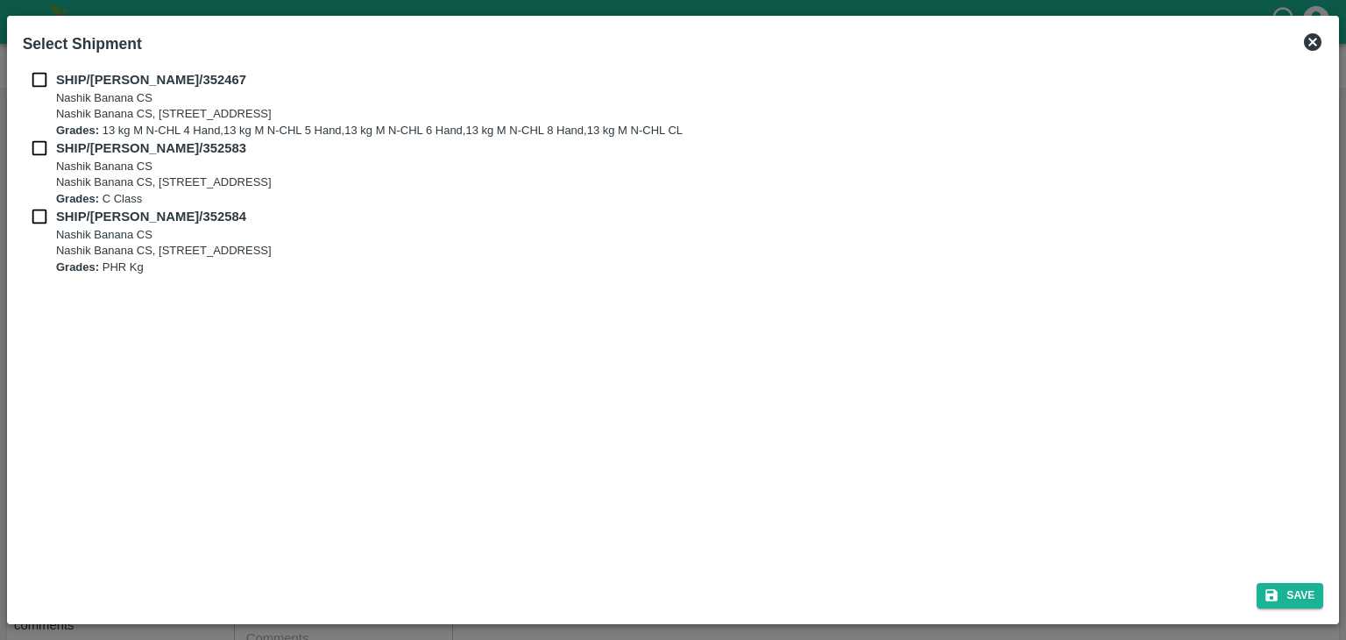
click at [39, 73] on input "checkbox" at bounding box center [39, 79] width 33 height 19
checkbox input "true"
click at [38, 155] on input "checkbox" at bounding box center [39, 147] width 33 height 19
checkbox input "true"
click at [38, 208] on input "checkbox" at bounding box center [39, 216] width 33 height 19
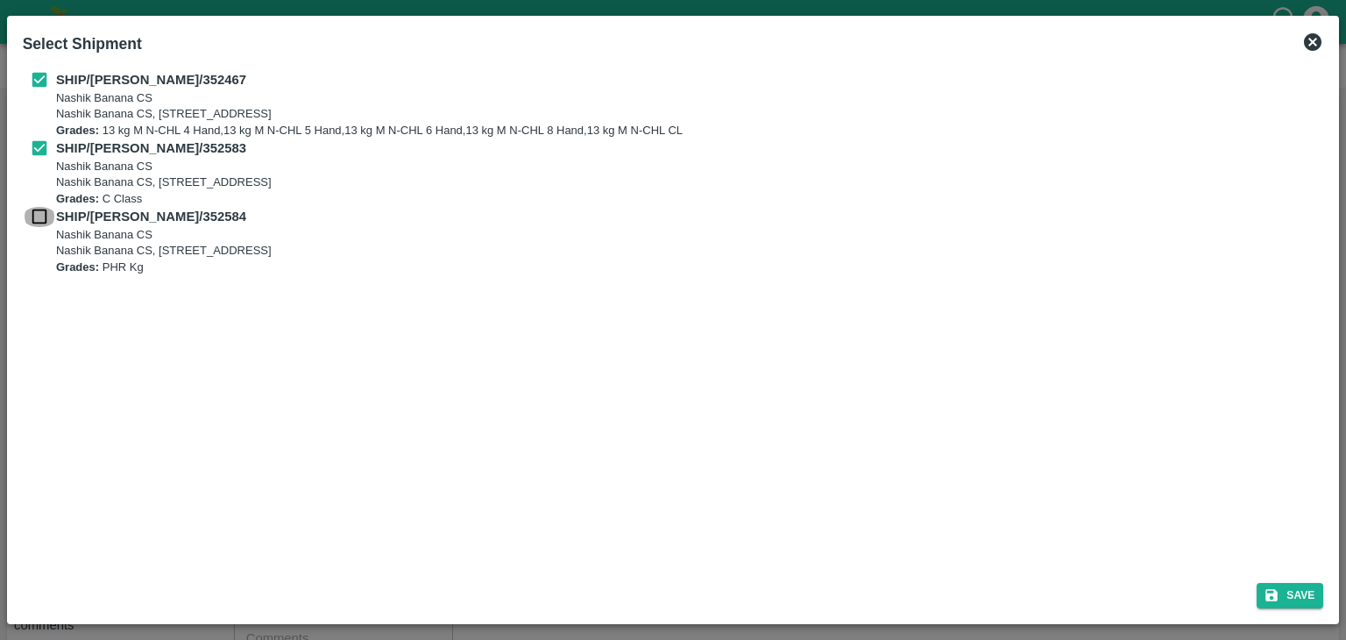
checkbox input "true"
click at [1309, 589] on button "Save" at bounding box center [1290, 595] width 67 height 25
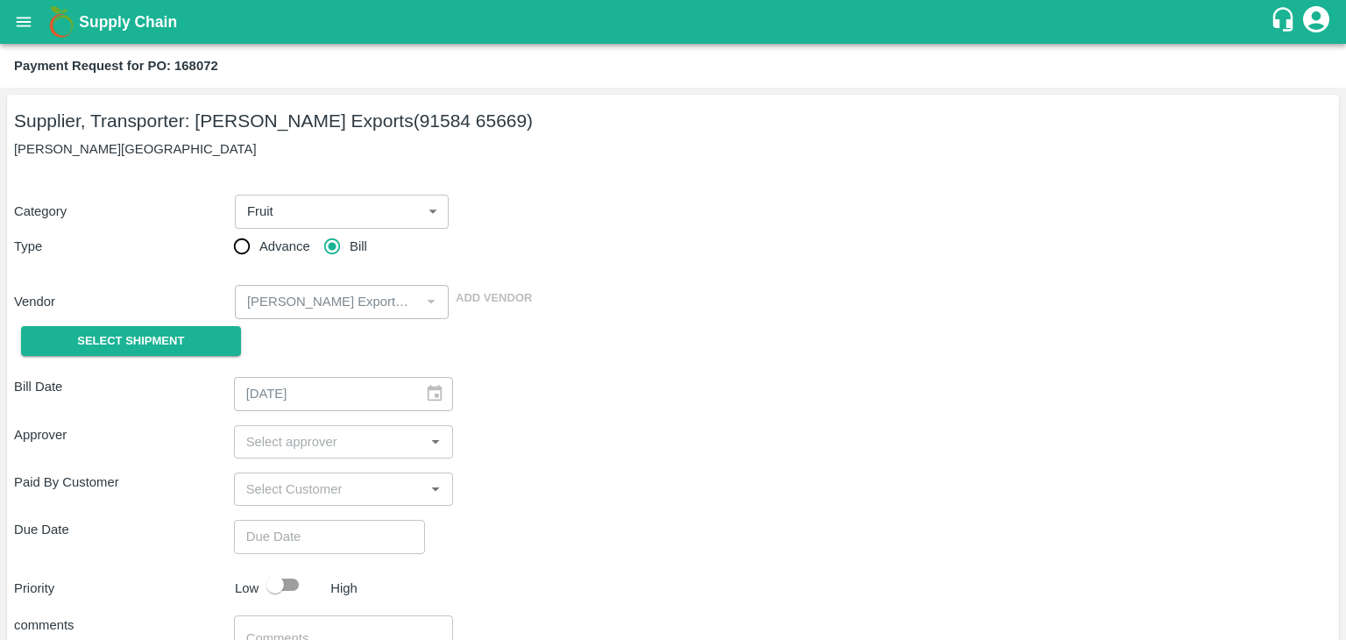
type input "08/08/2025"
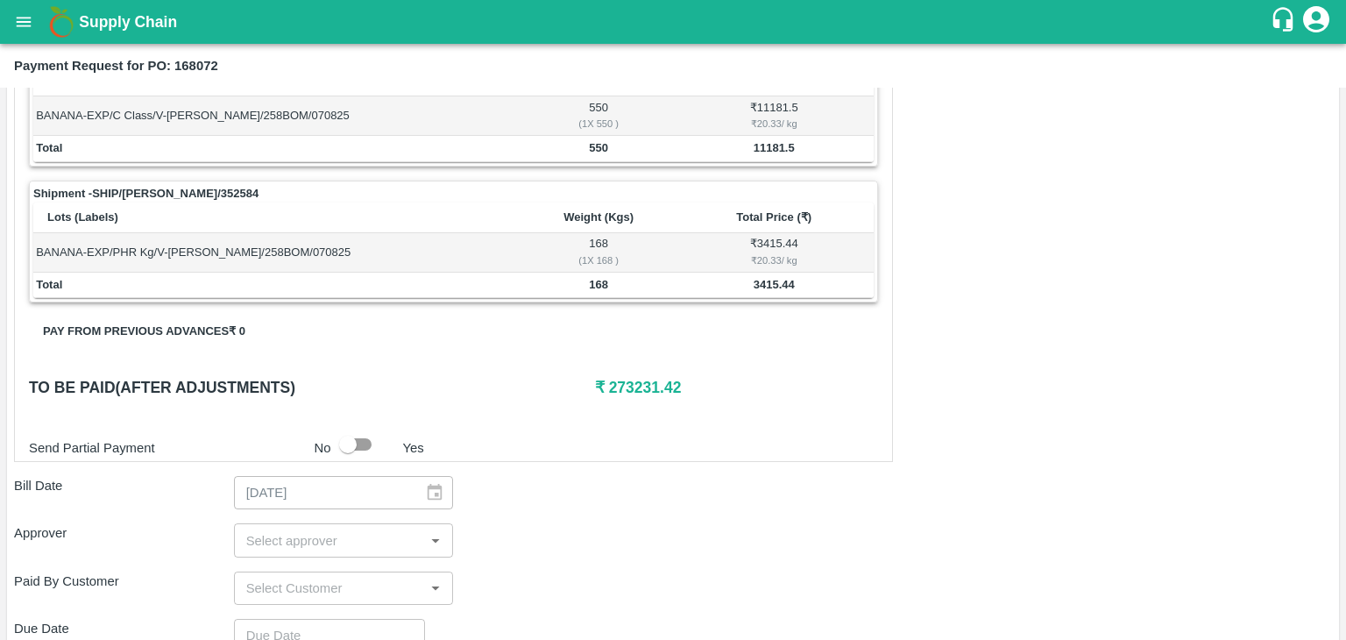
scroll to position [859, 0]
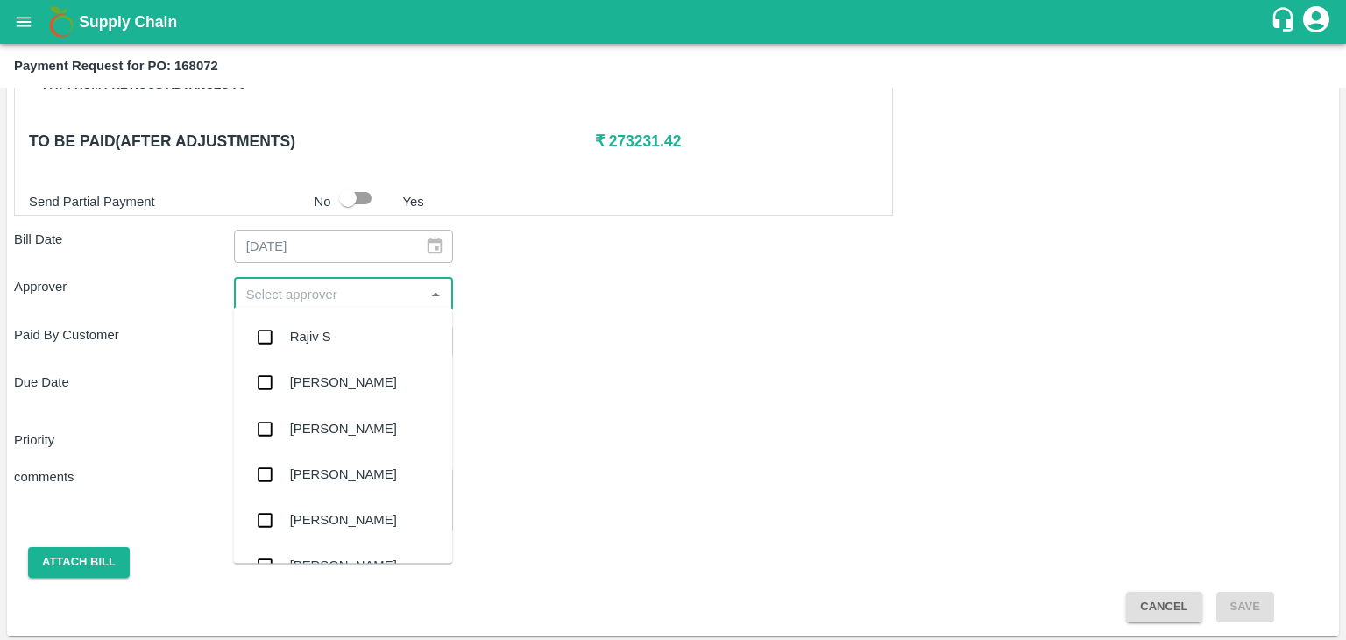
click at [294, 284] on input "input" at bounding box center [329, 293] width 181 height 23
type input "Ajit"
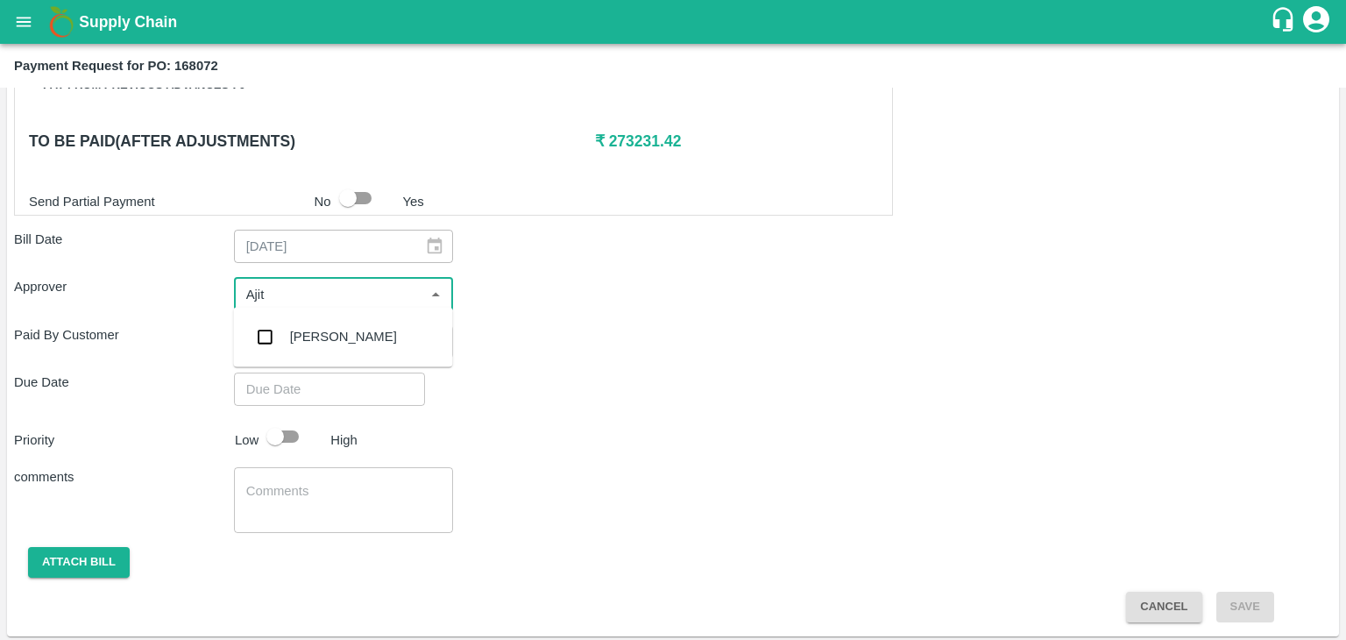
click at [331, 344] on div "[PERSON_NAME]" at bounding box center [343, 336] width 107 height 19
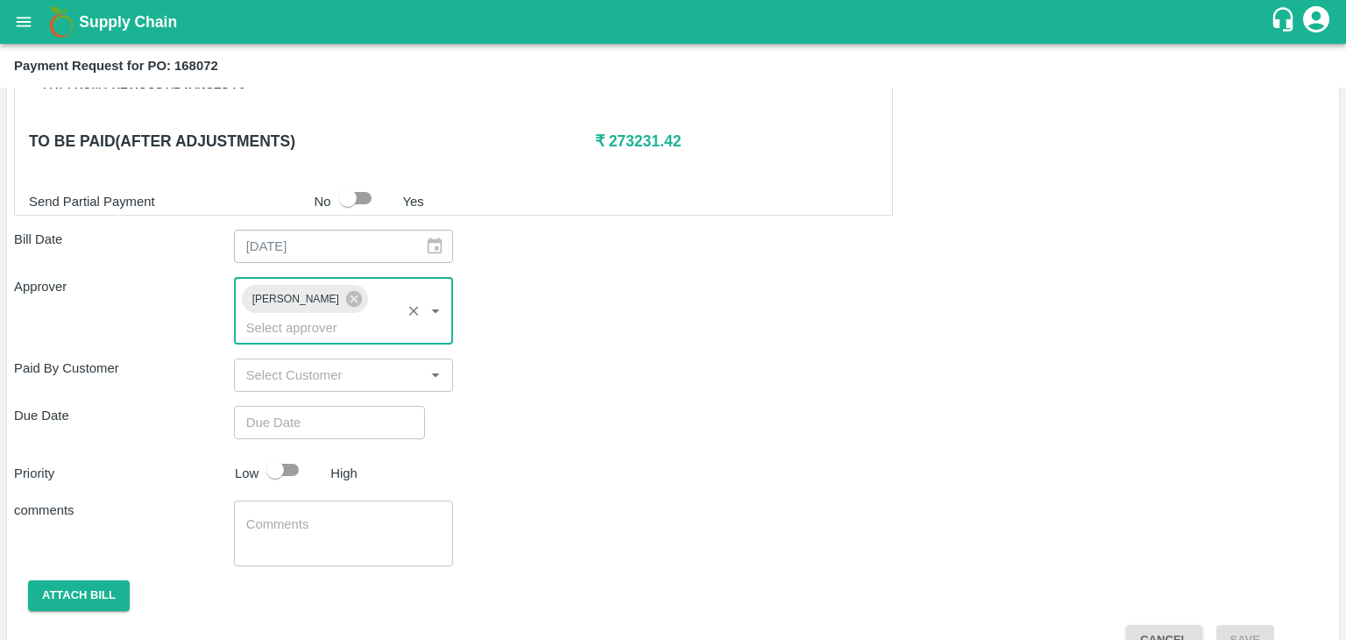
type input "DD/MM/YYYY hh:mm aa"
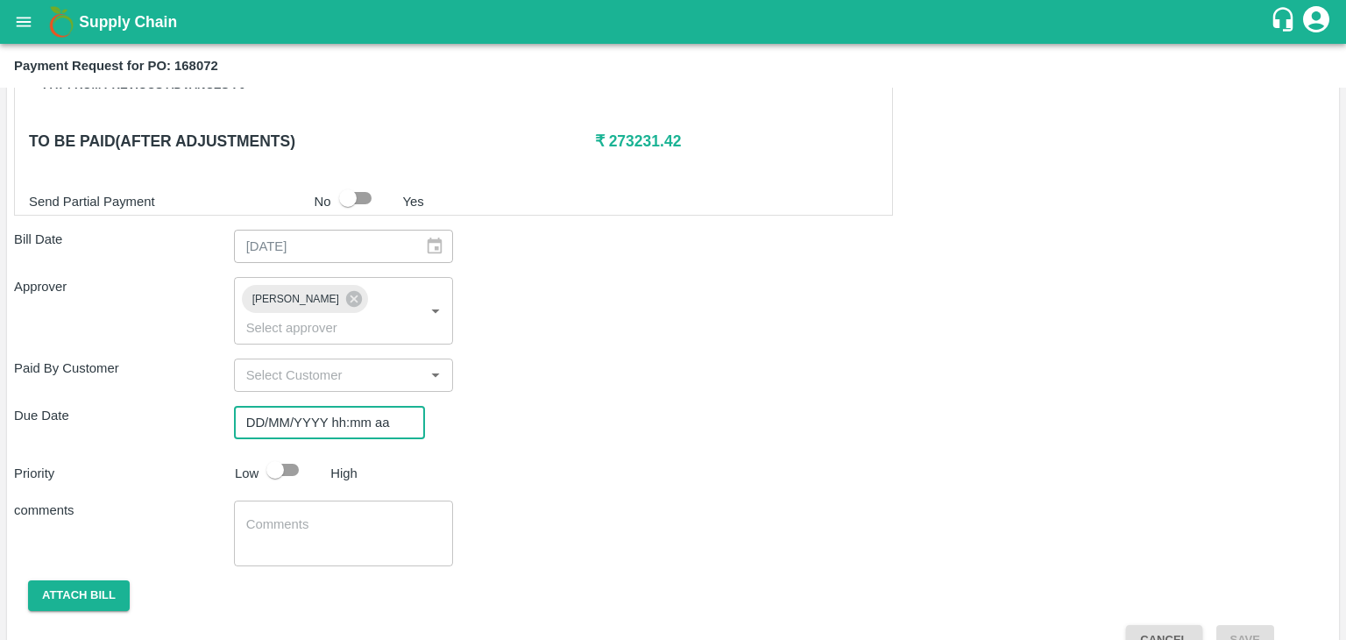
click at [372, 406] on input "DD/MM/YYYY hh:mm aa" at bounding box center [323, 422] width 179 height 33
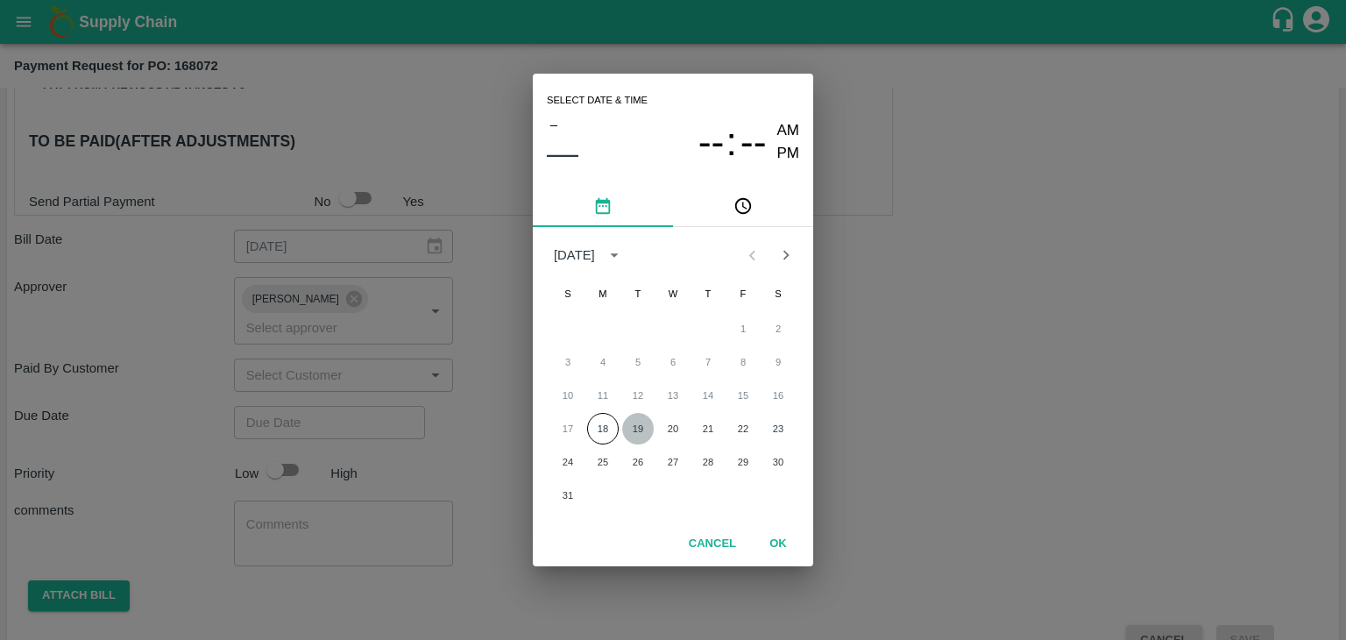
click at [641, 425] on button "19" at bounding box center [638, 429] width 32 height 32
type input "[DATE] 12:00 AM"
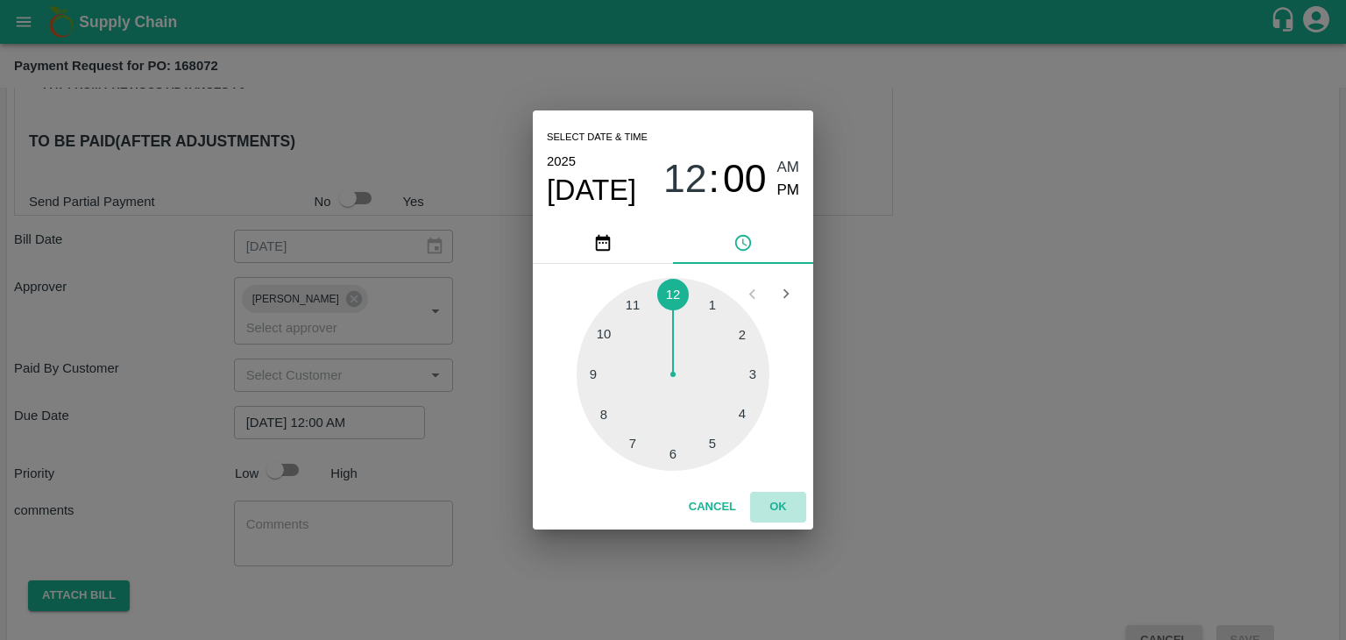
click at [805, 520] on button "OK" at bounding box center [778, 507] width 56 height 31
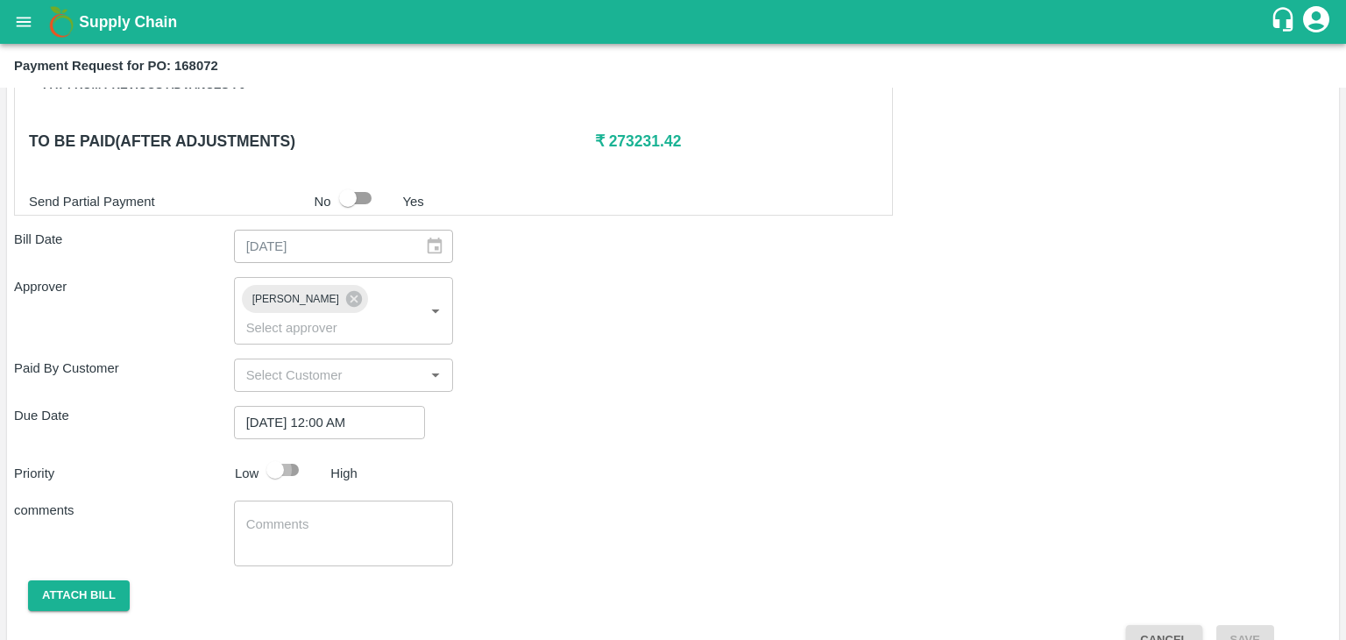
click at [270, 453] on input "checkbox" at bounding box center [275, 469] width 100 height 33
checkbox input "true"
click at [326, 515] on textarea at bounding box center [343, 533] width 195 height 37
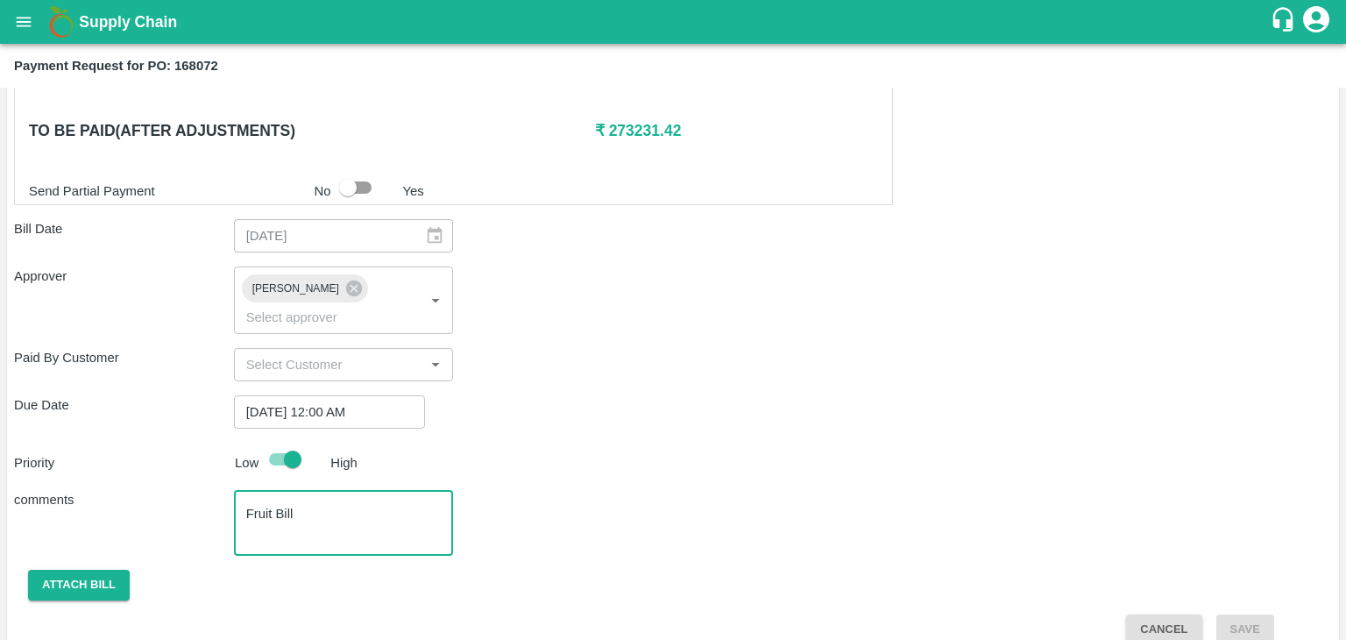
type textarea "Fruit Bill"
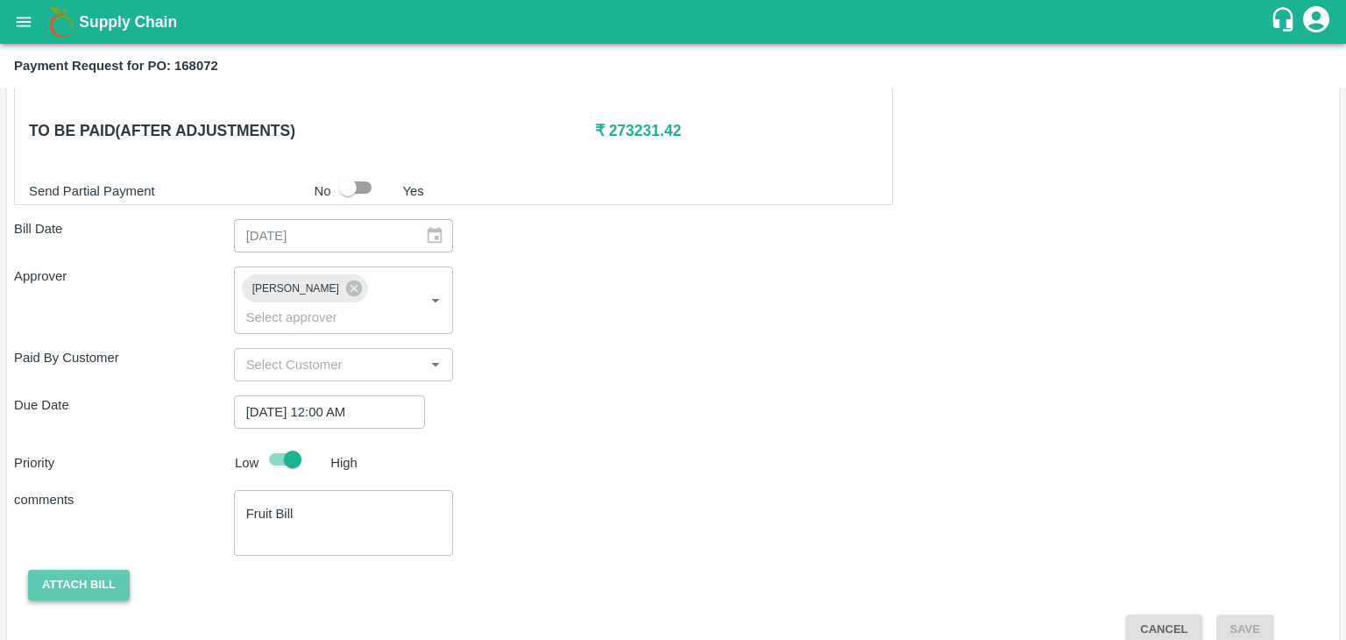
click at [110, 570] on button "Attach bill" at bounding box center [79, 585] width 102 height 31
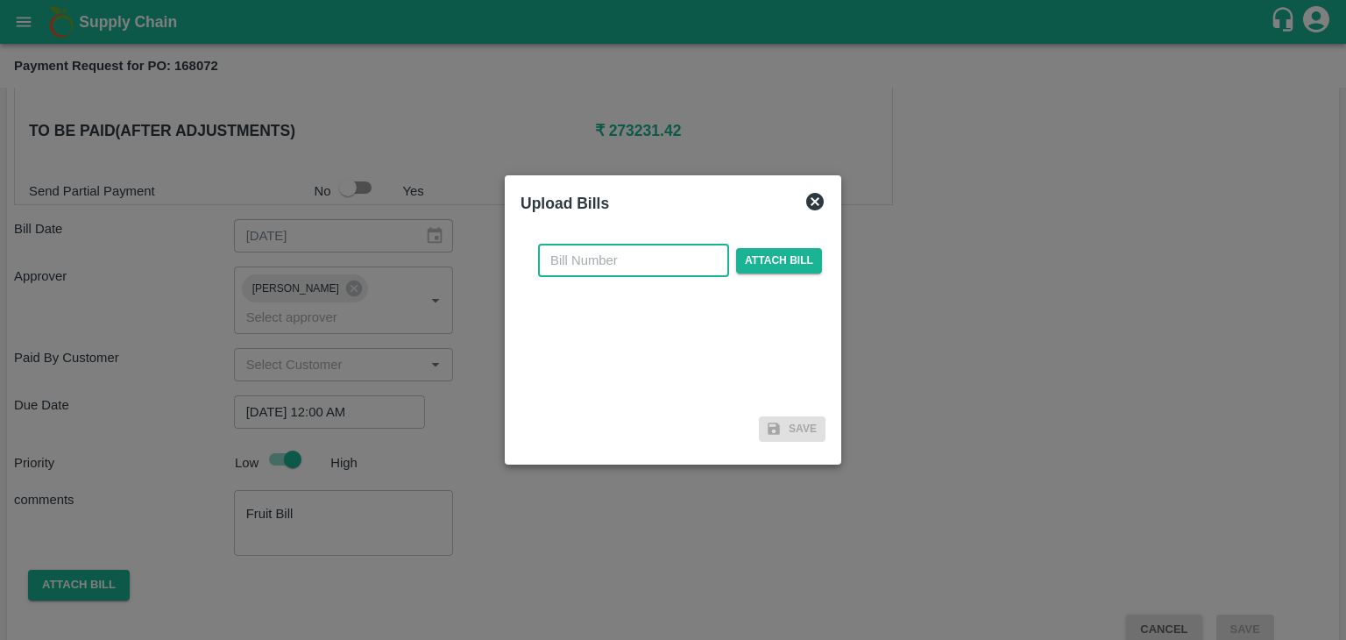
click at [624, 252] on input "text" at bounding box center [633, 260] width 191 height 33
click at [652, 264] on input "SE/25-26/971" at bounding box center [633, 260] width 191 height 33
type input "SE/25-26/111116"
click at [770, 257] on span "Attach bill" at bounding box center [779, 260] width 86 height 25
click at [0, 0] on input "Attach bill" at bounding box center [0, 0] width 0 height 0
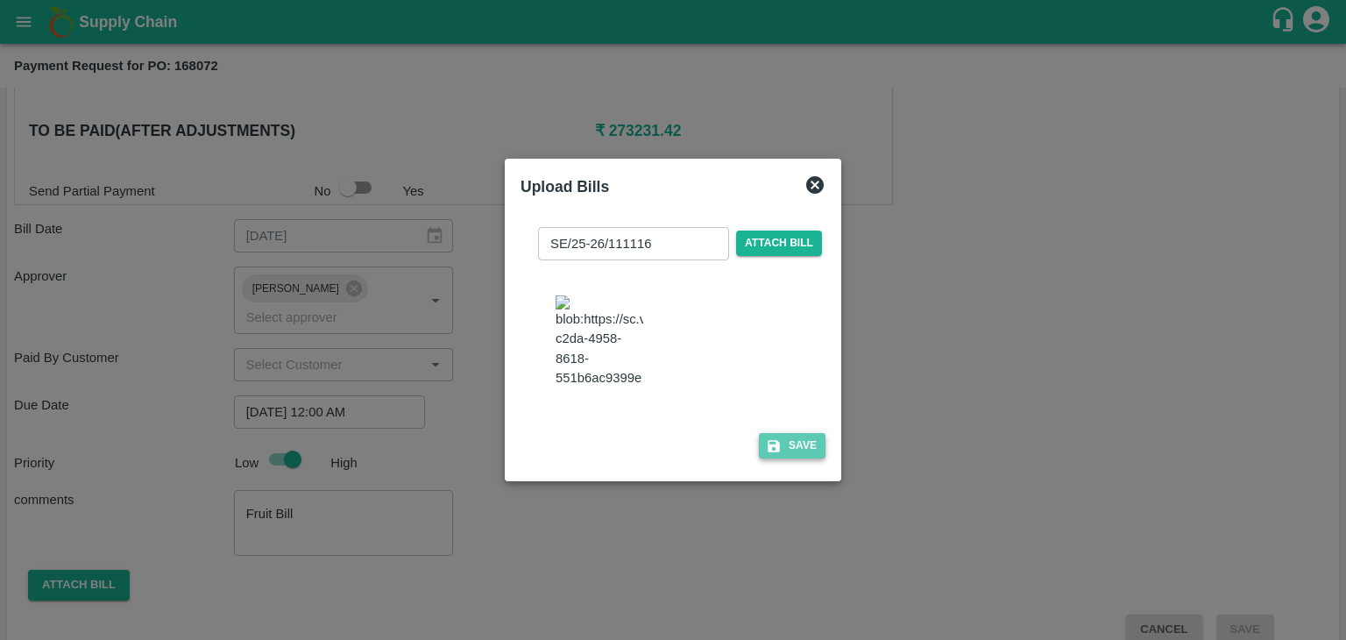
click at [792, 455] on button "Save" at bounding box center [792, 445] width 67 height 25
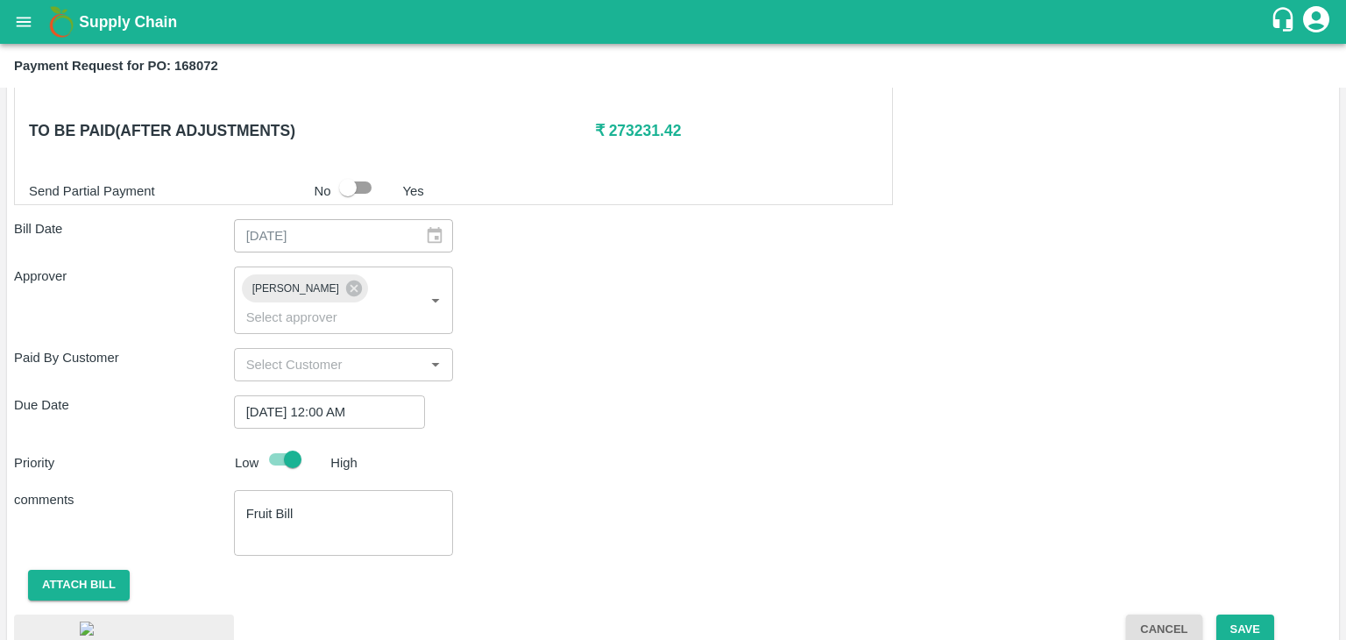
scroll to position [996, 0]
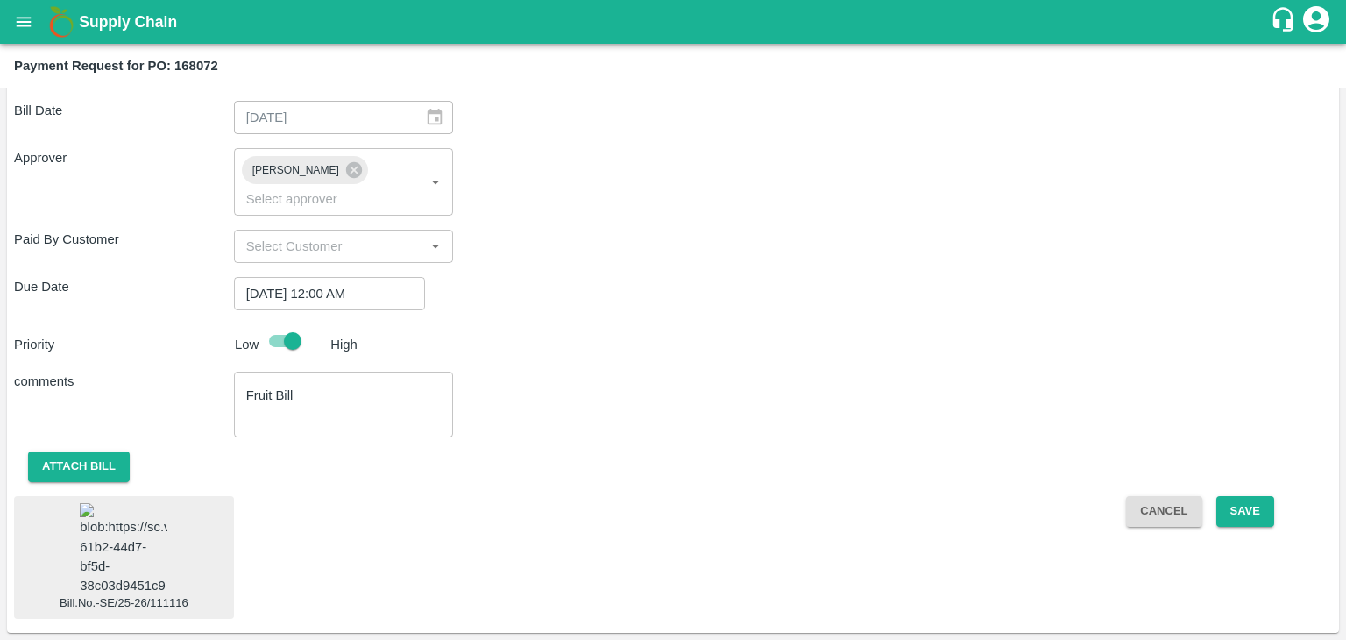
click at [153, 526] on img at bounding box center [124, 549] width 88 height 92
click at [1245, 496] on button "Save" at bounding box center [1245, 511] width 58 height 31
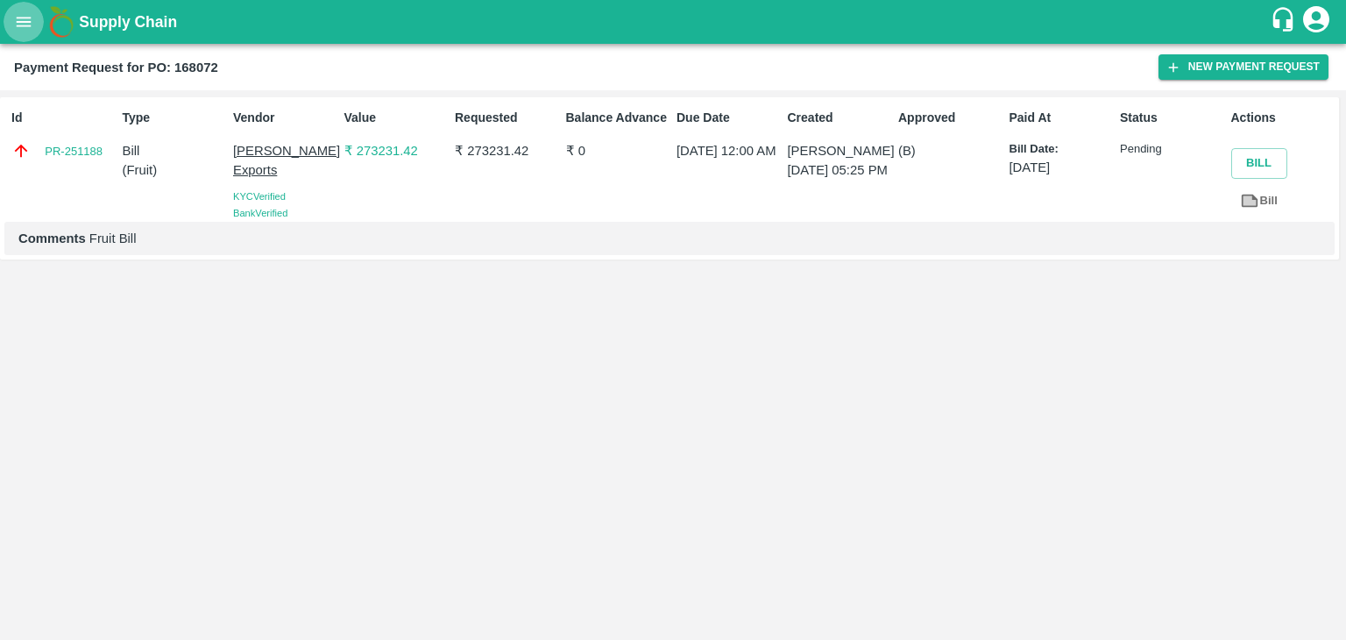
click at [11, 25] on button "open drawer" at bounding box center [24, 22] width 40 height 40
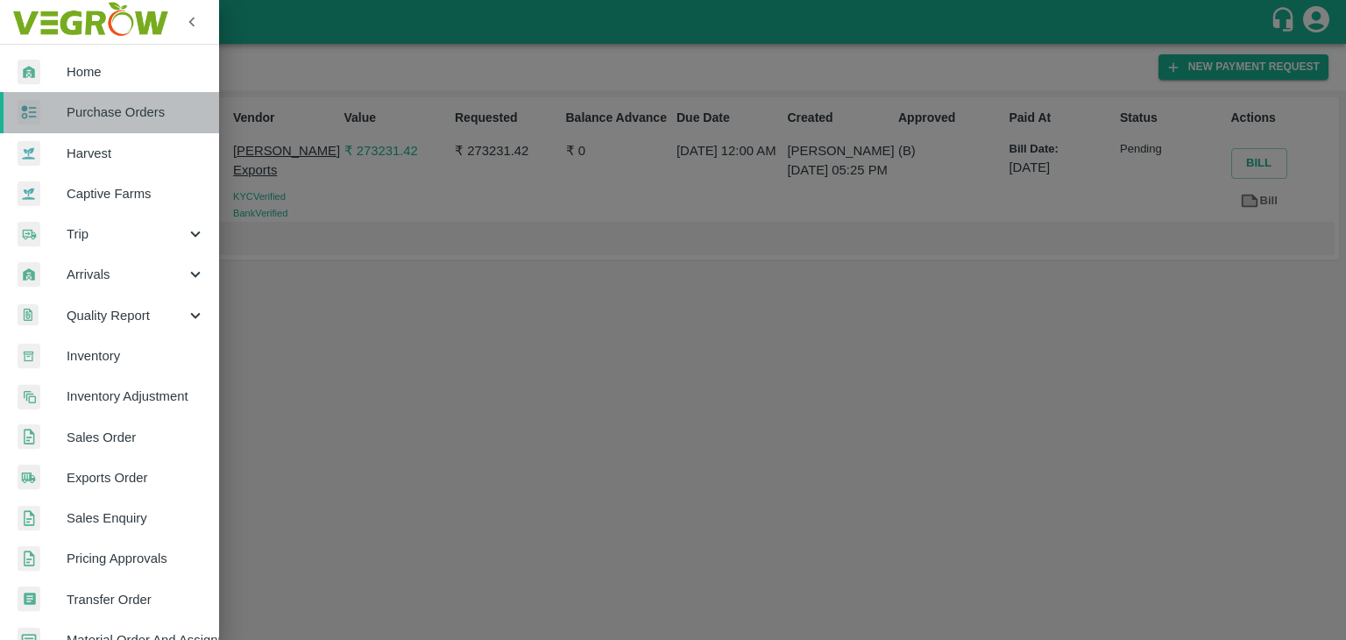
click at [126, 110] on span "Purchase Orders" at bounding box center [136, 112] width 138 height 19
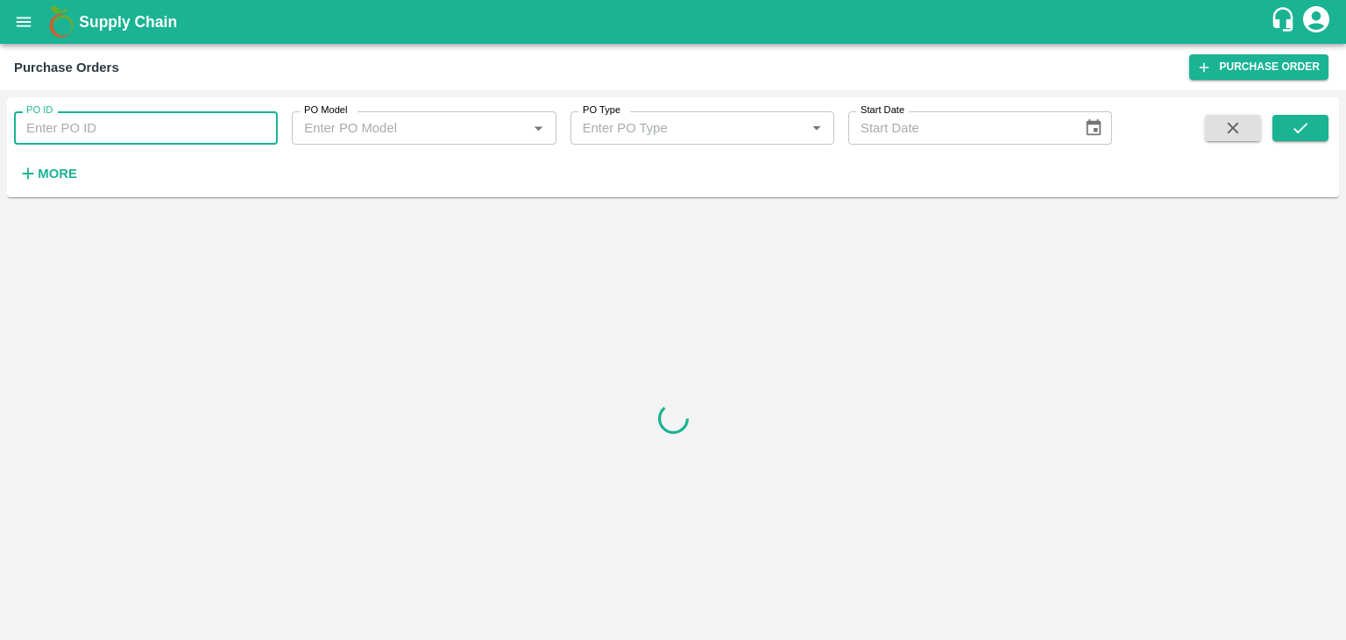
click at [175, 129] on input "PO ID" at bounding box center [146, 127] width 264 height 33
paste input "168265"
type input "168265"
click at [1287, 125] on button "submit" at bounding box center [1301, 128] width 56 height 26
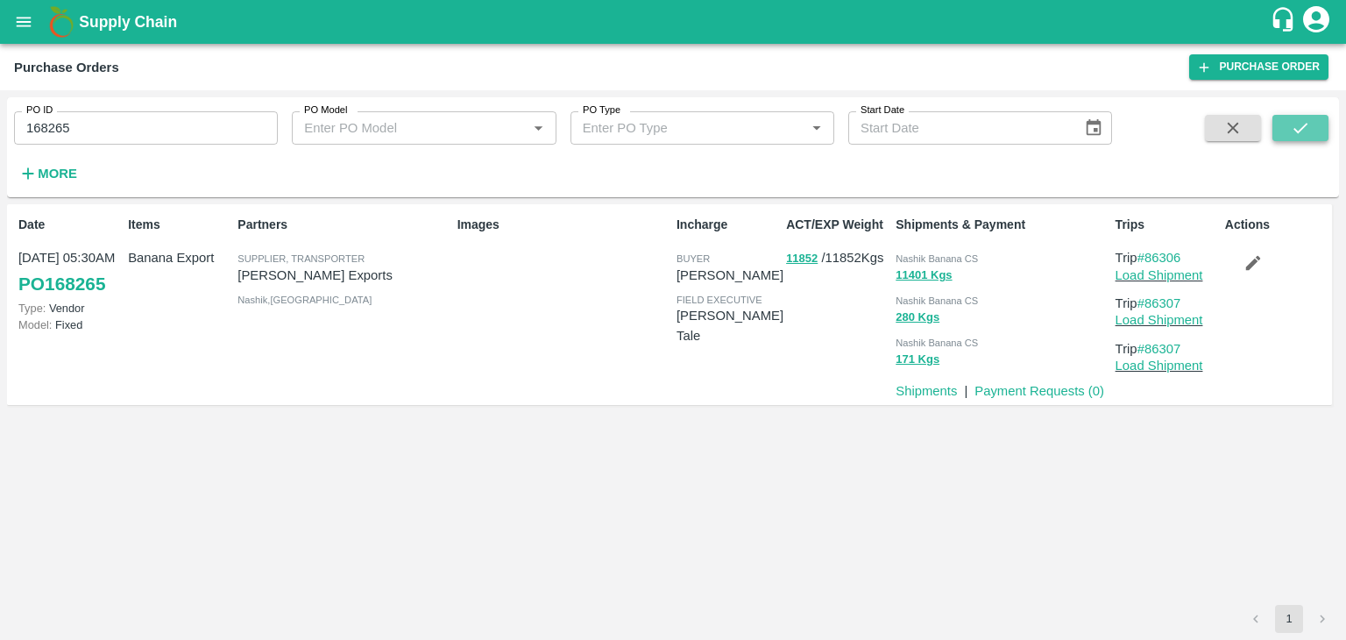
click at [1287, 125] on button "submit" at bounding box center [1301, 128] width 56 height 26
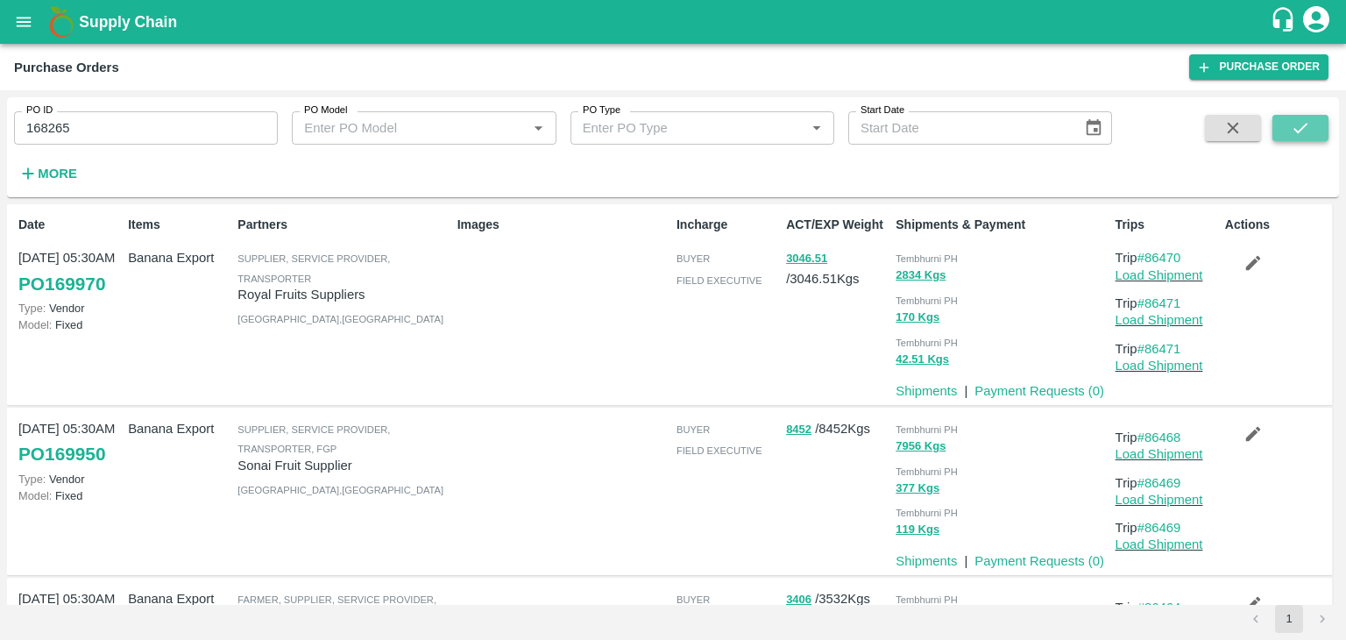
click at [1292, 124] on icon "submit" at bounding box center [1300, 127] width 19 height 19
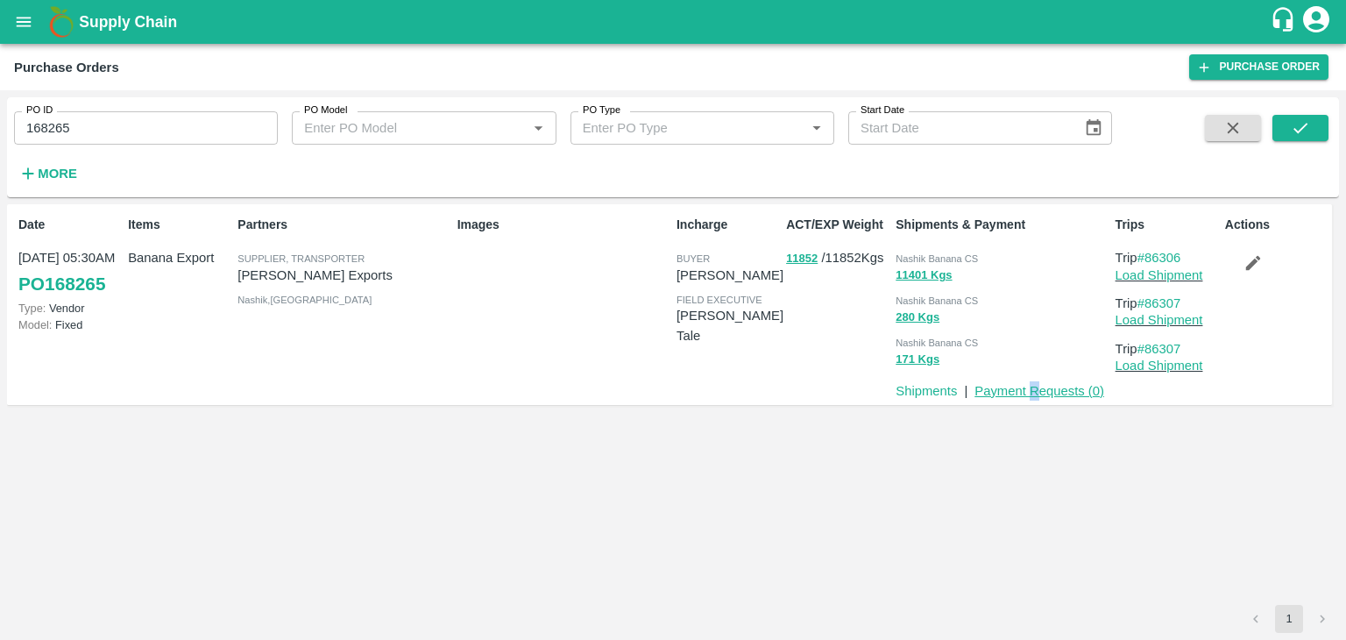
drag, startPoint x: 1028, startPoint y: 401, endPoint x: 1044, endPoint y: 392, distance: 18.0
click at [1044, 392] on p "Payment Requests ( 0 )" at bounding box center [1040, 390] width 130 height 19
click at [1044, 392] on link "Payment Requests ( 0 )" at bounding box center [1040, 391] width 130 height 14
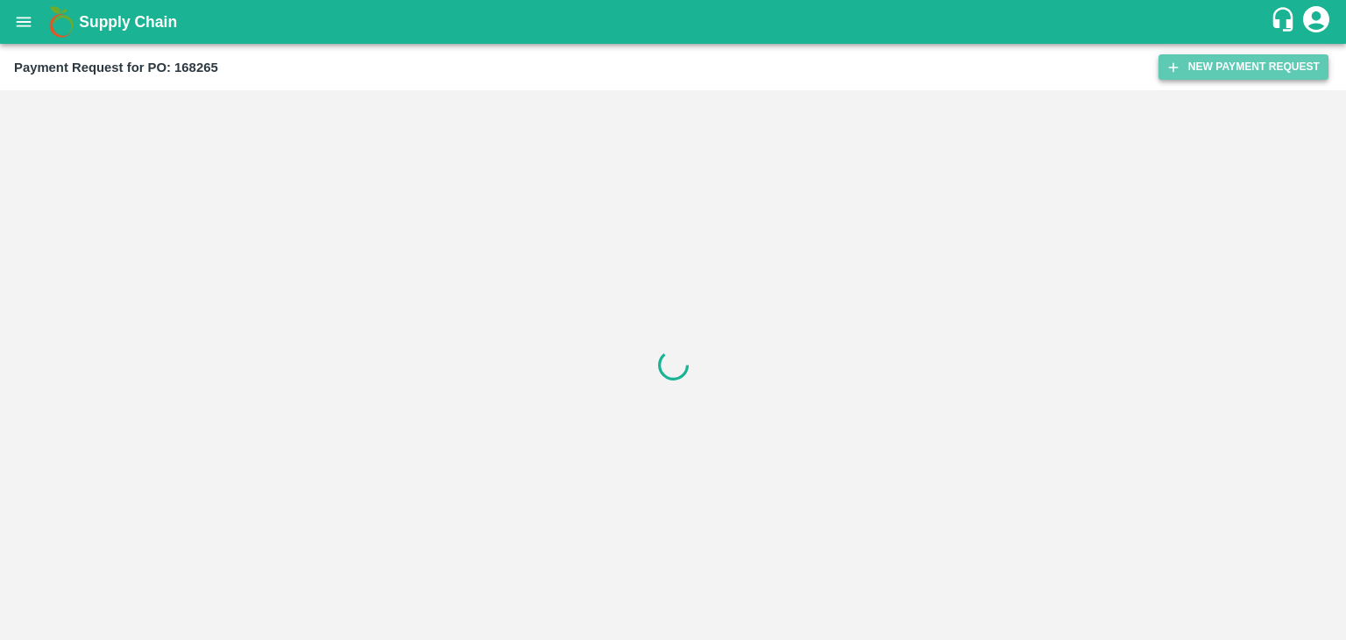
click at [1229, 74] on button "New Payment Request" at bounding box center [1244, 66] width 170 height 25
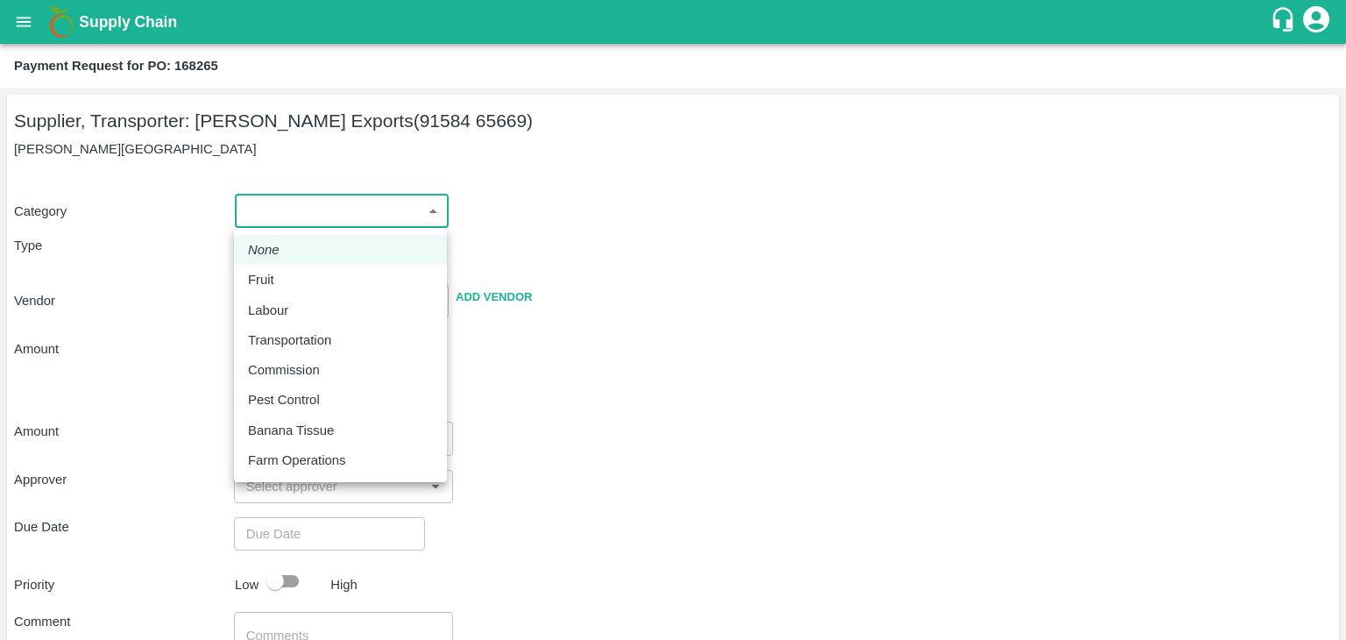
drag, startPoint x: 279, startPoint y: 207, endPoint x: 298, endPoint y: 280, distance: 75.3
click at [298, 280] on body "Supply Chain Payment Request for PO: 168265 Supplier, Transporter: [PERSON_NAME…" at bounding box center [673, 320] width 1346 height 640
click at [298, 280] on div "Fruit" at bounding box center [340, 279] width 185 height 19
type input "1"
type input "[PERSON_NAME] Exports - 91584 65669(Supplier, Transporter)"
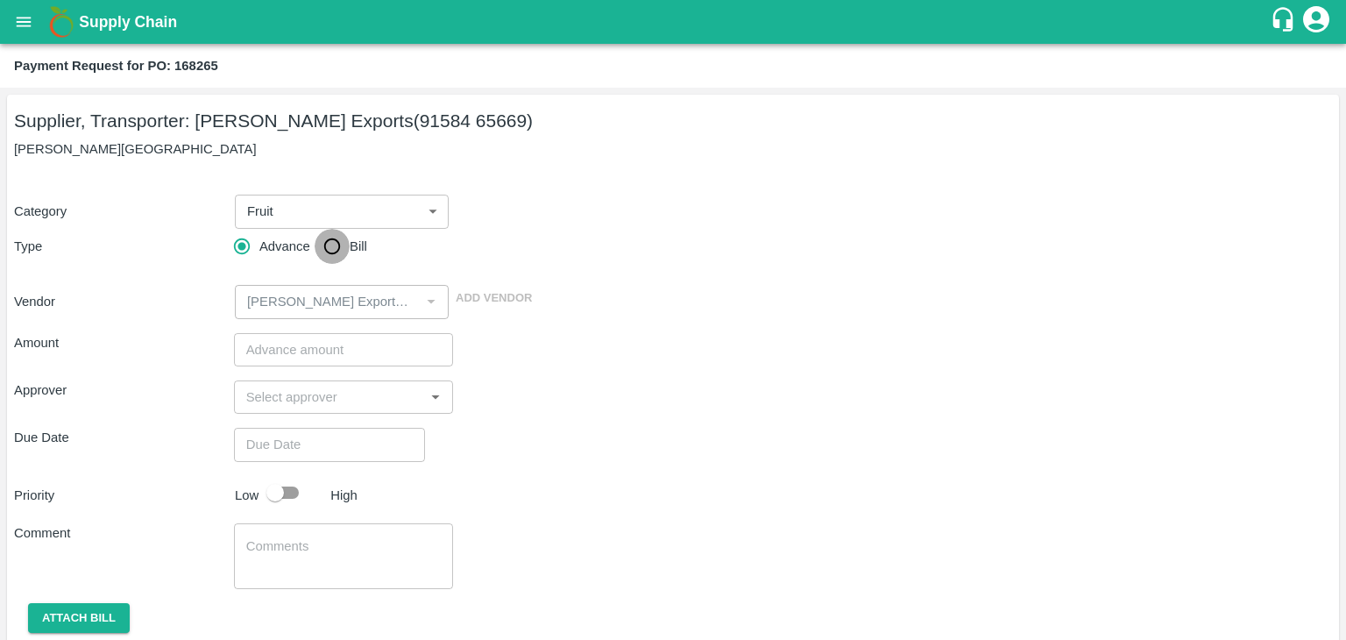
click at [323, 248] on input "Bill" at bounding box center [332, 246] width 35 height 35
radio input "true"
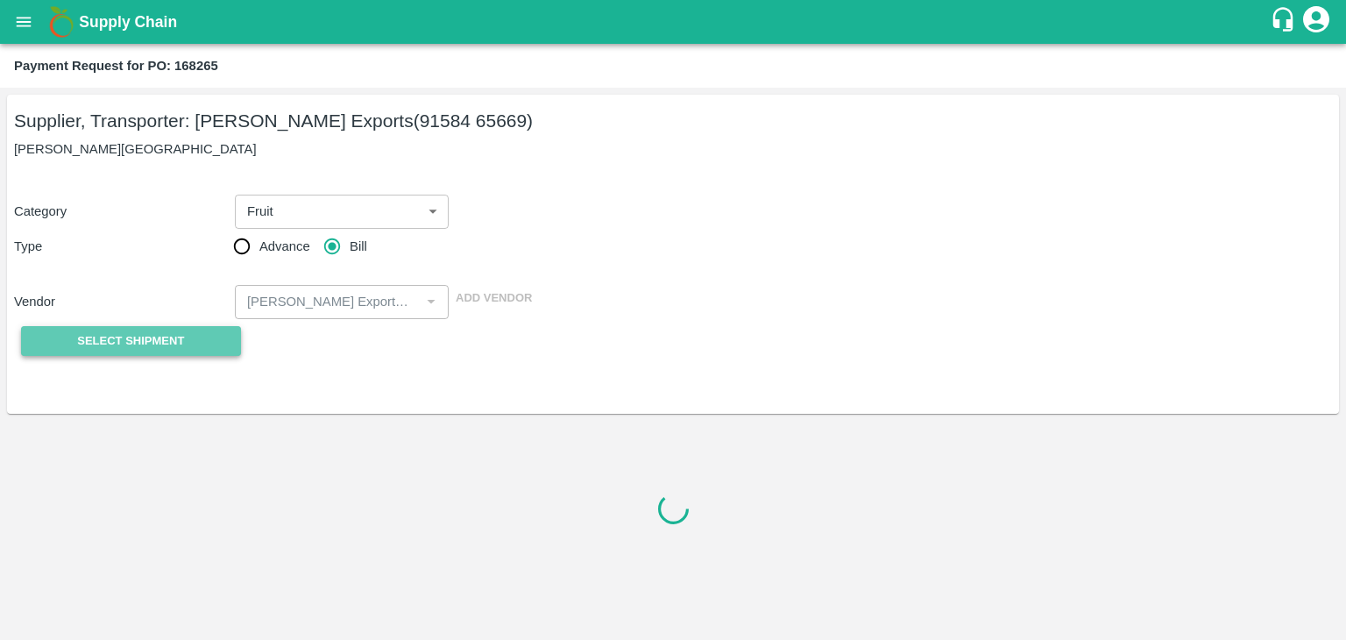
click at [146, 349] on span "Select Shipment" at bounding box center [130, 341] width 107 height 20
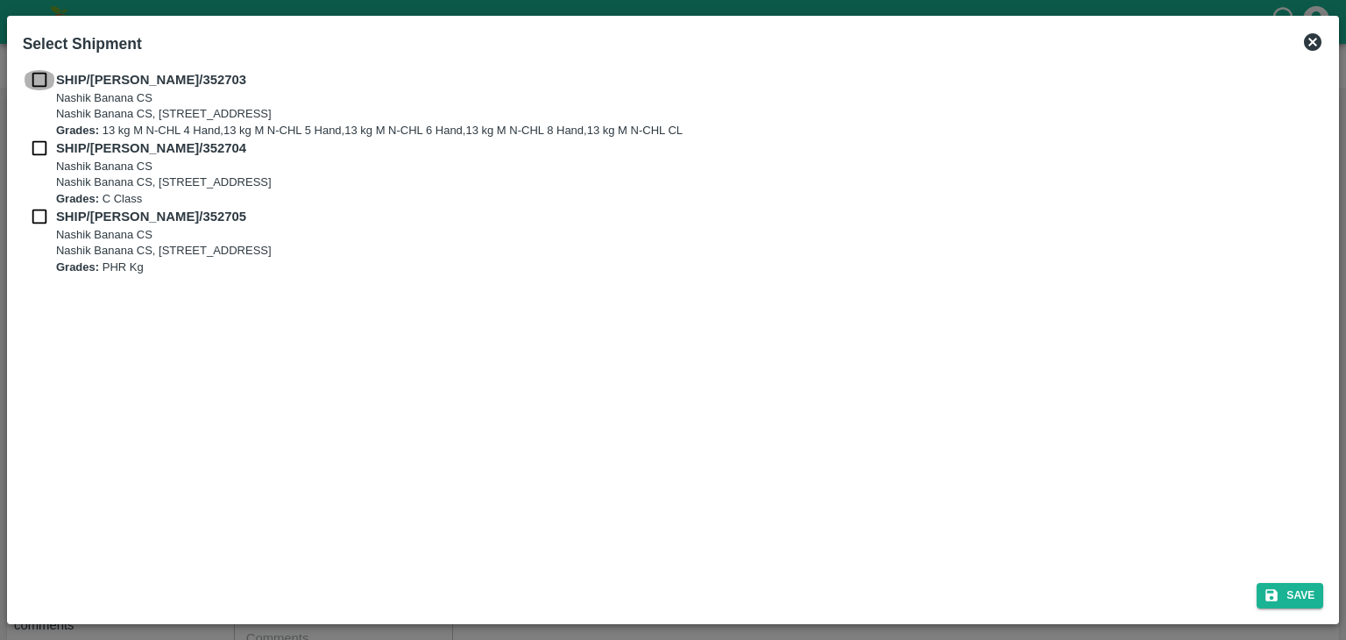
click at [33, 84] on input "checkbox" at bounding box center [39, 79] width 33 height 19
checkbox input "true"
click at [39, 143] on input "checkbox" at bounding box center [39, 147] width 33 height 19
checkbox input "true"
click at [39, 211] on input "checkbox" at bounding box center [39, 216] width 33 height 19
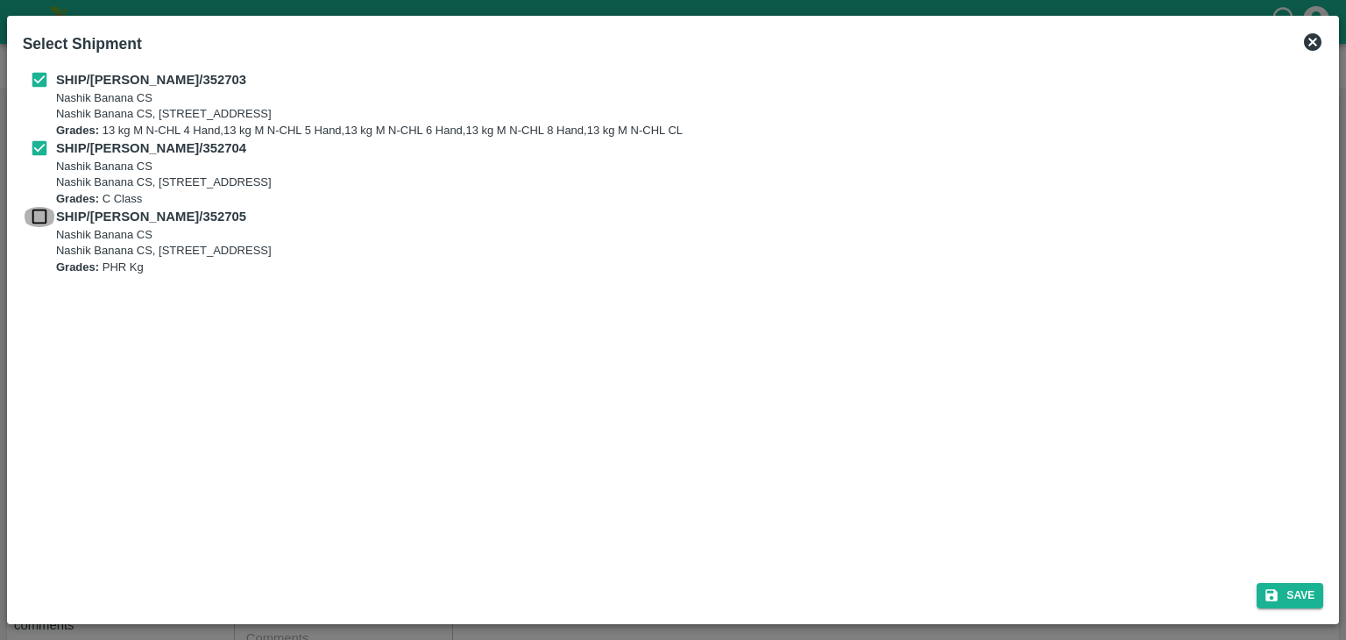
checkbox input "true"
click at [1317, 591] on button "Save" at bounding box center [1290, 595] width 67 height 25
type input "[DATE]"
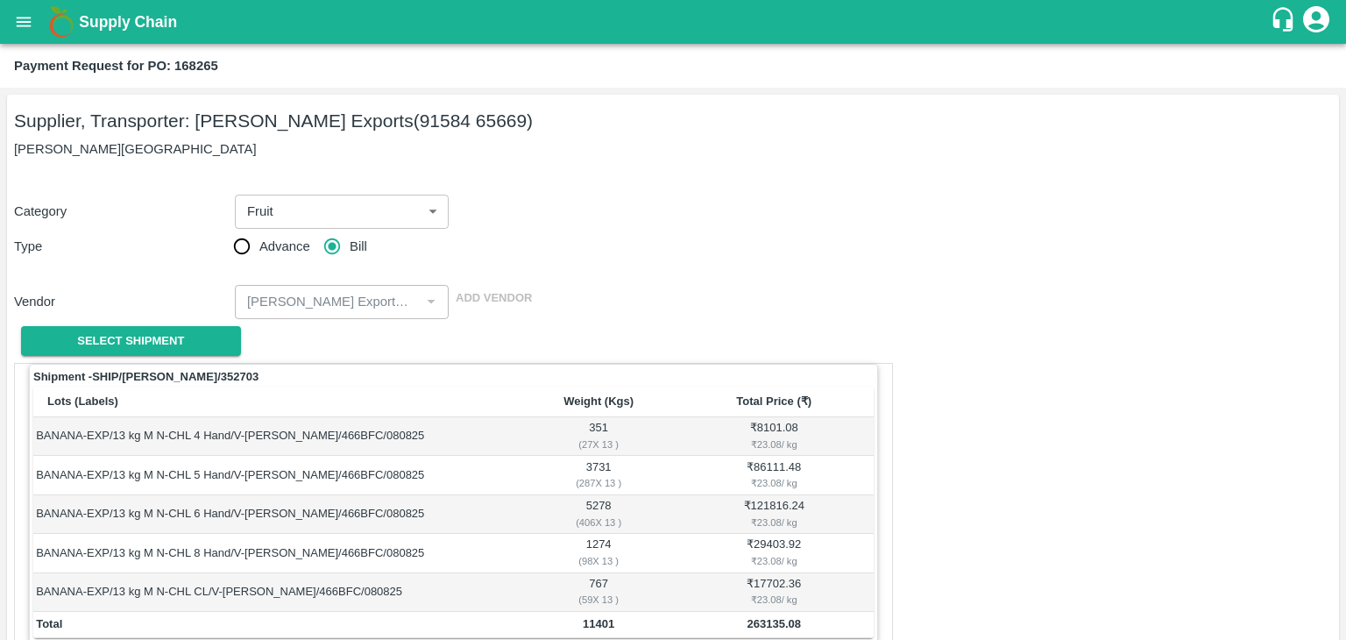
scroll to position [859, 0]
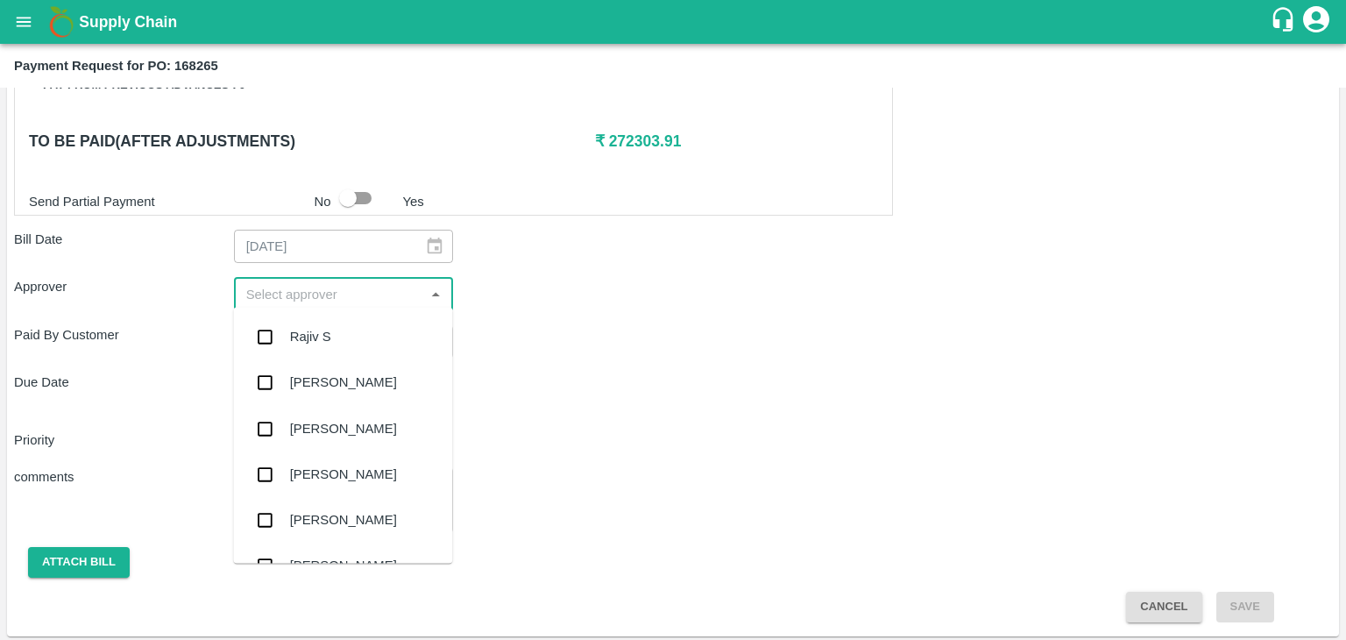
click at [242, 286] on input "input" at bounding box center [329, 293] width 181 height 23
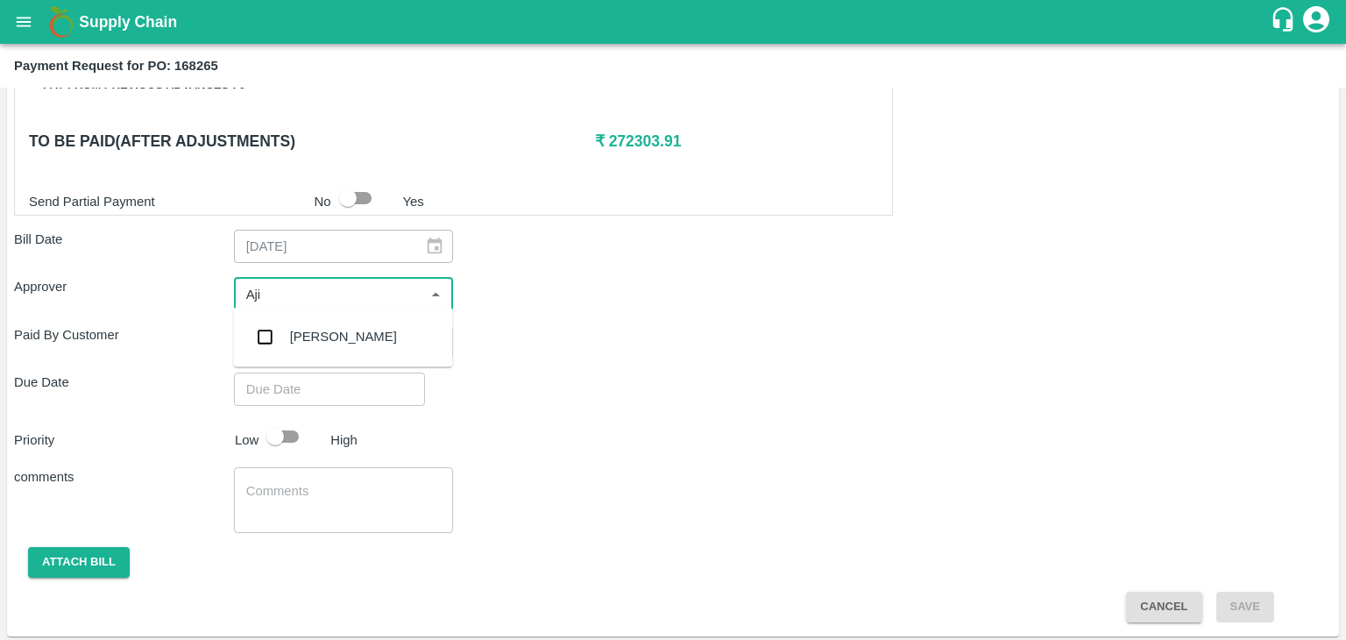
type input "Ajit"
click at [331, 355] on div "[PERSON_NAME]" at bounding box center [342, 337] width 219 height 46
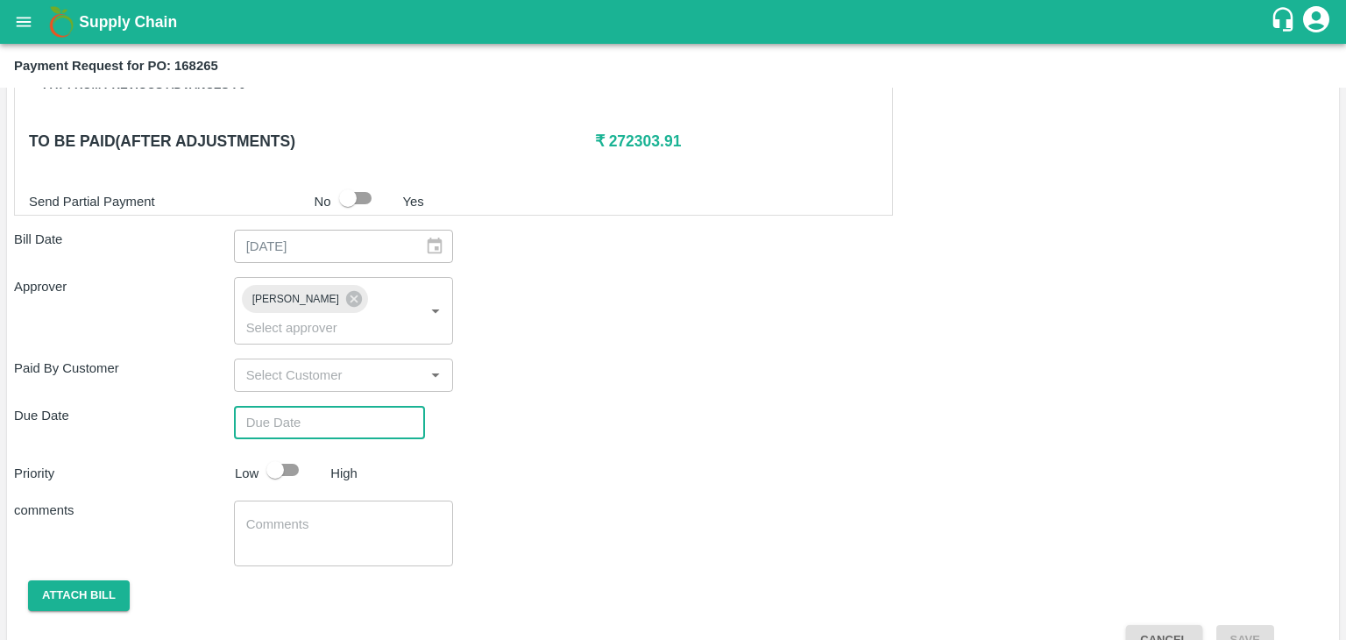
type input "DD/MM/YYYY hh:mm aa"
click at [372, 406] on input "DD/MM/YYYY hh:mm aa" at bounding box center [323, 422] width 179 height 33
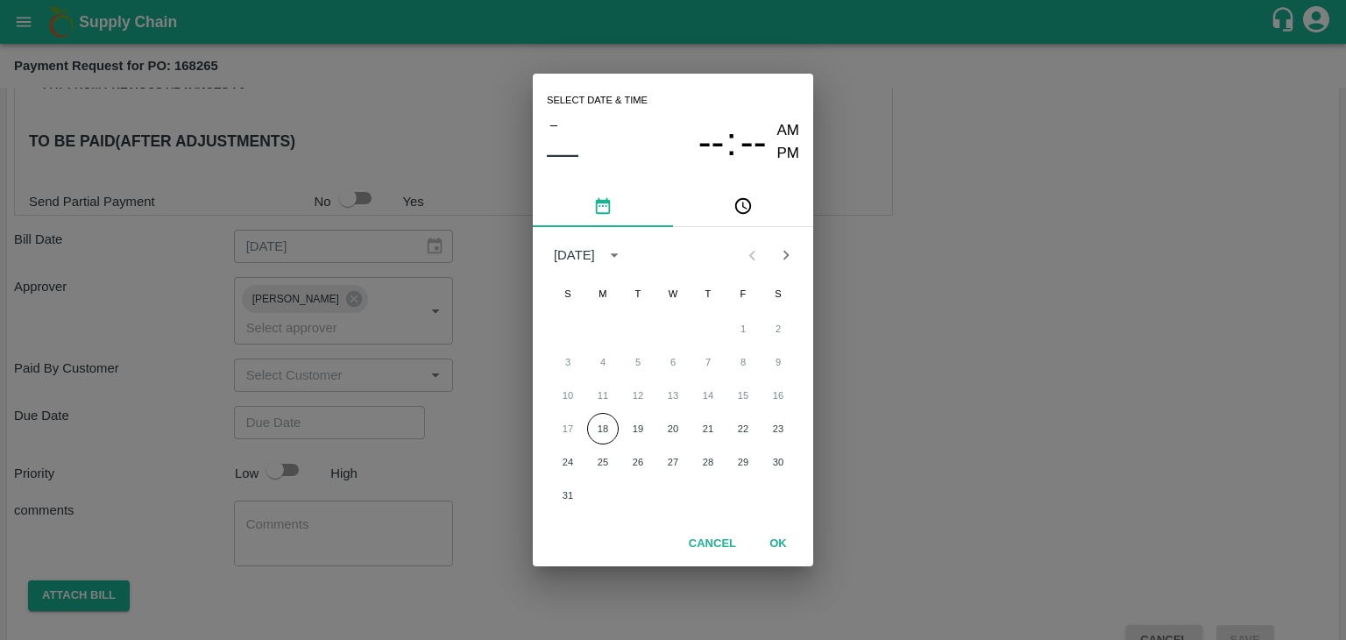
click at [653, 419] on div "17 18 19 20 21 22 23" at bounding box center [673, 429] width 280 height 32
click at [642, 423] on button "19" at bounding box center [638, 429] width 32 height 32
type input "[DATE] 12:00 AM"
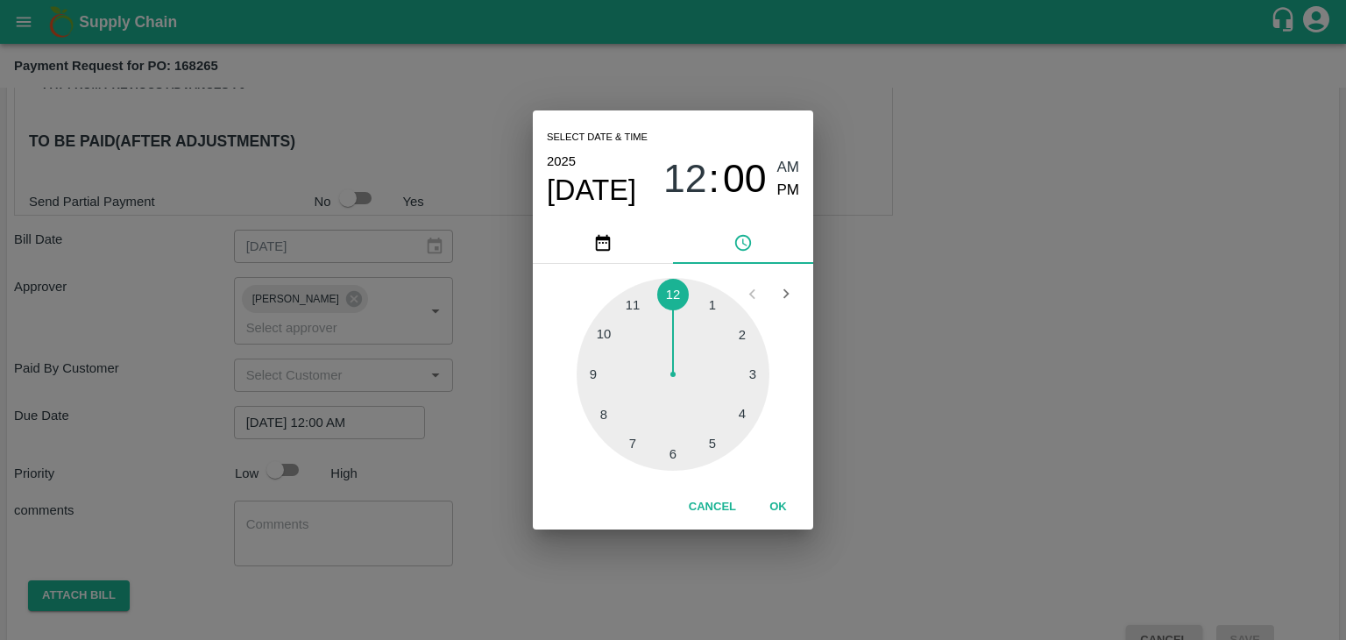
click at [783, 504] on button "OK" at bounding box center [778, 507] width 56 height 31
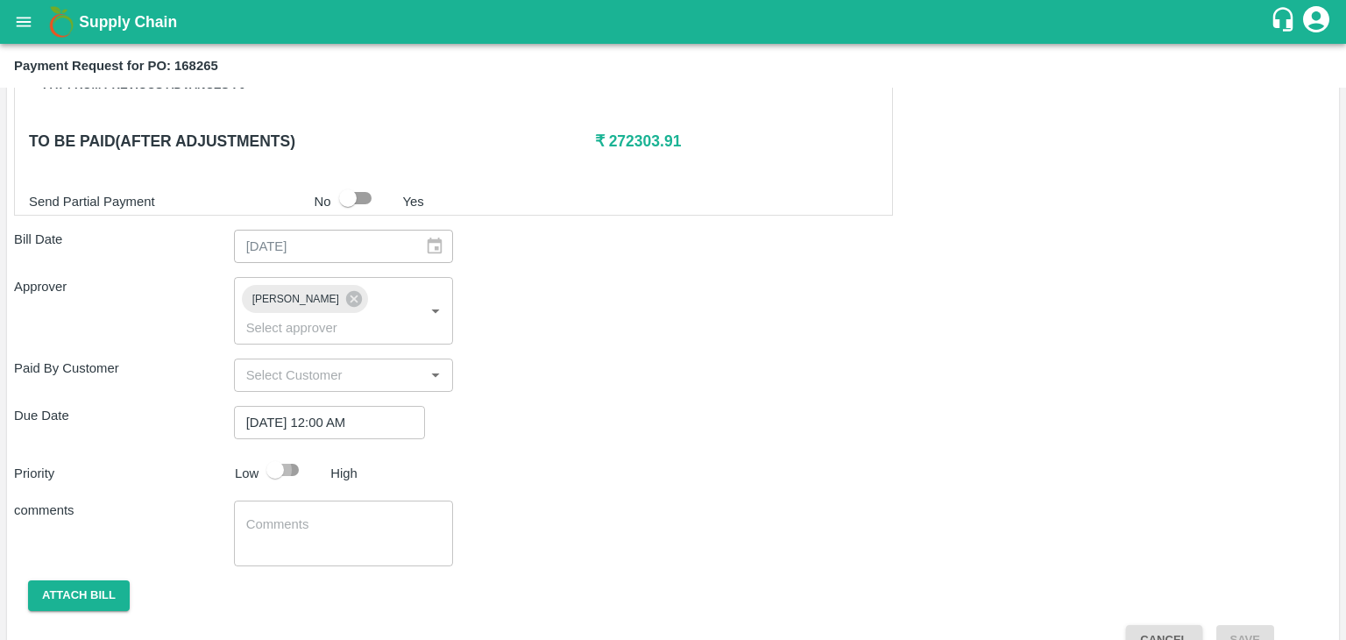
click at [285, 453] on input "checkbox" at bounding box center [275, 469] width 100 height 33
checkbox input "true"
click at [337, 515] on textarea at bounding box center [343, 533] width 195 height 37
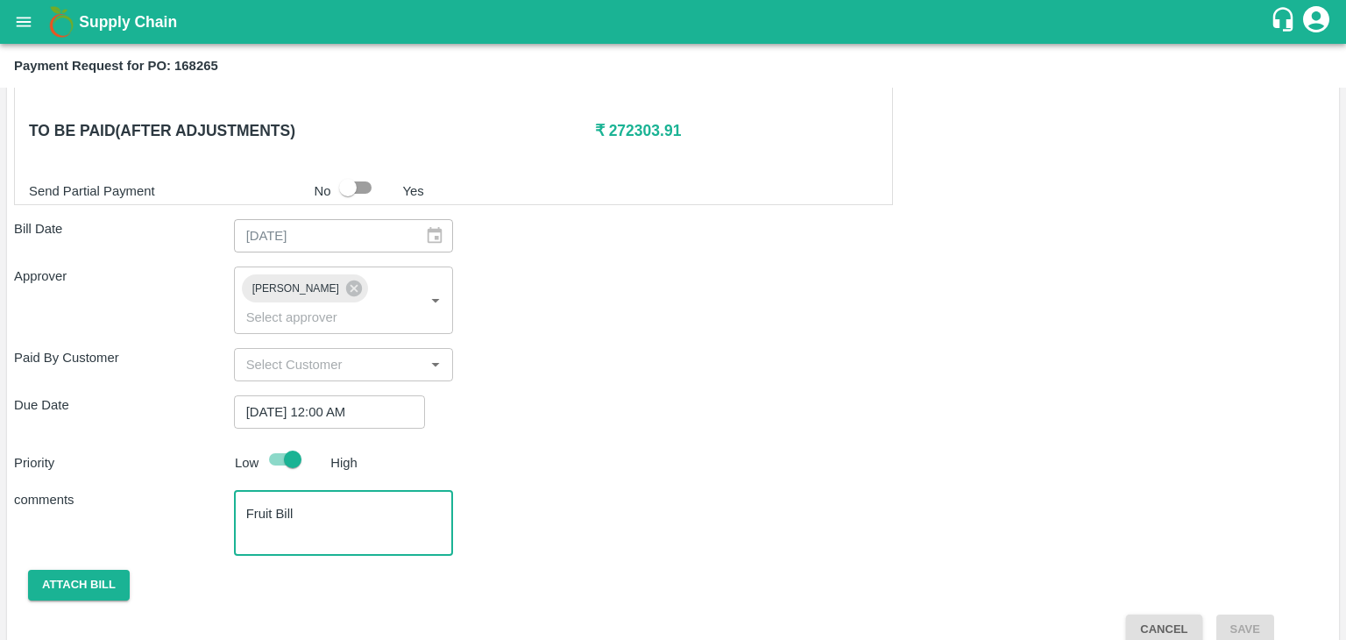
type textarea "Fruit Bill"
click at [83, 570] on button "Attach bill" at bounding box center [79, 585] width 102 height 31
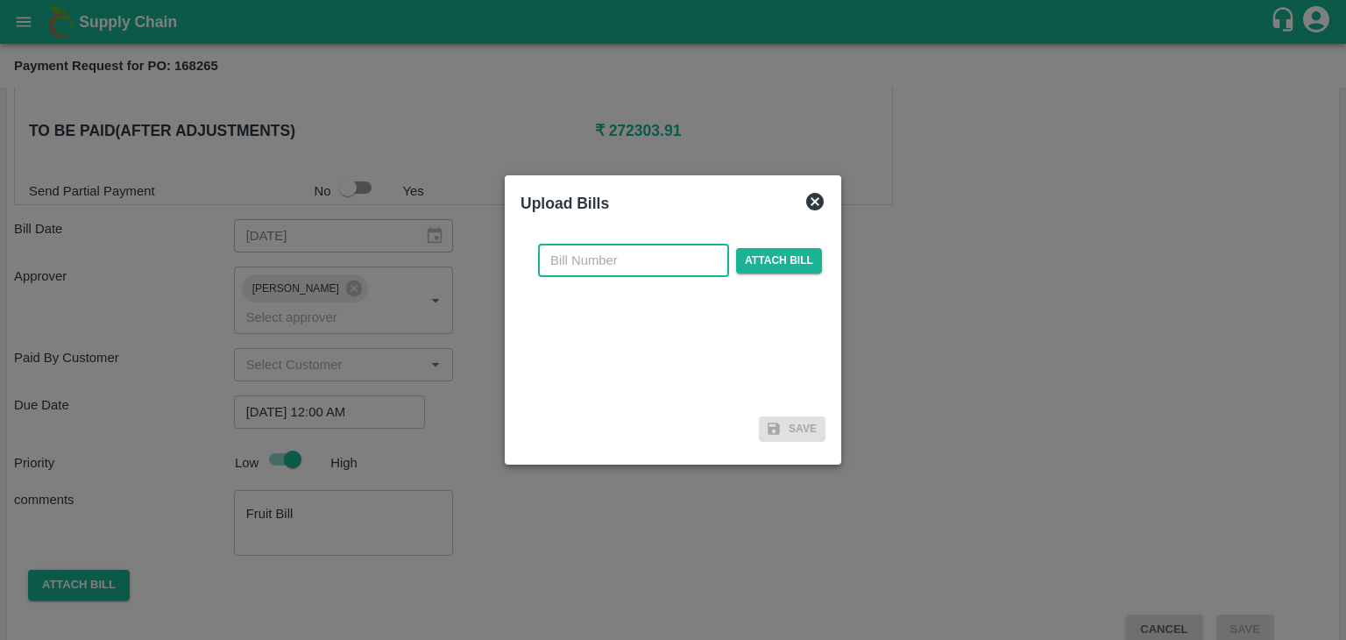
click at [638, 247] on input "text" at bounding box center [633, 260] width 191 height 33
click at [663, 265] on input "SE/25-26/971" at bounding box center [633, 260] width 191 height 33
type input "SE/25-26/111117"
click at [794, 257] on span "Attach bill" at bounding box center [779, 260] width 86 height 25
click at [0, 0] on input "Attach bill" at bounding box center [0, 0] width 0 height 0
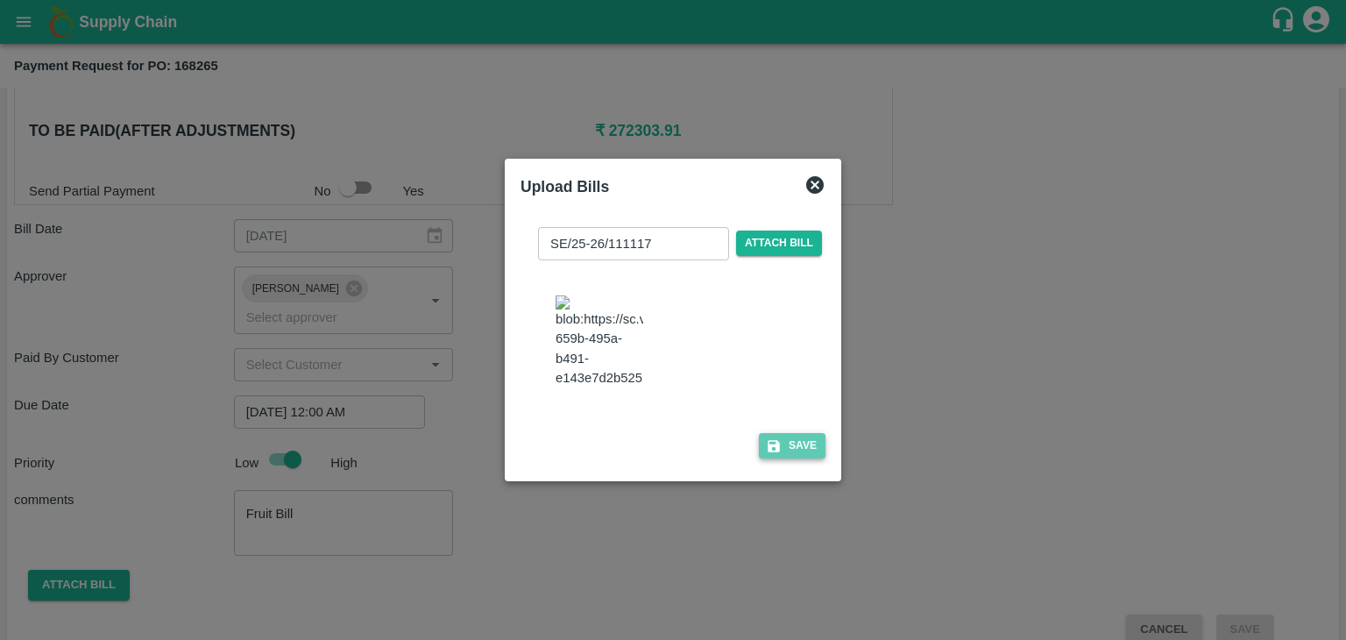
click at [782, 458] on button "Save" at bounding box center [792, 445] width 67 height 25
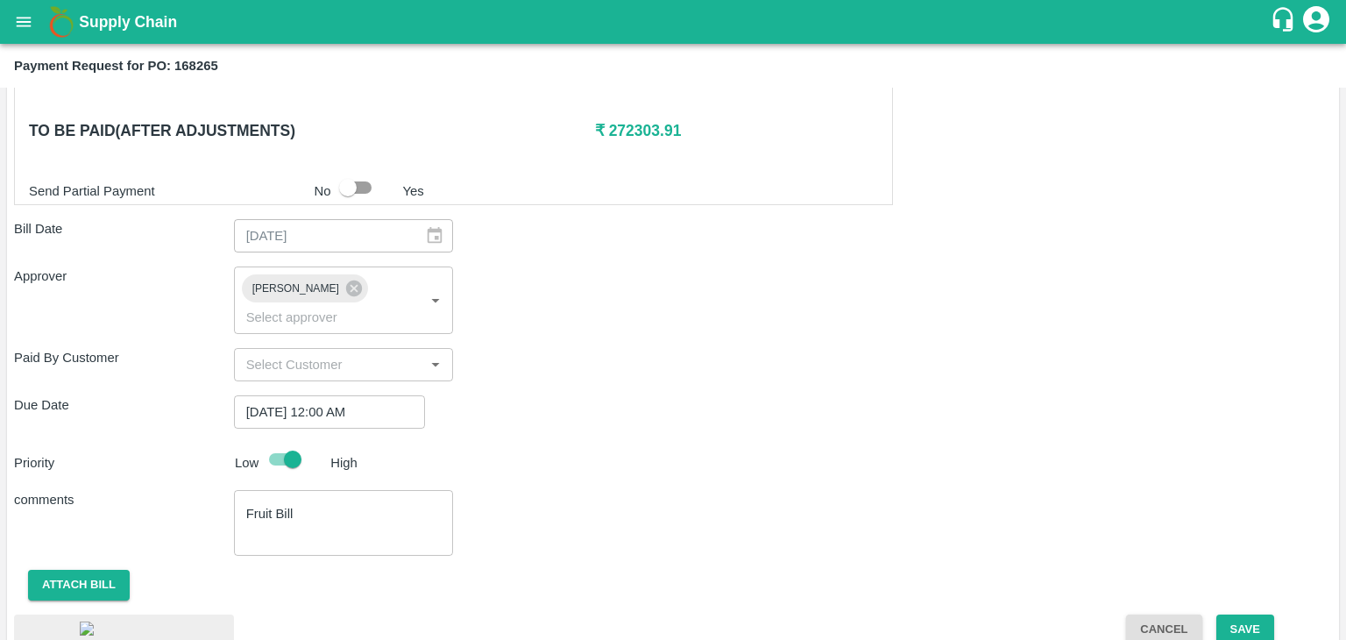
scroll to position [998, 0]
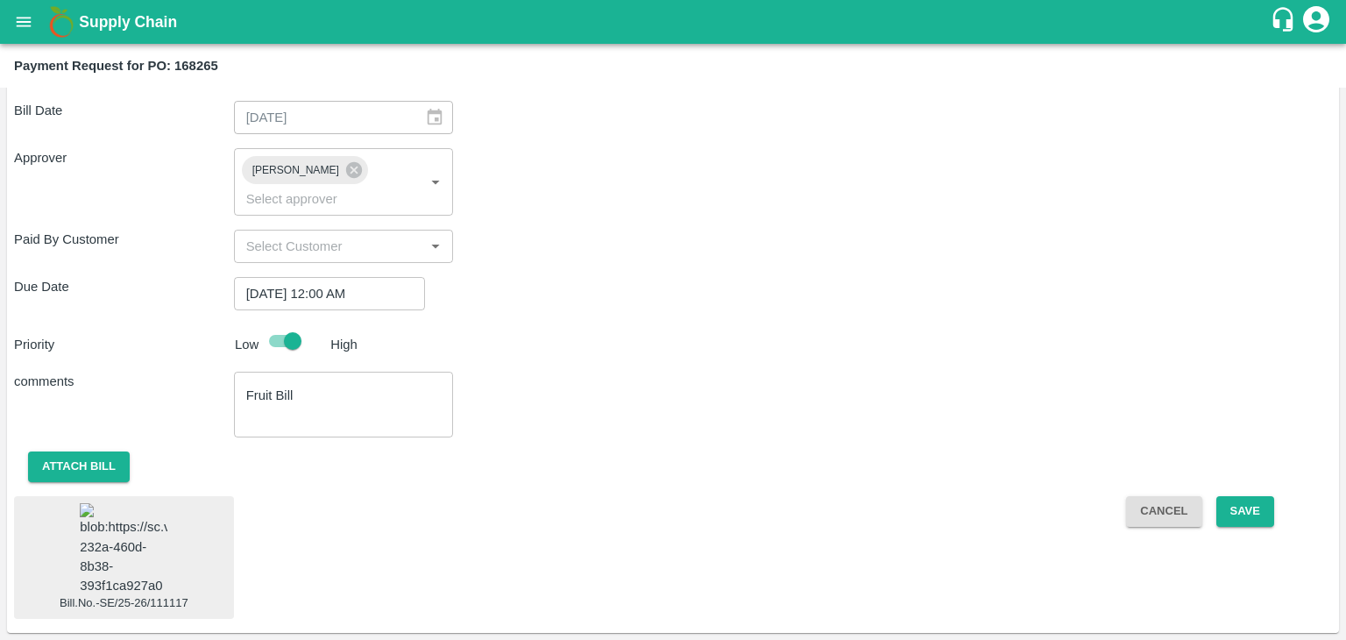
click at [138, 514] on img at bounding box center [124, 549] width 88 height 92
click at [1254, 496] on button "Save" at bounding box center [1245, 511] width 58 height 31
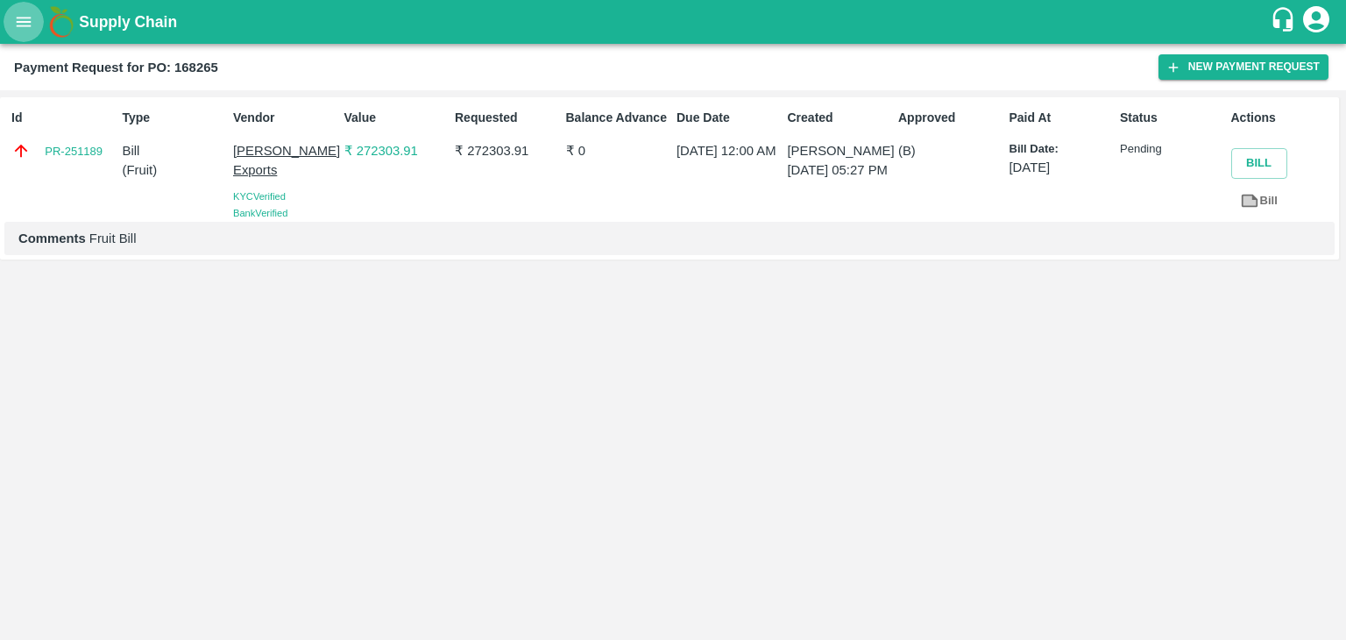
click at [35, 10] on button "open drawer" at bounding box center [24, 22] width 40 height 40
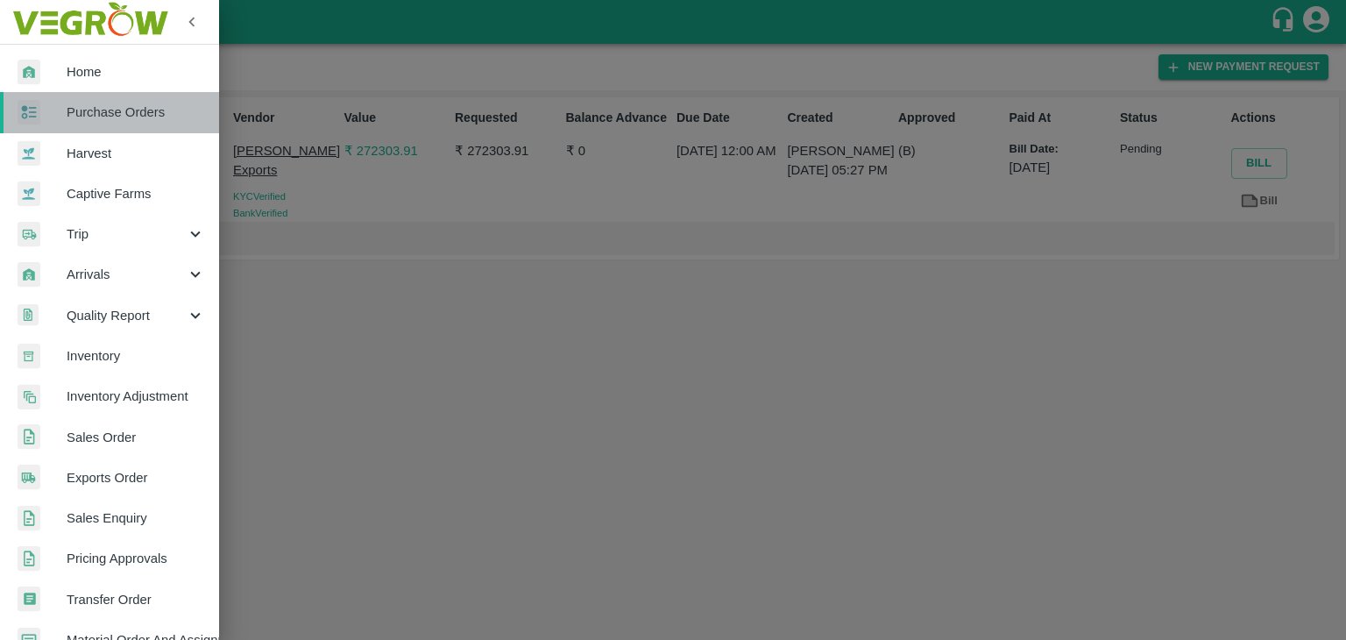
click at [118, 116] on span "Purchase Orders" at bounding box center [136, 112] width 138 height 19
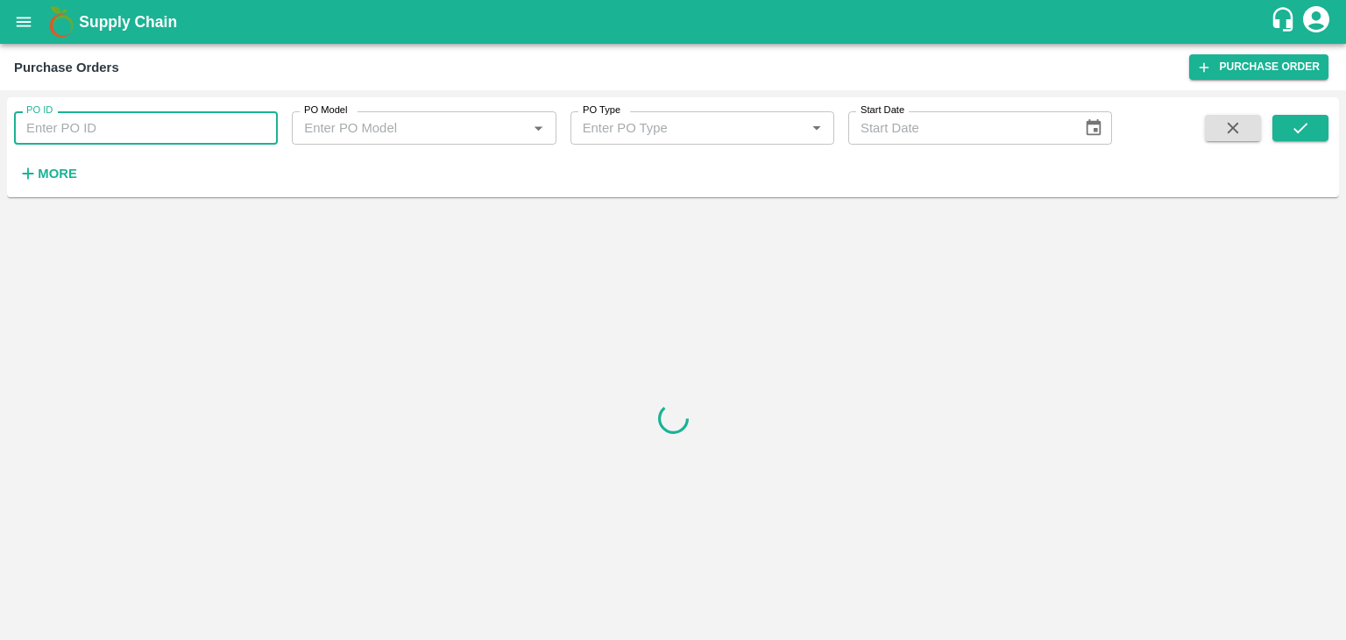
paste input "168245"
click at [171, 127] on input "PO ID" at bounding box center [146, 127] width 264 height 33
type input "168245"
click at [1289, 126] on button "submit" at bounding box center [1301, 128] width 56 height 26
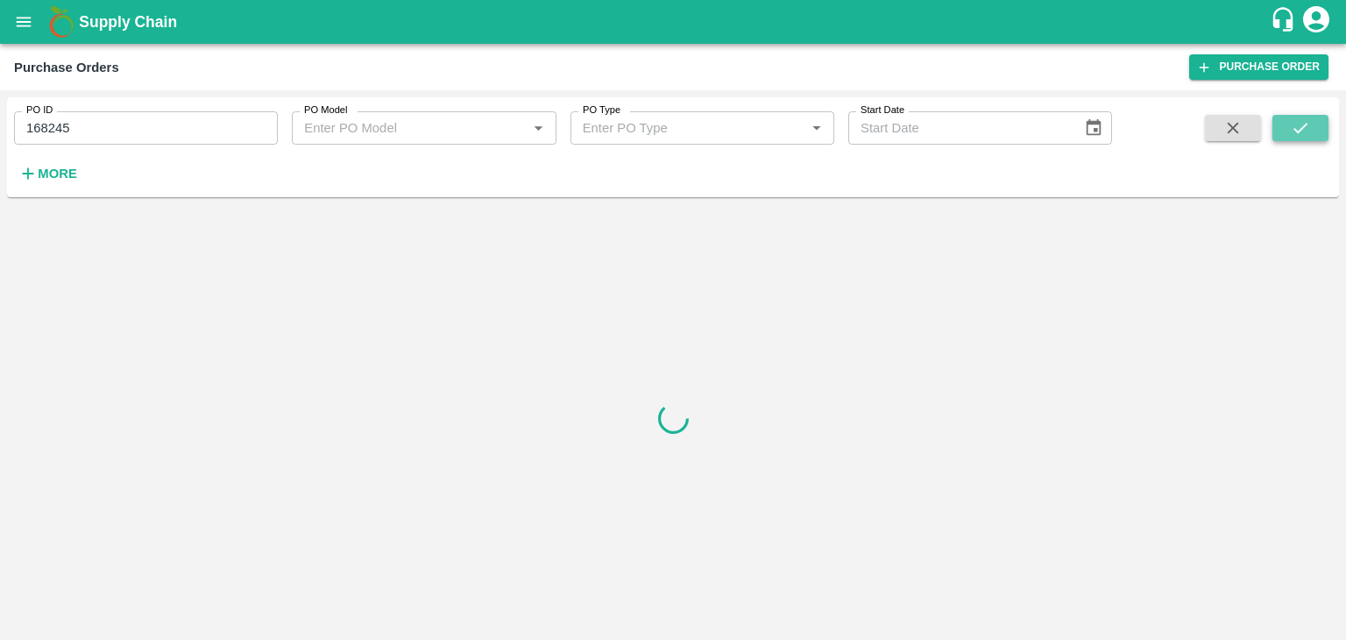
click at [1289, 126] on button "submit" at bounding box center [1301, 128] width 56 height 26
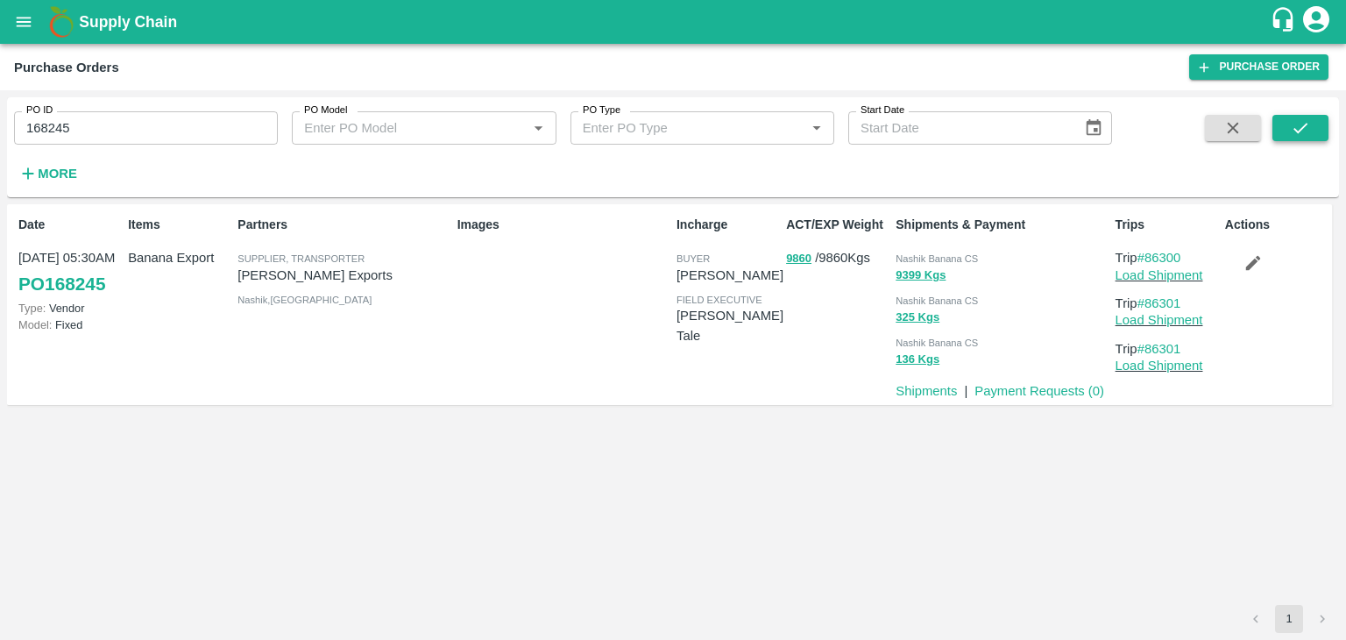
click at [1289, 126] on button "submit" at bounding box center [1301, 128] width 56 height 26
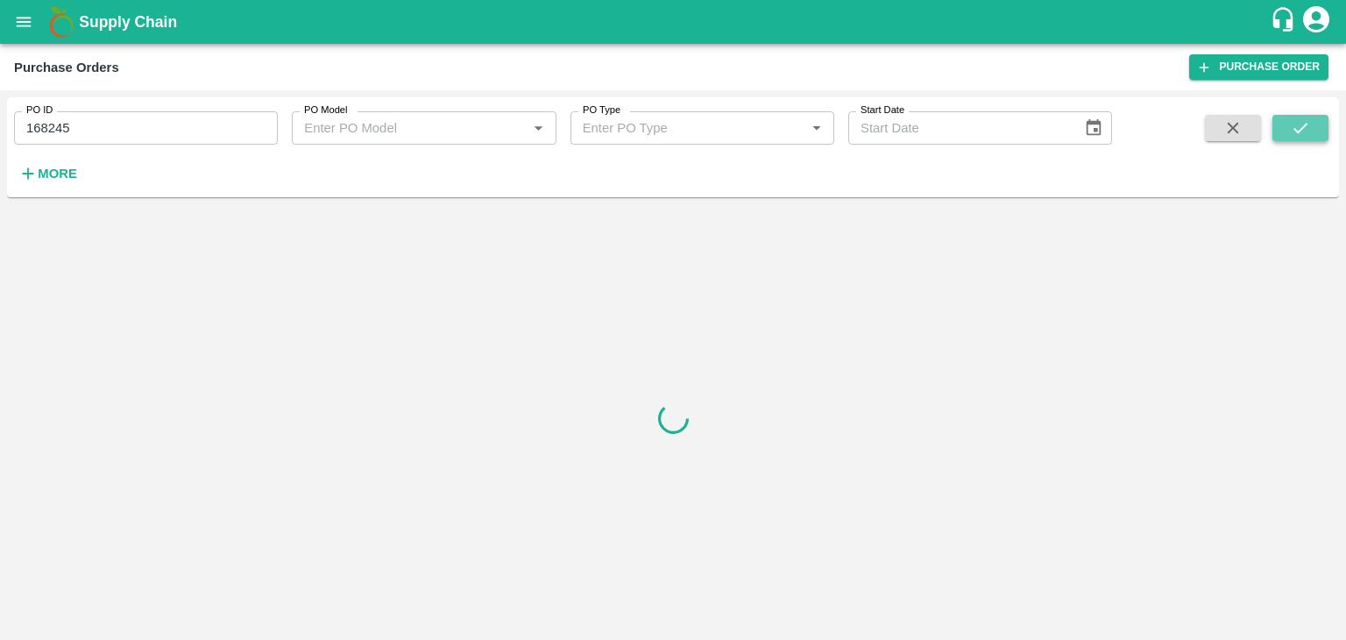
click at [1289, 126] on button "submit" at bounding box center [1301, 128] width 56 height 26
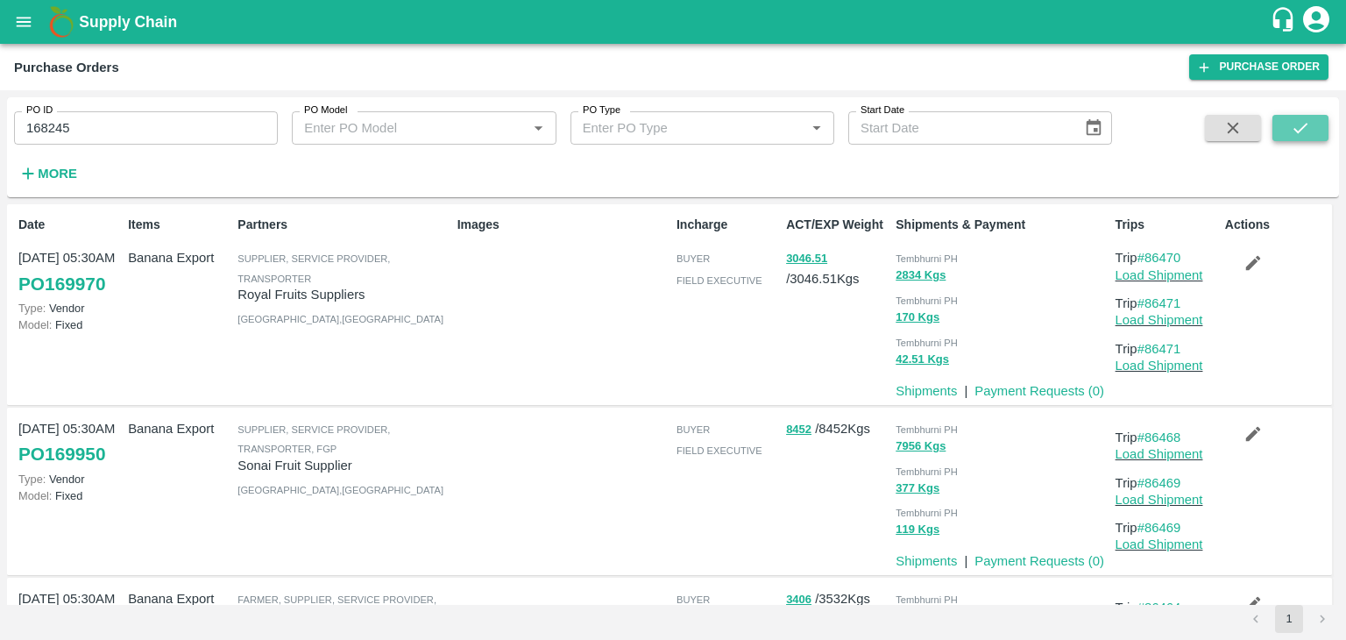
click at [1301, 124] on icon "submit" at bounding box center [1300, 127] width 19 height 19
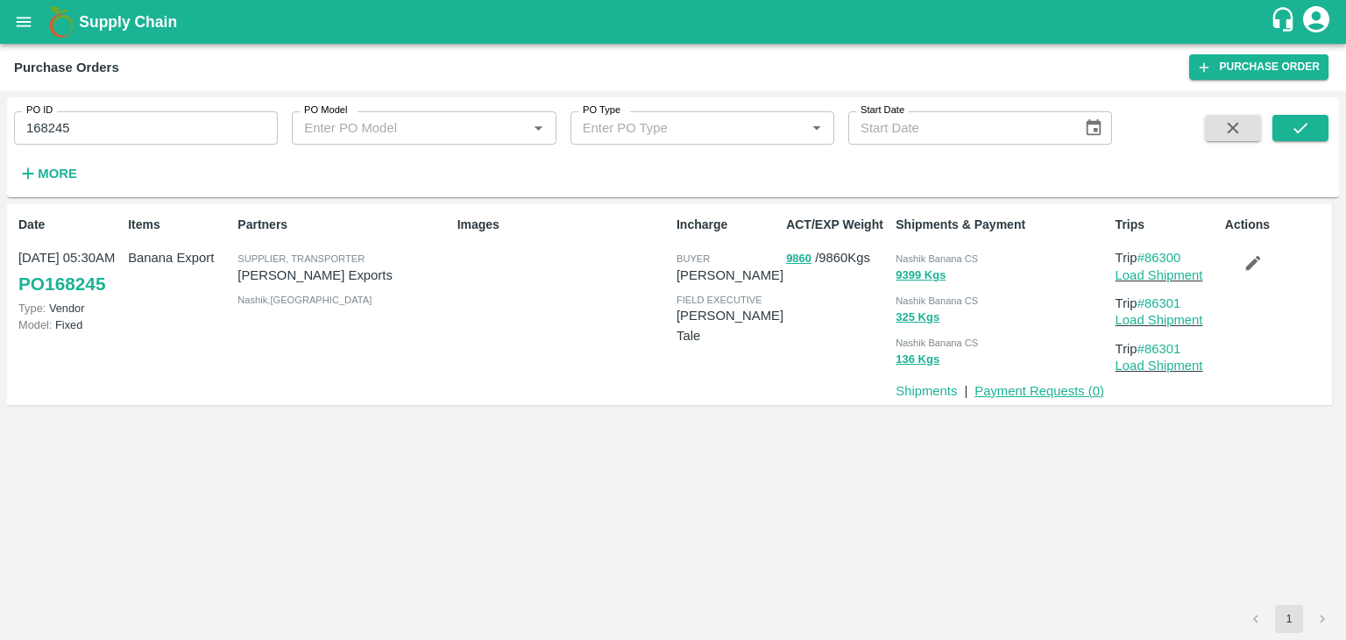
click at [1046, 384] on link "Payment Requests ( 0 )" at bounding box center [1040, 391] width 130 height 14
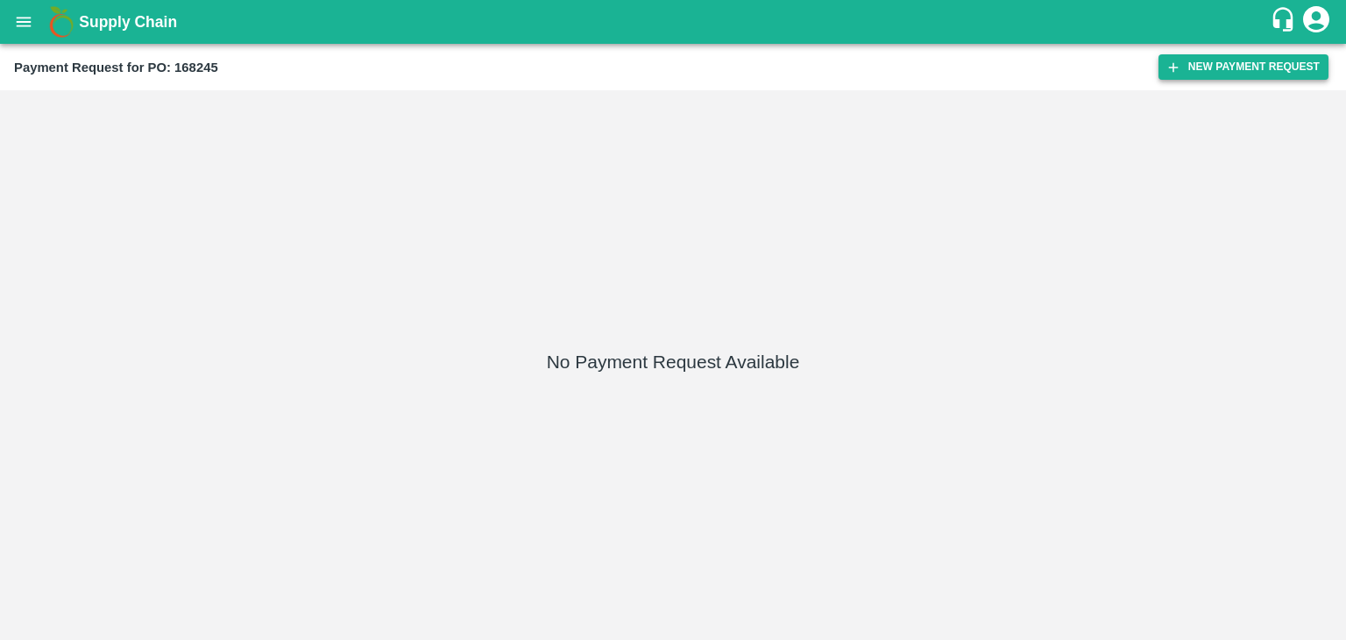
click at [1265, 70] on button "New Payment Request" at bounding box center [1244, 66] width 170 height 25
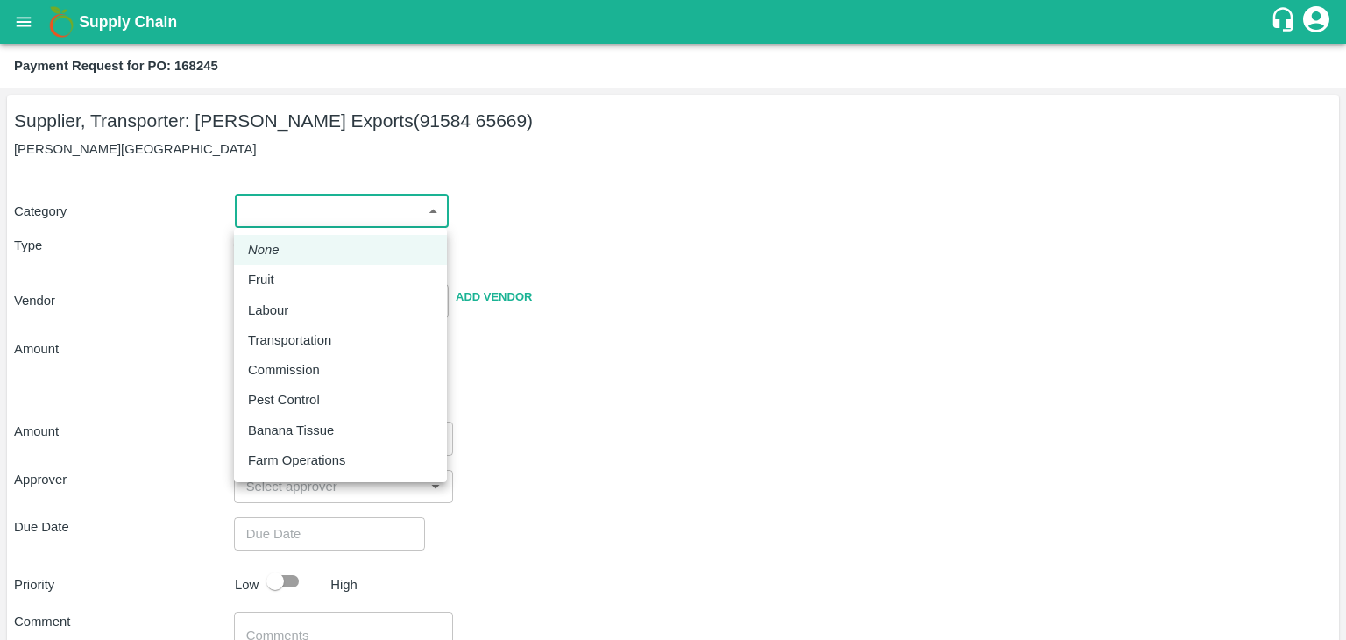
click at [252, 211] on body "Supply Chain Payment Request for PO: 168245 Supplier, Transporter: [PERSON_NAME…" at bounding box center [673, 320] width 1346 height 640
click at [291, 275] on div "Fruit" at bounding box center [340, 279] width 185 height 19
type input "1"
type input "[PERSON_NAME] Exports - 91584 65669(Supplier, Transporter)"
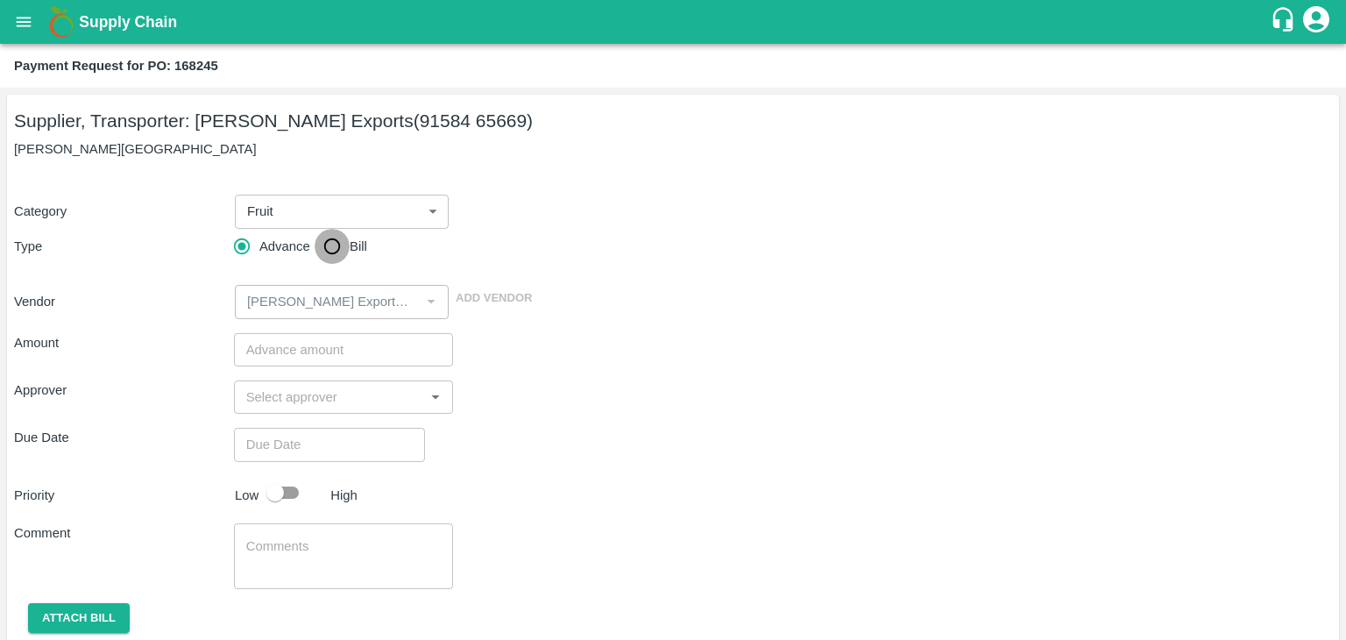
click at [325, 255] on input "Bill" at bounding box center [332, 246] width 35 height 35
radio input "true"
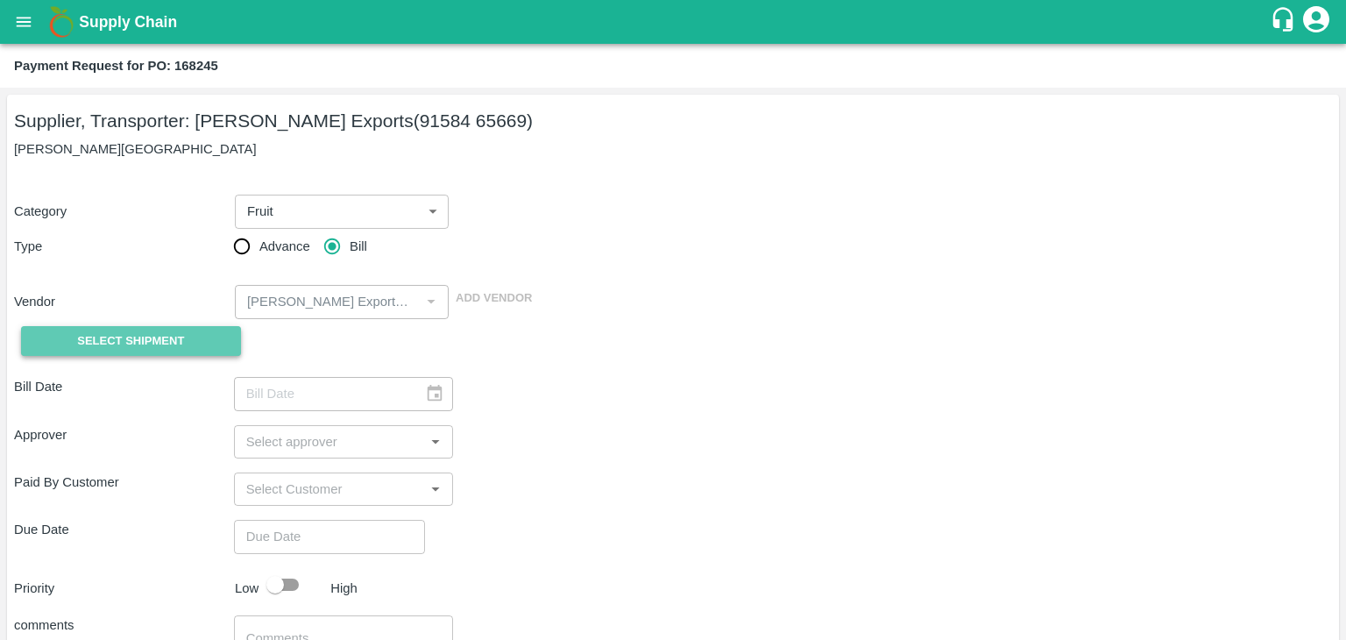
click at [141, 340] on span "Select Shipment" at bounding box center [130, 341] width 107 height 20
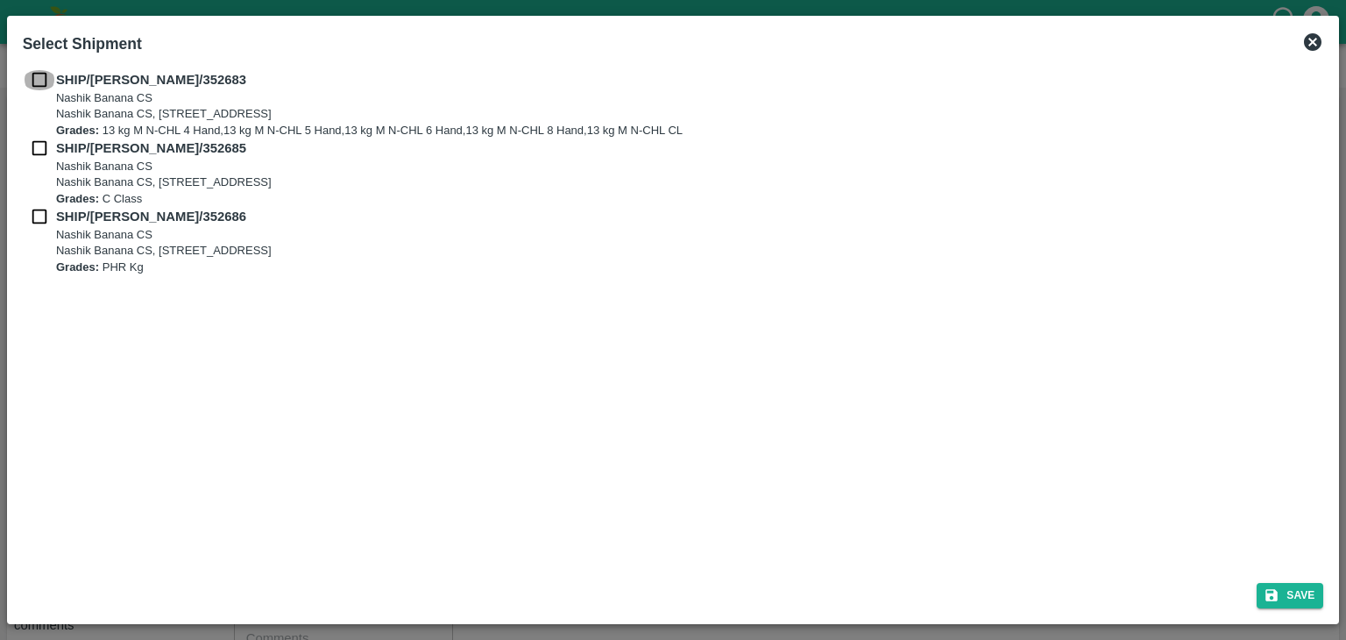
click at [37, 82] on input "checkbox" at bounding box center [39, 79] width 33 height 19
checkbox input "true"
click at [38, 143] on input "checkbox" at bounding box center [39, 147] width 33 height 19
checkbox input "true"
click at [38, 208] on input "checkbox" at bounding box center [39, 216] width 33 height 19
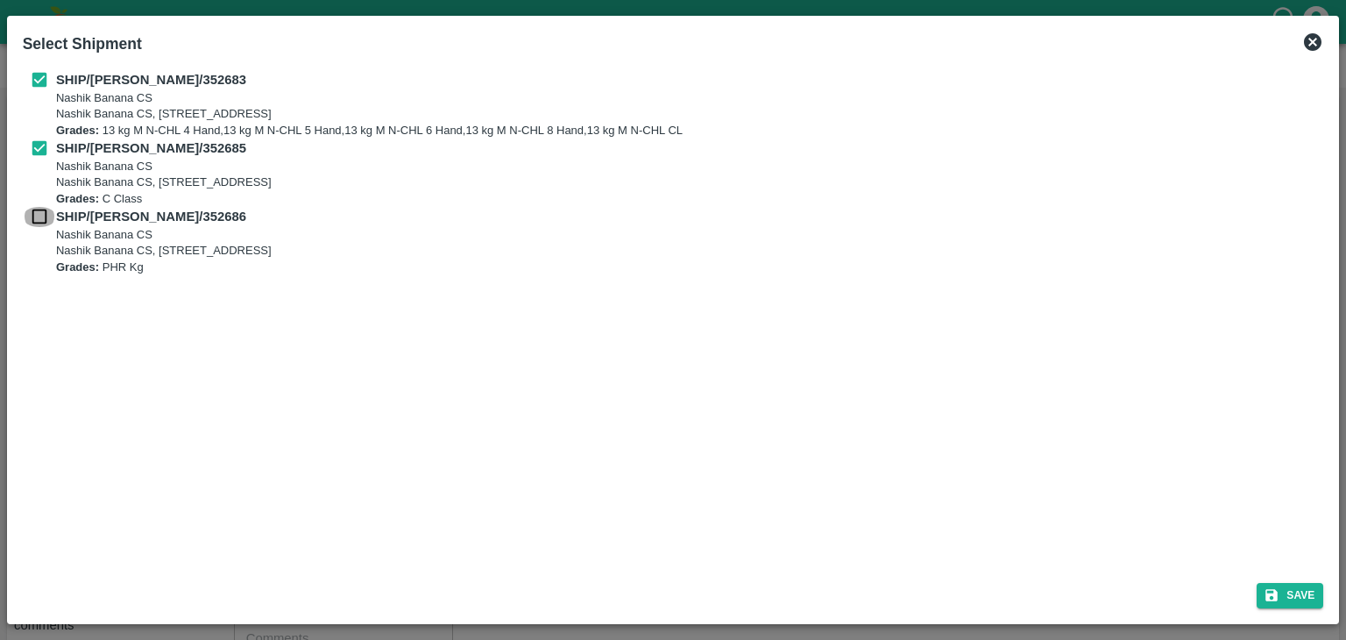
checkbox input "true"
click at [1293, 595] on button "Save" at bounding box center [1290, 595] width 67 height 25
type input "[DATE]"
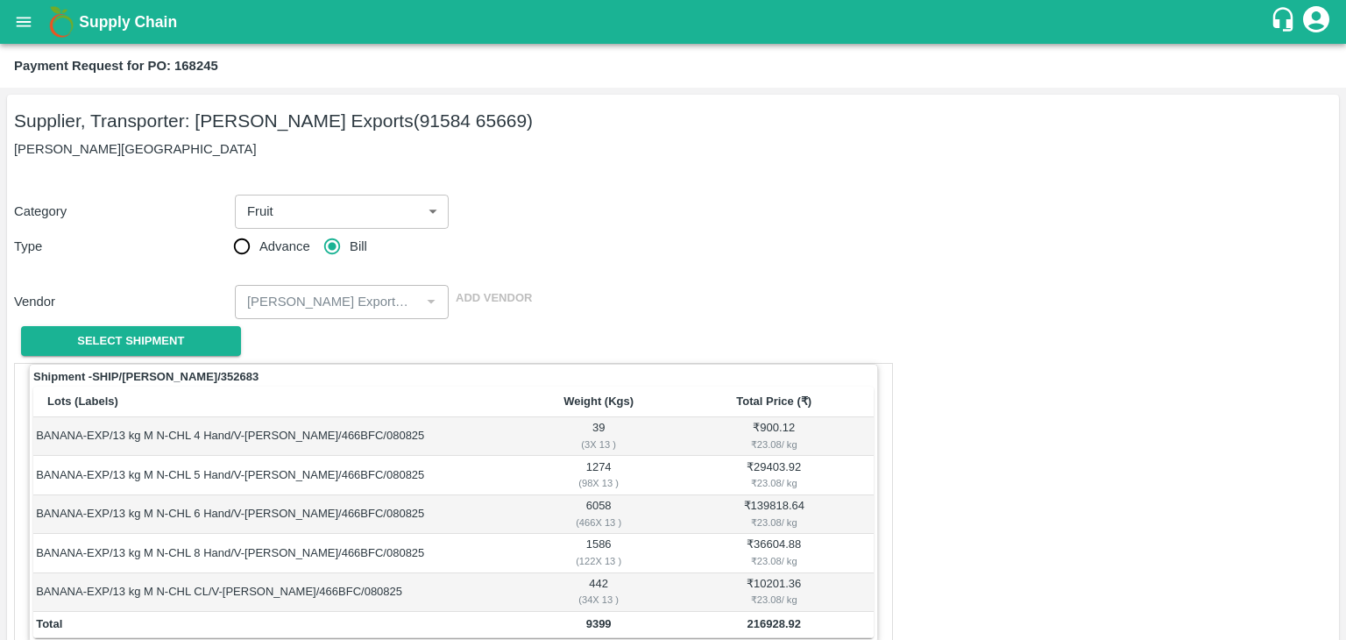
scroll to position [859, 0]
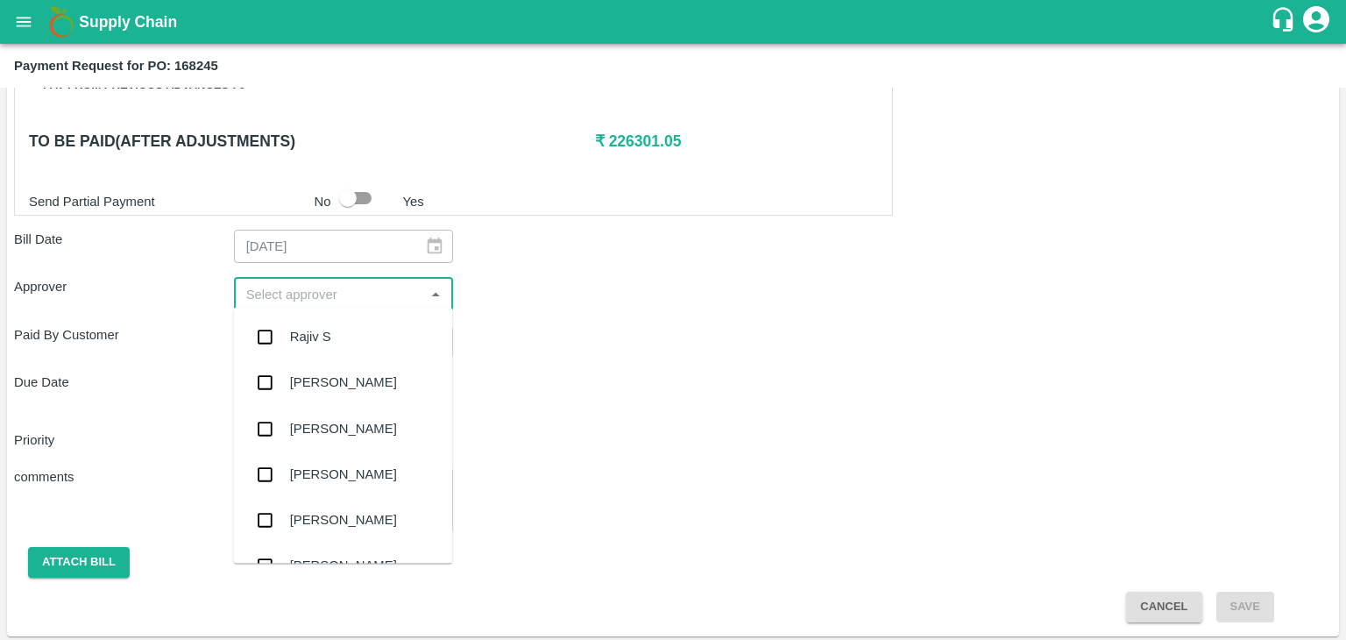
click at [327, 291] on input "input" at bounding box center [329, 293] width 181 height 23
type input "Ajit"
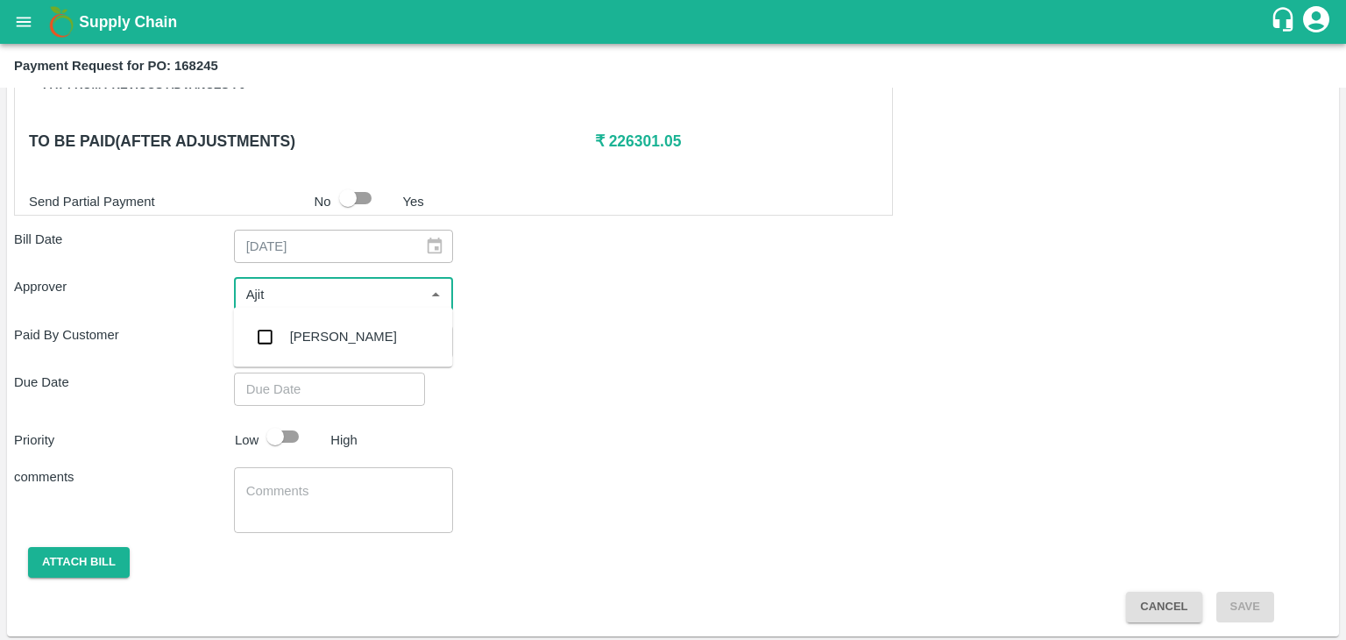
click at [341, 337] on div "[PERSON_NAME]" at bounding box center [342, 337] width 219 height 46
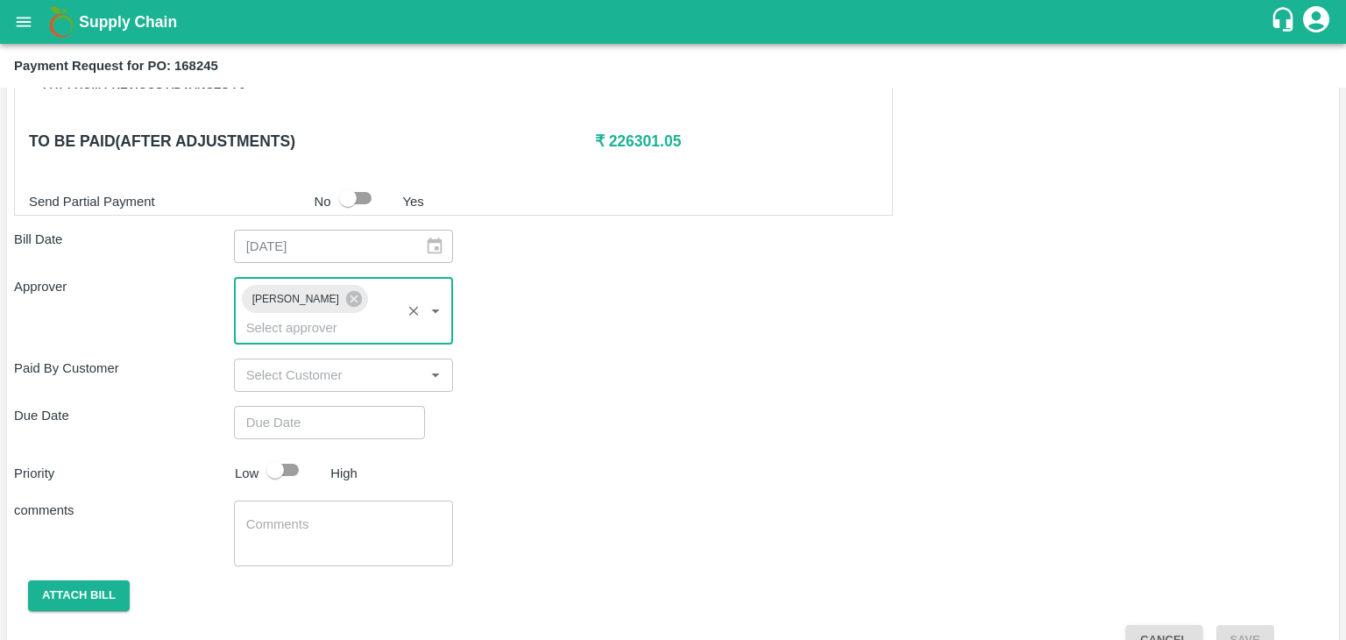
type input "DD/MM/YYYY hh:mm aa"
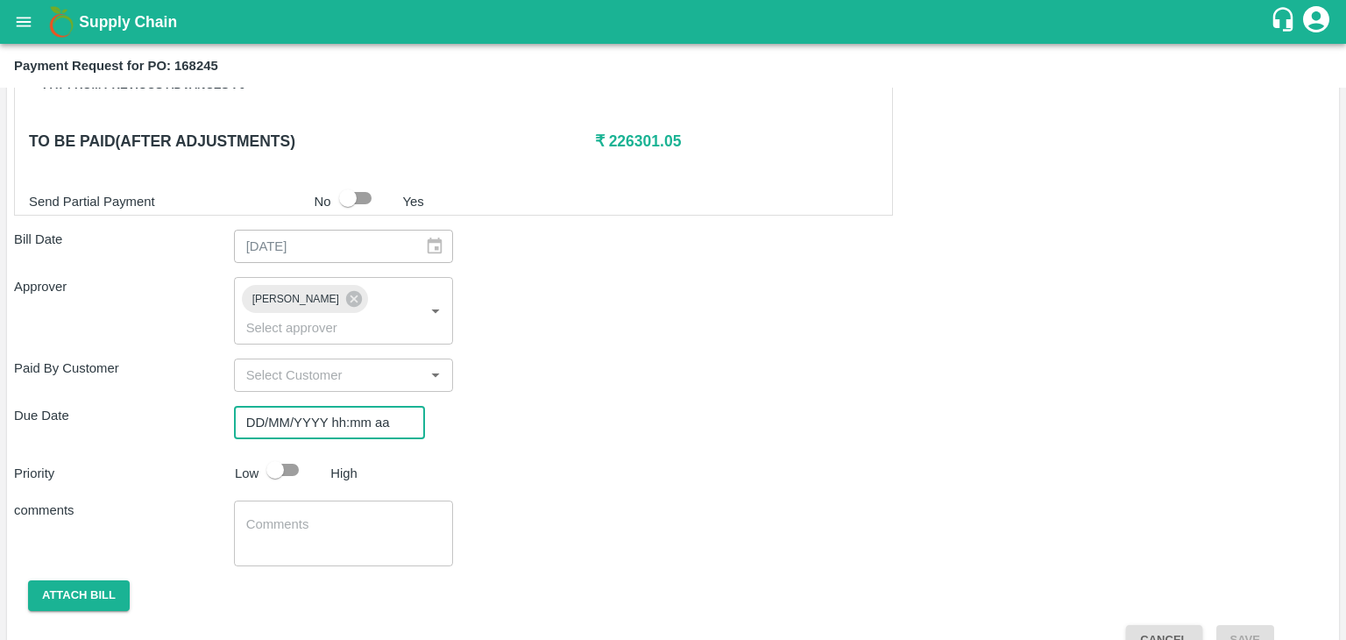
click at [368, 406] on input "DD/MM/YYYY hh:mm aa" at bounding box center [323, 422] width 179 height 33
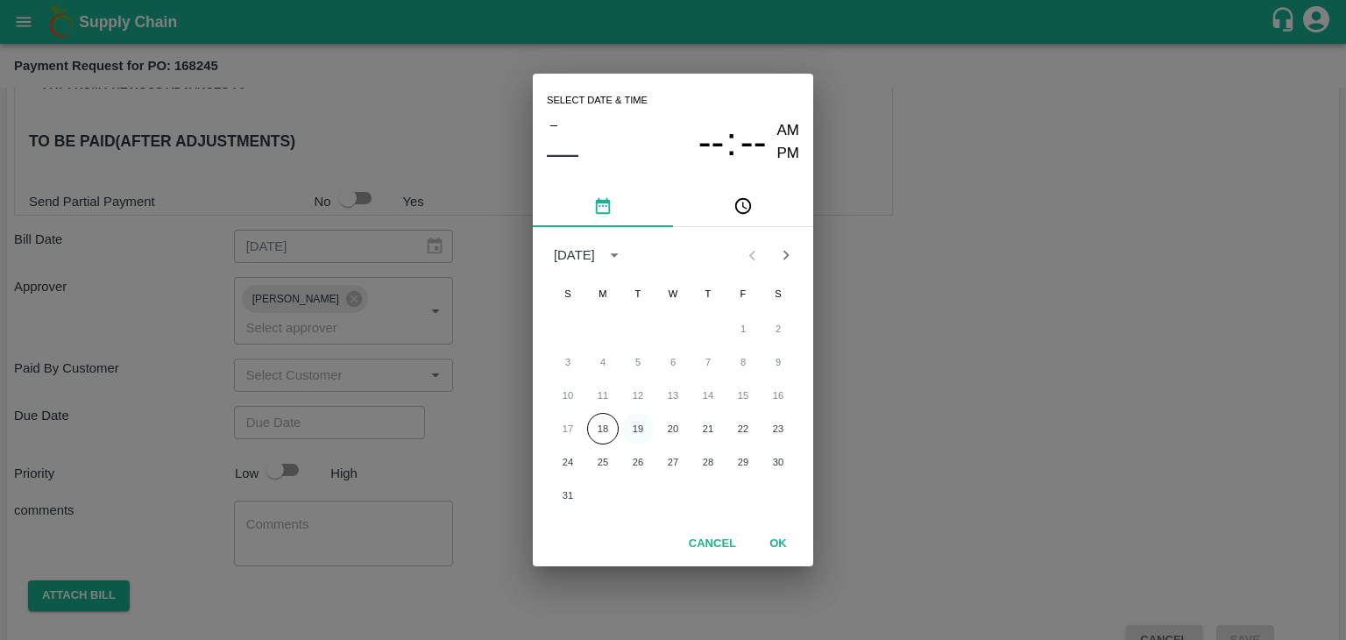
click at [642, 429] on button "19" at bounding box center [638, 429] width 32 height 32
type input "[DATE] 12:00 AM"
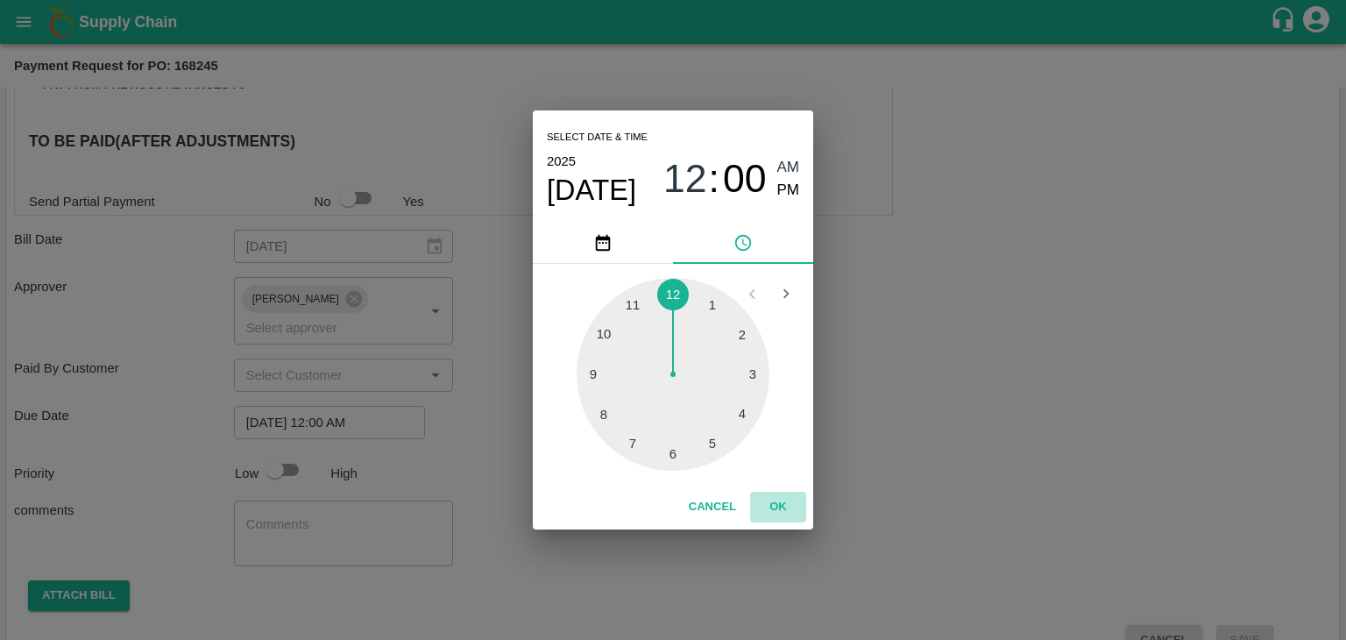
click at [792, 516] on button "OK" at bounding box center [778, 507] width 56 height 31
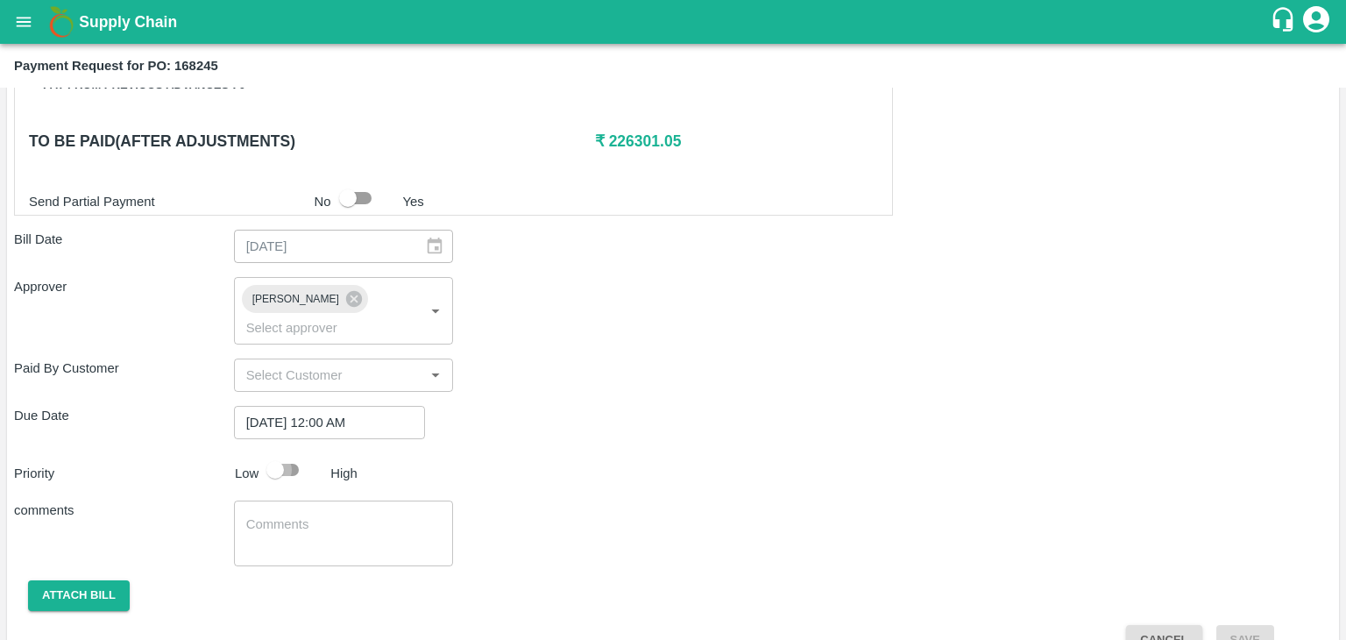
click at [281, 453] on input "checkbox" at bounding box center [275, 469] width 100 height 33
checkbox input "true"
click at [337, 515] on textarea at bounding box center [343, 533] width 195 height 37
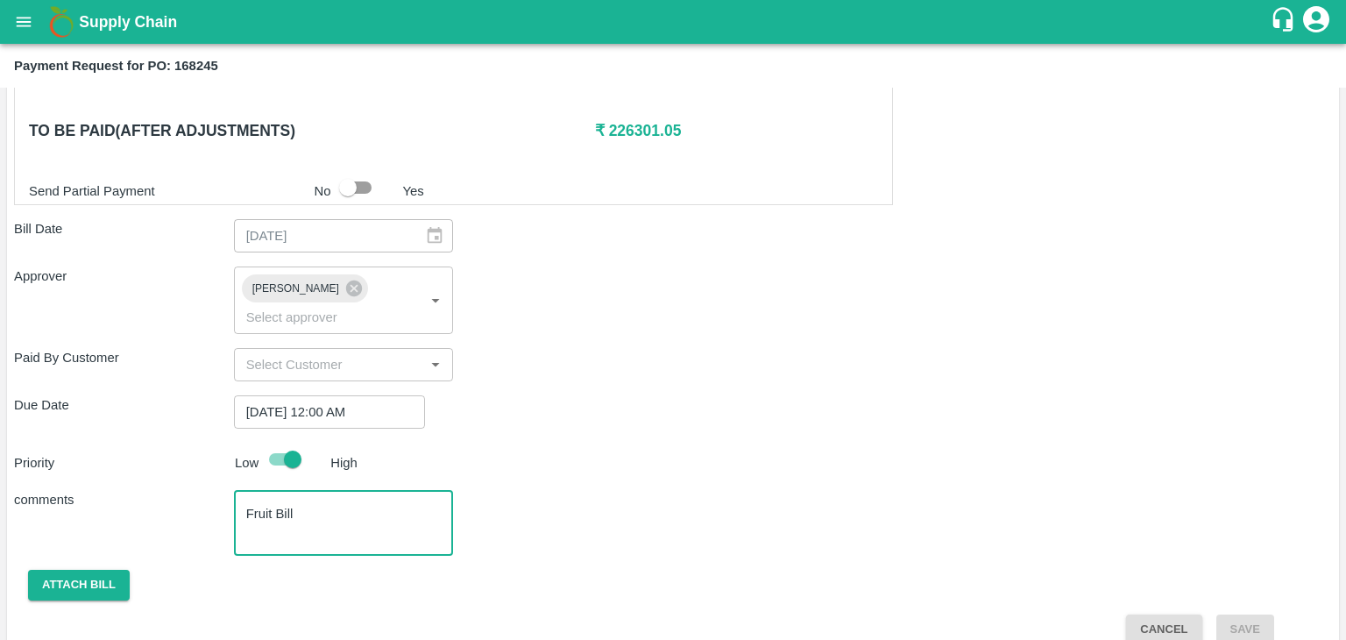
type textarea "Fruit Bill"
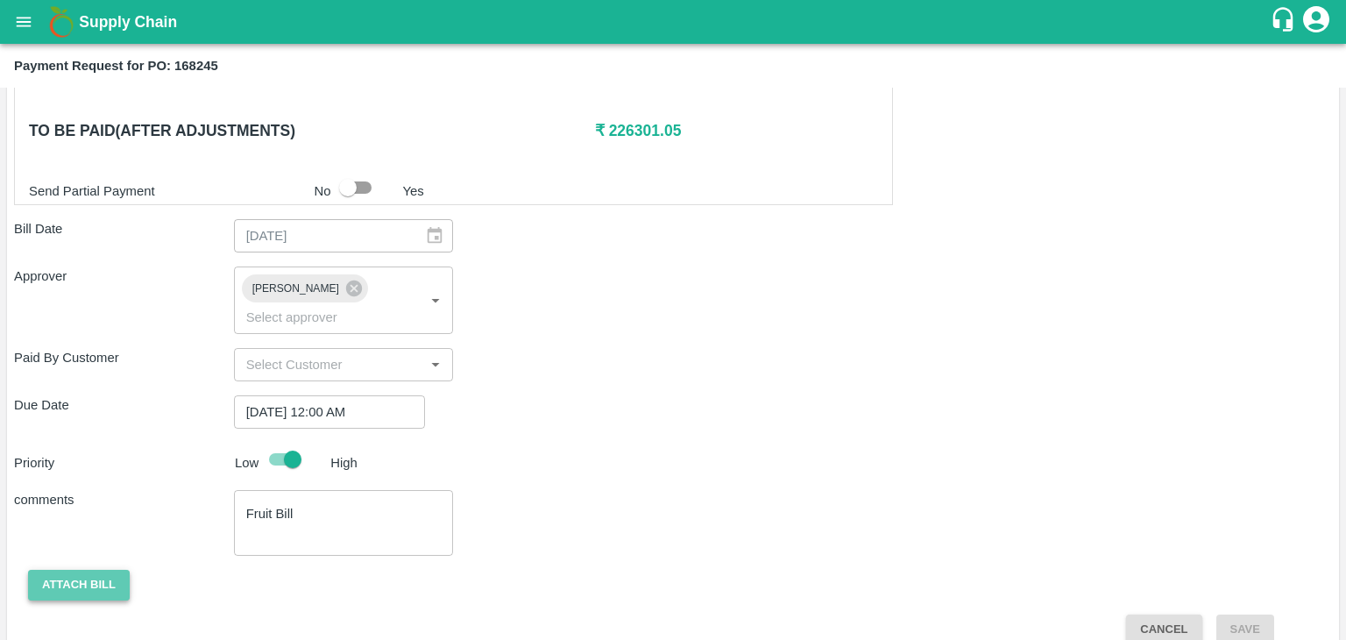
click at [81, 570] on button "Attach bill" at bounding box center [79, 585] width 102 height 31
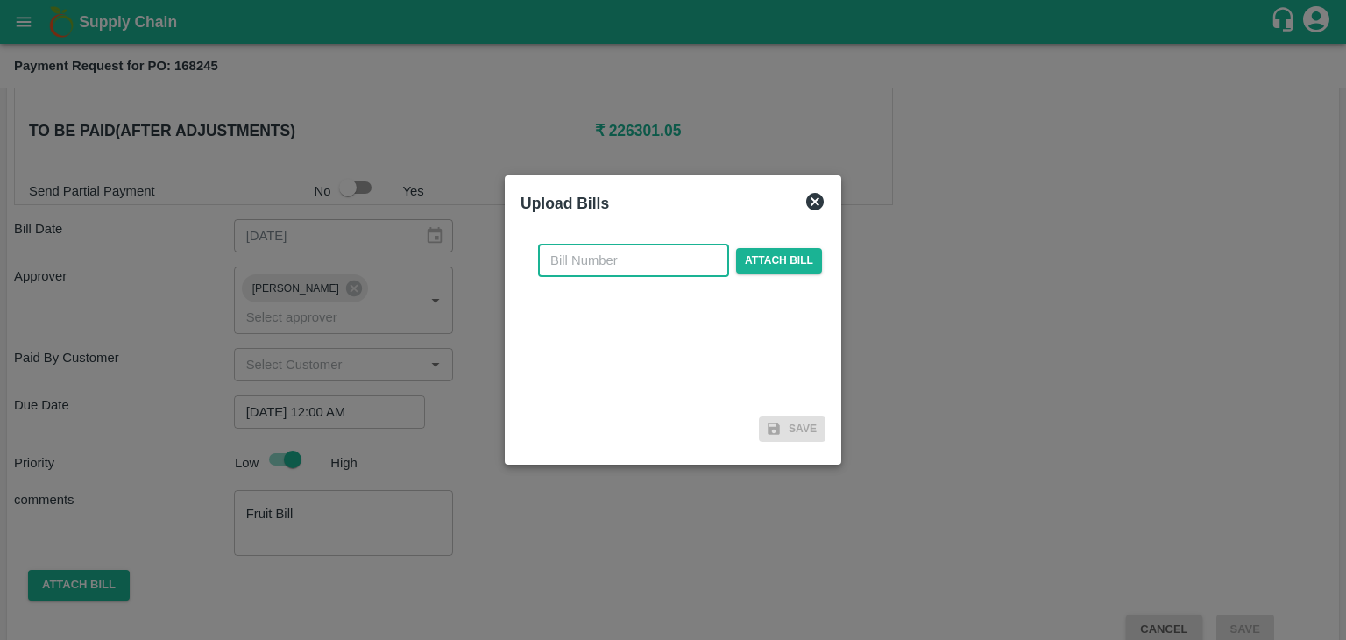
click at [684, 261] on input "text" at bounding box center [633, 260] width 191 height 33
click at [664, 271] on input "SE/25-26/971" at bounding box center [633, 260] width 191 height 33
type input "SE/25-26/111118"
click at [787, 250] on span "Attach bill" at bounding box center [779, 260] width 86 height 25
click at [0, 0] on input "Attach bill" at bounding box center [0, 0] width 0 height 0
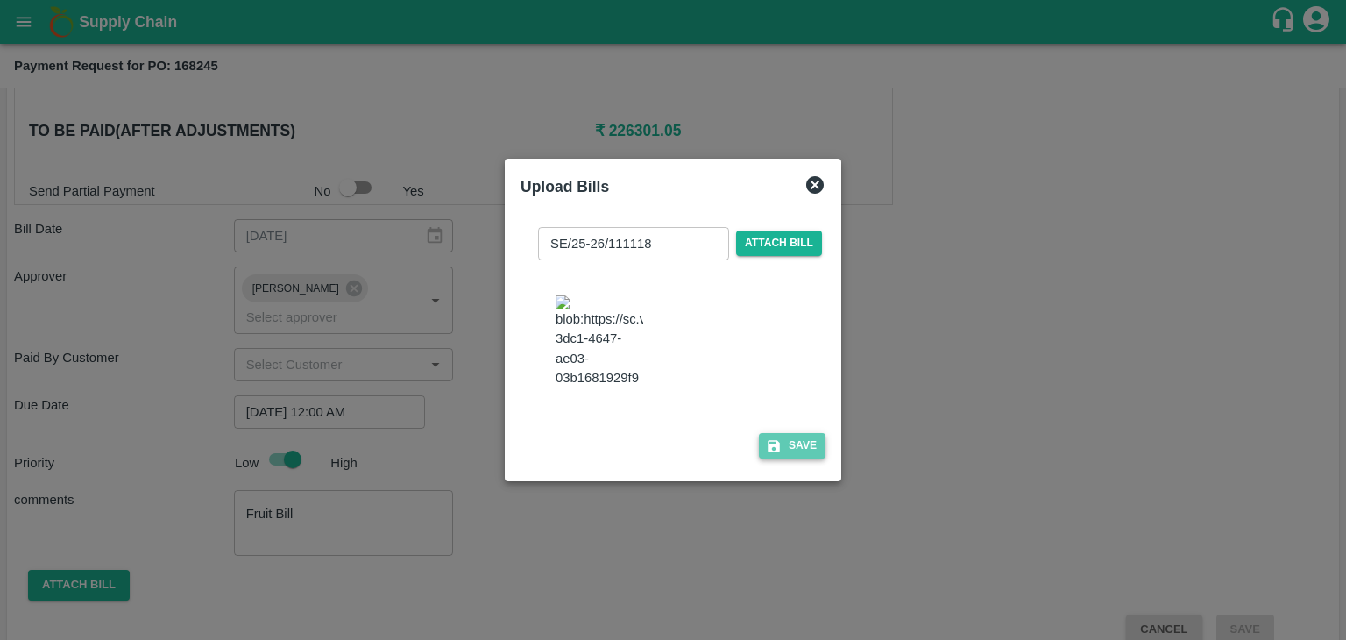
click at [789, 458] on button "Save" at bounding box center [792, 445] width 67 height 25
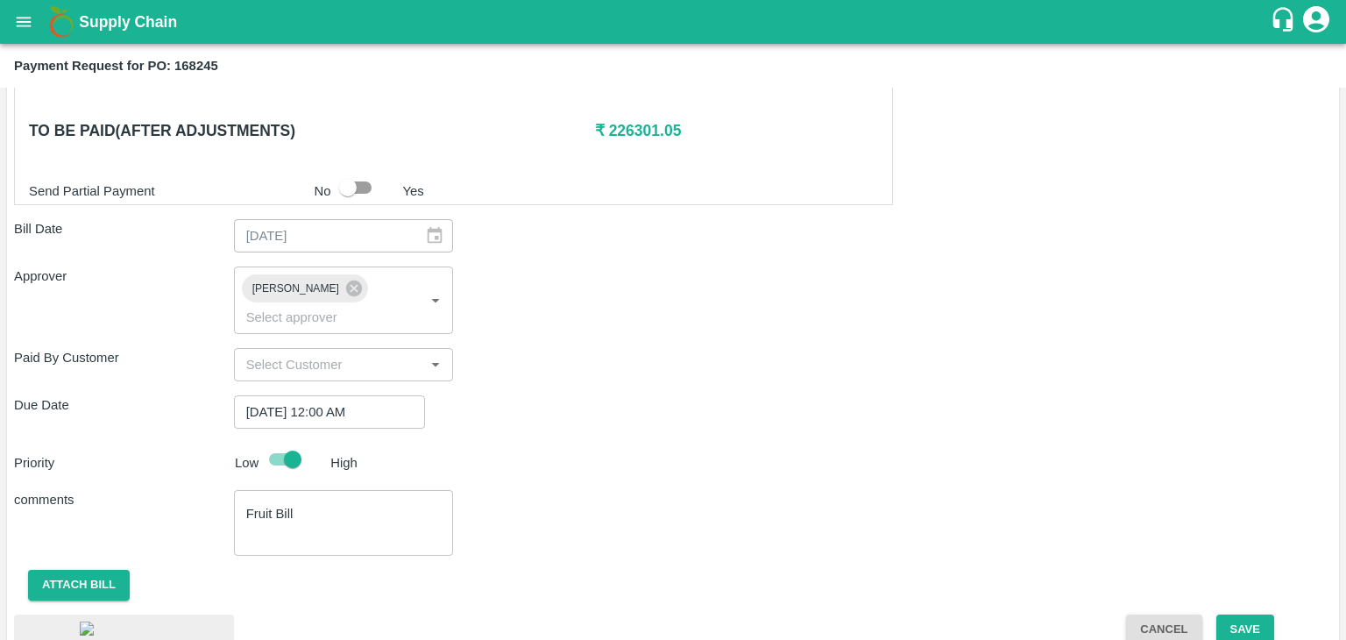
scroll to position [997, 0]
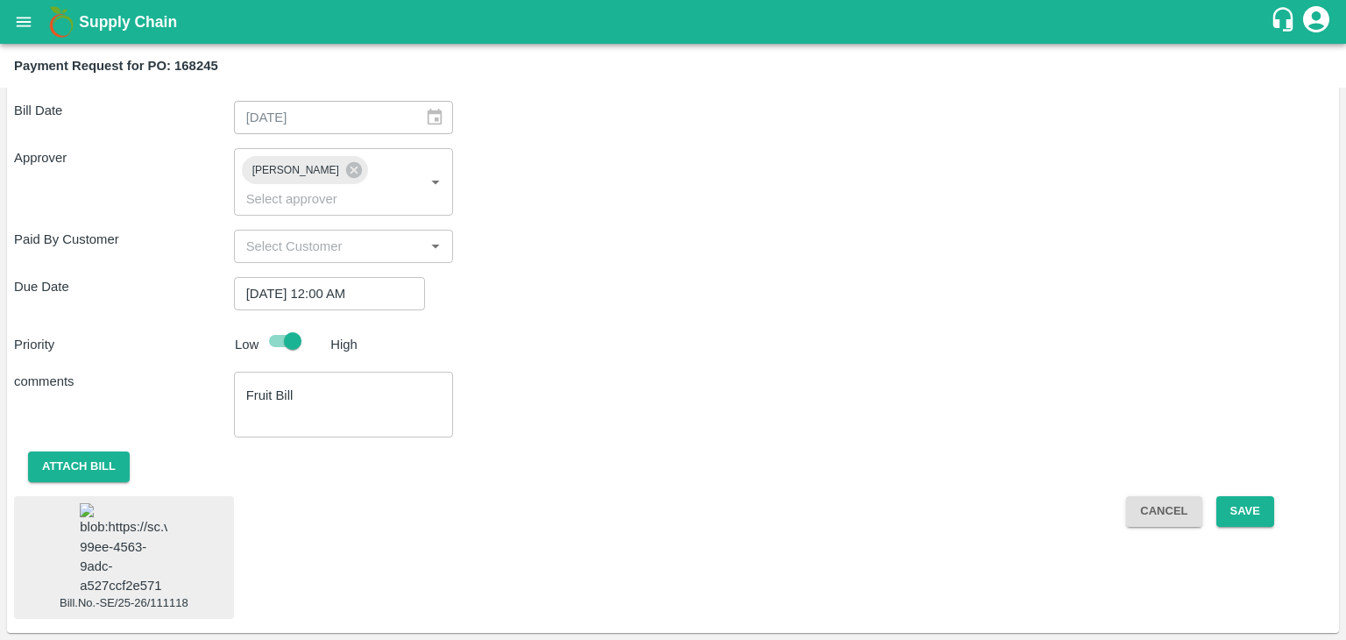
click at [124, 540] on img at bounding box center [124, 549] width 88 height 92
click at [1255, 496] on button "Save" at bounding box center [1245, 511] width 58 height 31
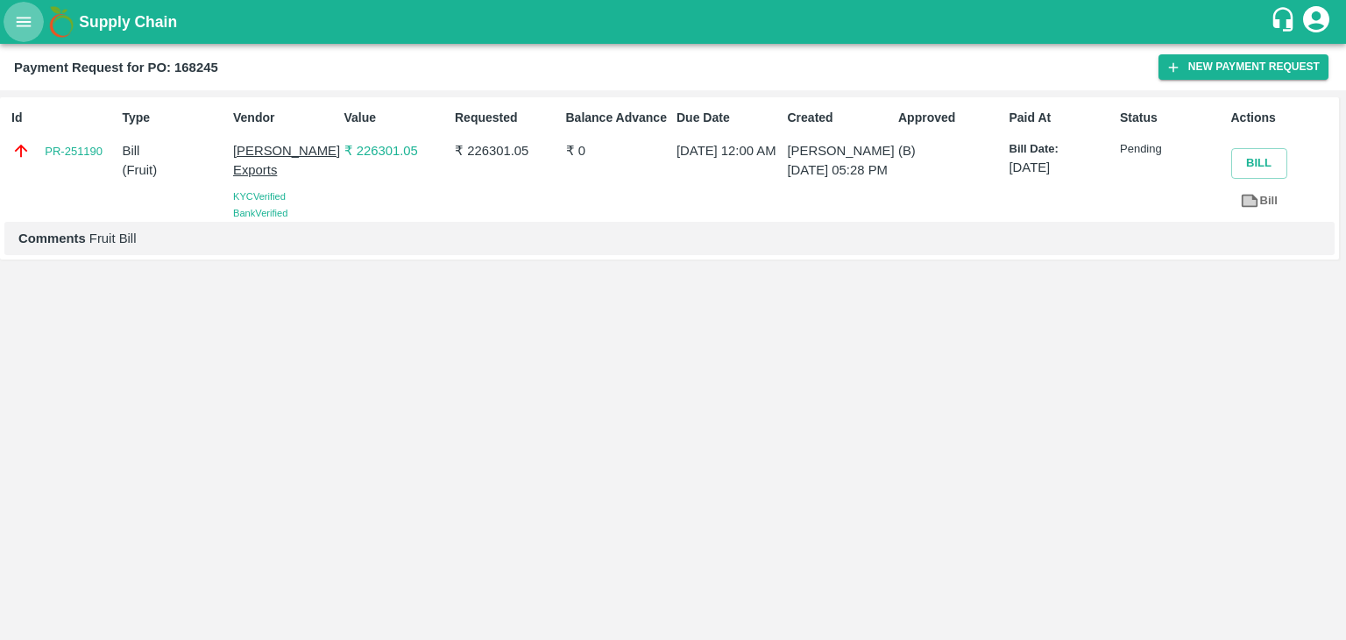
click at [14, 15] on icon "open drawer" at bounding box center [23, 21] width 19 height 19
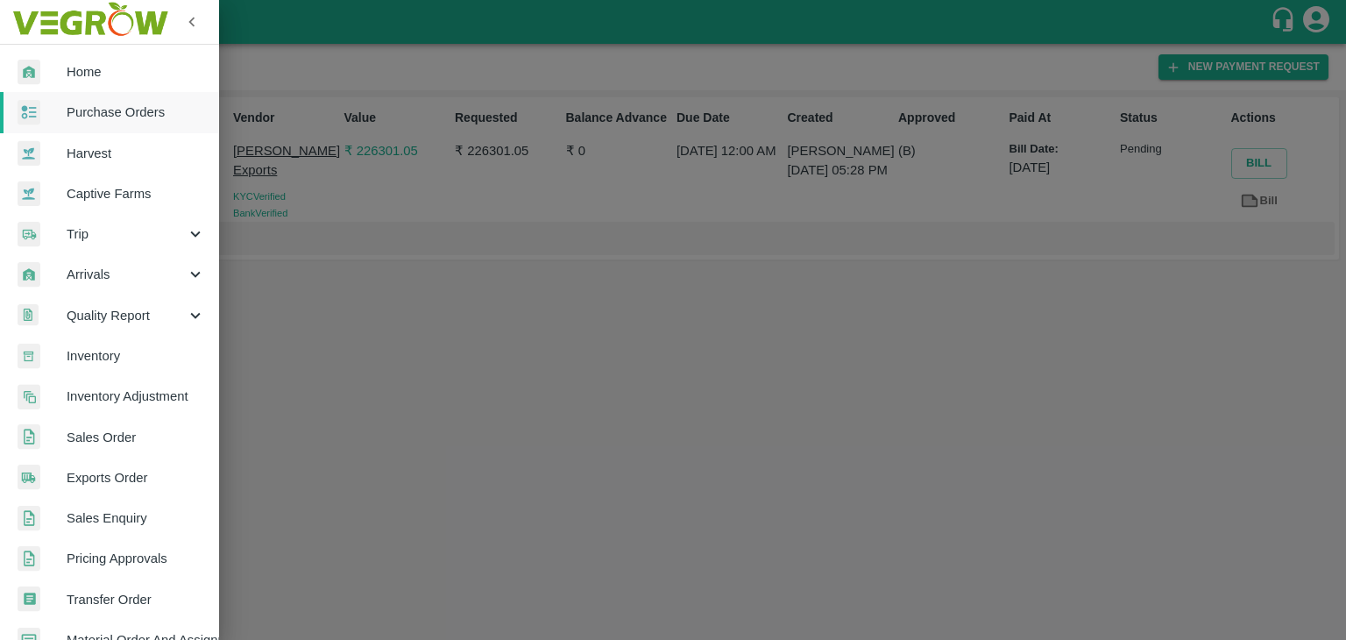
scroll to position [358, 0]
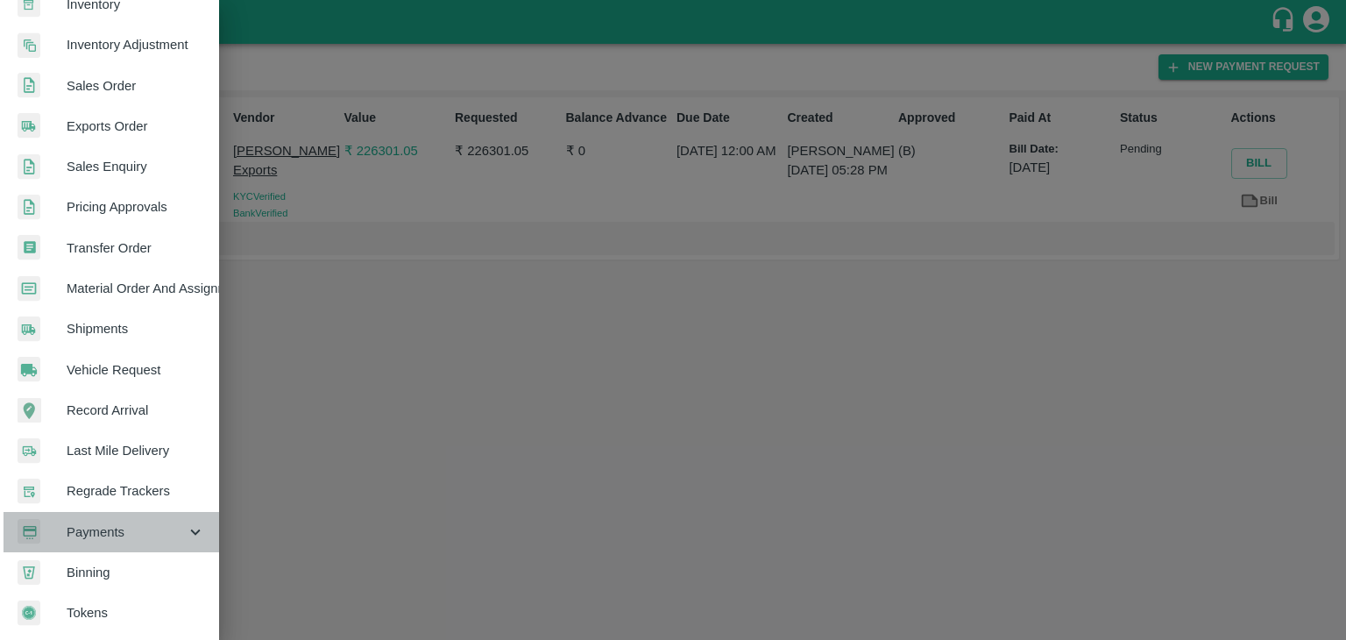
click at [133, 533] on span "Payments" at bounding box center [126, 531] width 119 height 19
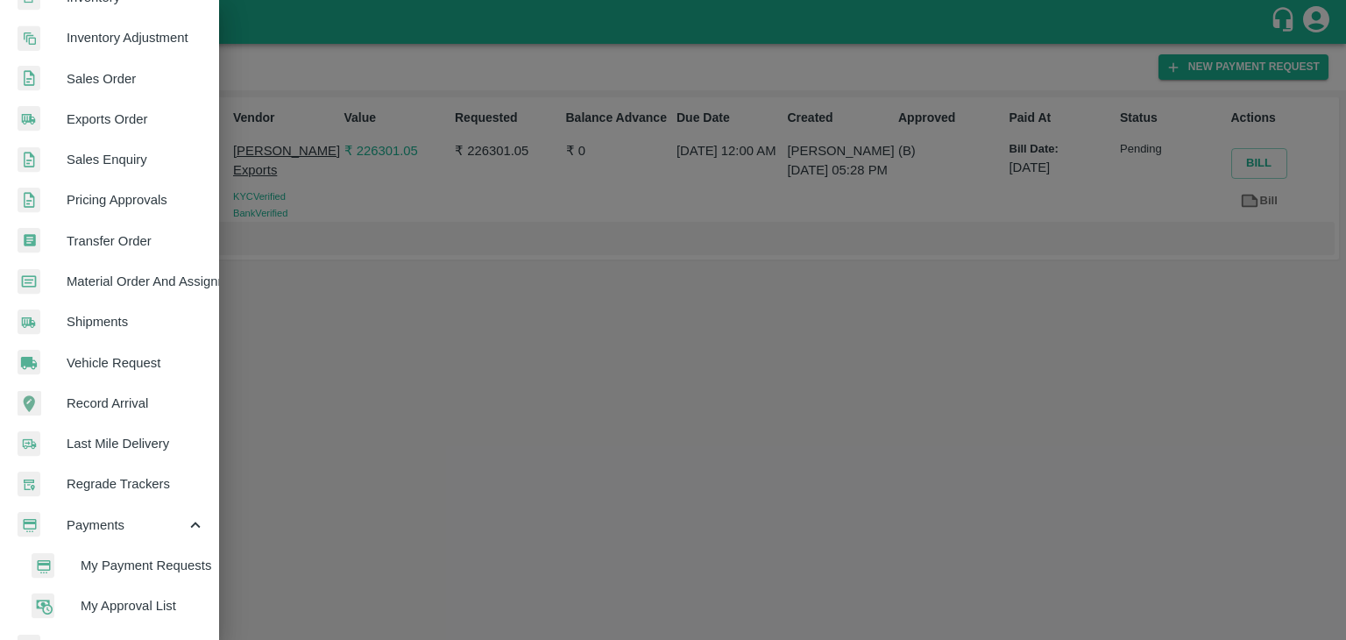
click at [160, 571] on span "My Payment Requests" at bounding box center [143, 565] width 124 height 19
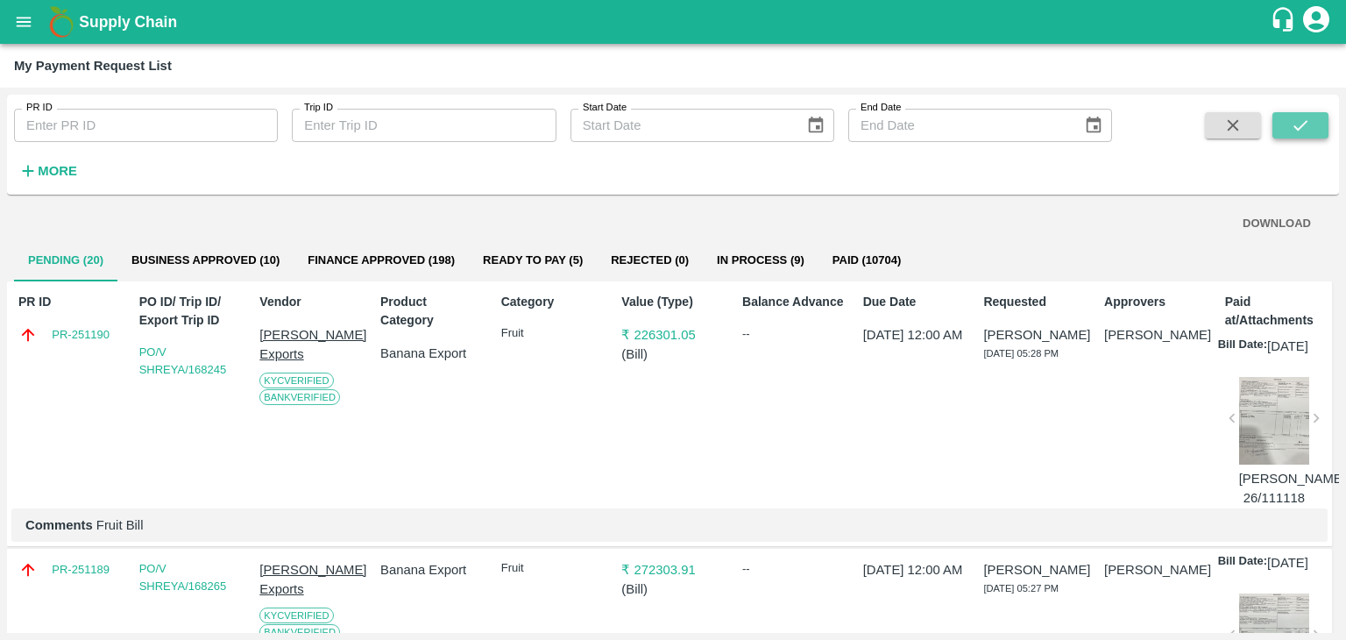
click at [1280, 126] on button "submit" at bounding box center [1301, 125] width 56 height 26
click at [1301, 124] on icon "submit" at bounding box center [1300, 125] width 19 height 19
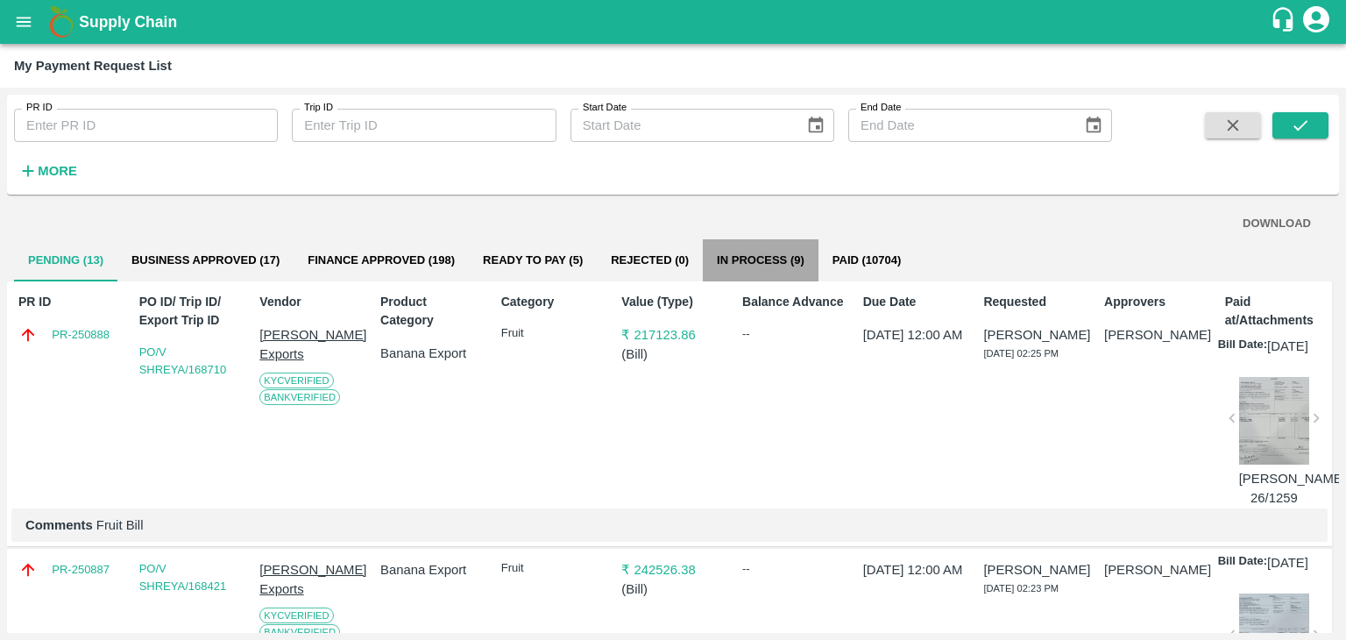
click at [777, 269] on button "In Process (9)" at bounding box center [761, 260] width 116 height 42
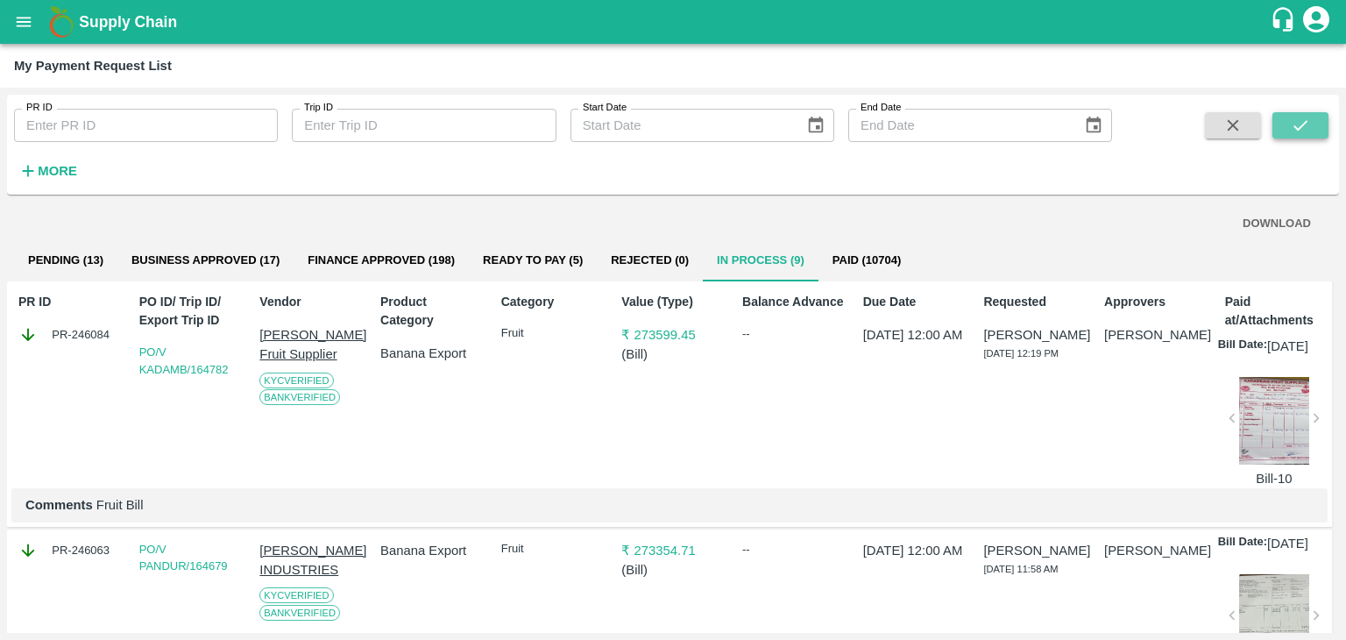
click at [1311, 134] on button "submit" at bounding box center [1301, 125] width 56 height 26
click at [1311, 124] on button "submit" at bounding box center [1301, 125] width 56 height 26
